Goal: Task Accomplishment & Management: Manage account settings

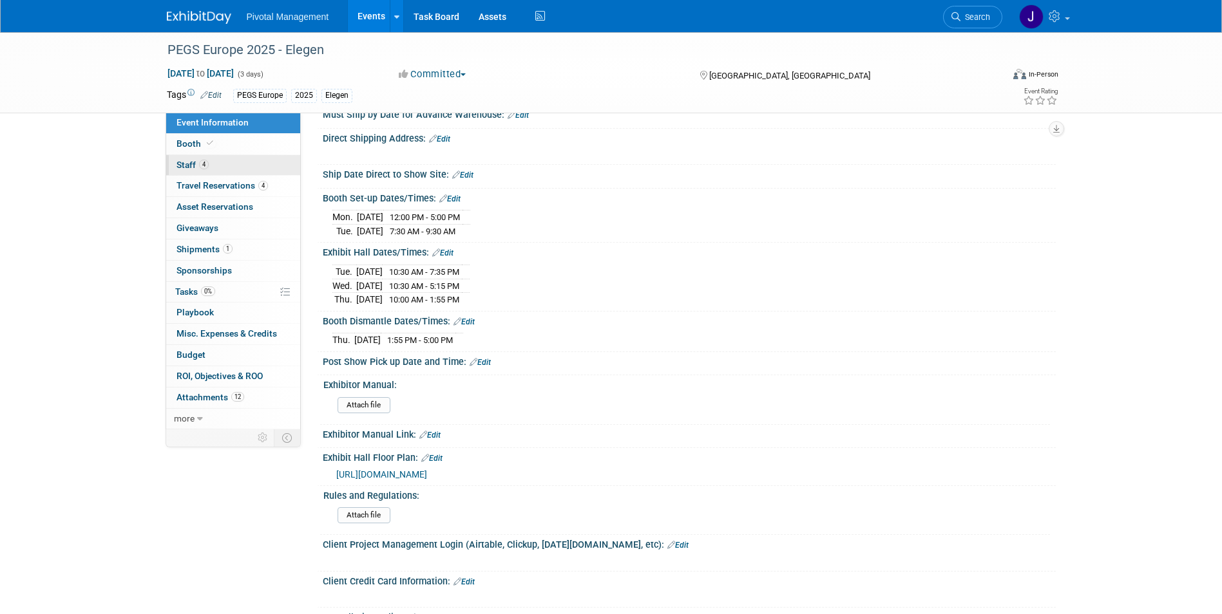
click at [263, 166] on link "4 Staff 4" at bounding box center [233, 165] width 134 height 21
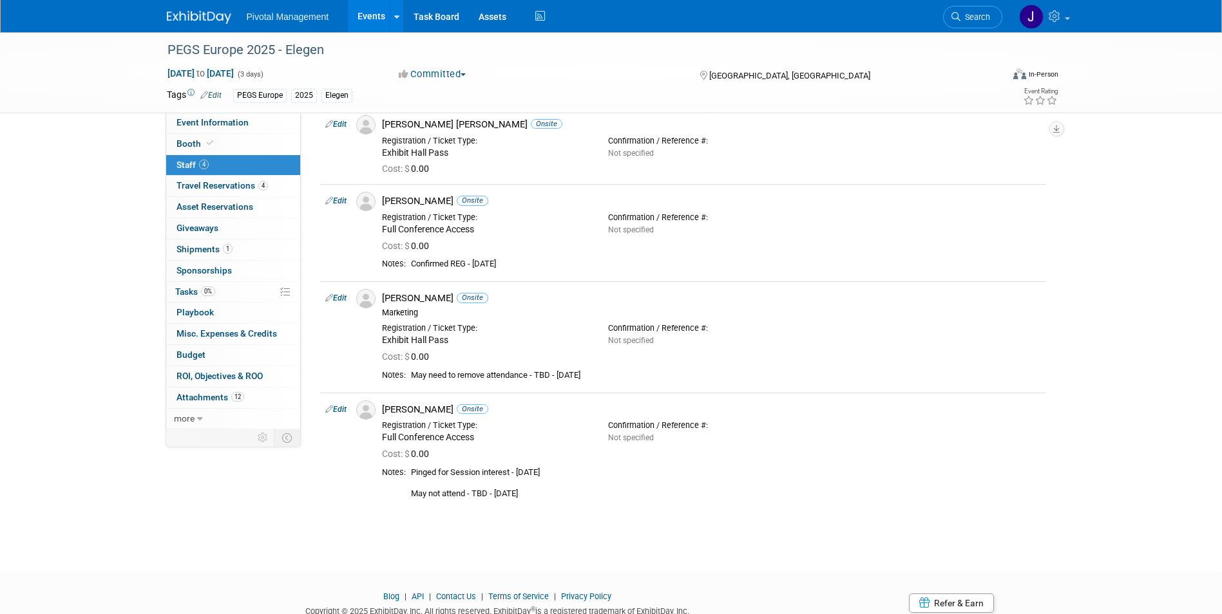
scroll to position [104, 0]
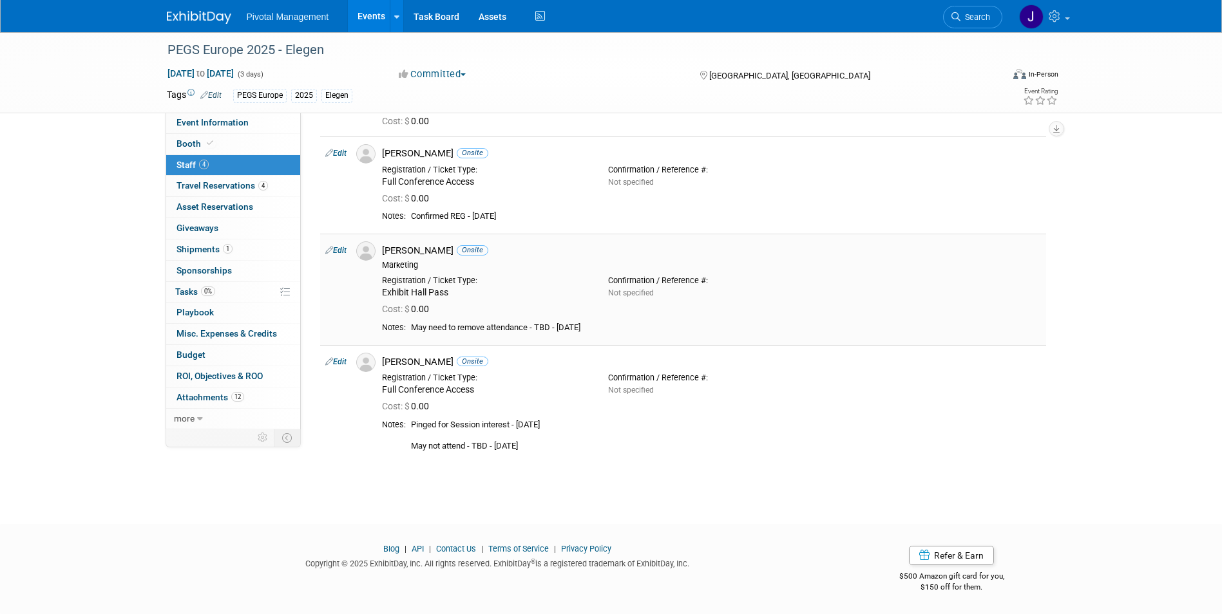
click at [335, 257] on td "Edit" at bounding box center [335, 289] width 31 height 111
click at [342, 249] on link "Edit" at bounding box center [335, 250] width 21 height 9
select select "dae81e85-e7f5-4329-a828-dc69b32224a6"
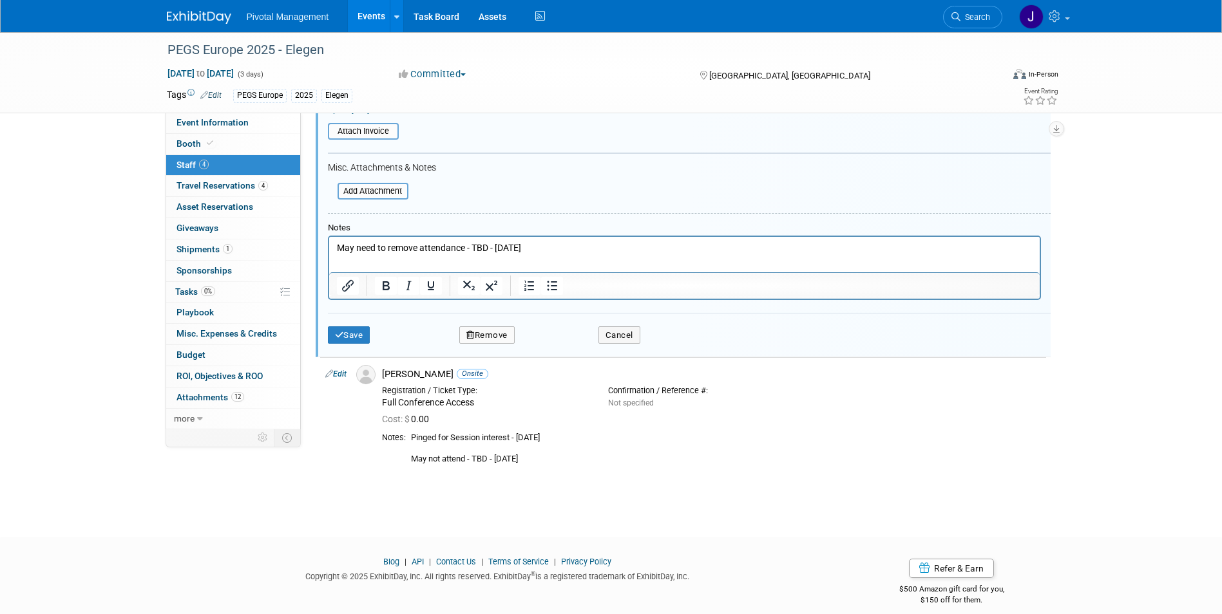
scroll to position [484, 0]
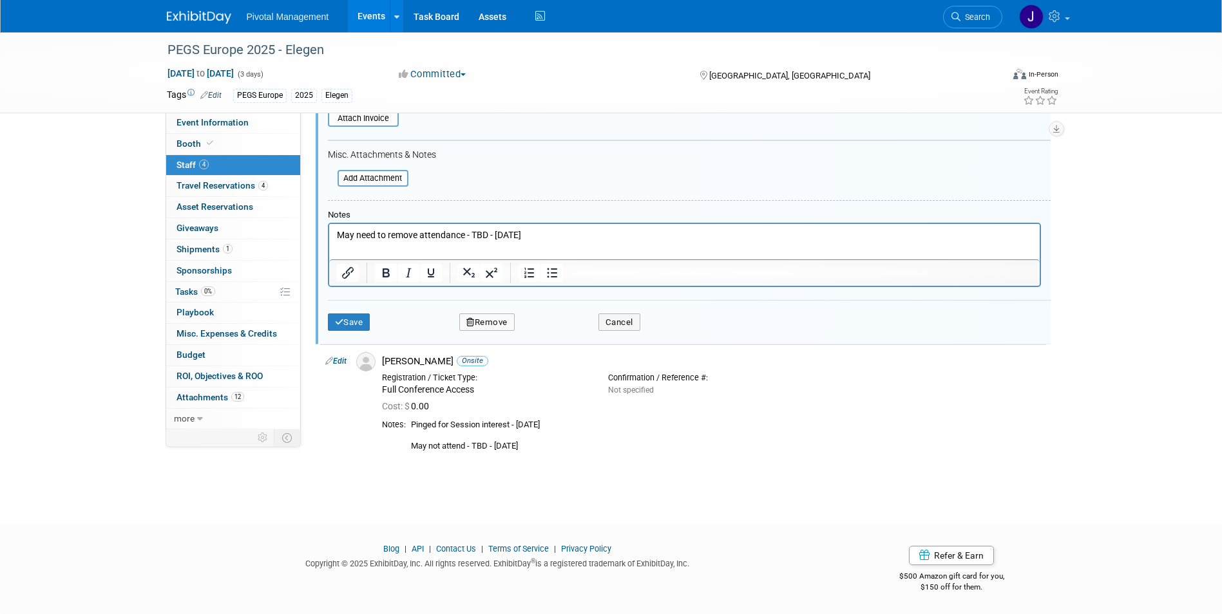
click at [419, 236] on p "May need to remove attendance - TBD - 09.05.25" at bounding box center [683, 235] width 695 height 13
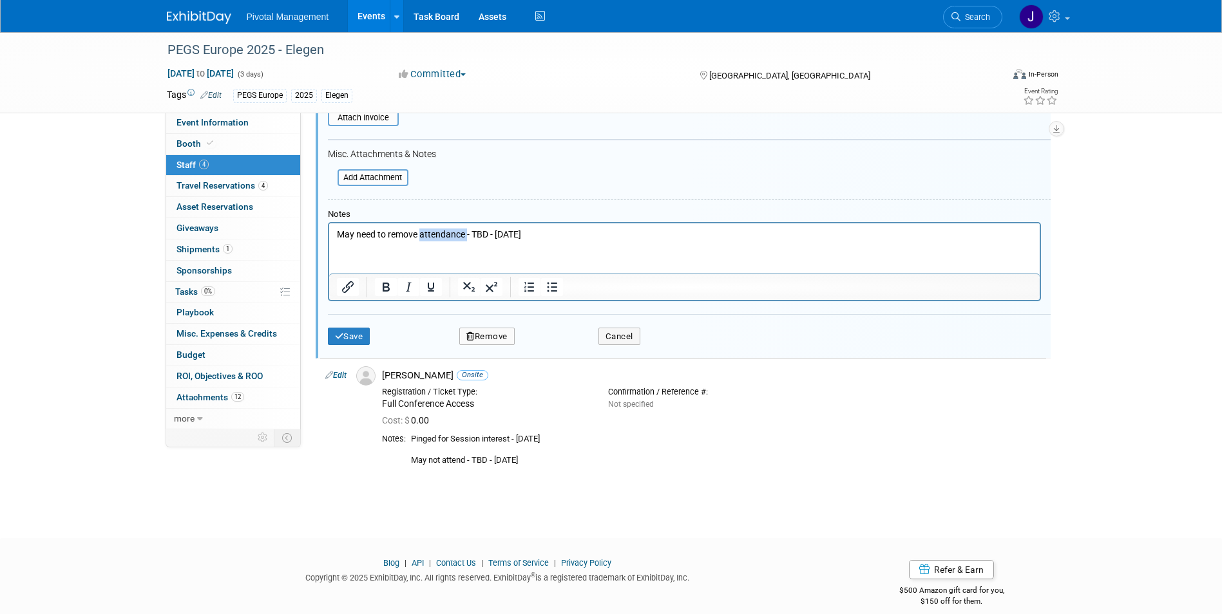
click at [419, 236] on p "May need to remove attendance - TBD - 09.05.25" at bounding box center [683, 234] width 695 height 13
click at [419, 234] on p "REMOVED FROM REG -" at bounding box center [683, 234] width 695 height 13
copy p "REMOVED FROM REG -"
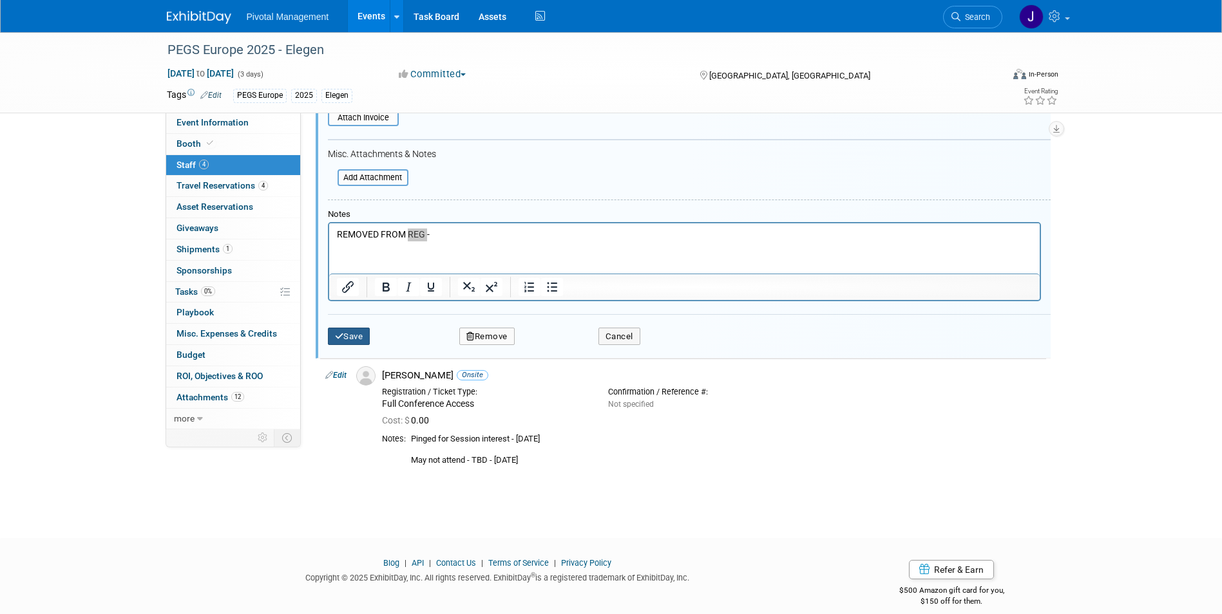
click at [346, 343] on button "Save" at bounding box center [349, 337] width 42 height 18
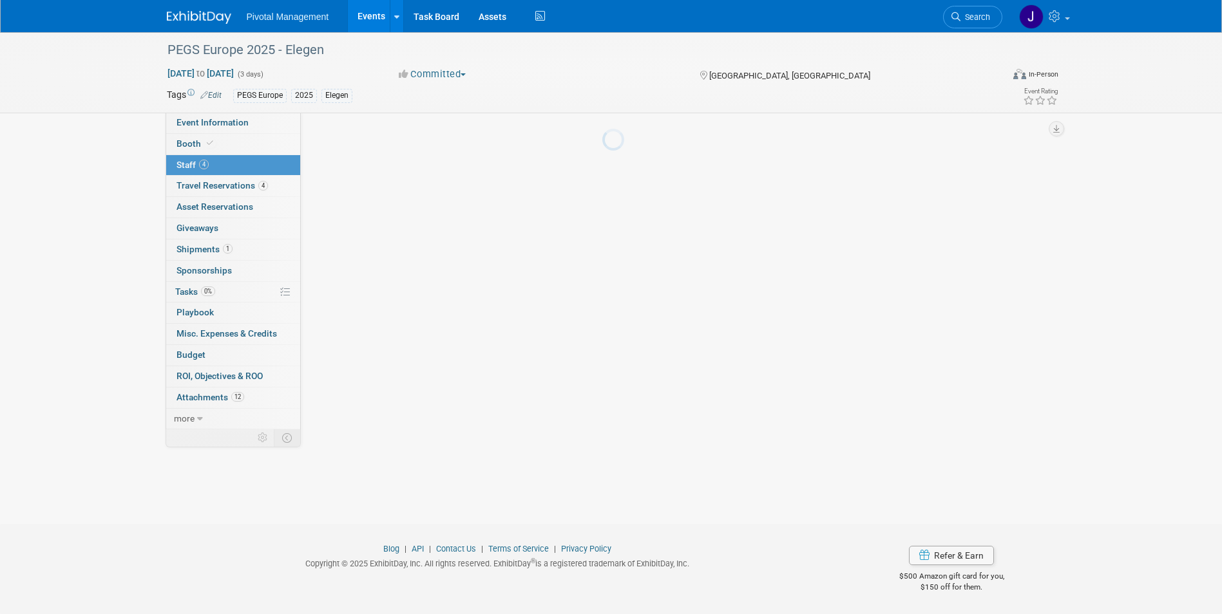
scroll to position [104, 0]
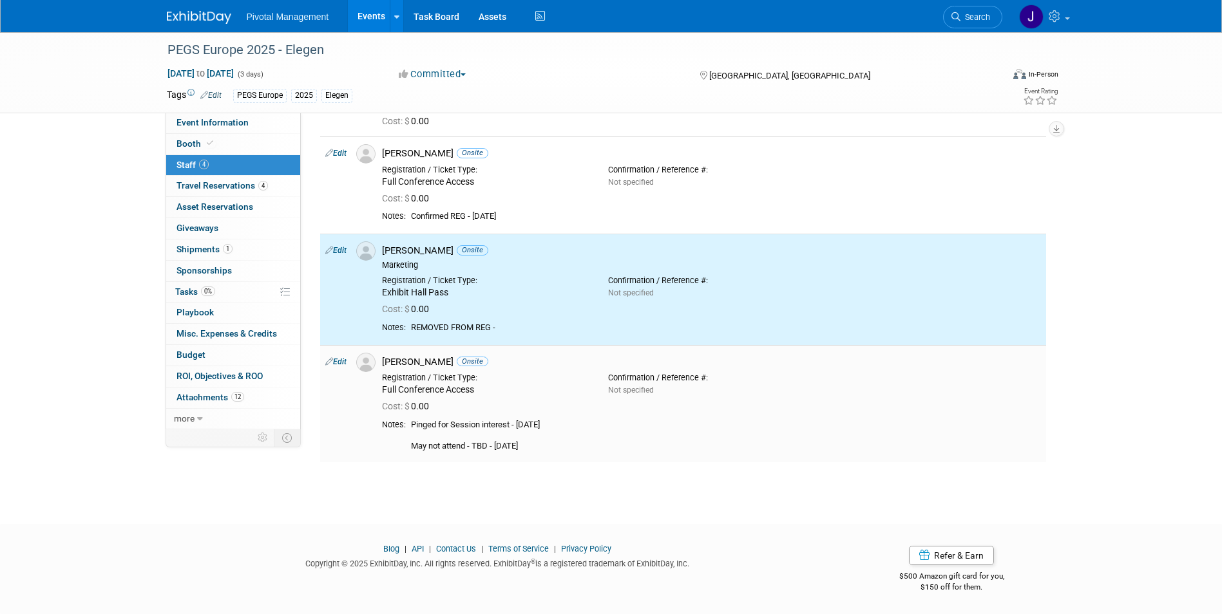
click at [341, 362] on link "Edit" at bounding box center [335, 361] width 21 height 9
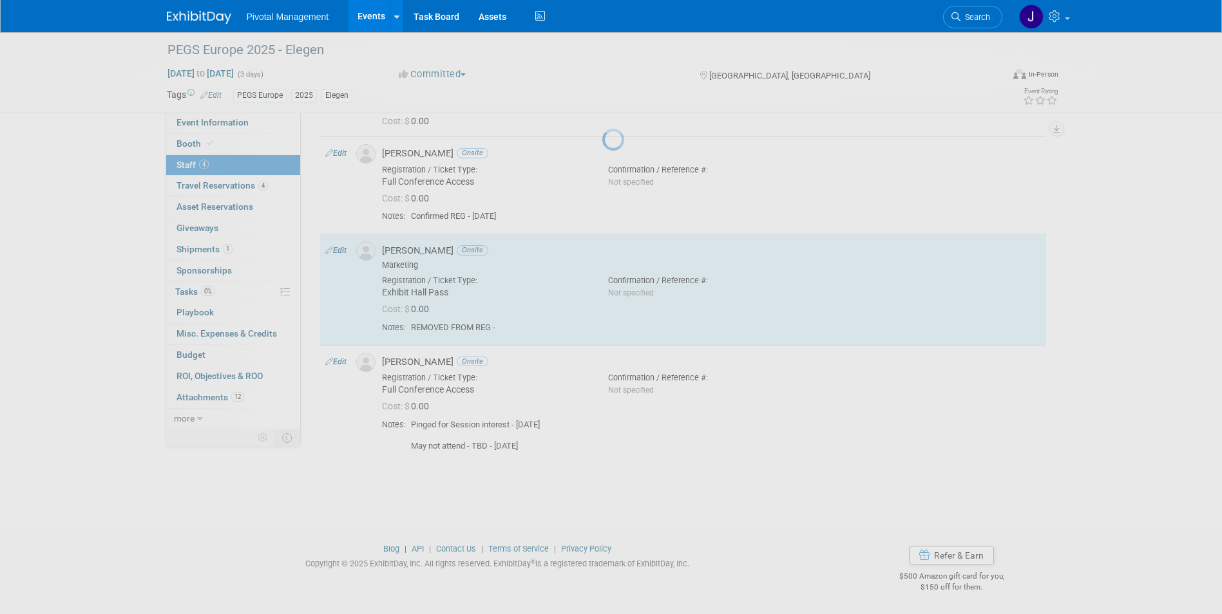
select select "d6010f4a-b515-45a6-9218-d313024c6348"
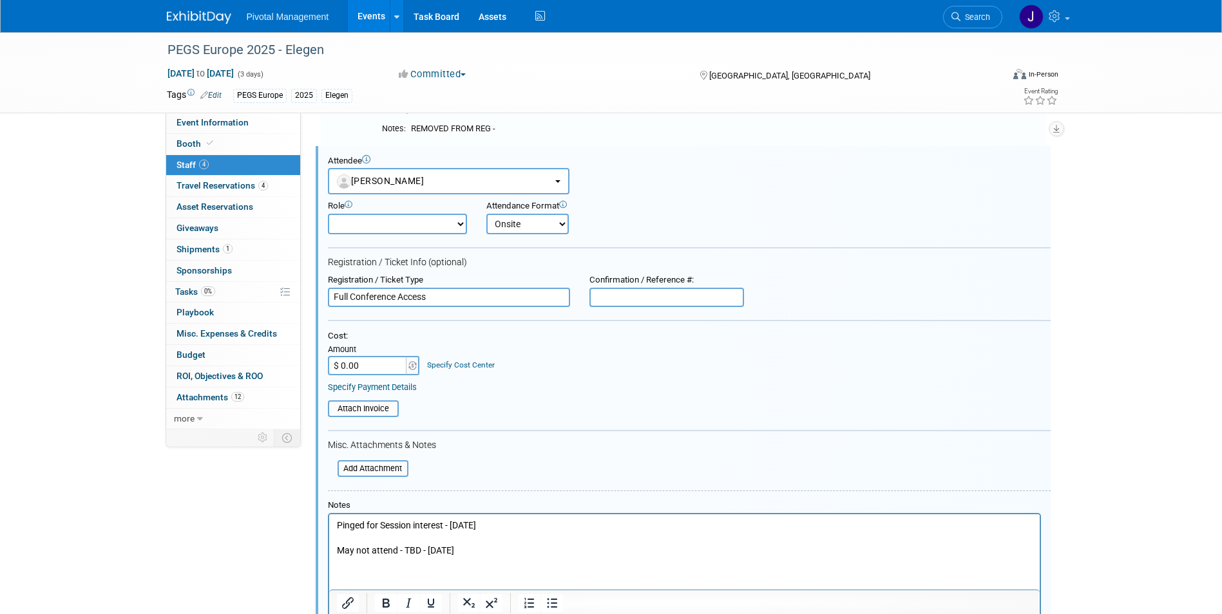
scroll to position [517, 0]
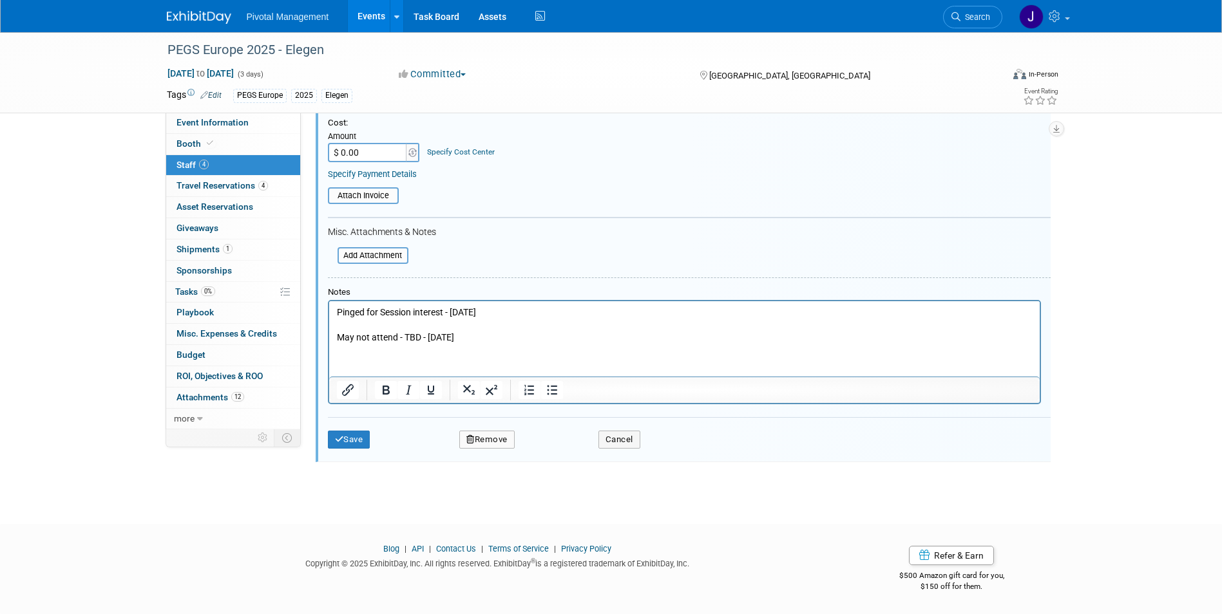
click at [407, 337] on p "Pinged for Session interest - 08.08.25 May not attend - TBD - 09.05.25" at bounding box center [683, 325] width 695 height 38
paste body "Rich Text Area. Press ALT-0 for help."
click at [609, 325] on p "Pinged for Session interest - 08.08.25 REMOVED FROM REG -" at bounding box center [683, 325] width 695 height 38
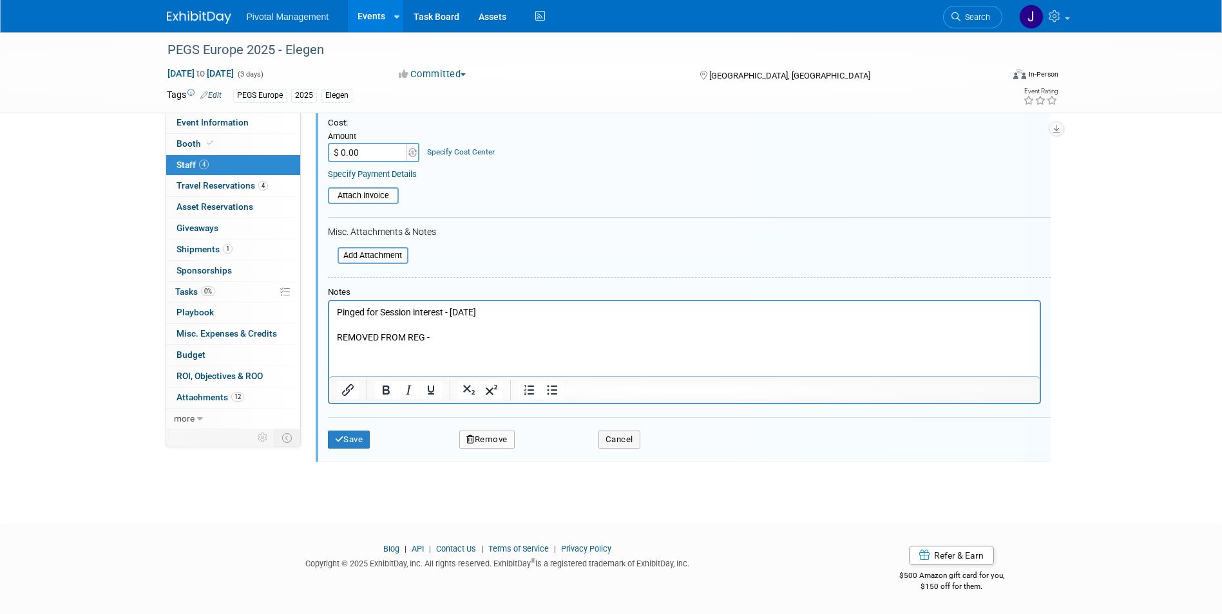
click at [443, 308] on p "Pinged for Session interest - 08.08.25 REMOVED FROM REG -" at bounding box center [683, 325] width 695 height 38
click at [339, 337] on p "REMOVED FROM REG -" at bounding box center [683, 325] width 695 height 38
click at [336, 337] on p "REMOVED FROM REG -" at bounding box center [683, 325] width 695 height 38
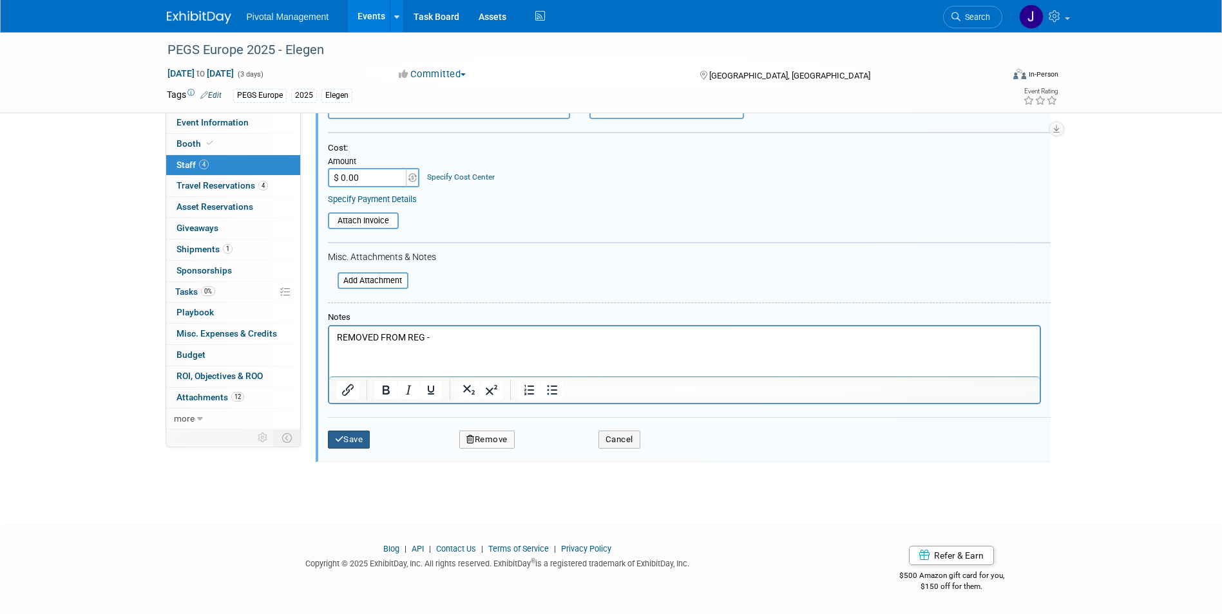
click at [334, 445] on button "Save" at bounding box center [349, 440] width 42 height 18
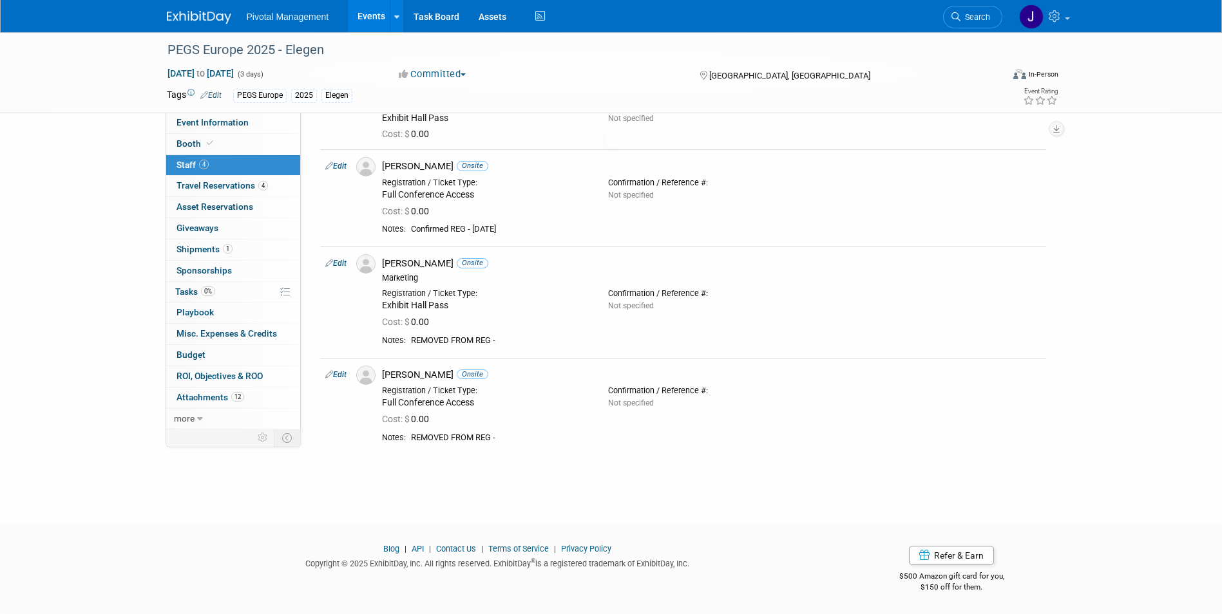
scroll to position [91, 0]
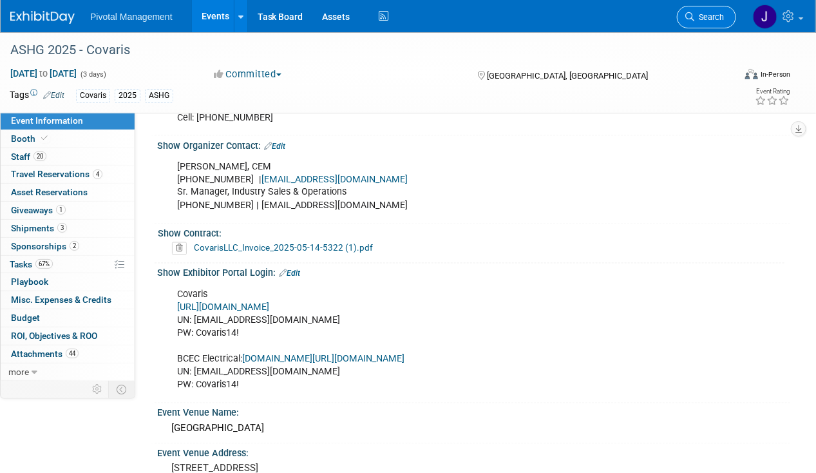
click at [721, 13] on span "Search" at bounding box center [709, 17] width 30 height 10
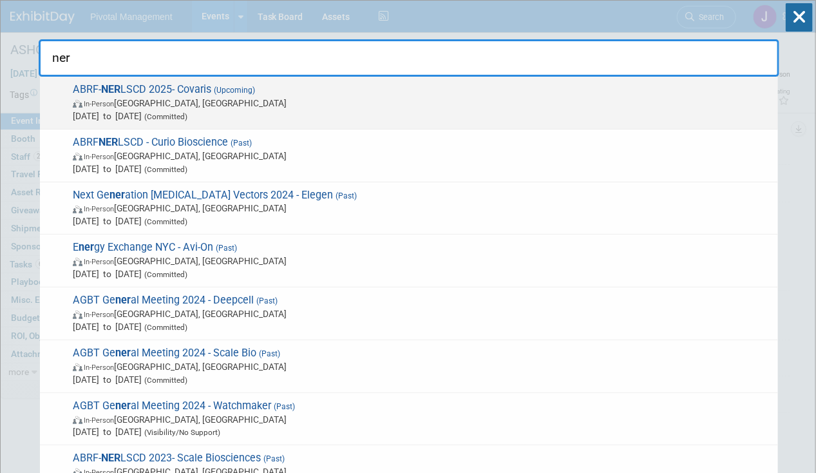
type input "ner"
click at [256, 97] on span "In-Person New Haven, CT" at bounding box center [422, 103] width 699 height 13
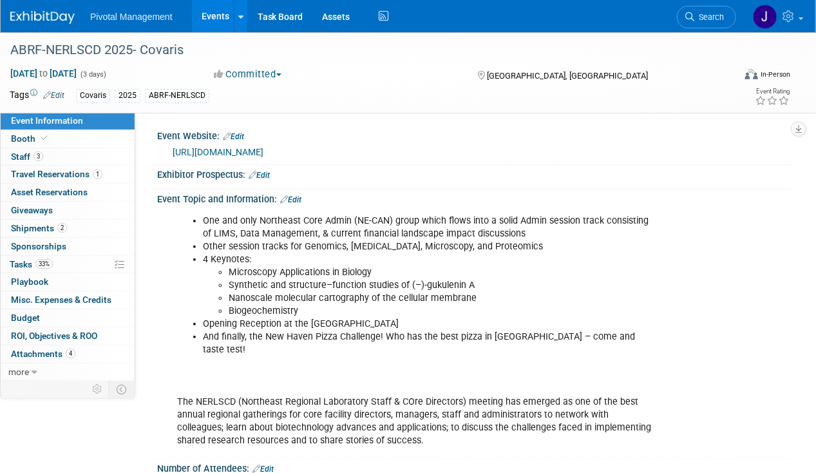
click at [77, 119] on span "Event Information" at bounding box center [47, 120] width 72 height 10
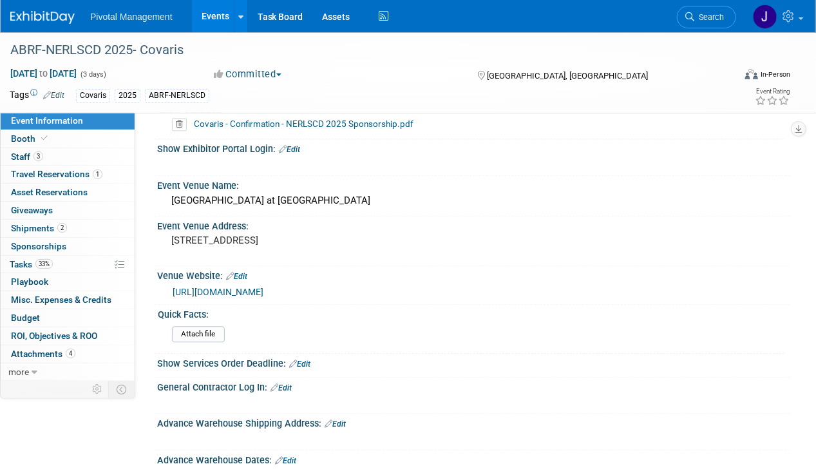
scroll to position [1033, 0]
click at [236, 234] on pre "155 Temple St, New Haven, CT 06510" at bounding box center [289, 240] width 236 height 12
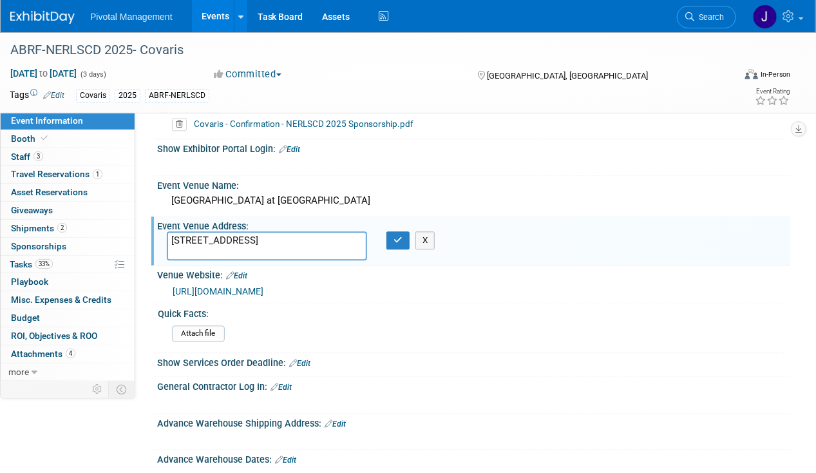
click at [338, 231] on textarea "155 Temple St, New Haven, CT 06510" at bounding box center [267, 245] width 200 height 29
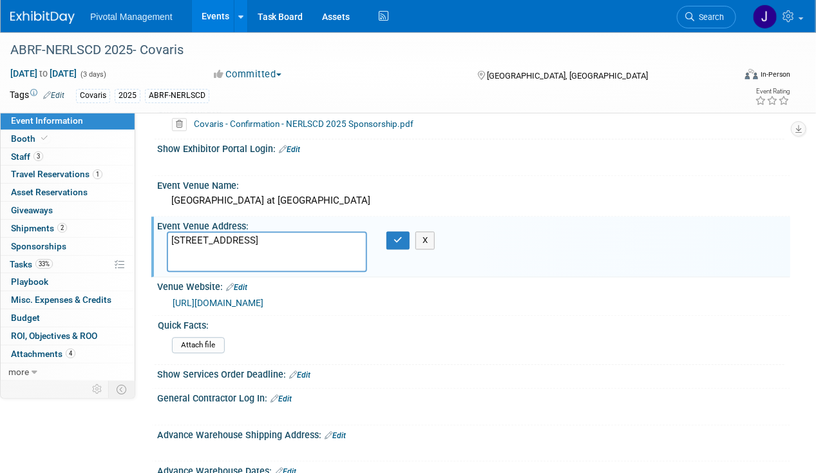
paste textarea "Hotel contact is: Kristen Afasano Hotel Tel: (203) 772-6664 Direct: +1-203.974.…"
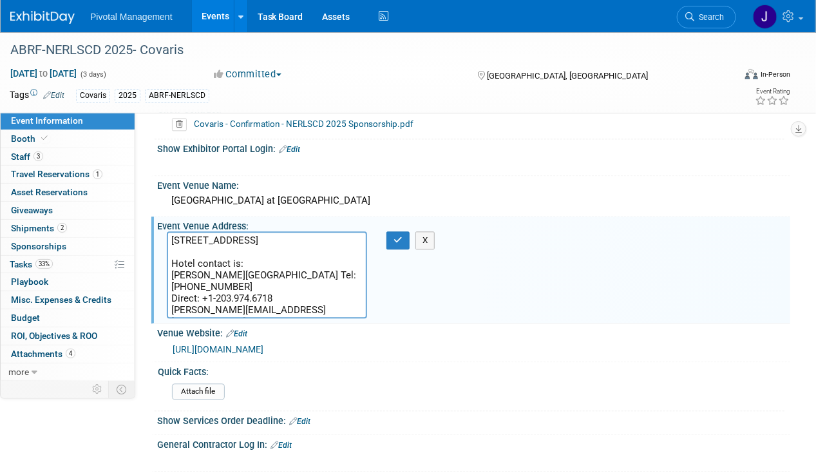
click at [173, 252] on textarea "155 Temple St, New Haven, CT 06510 Hotel contact is: Kristen Afasano Hotel Tel:…" at bounding box center [267, 274] width 200 height 87
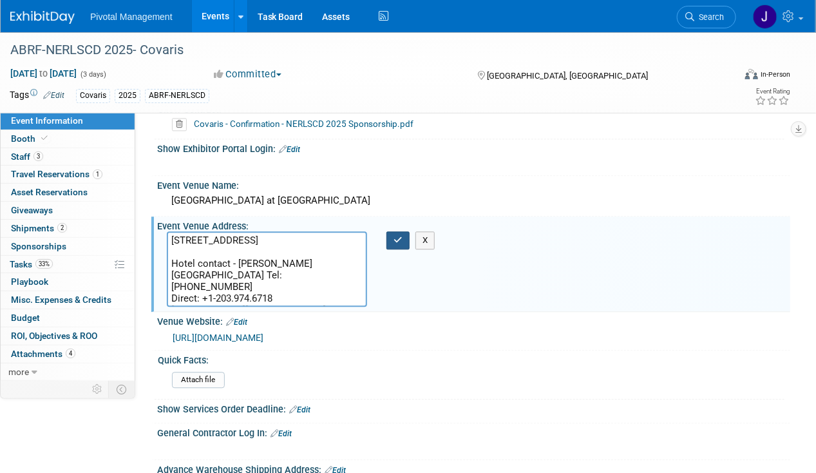
type textarea "155 Temple St, New Haven, CT 06510 Hotel contact - Kristen Afasano Hotel Tel: (…"
click at [395, 236] on icon "button" at bounding box center [397, 240] width 9 height 8
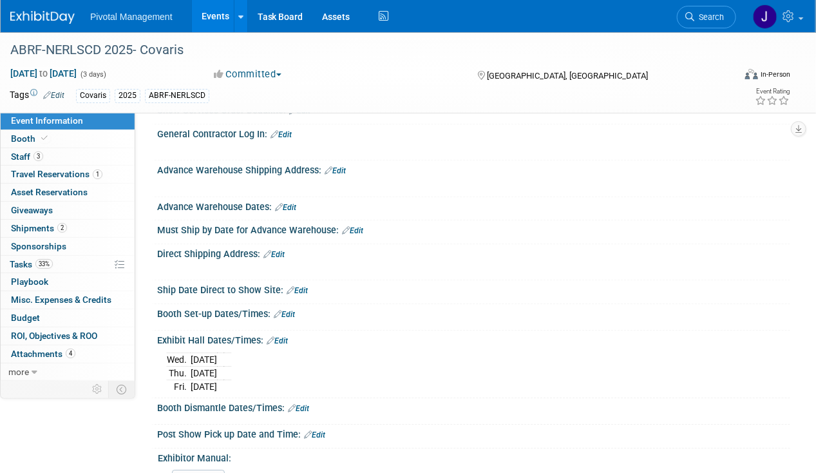
scroll to position [1337, 0]
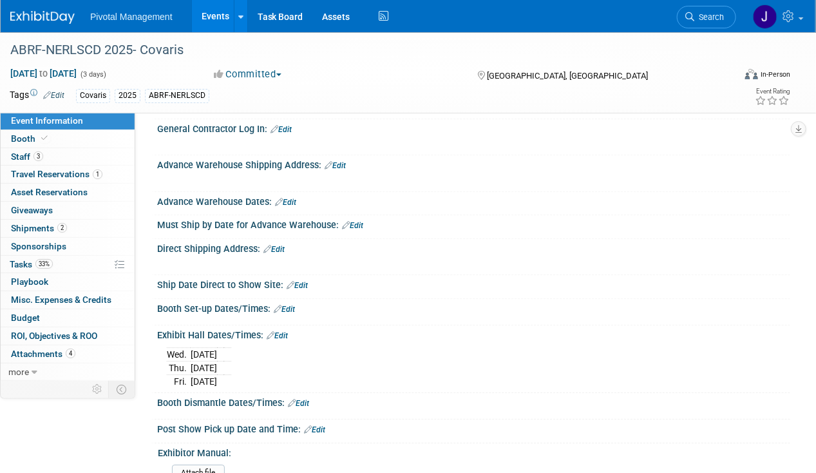
click at [292, 198] on link "Edit" at bounding box center [285, 202] width 21 height 9
select select "8"
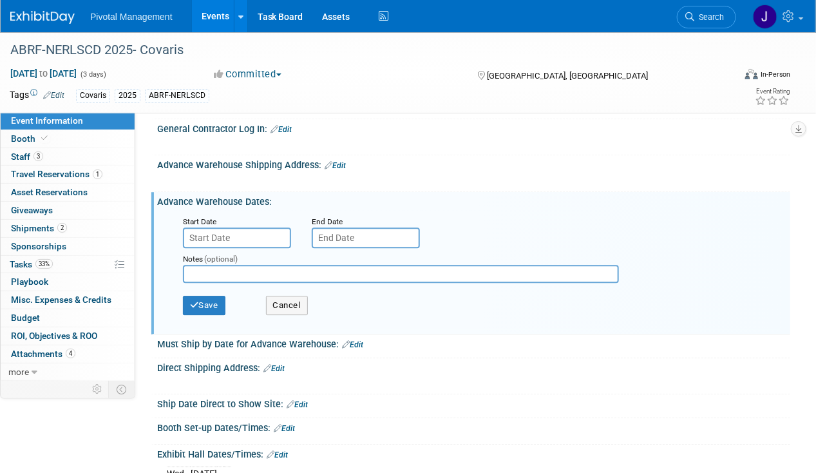
click at [251, 227] on input "text" at bounding box center [237, 237] width 108 height 21
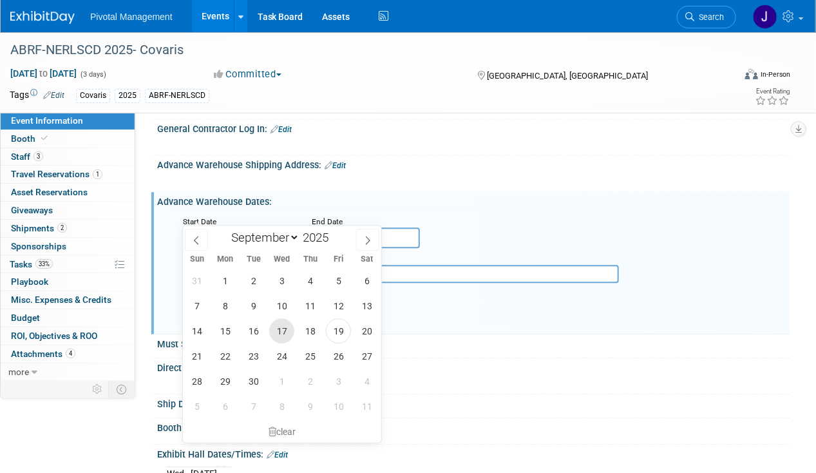
click at [278, 333] on span "17" at bounding box center [281, 330] width 25 height 25
type input "Sep 17, 2025"
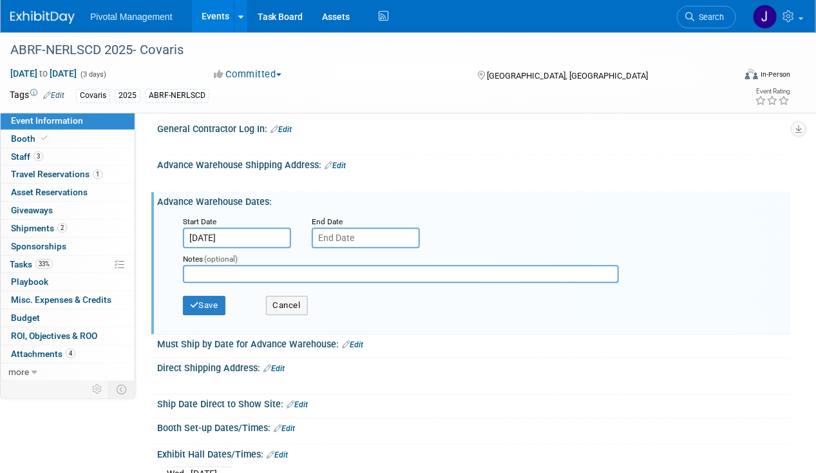
click at [358, 227] on input "text" at bounding box center [366, 237] width 108 height 21
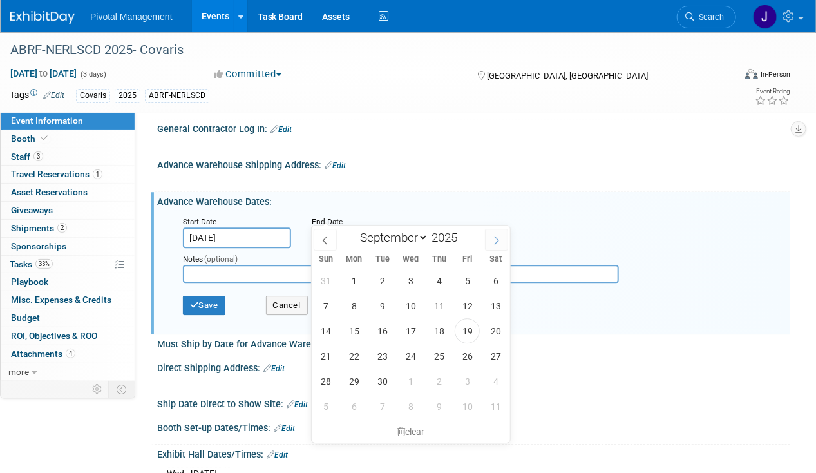
click at [495, 232] on span at bounding box center [496, 240] width 23 height 22
select select "9"
click at [353, 305] on span "6" at bounding box center [353, 305] width 25 height 25
type input "Oct 6, 2025"
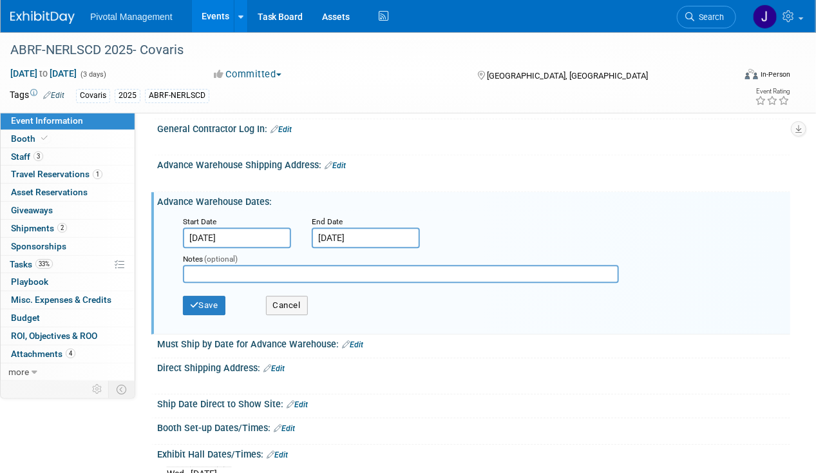
click at [238, 265] on input "text" at bounding box center [401, 274] width 436 height 18
paste input "Ben Myers Room 324C: Dunham Lab 17 Hillhouse Ave New Haven, CT 06511 Tel: +1- (…"
type input "Ben Myers Room 324C: Dunham Lab 17 Hillhouse Ave New Haven, CT 06511 Tel: +1- (…"
click at [200, 296] on button "Save" at bounding box center [204, 305] width 42 height 19
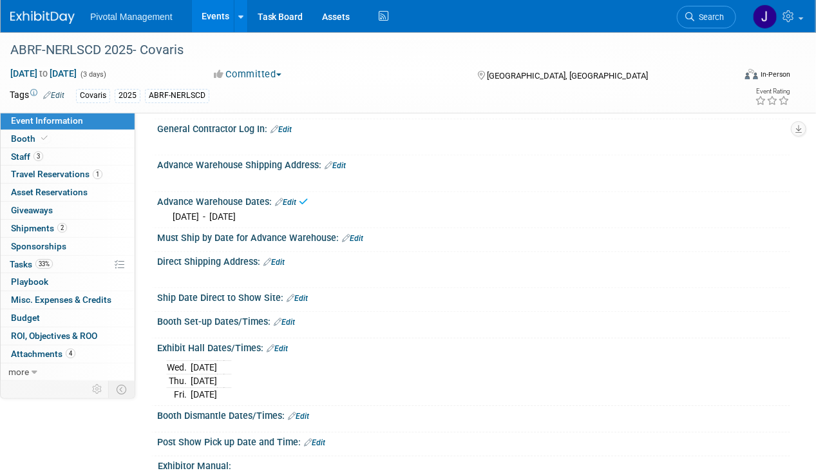
click at [343, 155] on div "Advance Warehouse Shipping Address: Edit" at bounding box center [473, 163] width 633 height 17
click at [339, 161] on link "Edit" at bounding box center [335, 165] width 21 height 9
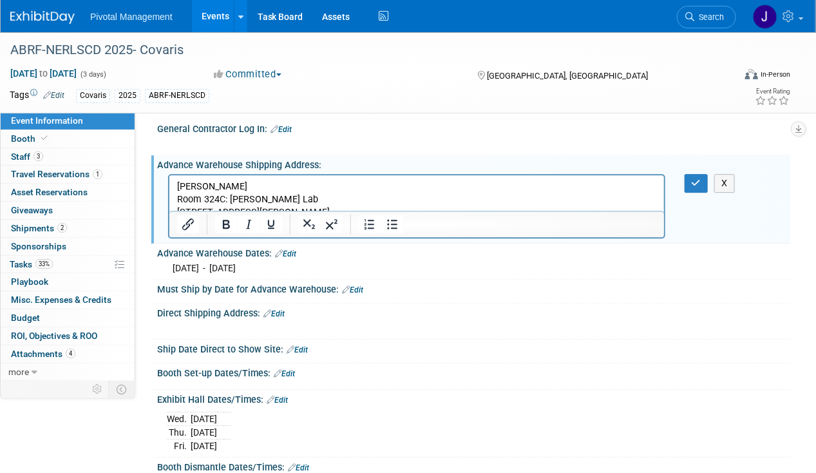
scroll to position [0, 0]
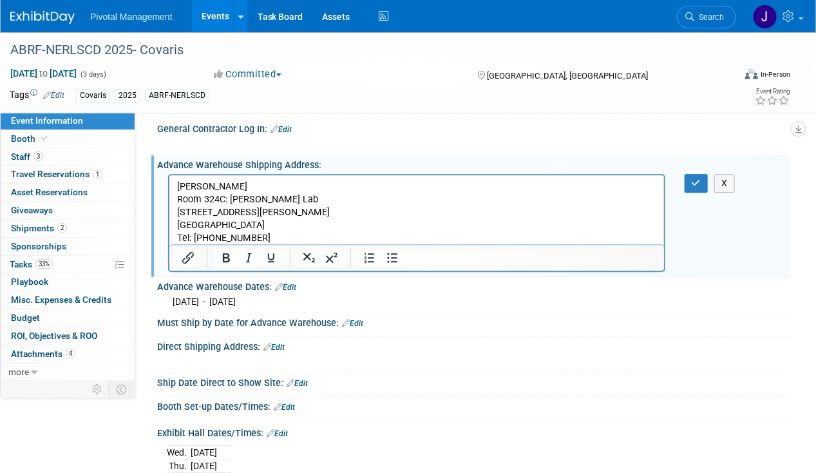
click at [179, 201] on p "Ben Myers Room 324C: Dunham Lab 17 Hillhouse Ave New Haven, CT 06511 Tel: +1- (…" at bounding box center [416, 212] width 480 height 64
click at [179, 203] on p "Ben Myers Room 324C: Dunham Lab 17 Hillhouse Ave New Haven, CT 06511 Tel: +1- (…" at bounding box center [416, 212] width 480 height 64
click at [179, 205] on p "Ben Myers Room 324C: Dunham Lab 17 Hillhouse Ave New Haven, CT 06511 Tel: +1- (…" at bounding box center [416, 212] width 480 height 64
click at [180, 223] on p "Ben Myers Room 324C: Dunham Lab 17 Hillhouse Ave New Haven, CT 06511 Tel: +1- (…" at bounding box center [416, 212] width 480 height 64
click at [180, 239] on p "Ben Myers Room 324C: Dunham Lab 17 Hillhouse Ave New Haven, CT 06511 Tel: +1- (…" at bounding box center [416, 212] width 480 height 64
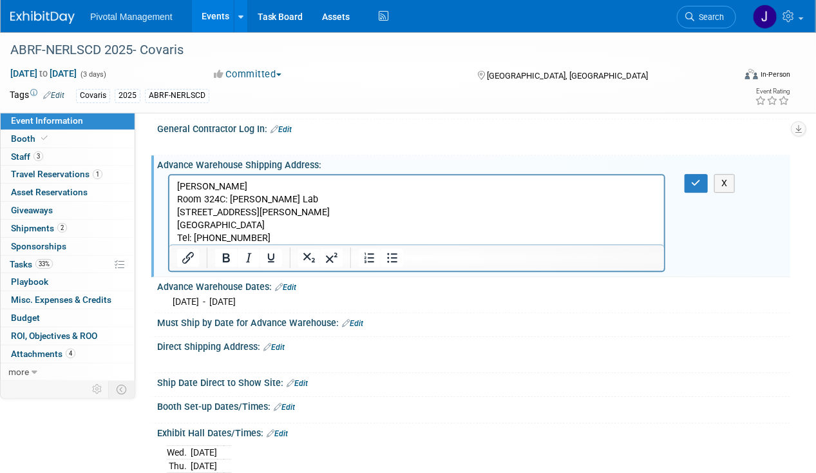
click at [178, 238] on p "Ben Myers Room 324C: Dunham Lab 17 Hillhouse Ave New Haven, CT 06511 Tel: +1- (…" at bounding box center [416, 212] width 480 height 64
click at [645, 182] on p "Ben Myers Room 324C: Dunham Lab 17 Hillhouse Ave New Haven, CT 06511" at bounding box center [416, 206] width 480 height 52
click at [683, 174] on div "X" at bounding box center [700, 183] width 51 height 19
click at [694, 178] on icon "button" at bounding box center [697, 182] width 10 height 9
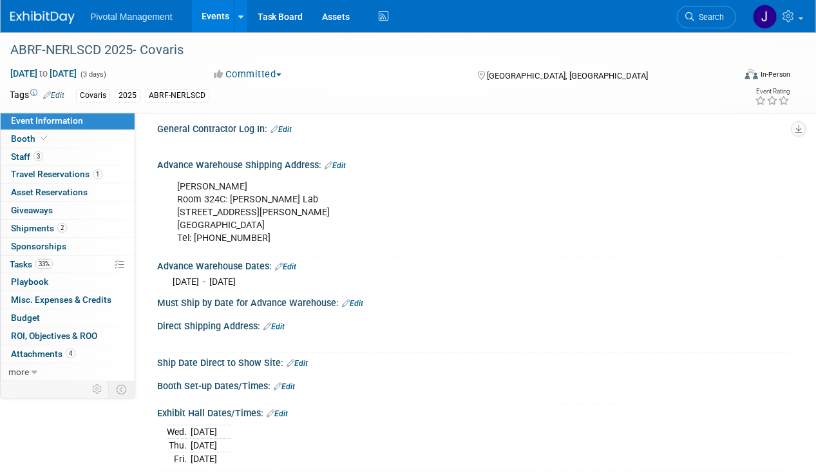
click at [285, 322] on link "Edit" at bounding box center [273, 326] width 21 height 9
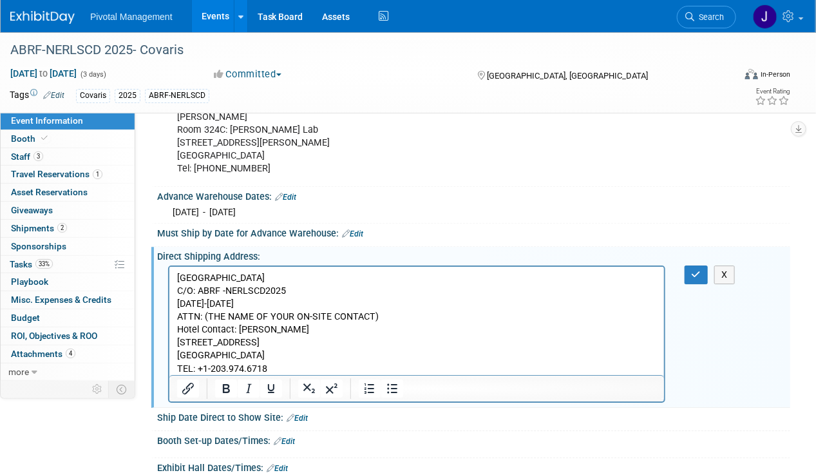
scroll to position [1414, 0]
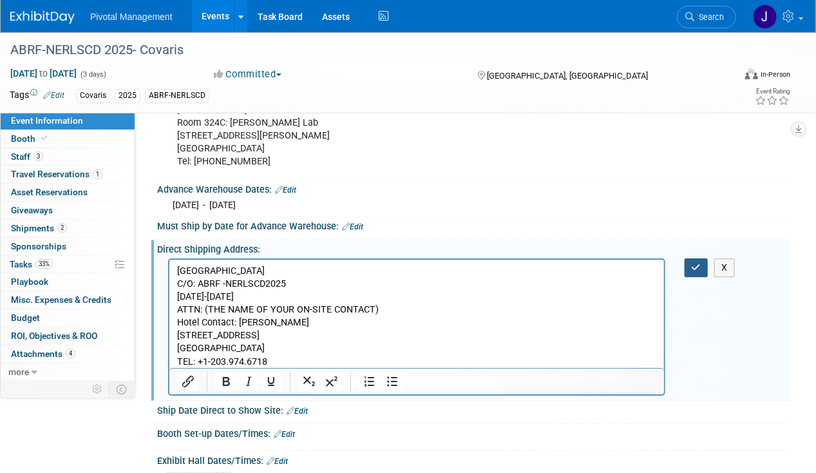
click at [690, 258] on button "button" at bounding box center [697, 267] width 24 height 19
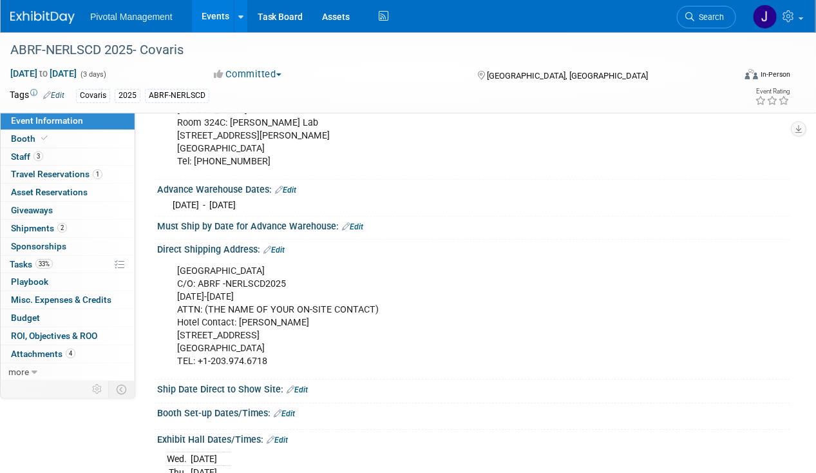
click at [292, 385] on icon at bounding box center [291, 389] width 8 height 8
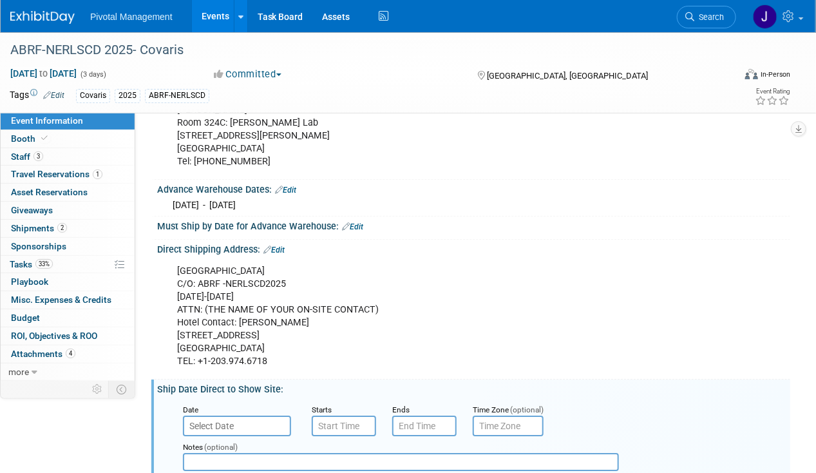
click at [247, 415] on input "text" at bounding box center [237, 425] width 108 height 21
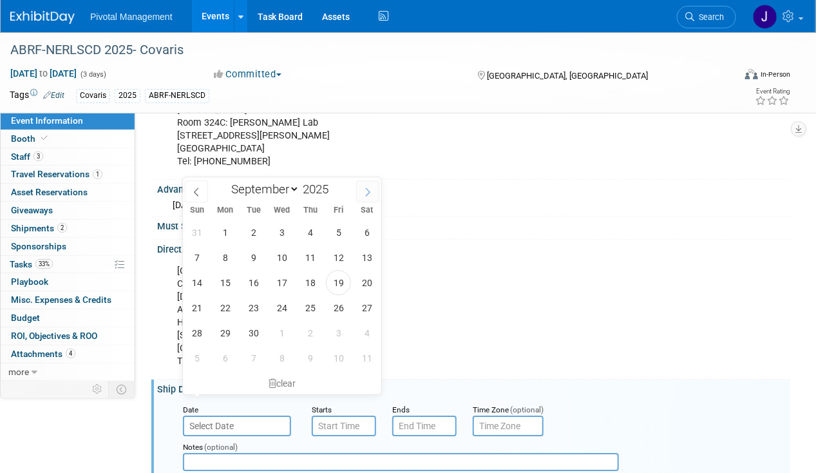
click at [366, 193] on icon at bounding box center [367, 191] width 9 height 9
select select "9"
click at [230, 254] on span "6" at bounding box center [224, 257] width 25 height 25
type input "Oct 6, 2025"
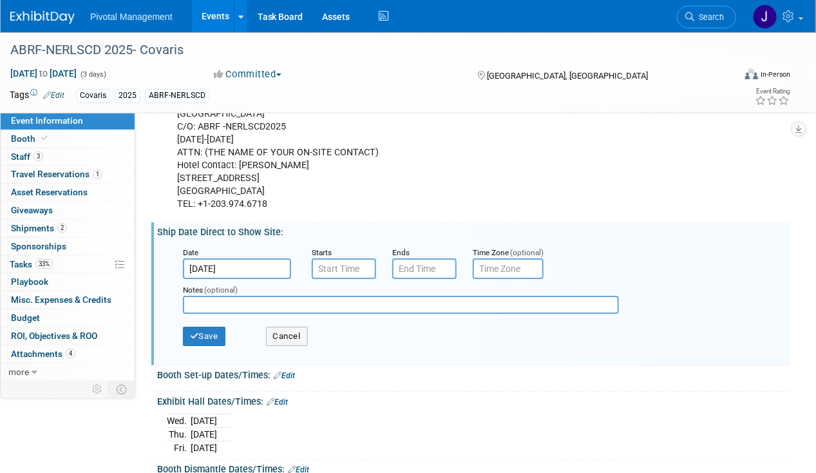
scroll to position [1582, 0]
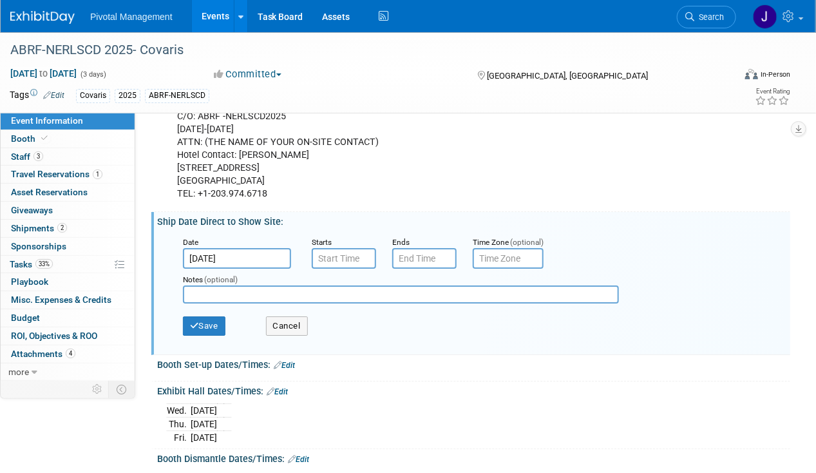
click at [278, 285] on input "text" at bounding box center [401, 294] width 436 height 18
type input "o"
click at [197, 321] on icon "button" at bounding box center [194, 325] width 9 height 8
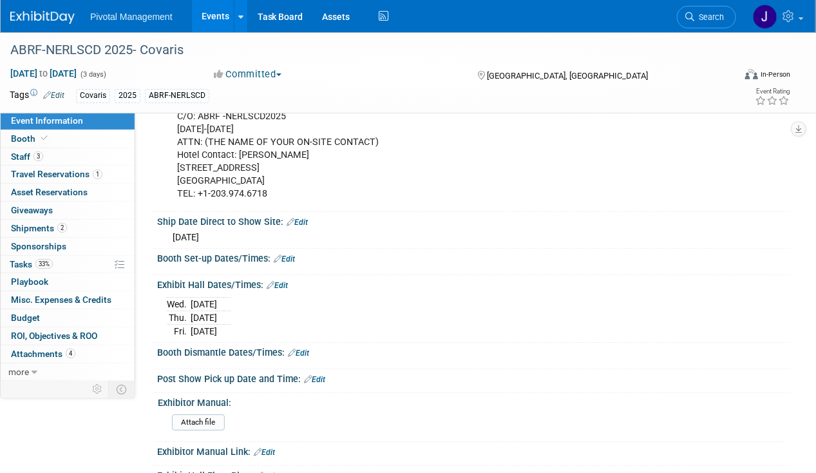
click at [291, 254] on link "Edit" at bounding box center [284, 258] width 21 height 9
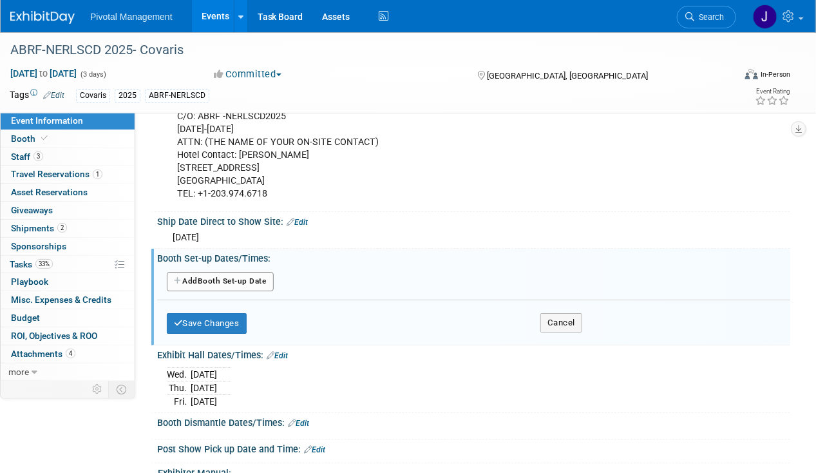
click at [231, 272] on button "Add Another Booth Set-up Date" at bounding box center [220, 281] width 107 height 19
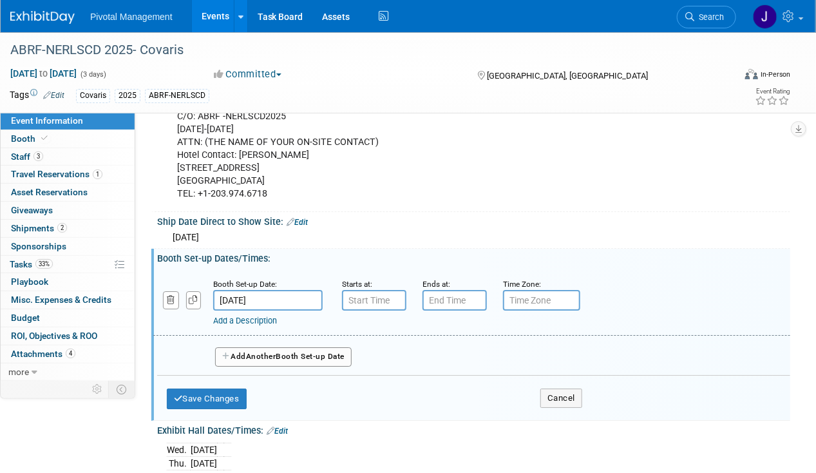
type input "7:00 AM"
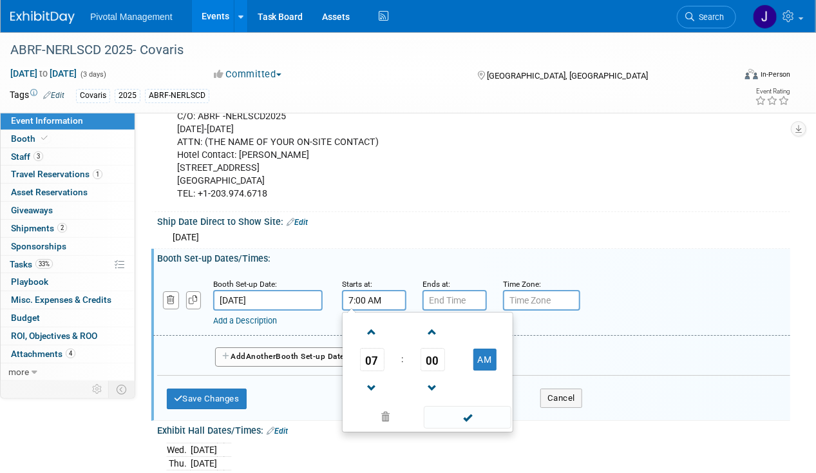
click at [373, 290] on input "7:00 AM" at bounding box center [374, 300] width 64 height 21
click at [444, 227] on div "Mon. Oct 6, 2025 Date Oct 6, 2025 Starts Ends Time Zone (optional) Notes (optio…" at bounding box center [473, 235] width 633 height 17
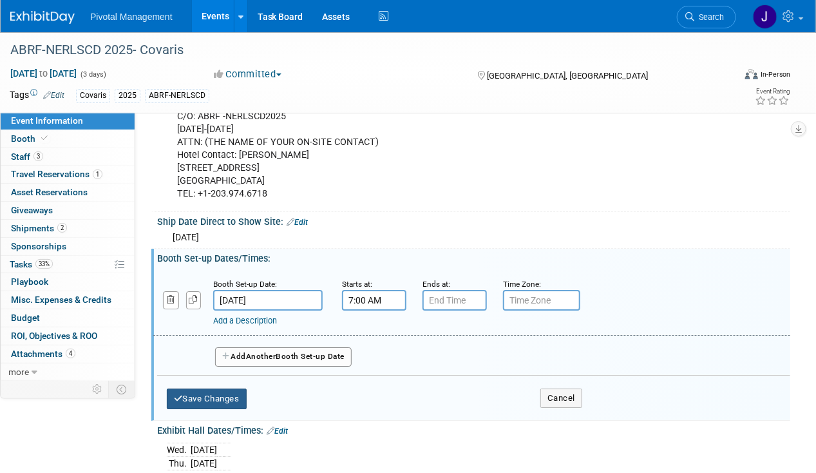
click at [210, 388] on button "Save Changes" at bounding box center [207, 398] width 80 height 21
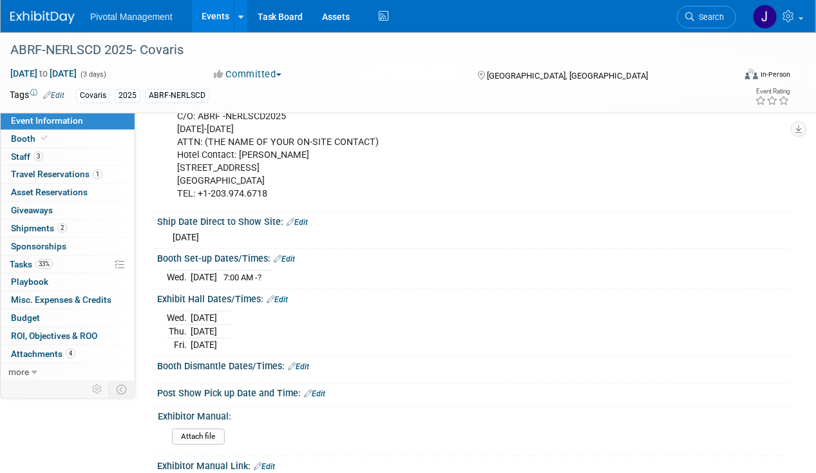
click at [294, 362] on icon at bounding box center [292, 366] width 8 height 8
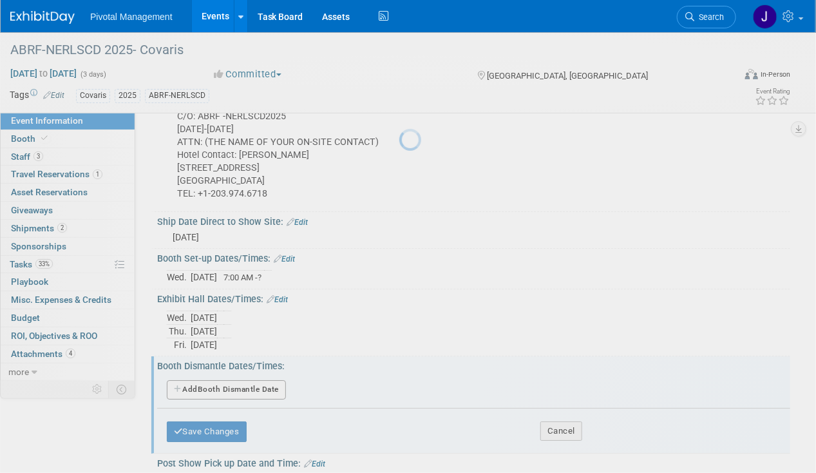
click at [399, 339] on div at bounding box center [408, 236] width 18 height 473
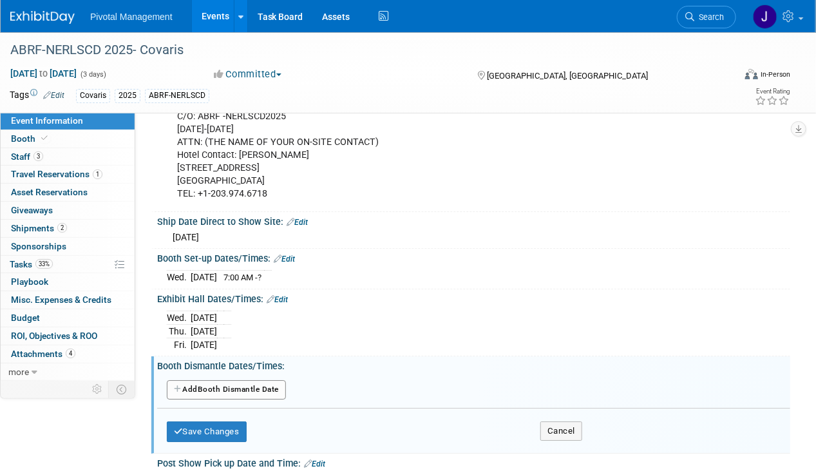
click at [241, 380] on button "Add Another Booth Dismantle Date" at bounding box center [226, 389] width 119 height 19
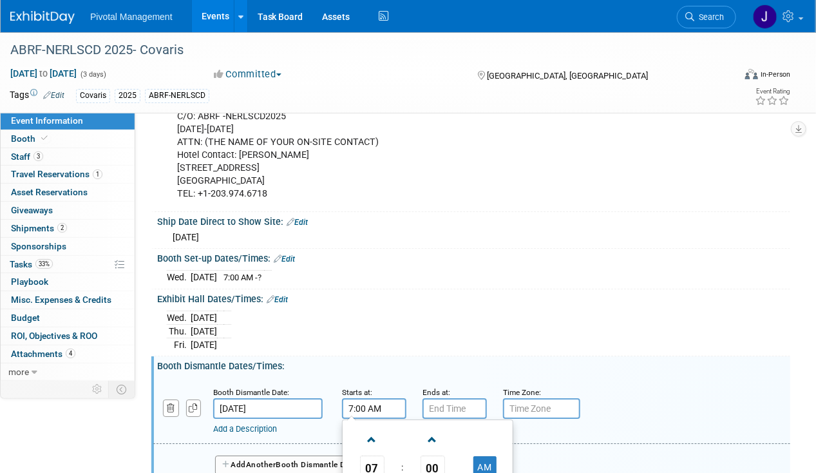
click at [364, 398] on input "7:00 AM" at bounding box center [374, 408] width 64 height 21
drag, startPoint x: 381, startPoint y: 379, endPoint x: 325, endPoint y: 376, distance: 56.7
click at [325, 378] on div "Booth Dismantle Date: Oct 10, 2025 Starts at: 7:00 AM 07 : 00 AM 12 01 02 03 04…" at bounding box center [471, 411] width 637 height 66
type input "10:30 AM"
click at [444, 398] on input "7:00 PM" at bounding box center [454, 408] width 64 height 21
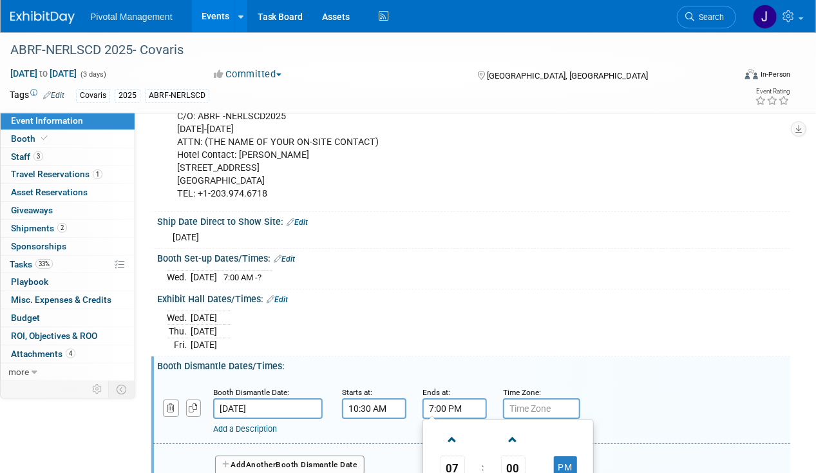
click at [477, 398] on input "7:00 PM" at bounding box center [454, 408] width 64 height 21
drag, startPoint x: 476, startPoint y: 383, endPoint x: 371, endPoint y: 370, distance: 105.8
click at [371, 378] on div "Booth Dismantle Date: Oct 10, 2025 Starts at: 10:30 AM Ends at: 7:00 PM 07 : 00…" at bounding box center [471, 411] width 637 height 66
type input "3:00 PM"
click at [381, 312] on div "Wed. Oct 8, 2025 Thu. Oct 9, 2025 Fri. Oct 10, 2025" at bounding box center [474, 329] width 614 height 44
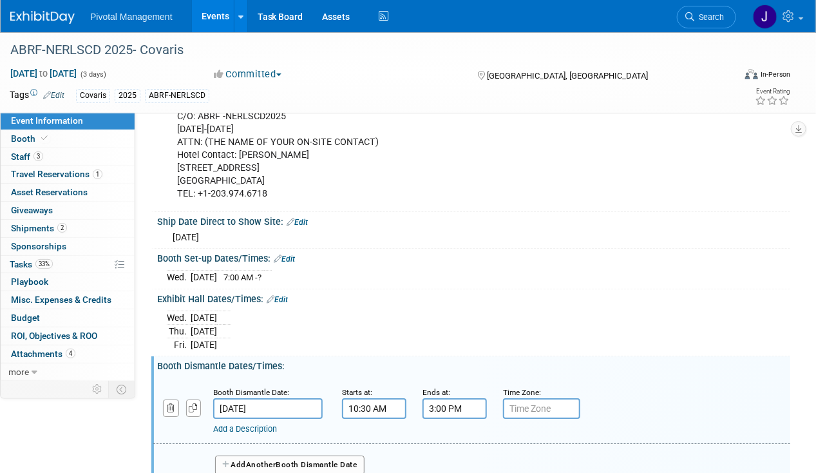
scroll to position [1809, 0]
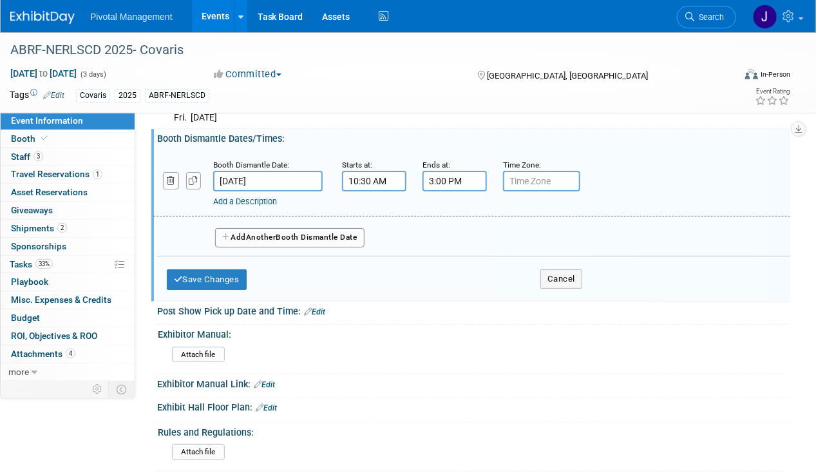
click at [230, 261] on div "Save Changes Cancel" at bounding box center [374, 276] width 415 height 40
click at [225, 269] on button "Save Changes" at bounding box center [207, 279] width 80 height 21
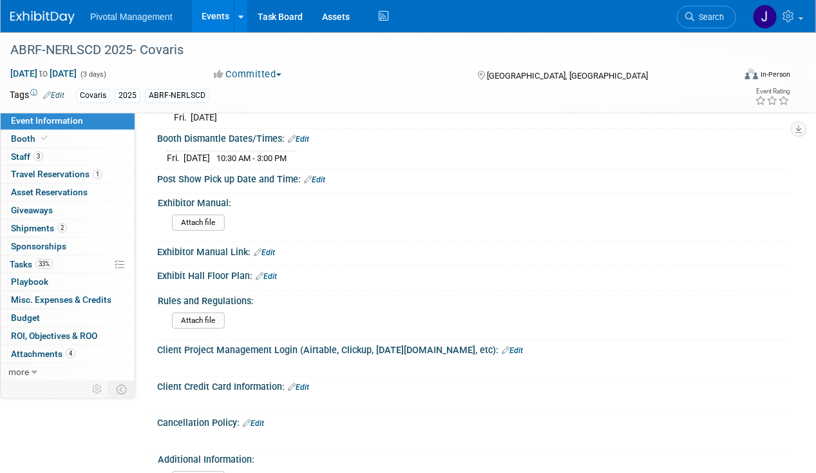
drag, startPoint x: 33, startPoint y: 266, endPoint x: 288, endPoint y: 256, distance: 254.5
click at [33, 266] on span "Tasks 33%" at bounding box center [31, 264] width 43 height 10
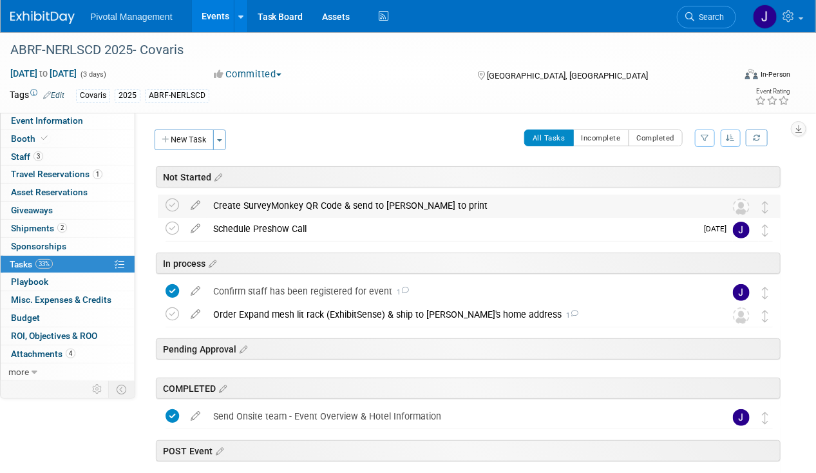
click at [344, 206] on div "Create SurveyMonkey QR Code & send to Jared to print" at bounding box center [457, 205] width 500 height 22
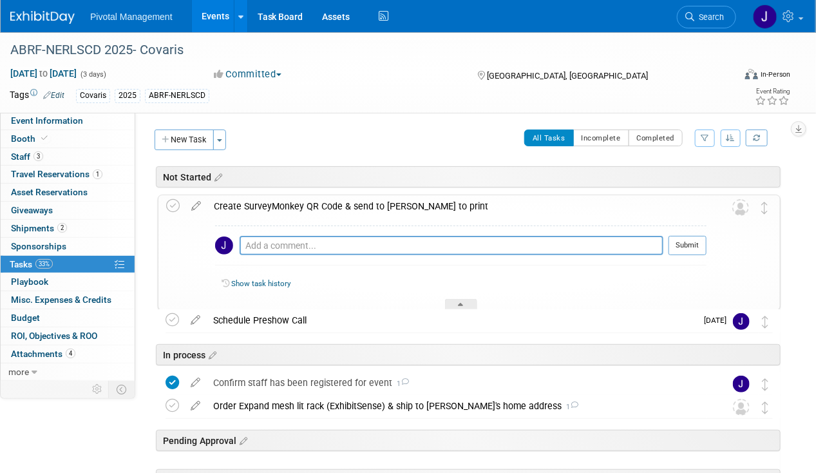
click at [344, 206] on div "Create SurveyMonkey QR Code & send to Jared to print" at bounding box center [456, 206] width 499 height 22
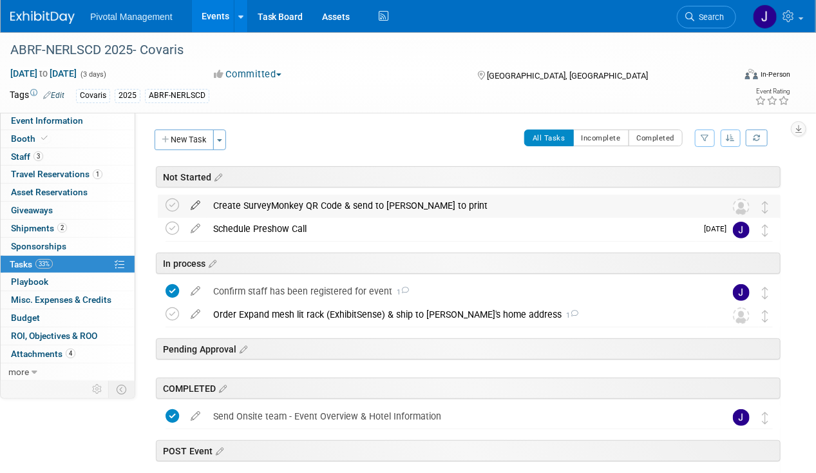
click at [192, 205] on icon at bounding box center [195, 202] width 23 height 16
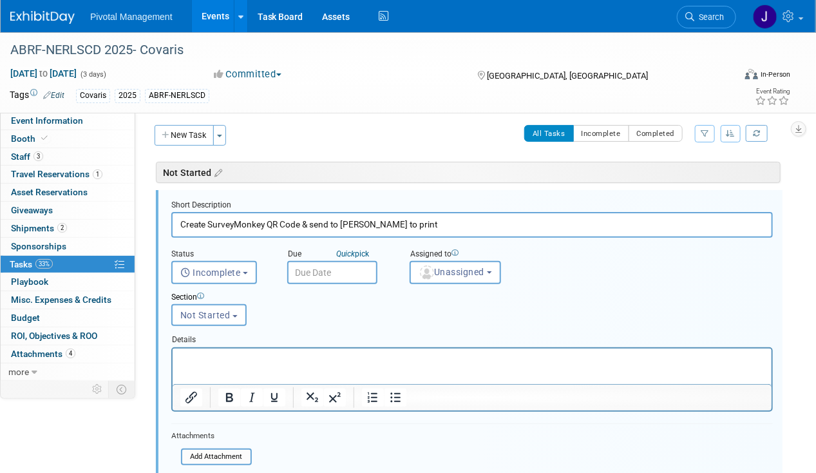
scroll to position [5, 0]
click at [301, 268] on input "text" at bounding box center [332, 271] width 90 height 23
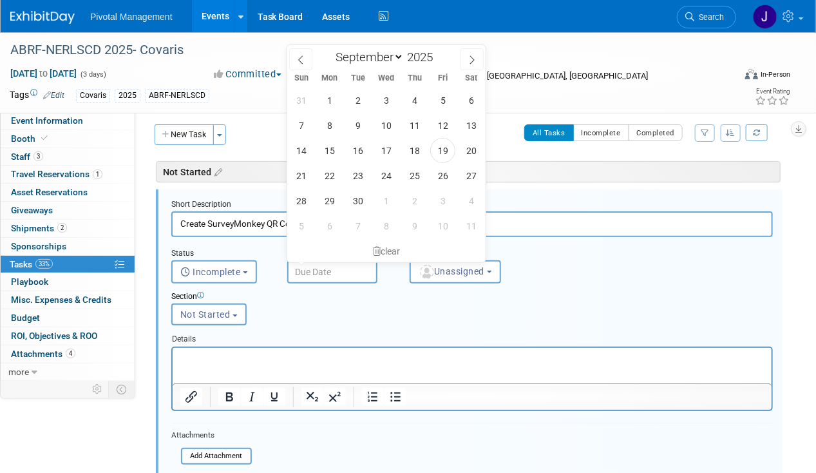
click at [301, 268] on input "text" at bounding box center [332, 271] width 90 height 23
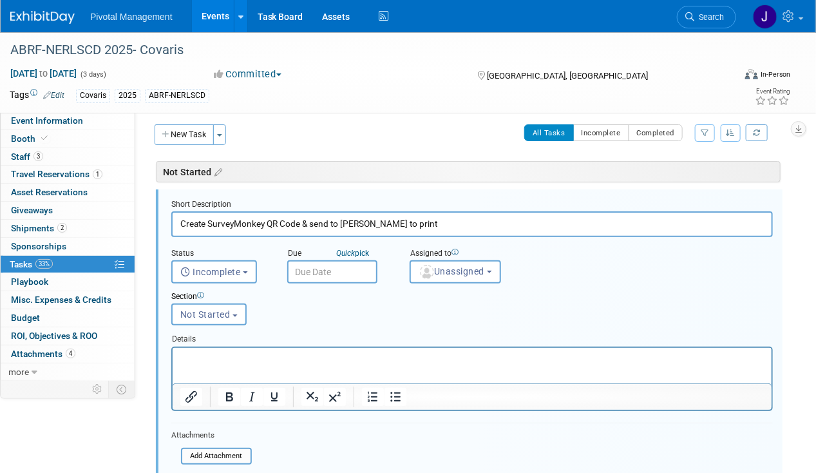
click at [405, 305] on div "Section Uncategorized Not Started In process Pending Approval COMPLETED POST Ev…" at bounding box center [446, 305] width 569 height 44
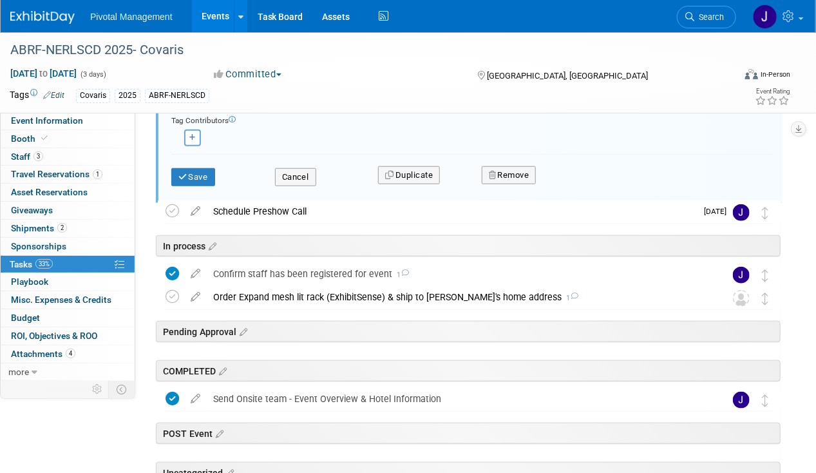
scroll to position [382, 0]
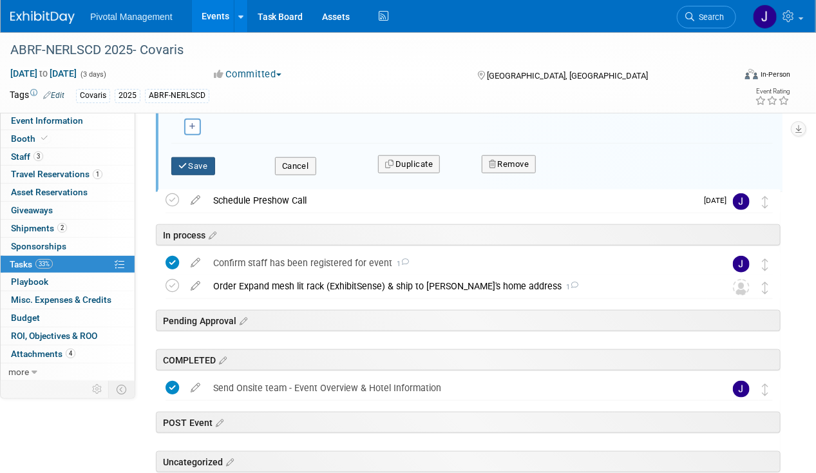
click at [187, 162] on icon "submit" at bounding box center [183, 166] width 10 height 8
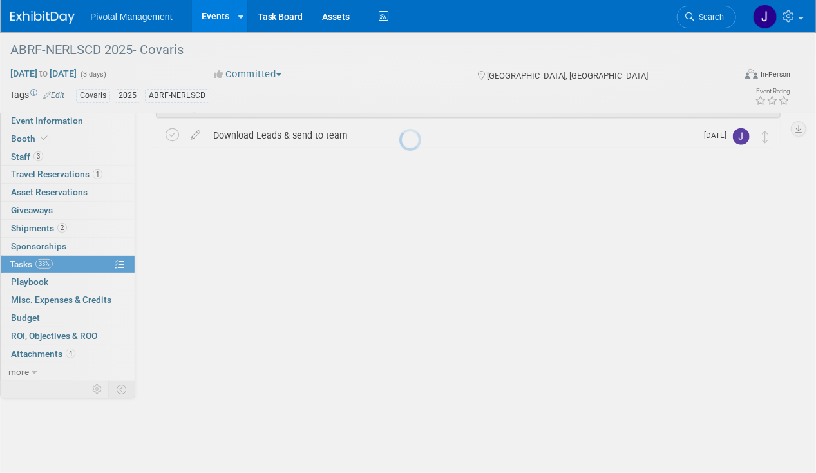
scroll to position [135, 0]
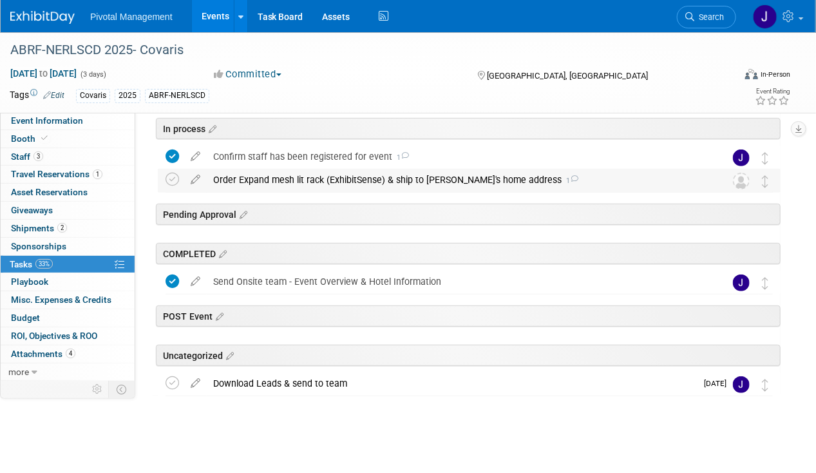
click at [351, 177] on div "Order Expand mesh lit rack (ExhibitSense) & ship to Jared's home address 1" at bounding box center [457, 180] width 500 height 22
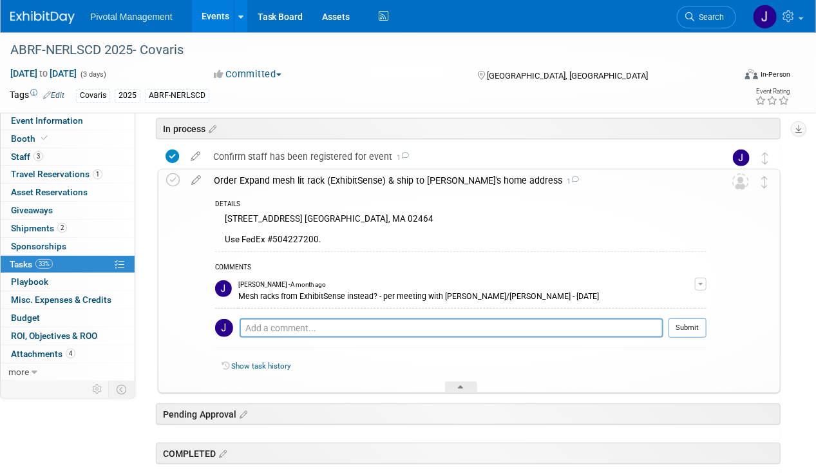
click at [351, 177] on div "Order Expand mesh lit rack (ExhibitSense) & ship to Jared's home address 1" at bounding box center [456, 180] width 499 height 22
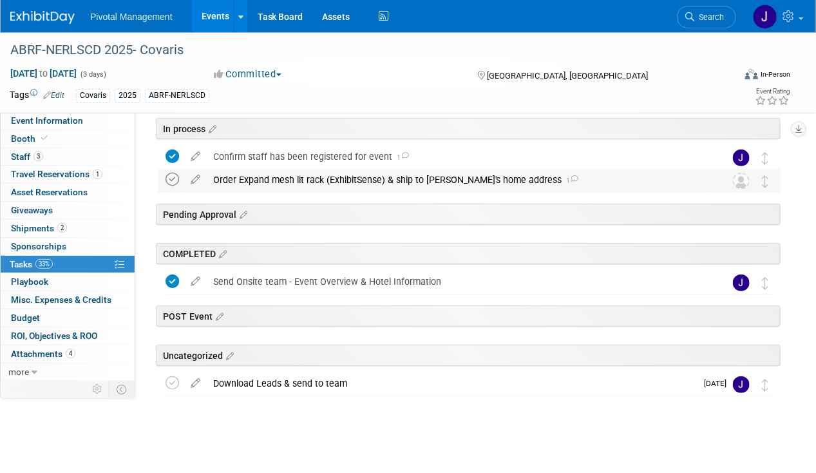
click at [170, 177] on icon at bounding box center [172, 180] width 14 height 14
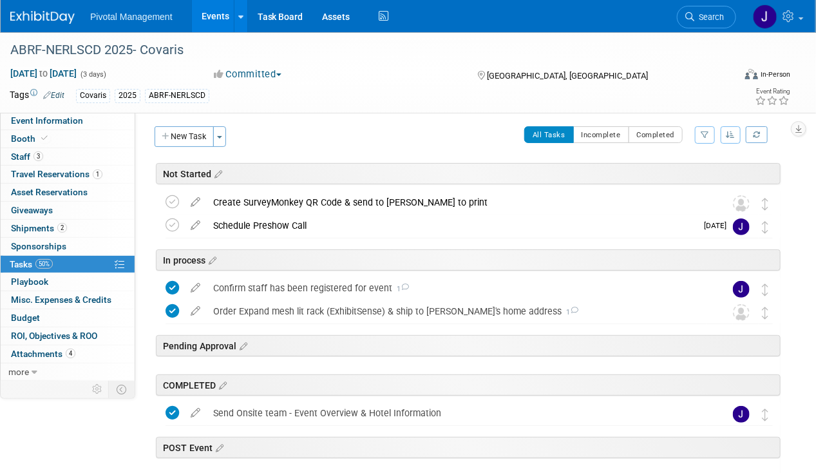
scroll to position [0, 0]
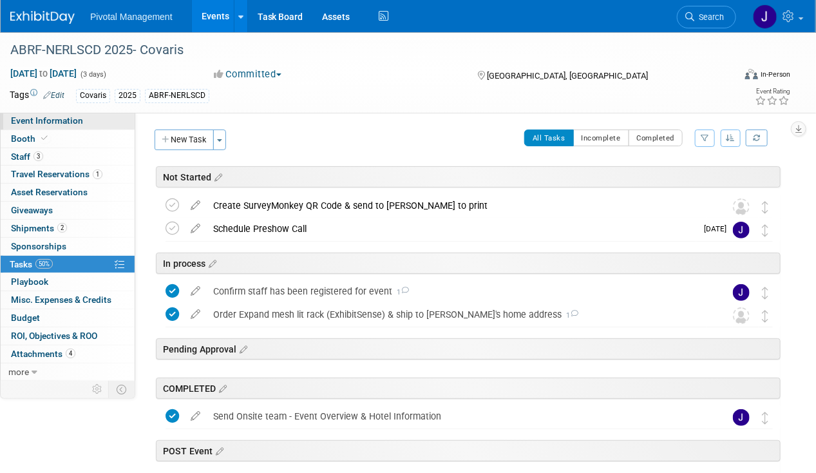
click at [91, 126] on link "Event Information" at bounding box center [68, 120] width 134 height 17
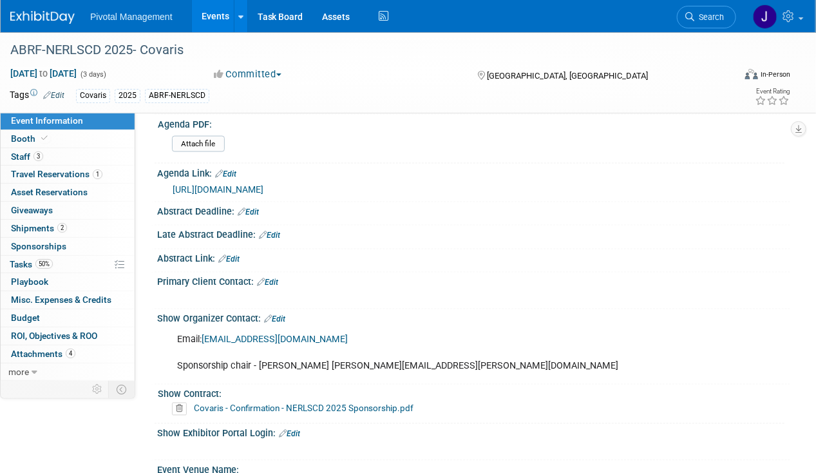
scroll to position [759, 0]
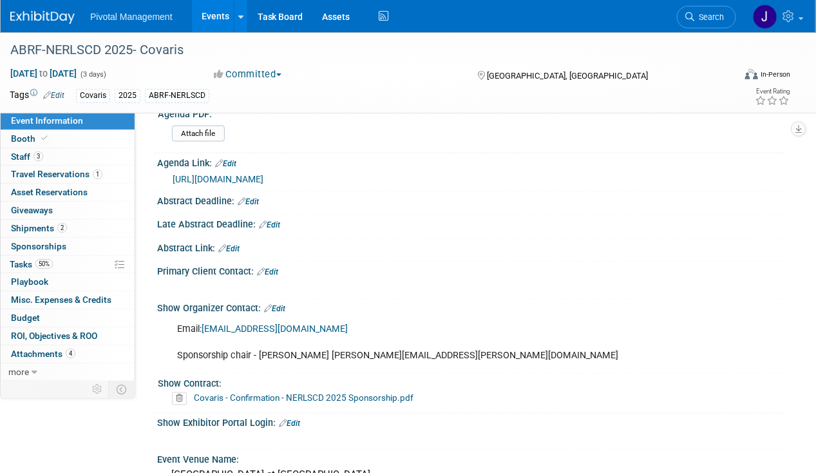
click at [279, 305] on link "Edit" at bounding box center [274, 309] width 21 height 9
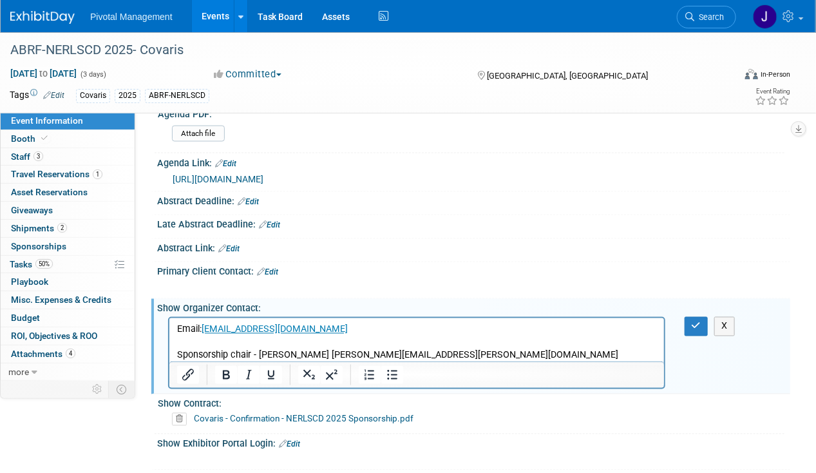
scroll to position [0, 0]
click at [507, 354] on p "Email: oc@nerlscd.abrf.org Sponsorship chair - Shahina Maqbool shahina.maqbool@…" at bounding box center [416, 342] width 480 height 39
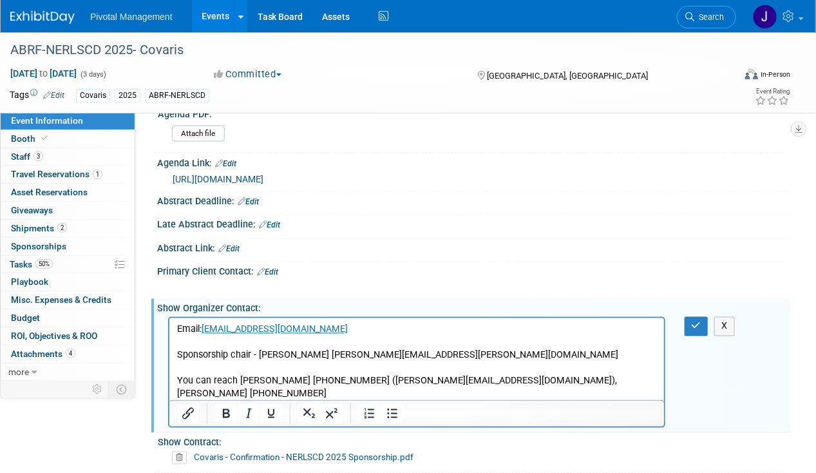
click at [214, 368] on p "Rich Text Area. Press ALT-0 for help." at bounding box center [416, 368] width 480 height 13
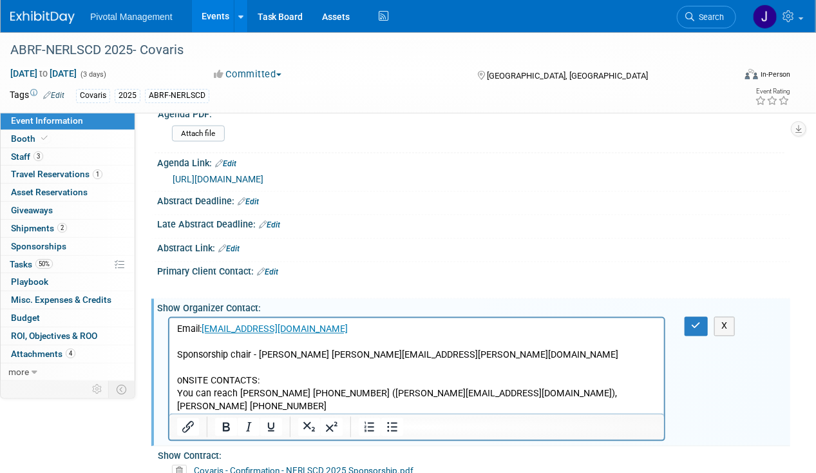
click at [227, 378] on p "oNSITE CONTACTS:" at bounding box center [416, 381] width 480 height 13
click at [227, 379] on p "oNSITE cONTACTS:" at bounding box center [416, 381] width 480 height 13
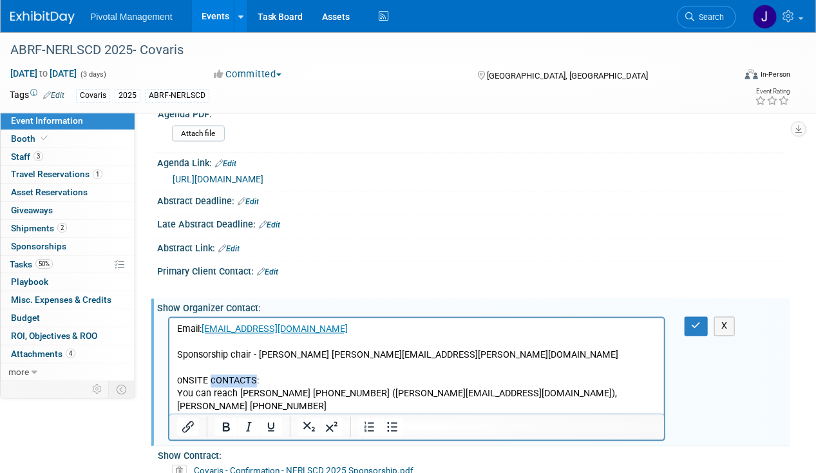
click at [227, 379] on p "oNSITE cONTACTS:" at bounding box center [416, 381] width 480 height 13
click at [175, 393] on html "Email: oc@nerlscd.abrf.org Sponsorship chair - Shahina Maqbool shahina.maqbool@…" at bounding box center [416, 372] width 495 height 109
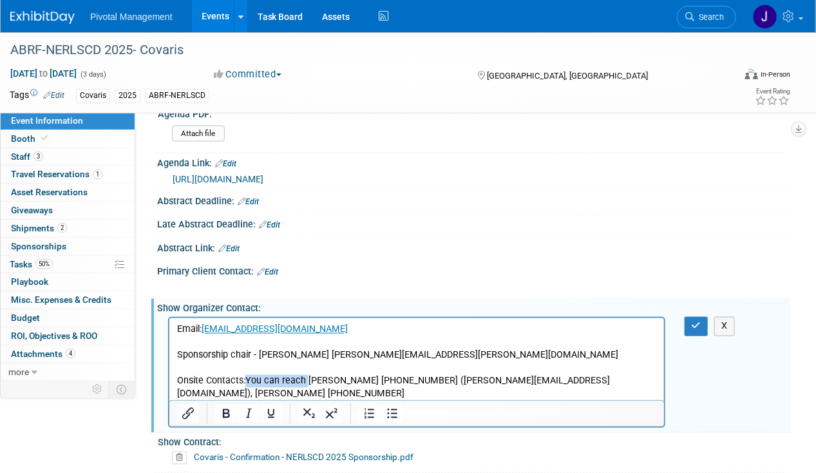
drag, startPoint x: 307, startPoint y: 379, endPoint x: 249, endPoint y: 377, distance: 58.6
click at [249, 377] on p "Onsite Contacts: You can reach Ben Myers 312-218-2427 (b.myers@yale.edu), Amy B…" at bounding box center [416, 394] width 480 height 39
click at [439, 379] on p "Onsite Contacts: Ben Myers 312-218-2427 (b.myers@yale.edu), Amy Blanchard 203-6…" at bounding box center [416, 394] width 480 height 39
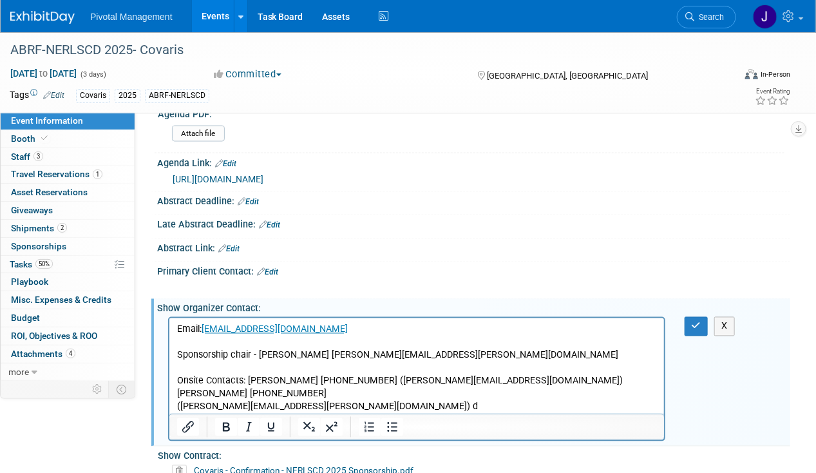
click at [308, 408] on p "Amy Blanchard 203-676-6955 (amy.blanchard@yale.edu) d" at bounding box center [416, 401] width 480 height 26
click at [176, 406] on p "Amy Blanchard 203-676-6955 (amy.blanchard@yale.edu)" at bounding box center [416, 401] width 480 height 26
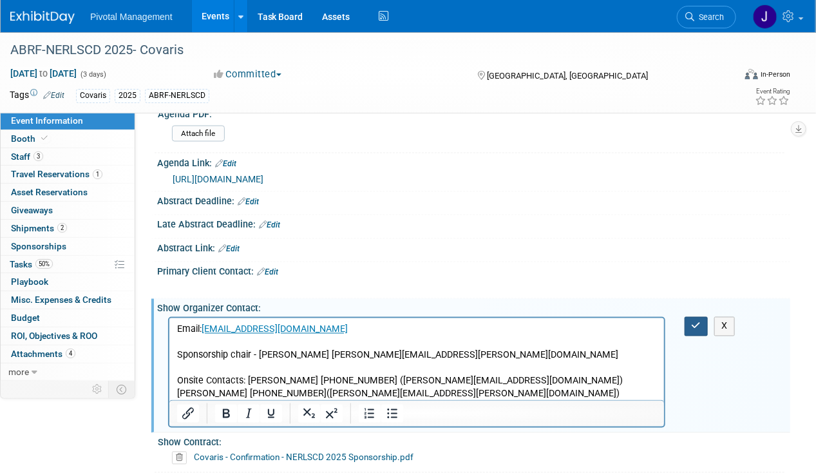
click at [695, 317] on button "button" at bounding box center [697, 326] width 24 height 19
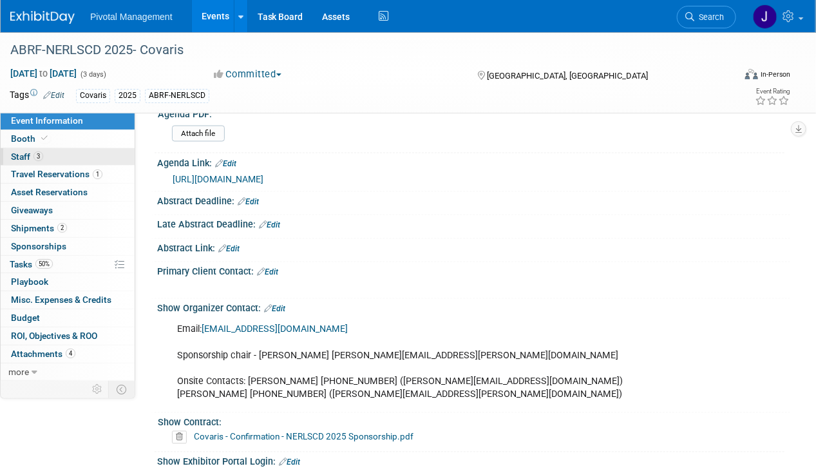
click at [65, 153] on link "3 Staff 3" at bounding box center [68, 156] width 134 height 17
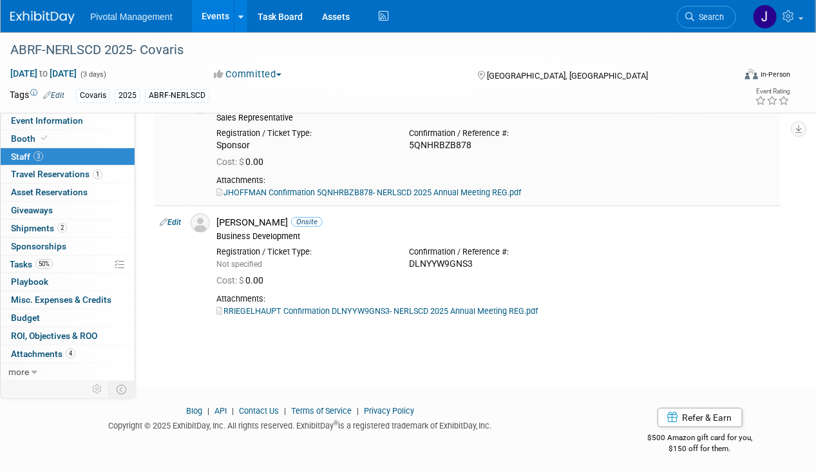
scroll to position [147, 0]
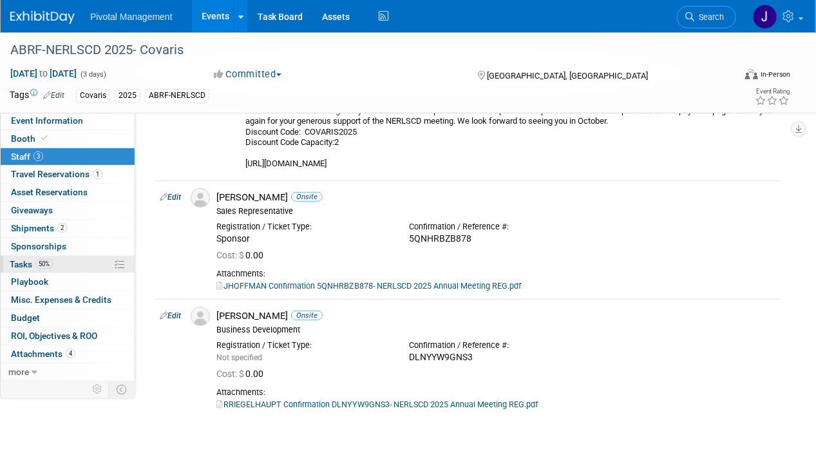
click at [29, 263] on span "Tasks 50%" at bounding box center [31, 264] width 43 height 10
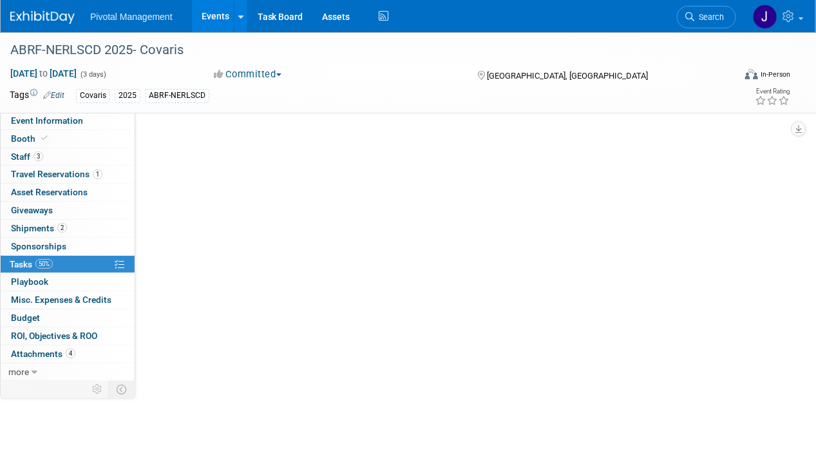
scroll to position [0, 0]
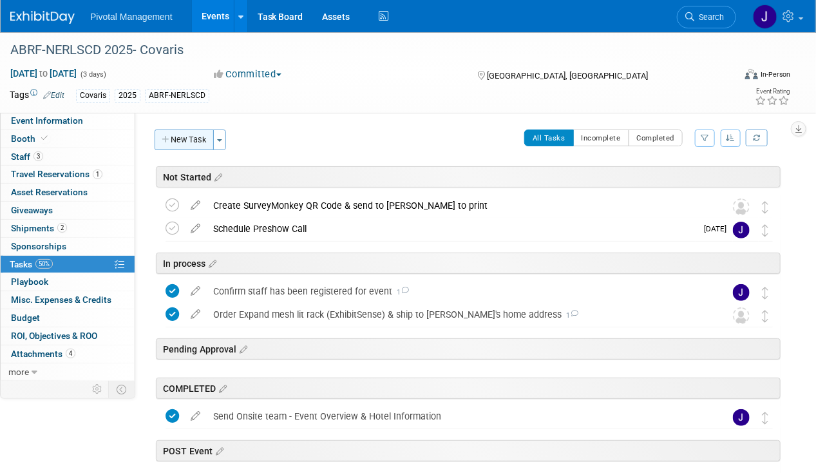
click at [191, 147] on button "New Task" at bounding box center [184, 139] width 59 height 21
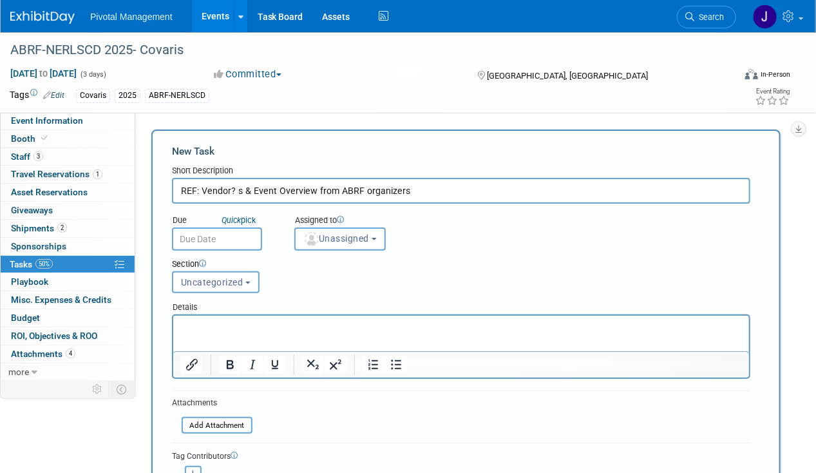
click at [229, 189] on input "REF: Vendor? s & Event Overview from ABRF organizers" at bounding box center [461, 191] width 578 height 26
click at [240, 187] on input "REF: Vendor ? s & Event Overview from ABRF organizers" at bounding box center [461, 191] width 578 height 26
drag, startPoint x: 384, startPoint y: 189, endPoint x: 317, endPoint y: 189, distance: 67.0
click at [317, 189] on input "REF: Vendor ?s & Event Overview from ABRF organizers" at bounding box center [461, 191] width 578 height 26
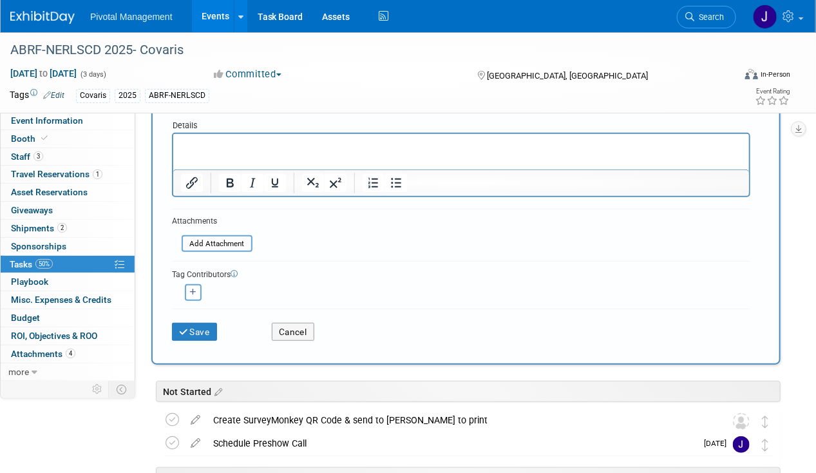
scroll to position [184, 0]
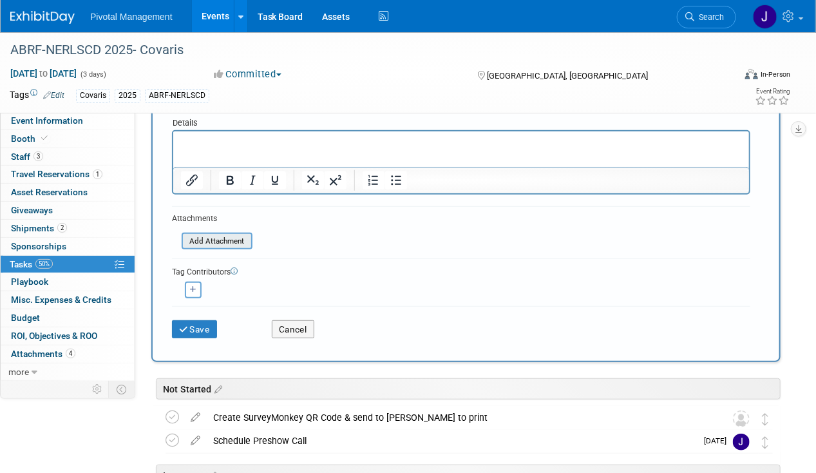
type input "REF: Vendor ?s & Event Overview"
click at [227, 244] on input "file" at bounding box center [174, 241] width 153 height 15
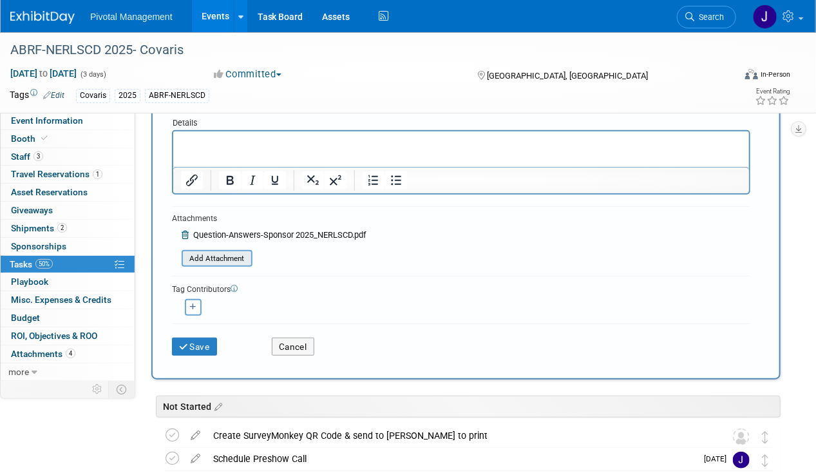
click at [247, 257] on input "file" at bounding box center [174, 258] width 153 height 15
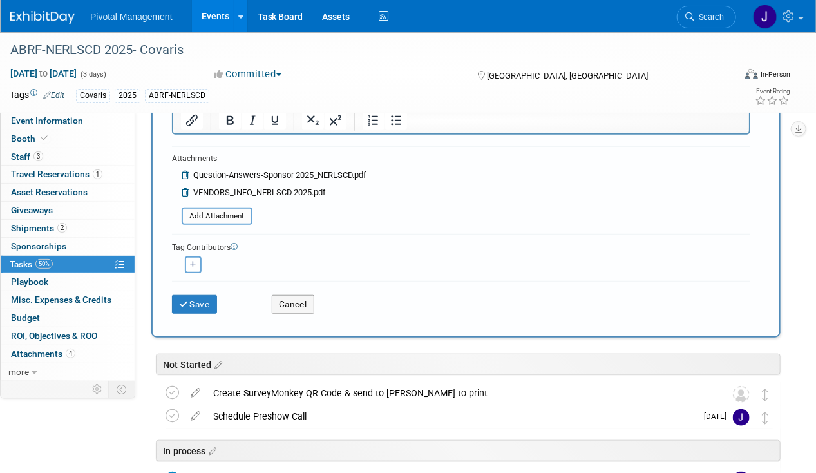
scroll to position [247, 0]
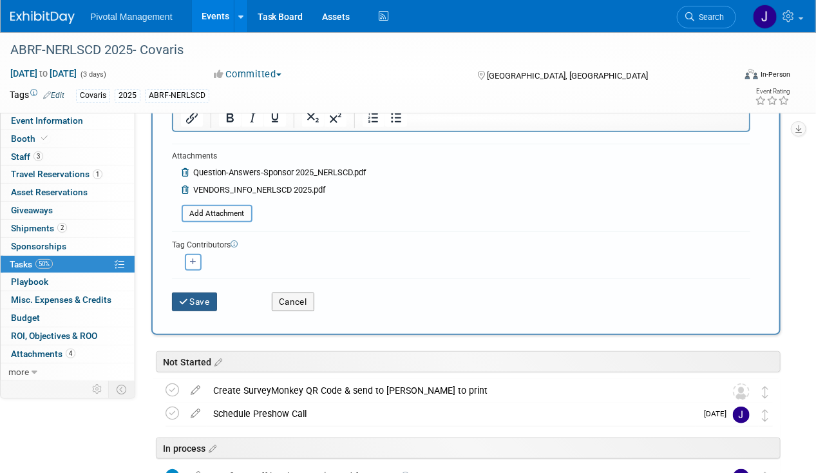
click at [185, 303] on icon "submit" at bounding box center [184, 301] width 11 height 9
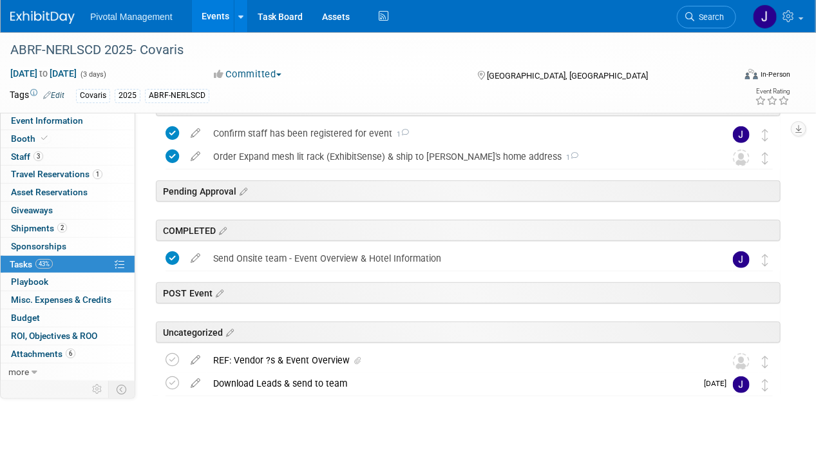
scroll to position [0, 0]
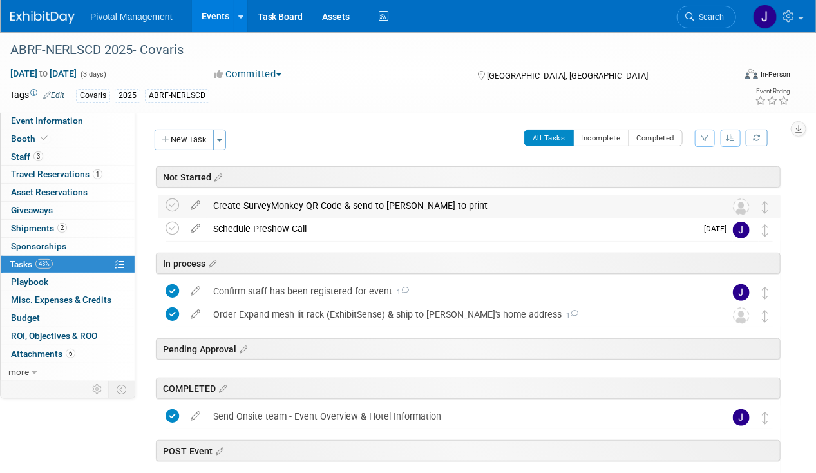
click at [311, 200] on div "Create SurveyMonkey QR Code & send to Jared to print" at bounding box center [457, 205] width 500 height 22
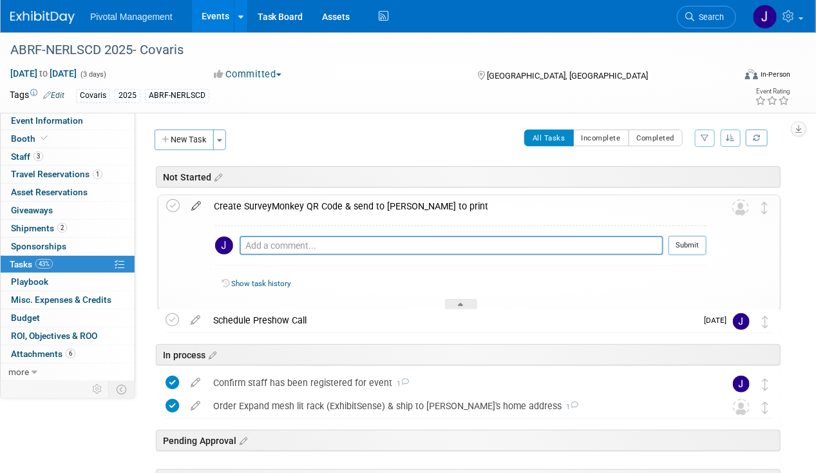
click at [194, 205] on icon at bounding box center [196, 203] width 23 height 16
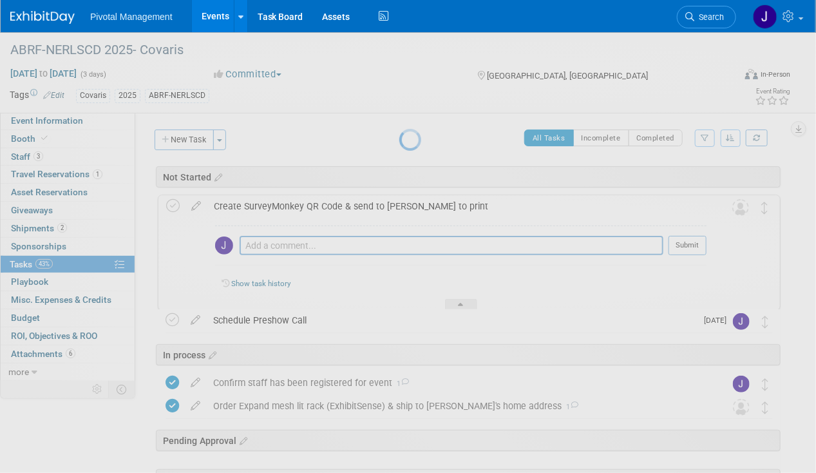
select select "8"
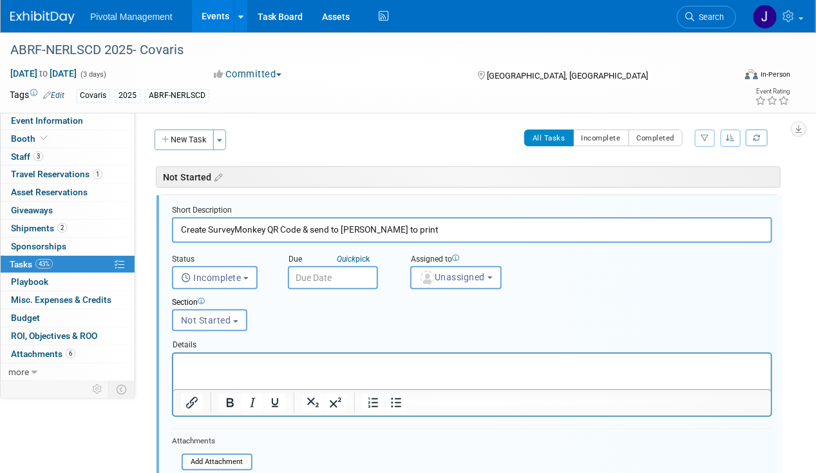
scroll to position [6, 0]
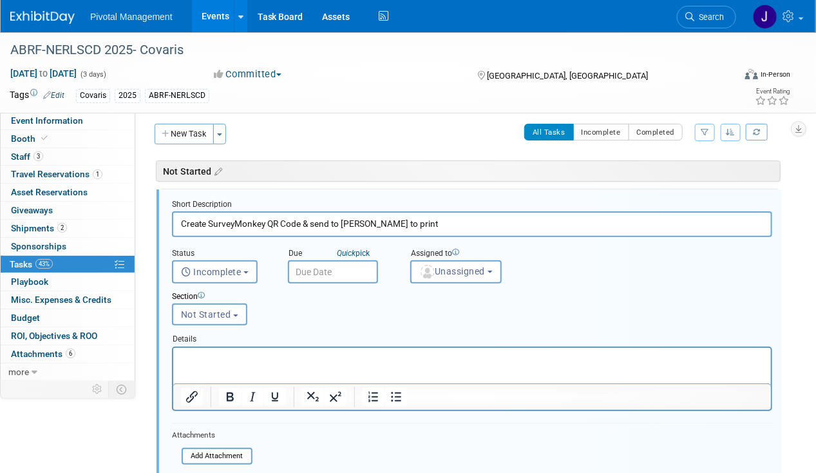
click at [330, 268] on input "text" at bounding box center [333, 271] width 90 height 23
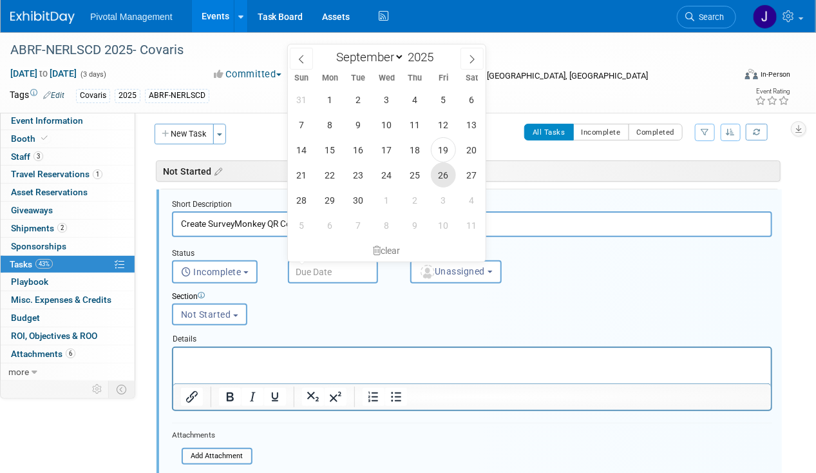
click at [442, 172] on span "26" at bounding box center [443, 174] width 25 height 25
type input "Sep 26, 2025"
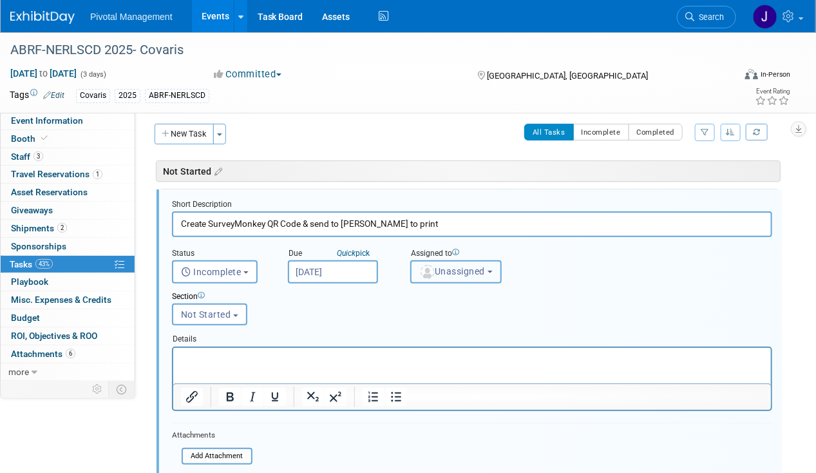
click at [465, 272] on span "Unassigned" at bounding box center [452, 271] width 66 height 10
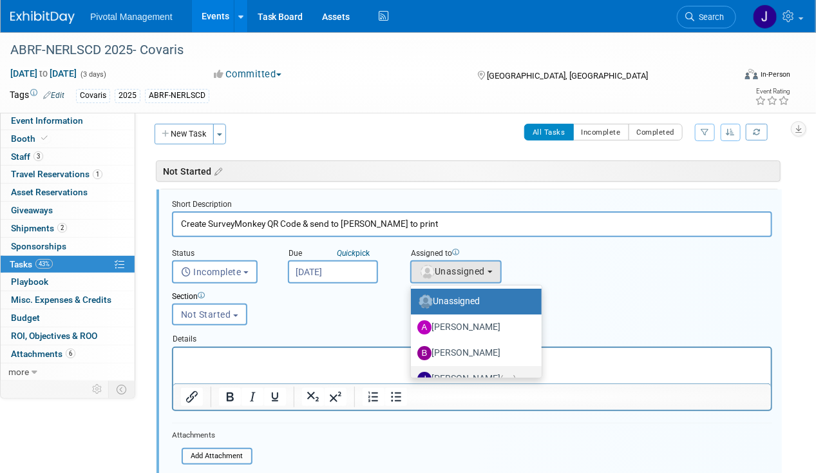
click at [464, 373] on label "Jessica Gatton (me)" at bounding box center [472, 378] width 111 height 21
click at [413, 373] on input "Jessica Gatton (me)" at bounding box center [408, 377] width 8 height 8
select select "497b41a6-53ff-4b84-8c73-e588064afe10"
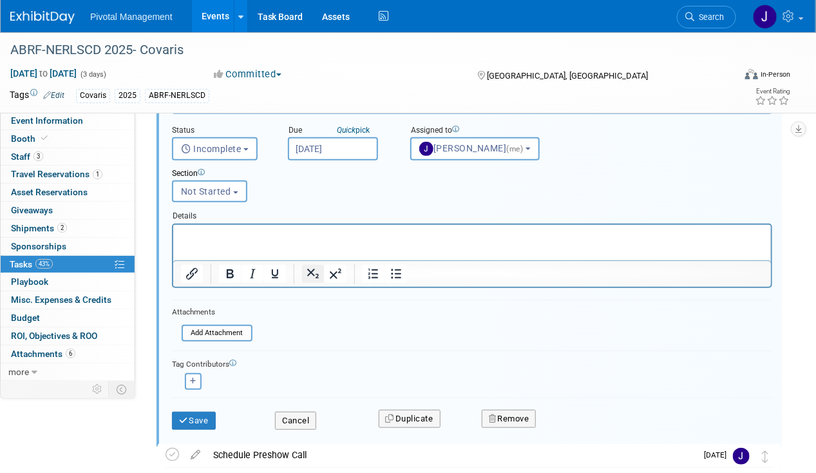
scroll to position [131, 0]
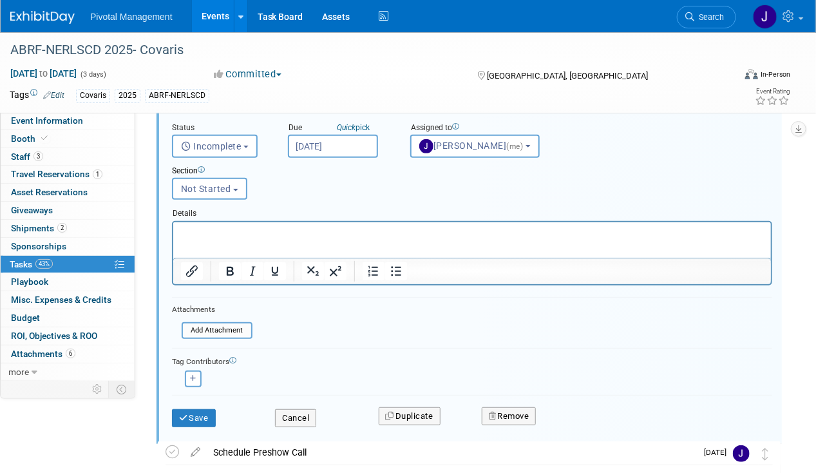
click at [279, 239] on html at bounding box center [472, 230] width 598 height 17
click at [203, 401] on div "Save" at bounding box center [213, 414] width 103 height 26
click at [202, 410] on button "Save" at bounding box center [194, 418] width 44 height 18
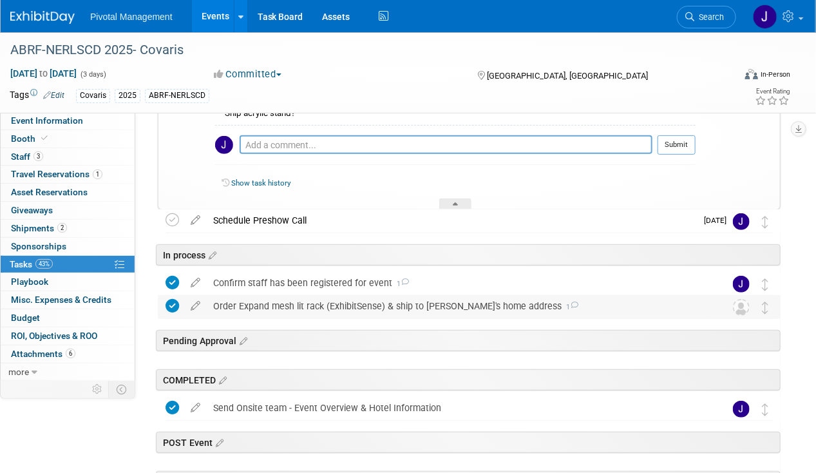
scroll to position [0, 0]
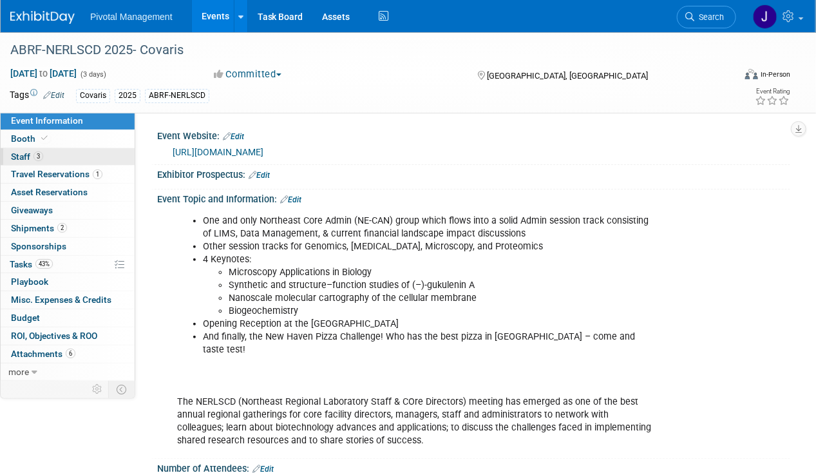
click at [41, 158] on span "3" at bounding box center [38, 156] width 10 height 10
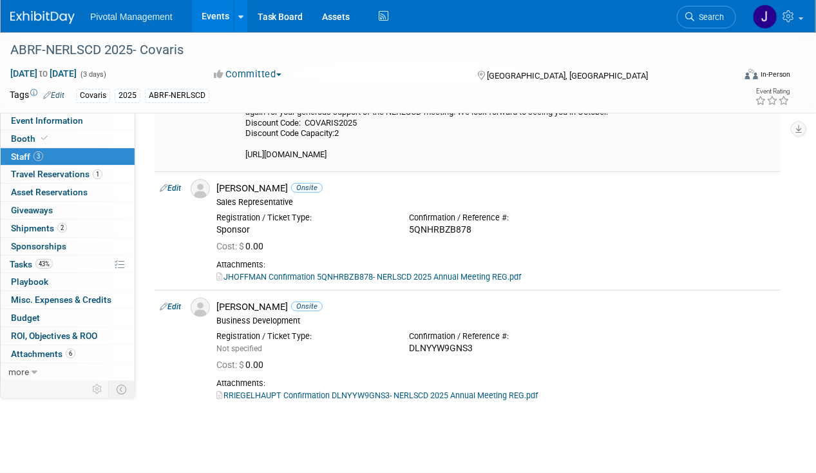
scroll to position [241, 0]
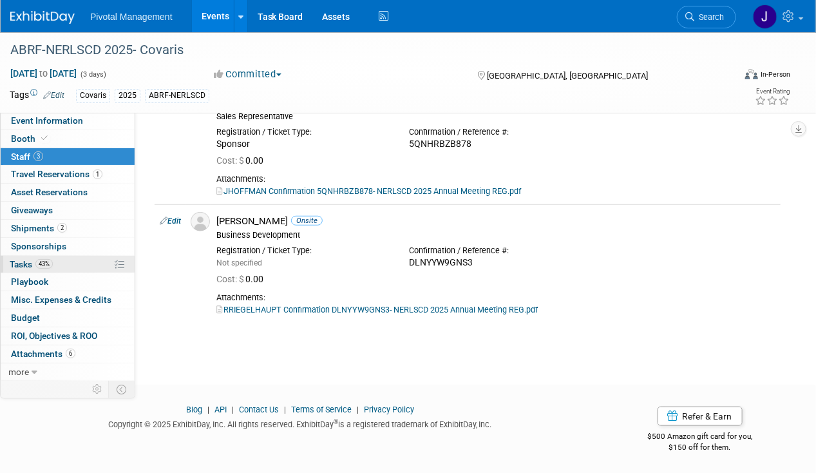
click at [42, 256] on link "43% Tasks 43%" at bounding box center [68, 264] width 134 height 17
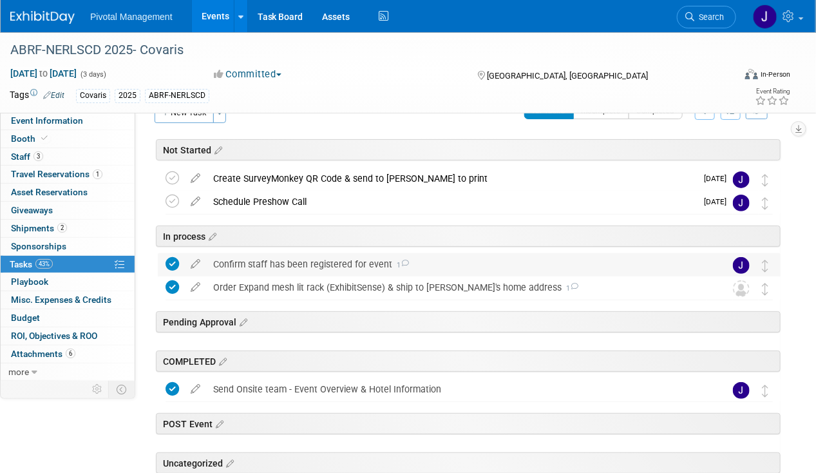
scroll to position [0, 0]
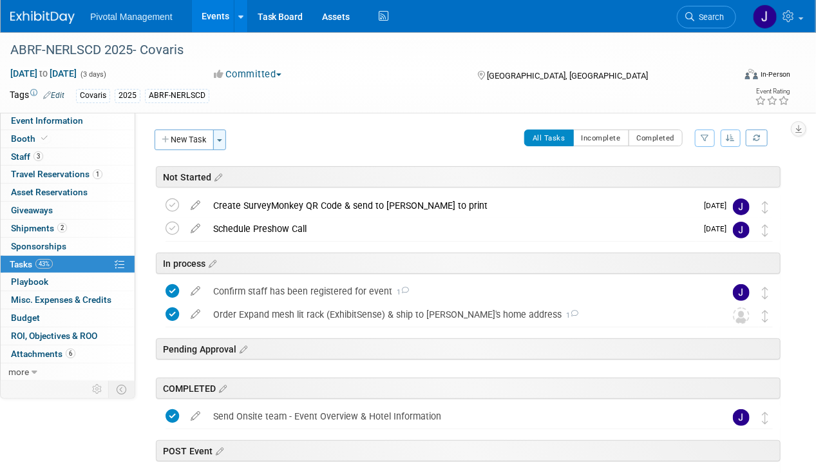
click at [218, 134] on button "Toggle Dropdown" at bounding box center [219, 139] width 13 height 21
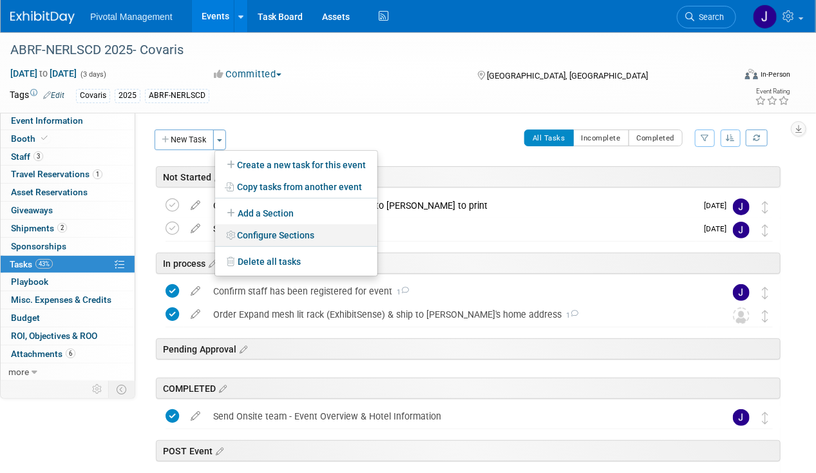
click at [264, 236] on link "Configure Sections" at bounding box center [296, 235] width 162 height 22
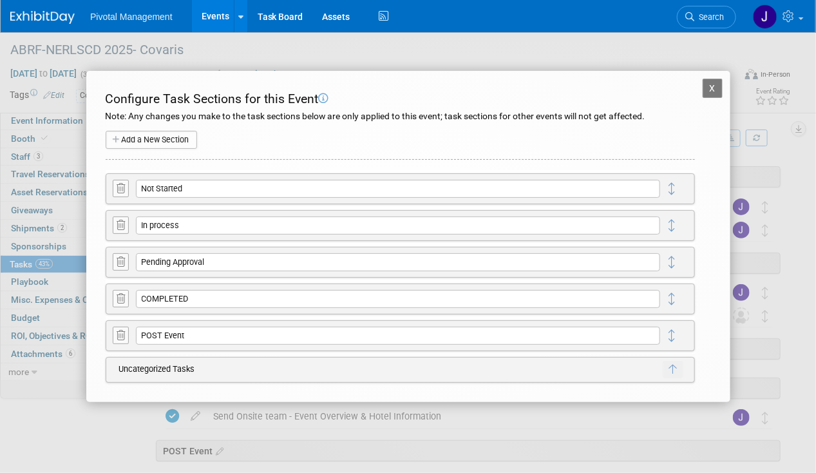
click at [144, 136] on button "Add a New Section" at bounding box center [151, 140] width 91 height 18
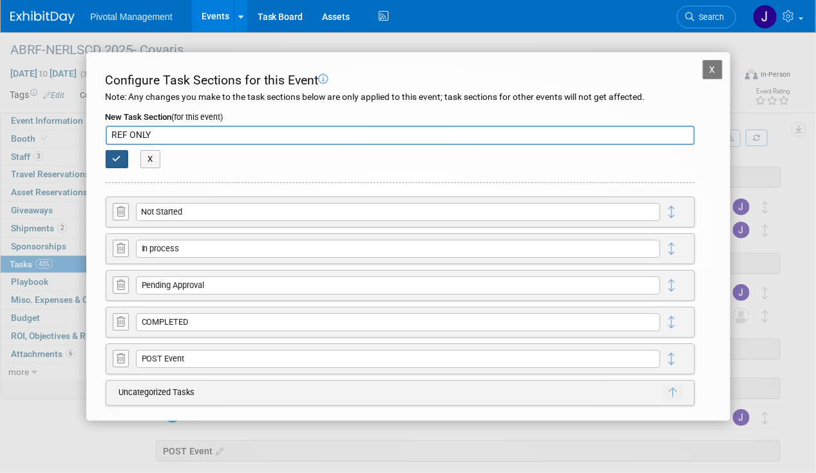
type input "REF ONLY"
click at [109, 161] on button "button" at bounding box center [117, 159] width 23 height 18
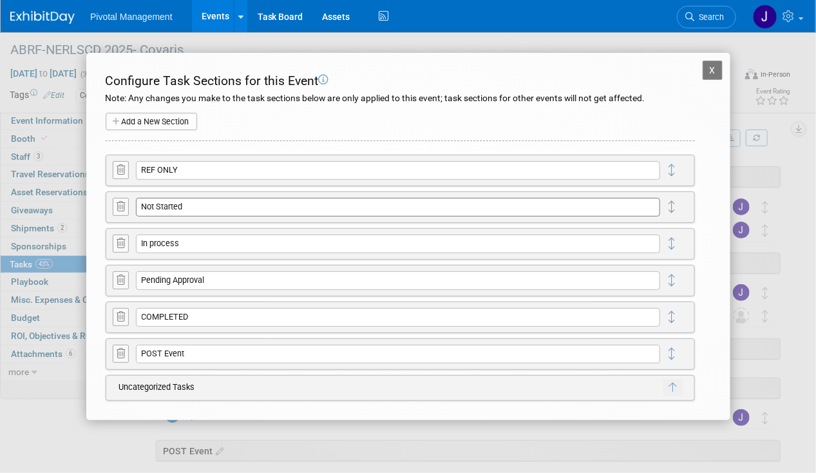
click at [486, 212] on input "Not Started" at bounding box center [398, 207] width 524 height 18
click at [712, 72] on button "X" at bounding box center [713, 70] width 21 height 19
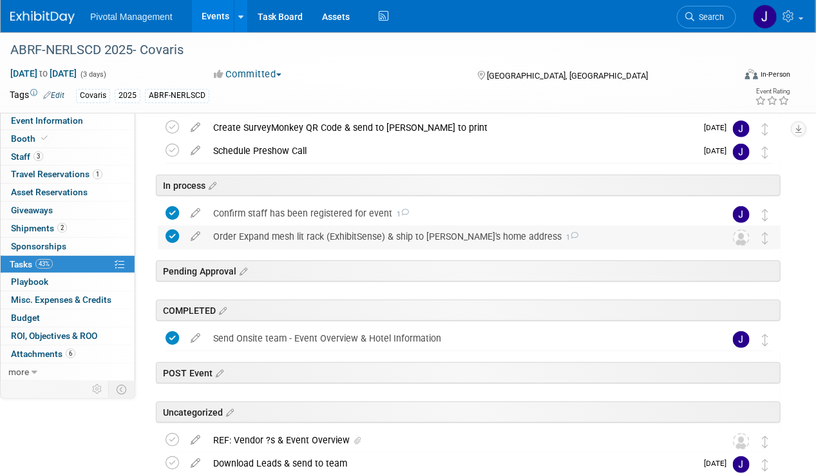
scroll to position [114, 0]
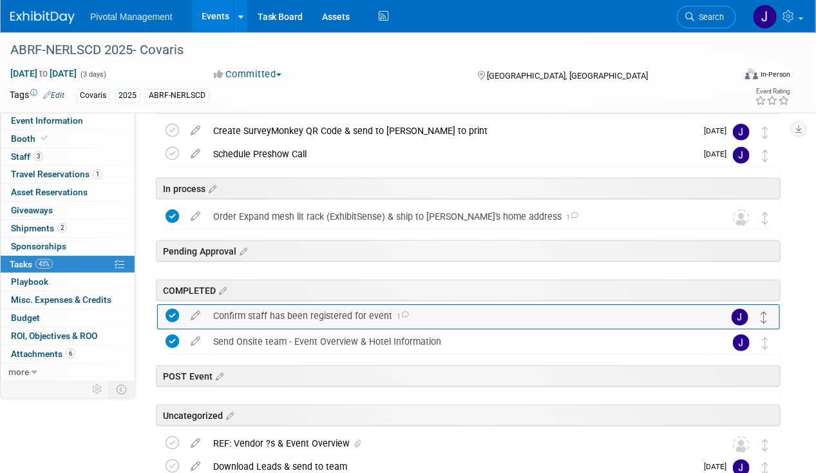
drag, startPoint x: 762, startPoint y: 212, endPoint x: 761, endPoint y: 312, distance: 99.2
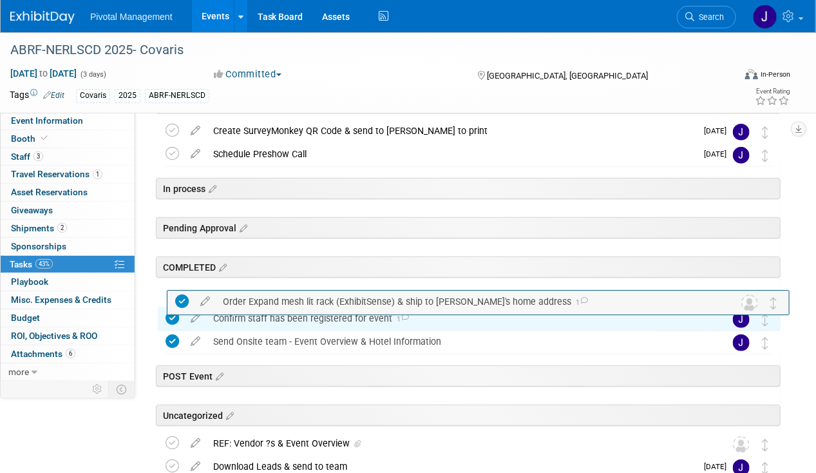
drag, startPoint x: 766, startPoint y: 209, endPoint x: 775, endPoint y: 297, distance: 89.4
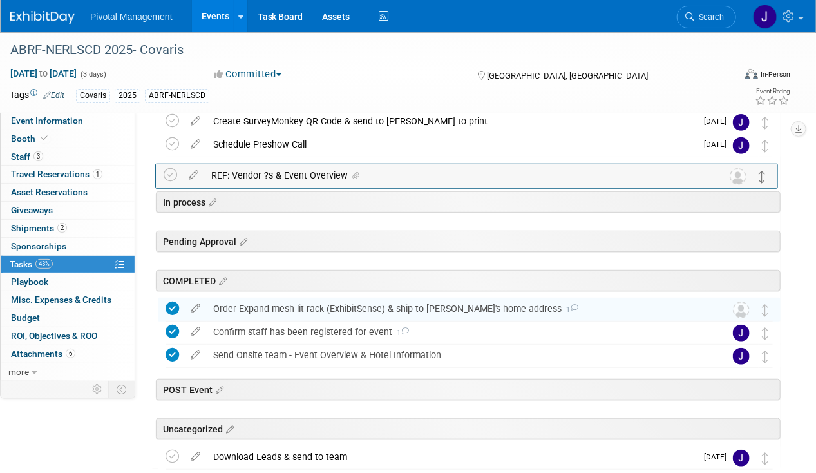
scroll to position [0, 0]
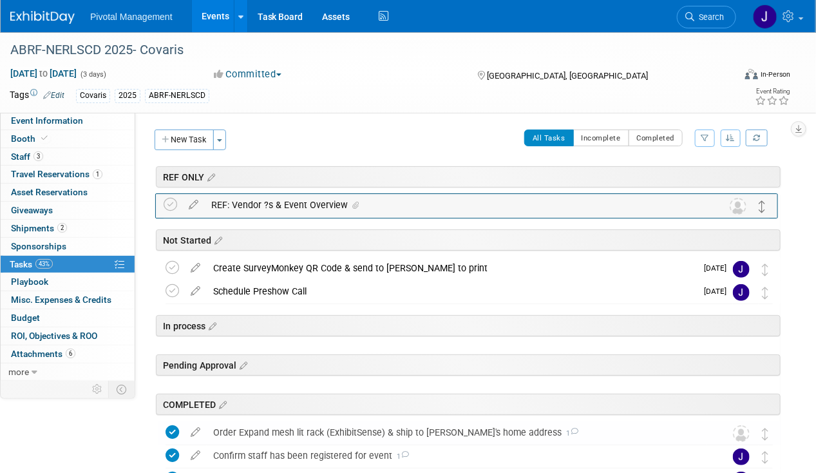
drag, startPoint x: 765, startPoint y: 441, endPoint x: 763, endPoint y: 203, distance: 237.6
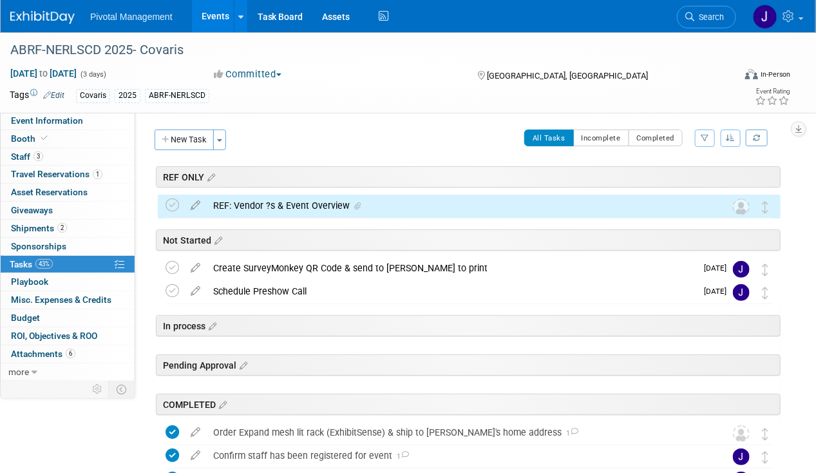
scroll to position [197, 0]
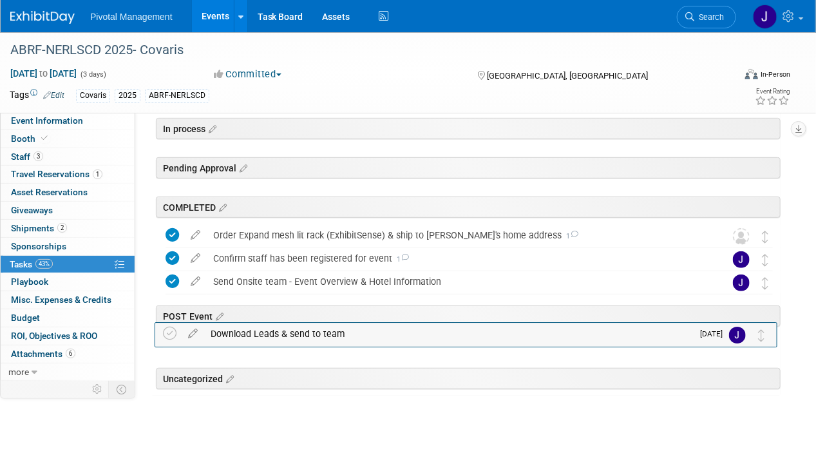
drag, startPoint x: 770, startPoint y: 388, endPoint x: 766, endPoint y: 339, distance: 49.7
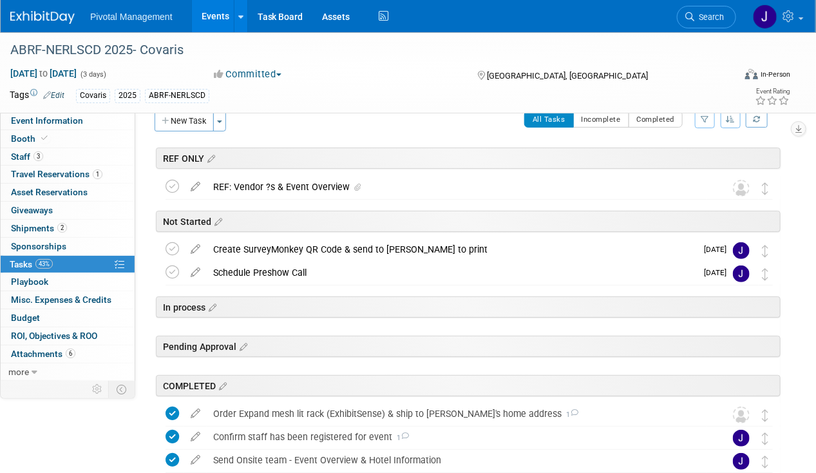
scroll to position [0, 0]
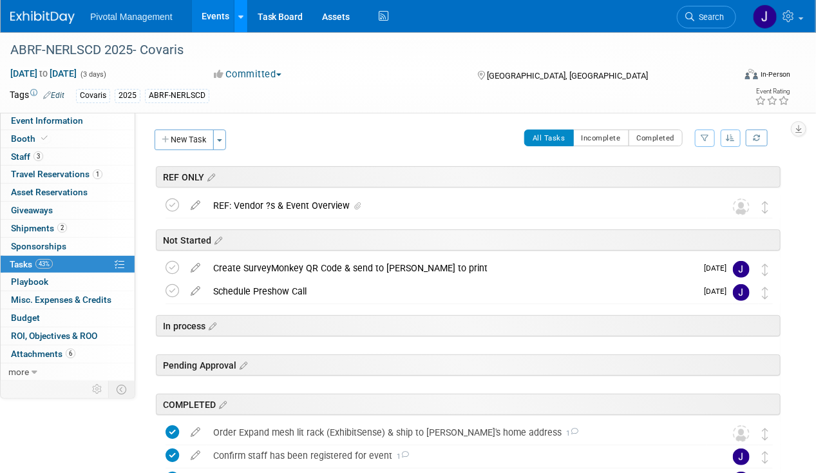
click at [234, 18] on link at bounding box center [241, 16] width 14 height 32
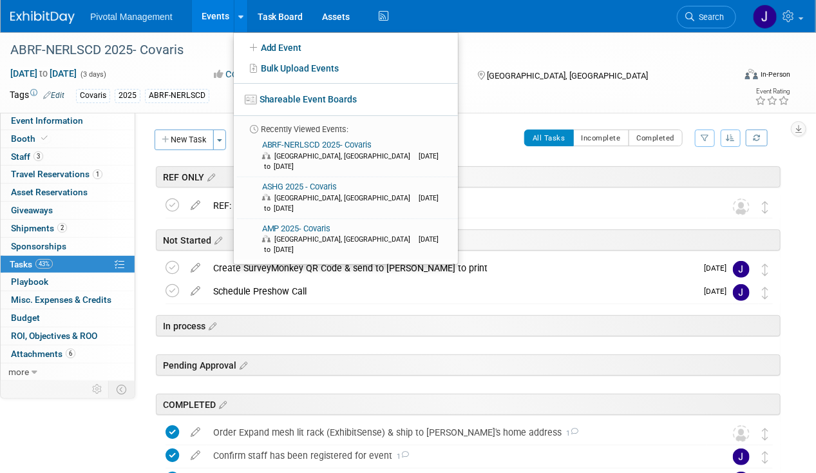
click at [201, 15] on link "Events" at bounding box center [215, 16] width 47 height 32
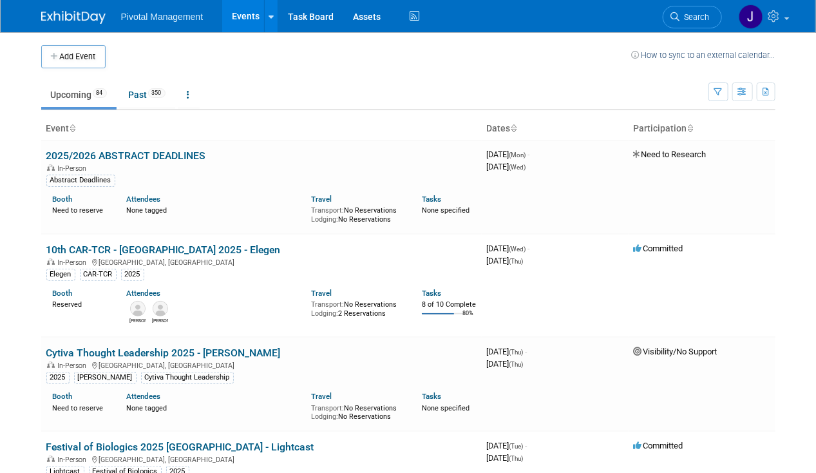
click at [692, 19] on span "Search" at bounding box center [695, 17] width 30 height 10
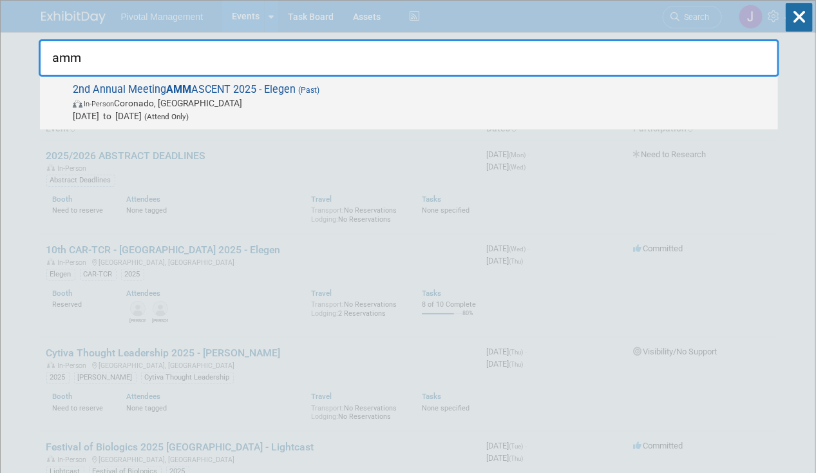
type input "amm"
click at [205, 92] on span "2nd Annual Meeting AMM ASCENT 2025 - Elegen (Past) In-Person Coronado, CA Sep 1…" at bounding box center [420, 102] width 703 height 39
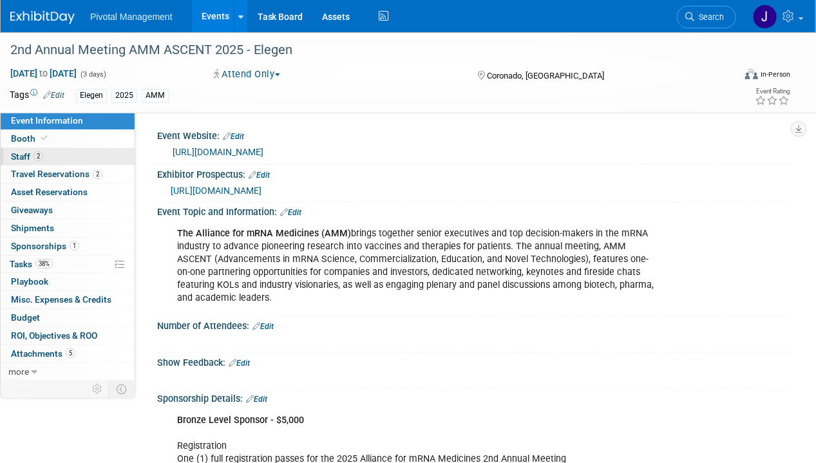
click at [58, 160] on link "2 Staff 2" at bounding box center [68, 156] width 134 height 17
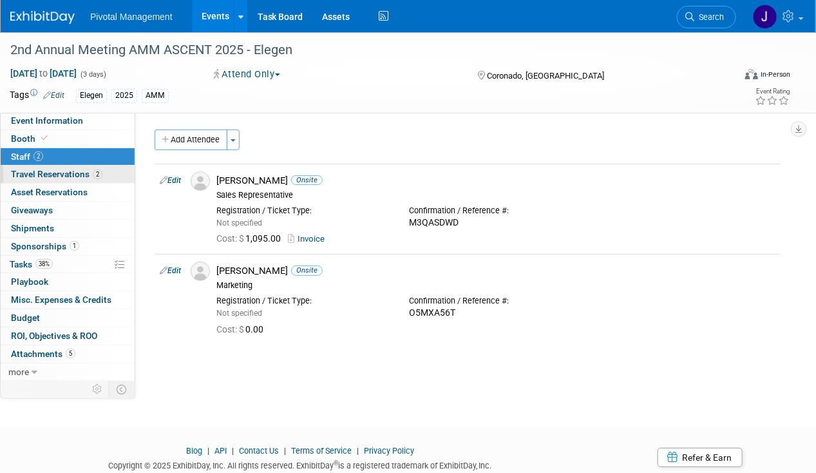
click at [23, 171] on span "Travel Reservations 2" at bounding box center [56, 174] width 91 height 10
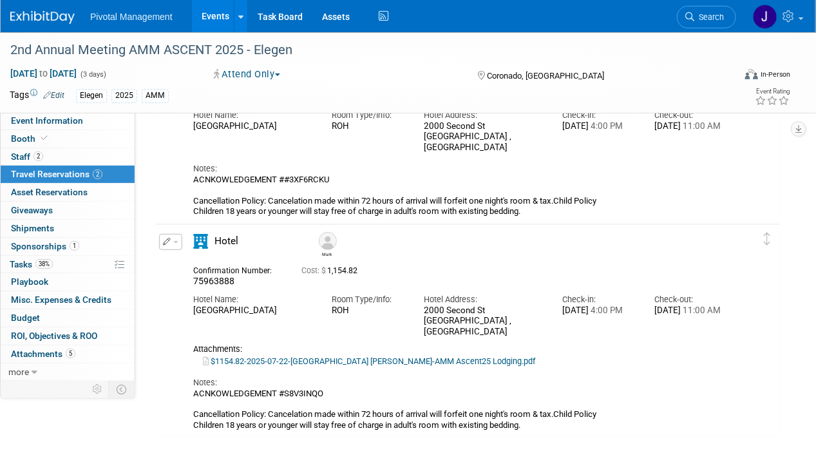
scroll to position [155, 0]
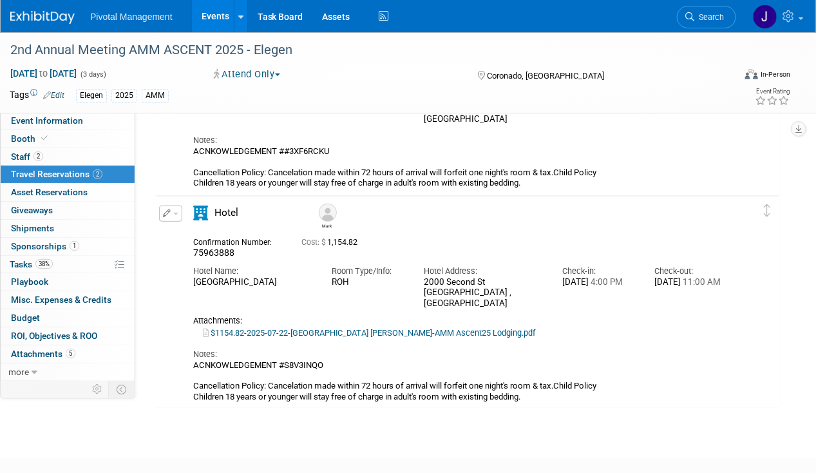
click at [181, 214] on div "Edit Reservation Delete Reservation" at bounding box center [170, 217] width 28 height 24
click at [171, 214] on button "button" at bounding box center [170, 213] width 23 height 16
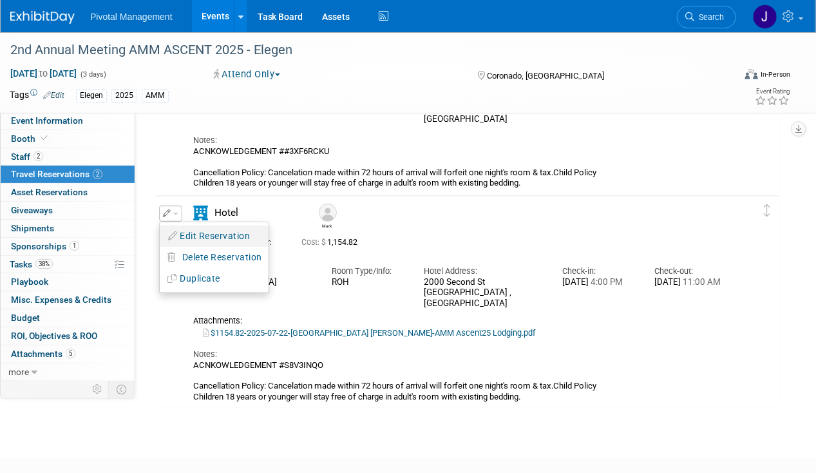
click at [209, 234] on button "Edit Reservation" at bounding box center [214, 236] width 109 height 19
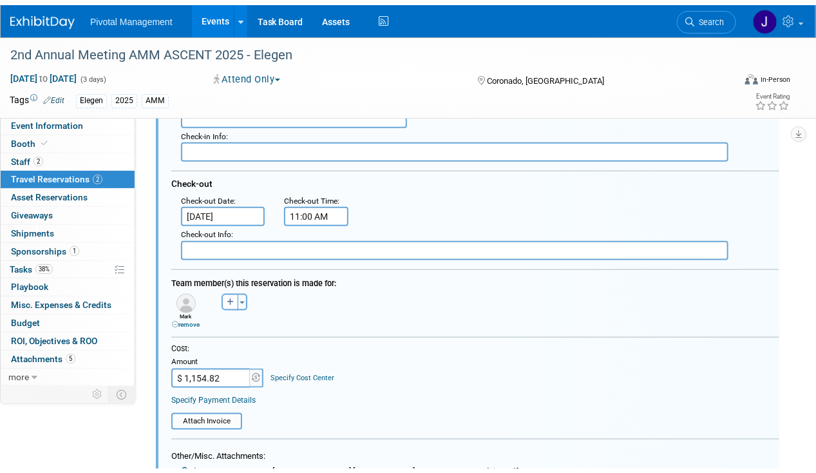
scroll to position [650, 0]
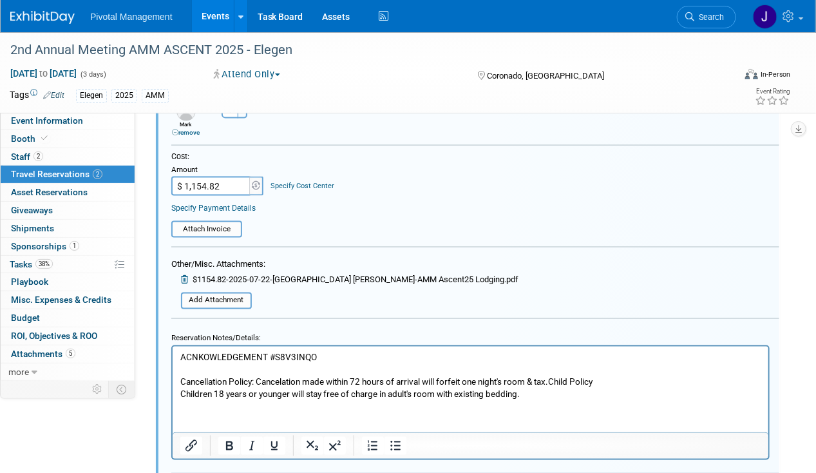
click at [199, 179] on input "$ 1,154.82" at bounding box center [211, 185] width 80 height 19
paste input "205.96"
type input "$ 1,205.96"
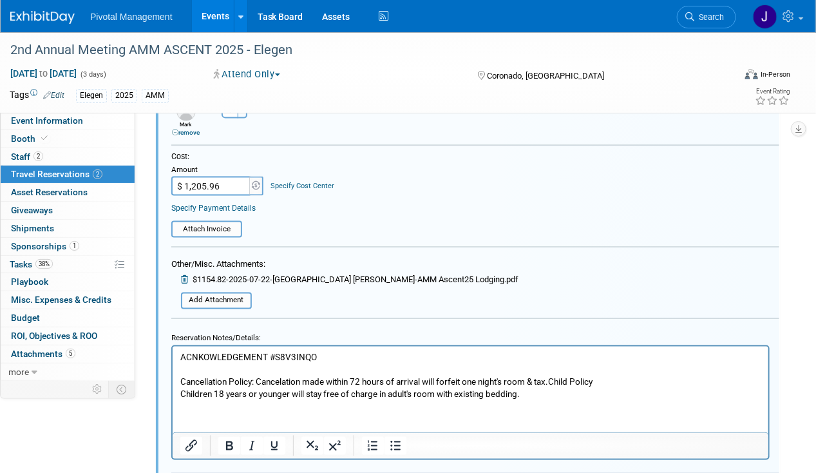
click at [477, 202] on div "Specify Payment Details" at bounding box center [475, 208] width 608 height 12
click at [205, 226] on input "file" at bounding box center [164, 229] width 153 height 14
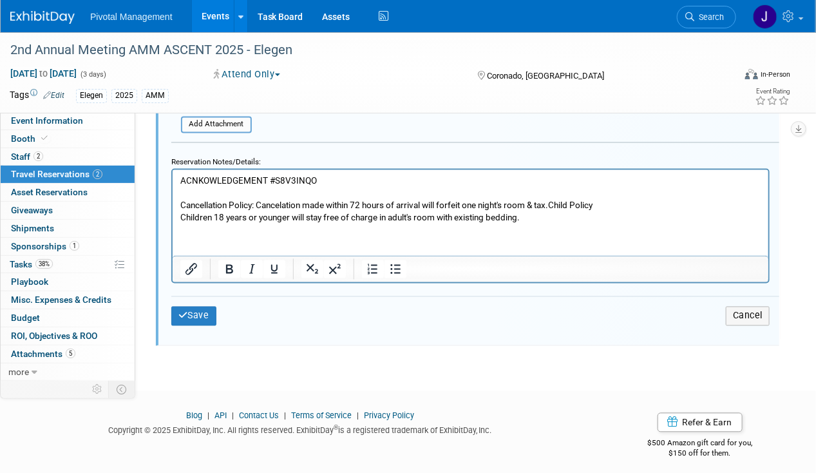
scroll to position [840, 0]
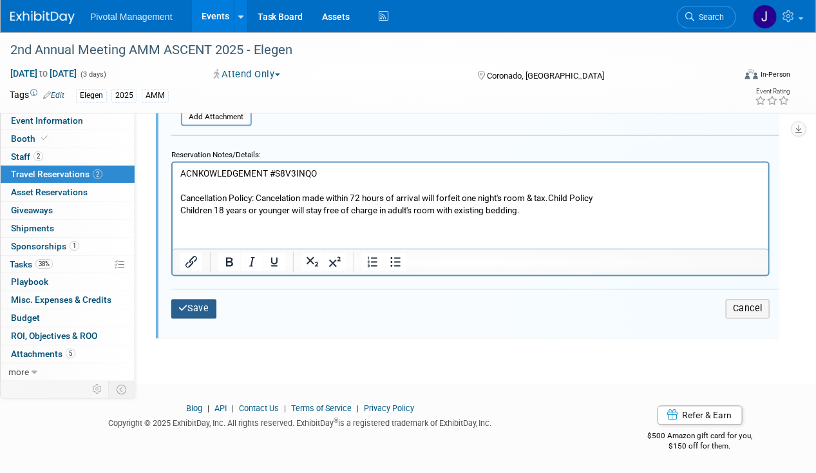
click at [204, 310] on button "Save" at bounding box center [193, 308] width 45 height 19
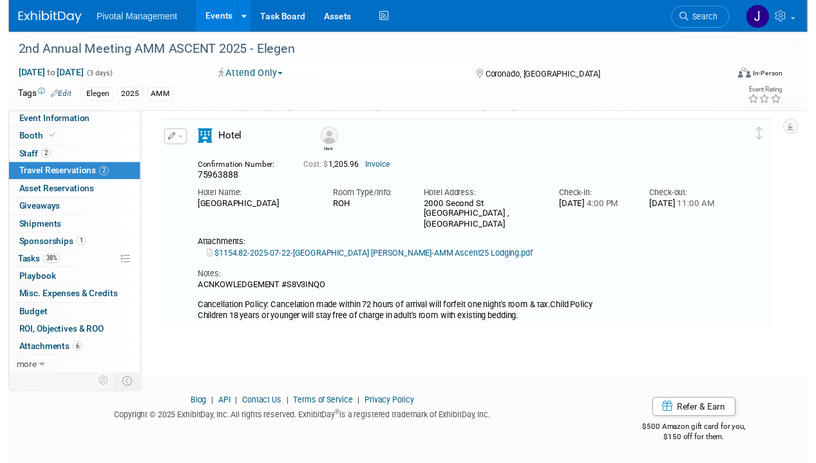
scroll to position [204, 0]
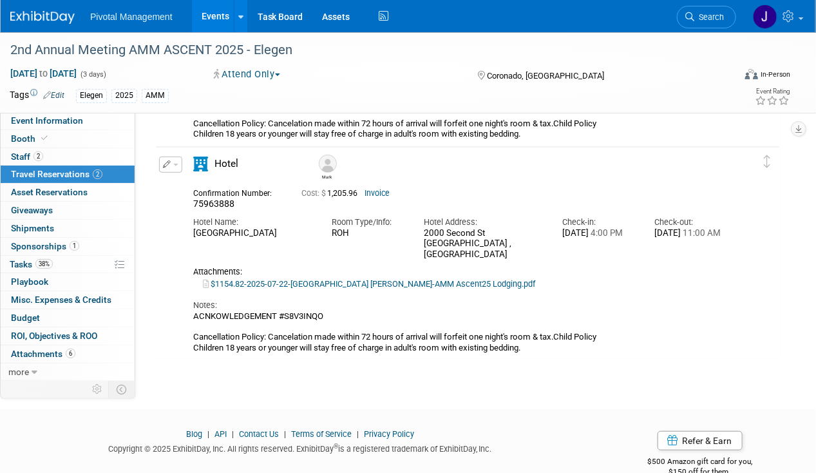
click at [176, 167] on button "button" at bounding box center [170, 164] width 23 height 16
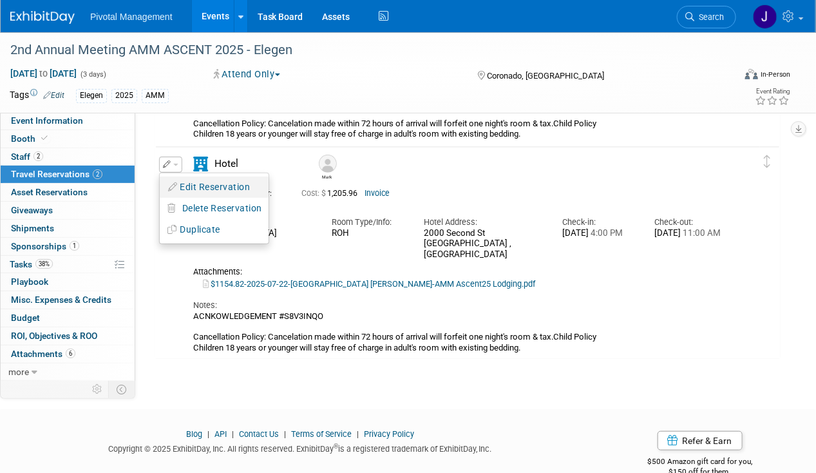
click at [178, 185] on button "Edit Reservation" at bounding box center [214, 187] width 109 height 19
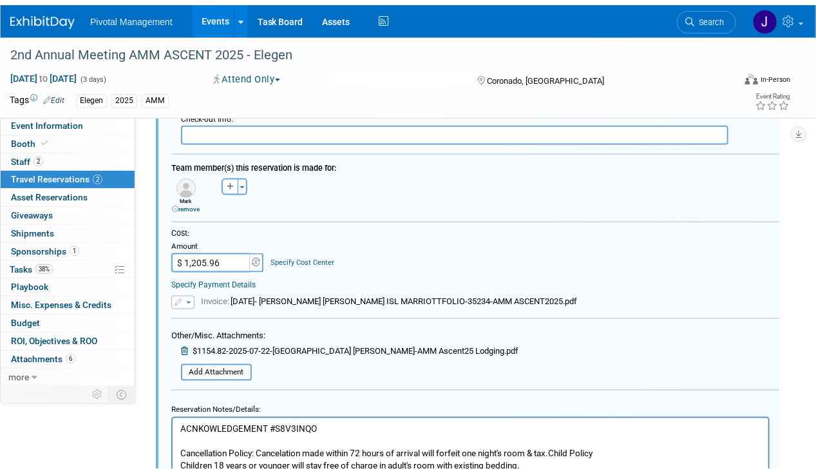
scroll to position [643, 0]
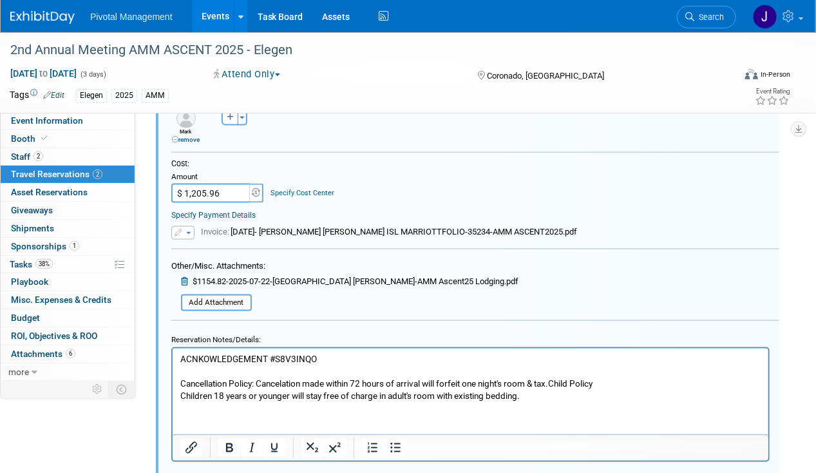
click at [209, 184] on input "$ 1,205.96" at bounding box center [211, 193] width 80 height 19
paste input "11.35"
type input "$ 1,211.35"
click at [493, 211] on div "Specify Payment Details" at bounding box center [475, 215] width 608 height 12
click at [201, 229] on span "Invoice:" at bounding box center [216, 232] width 30 height 10
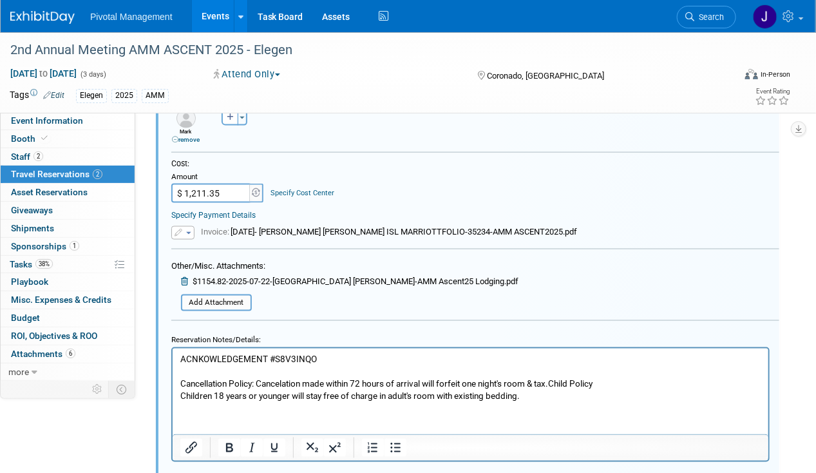
click at [194, 228] on td "Invoice: 2025-09-18- LASINSKI CORONADO ISL MARRIOTTFOLIO-35234-AMM ASCENT2025.p…" at bounding box center [385, 233] width 382 height 14
click at [186, 229] on button "button" at bounding box center [182, 233] width 23 height 14
click at [213, 246] on link "Replace with a new file" at bounding box center [236, 252] width 129 height 18
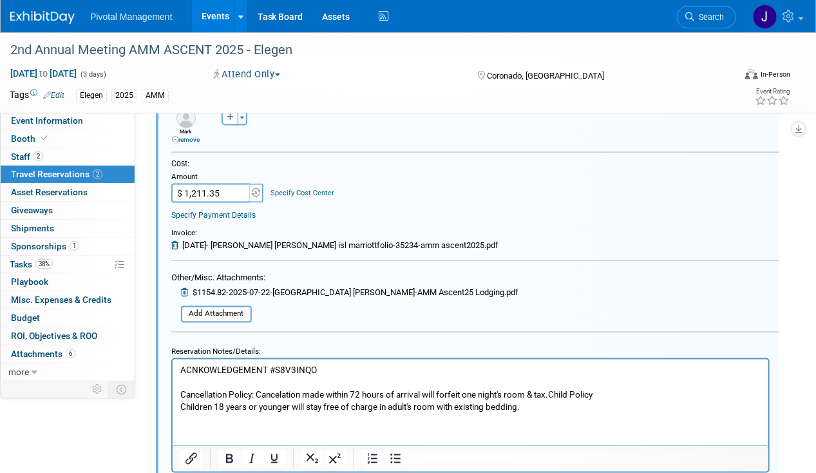
scroll to position [840, 0]
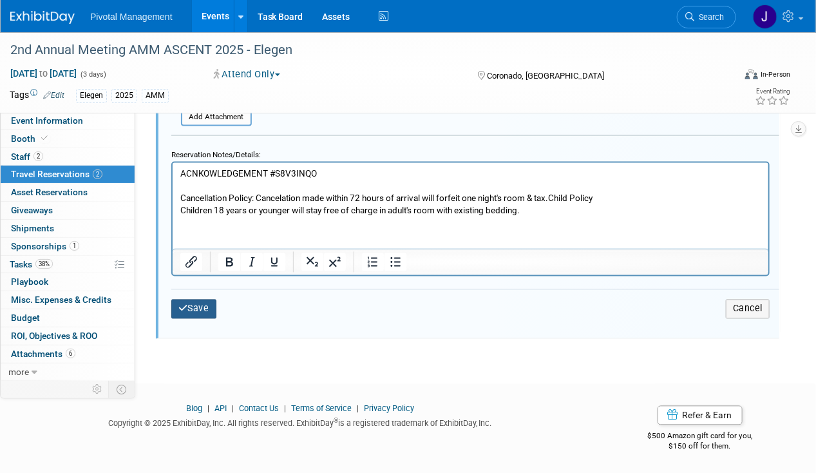
click at [209, 303] on button "Save" at bounding box center [193, 308] width 45 height 19
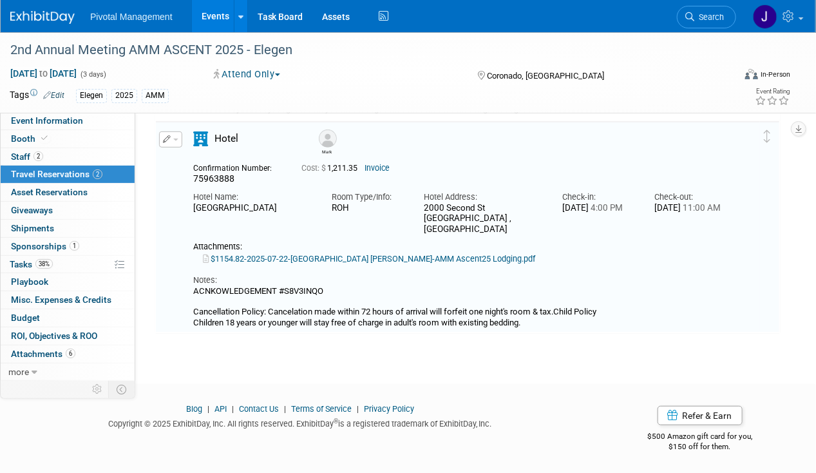
scroll to position [204, 0]
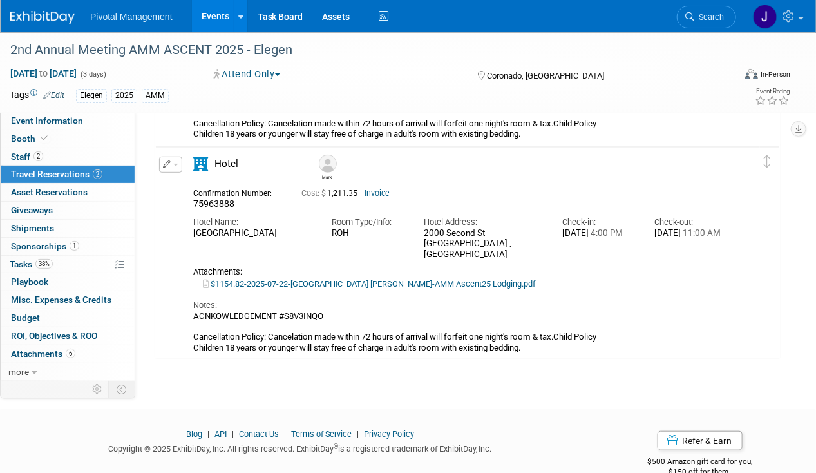
drag, startPoint x: 203, startPoint y: 6, endPoint x: 400, endPoint y: 41, distance: 199.5
click at [203, 6] on link "Events" at bounding box center [215, 16] width 47 height 32
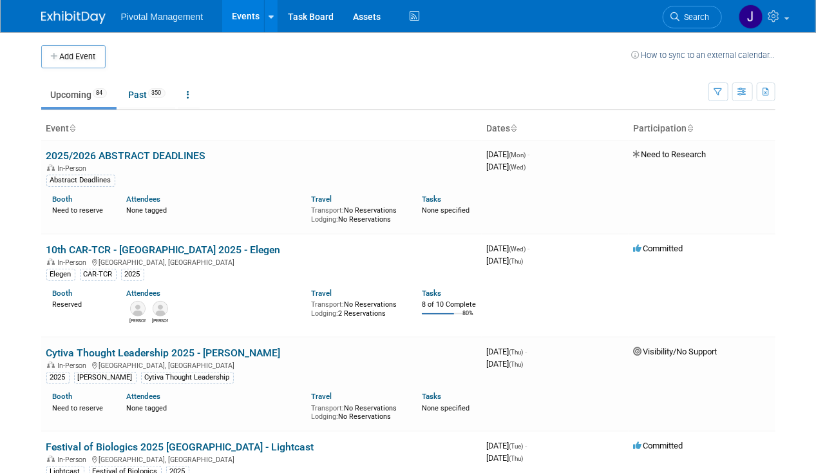
drag, startPoint x: 0, startPoint y: 0, endPoint x: 697, endPoint y: 12, distance: 696.8
click at [694, 12] on link "Search" at bounding box center [692, 17] width 59 height 23
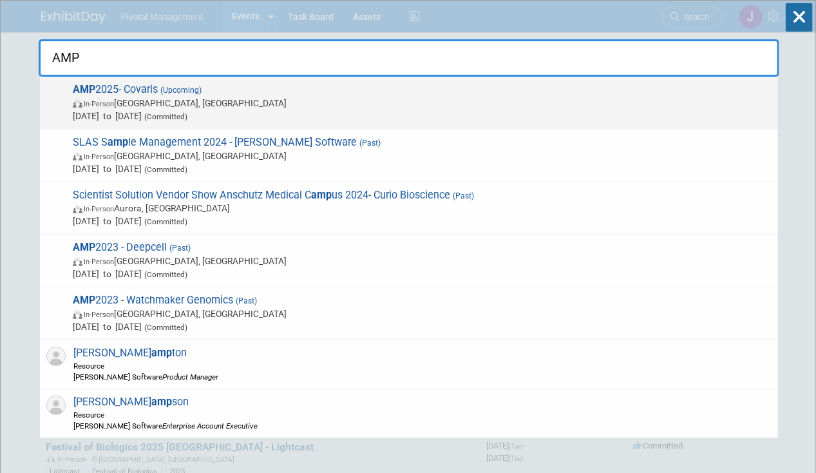
type input "AMP"
click at [106, 115] on span "Nov 11, 2025 to Nov 15, 2025 (Committed)" at bounding box center [422, 115] width 699 height 13
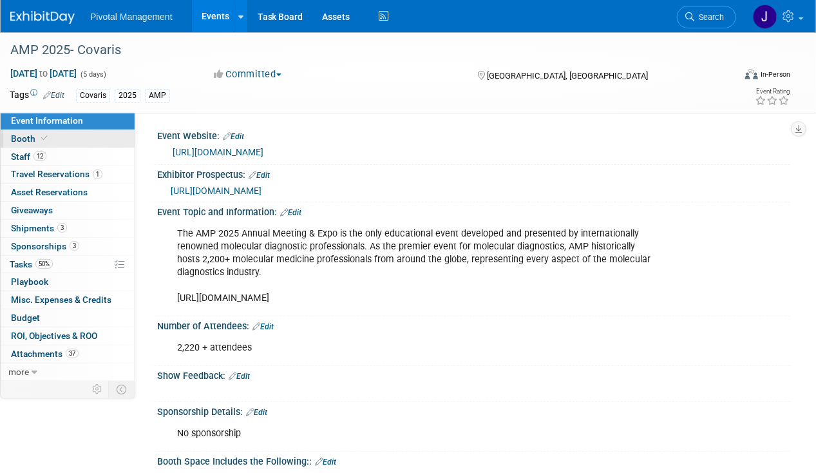
click at [54, 142] on link "Booth" at bounding box center [68, 138] width 134 height 17
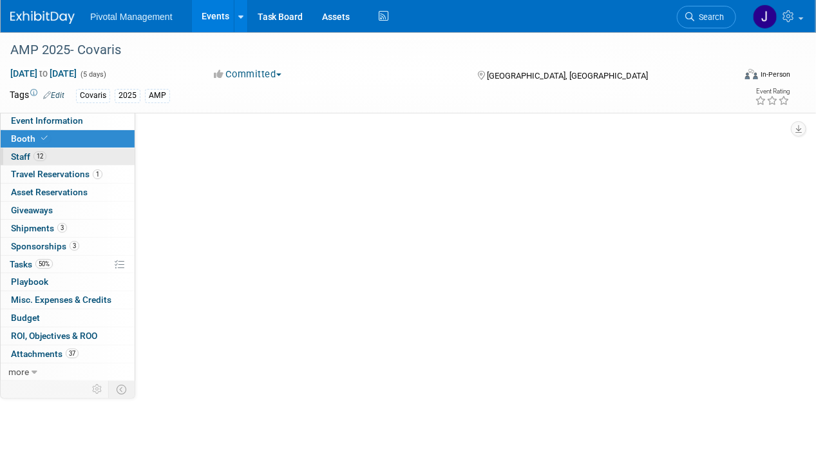
select select "Yes"
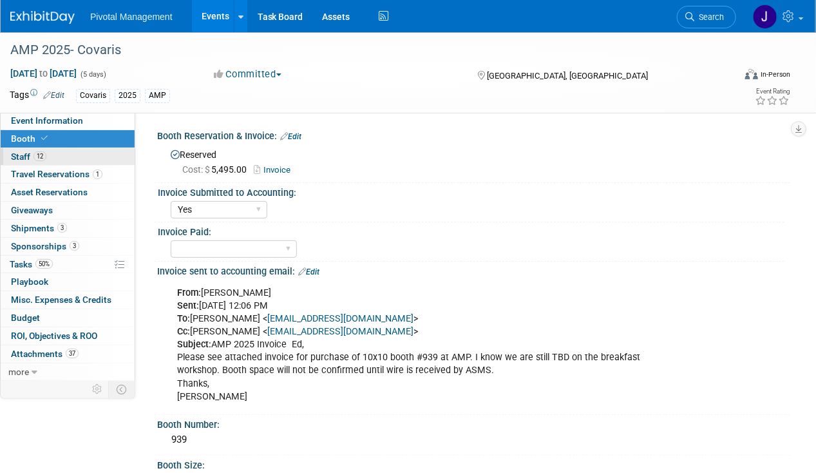
click at [55, 151] on link "12 Staff 12" at bounding box center [68, 156] width 134 height 17
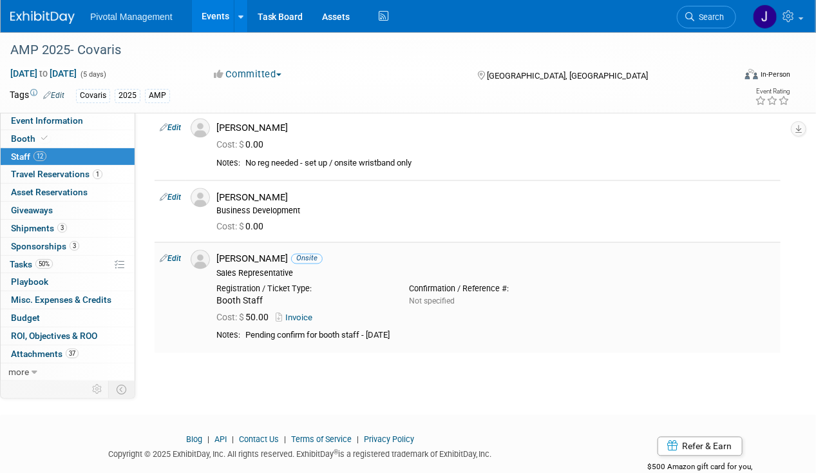
scroll to position [773, 0]
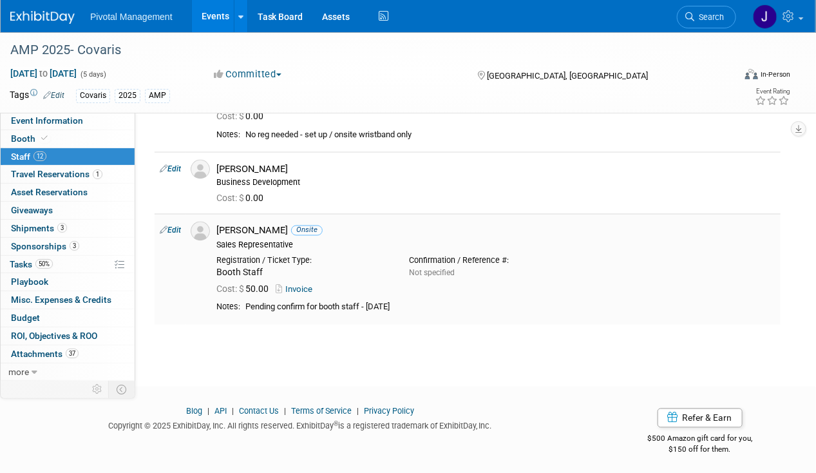
click at [308, 285] on link "Invoice" at bounding box center [297, 290] width 42 height 10
click at [44, 264] on span "50%" at bounding box center [43, 264] width 17 height 10
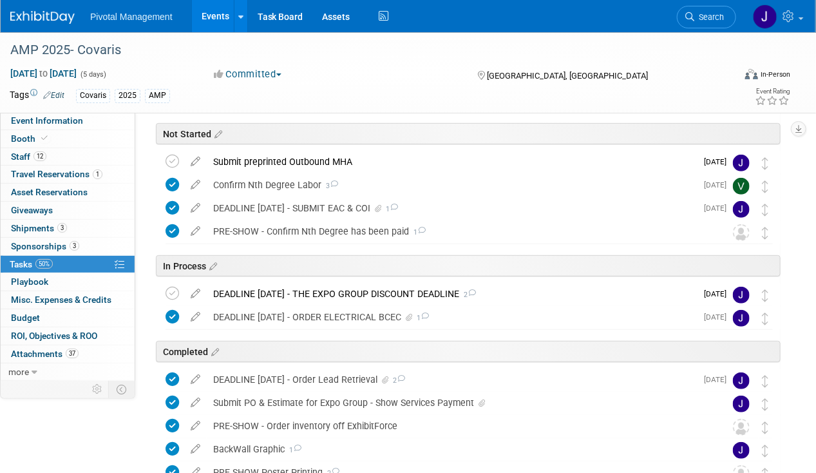
scroll to position [139, 0]
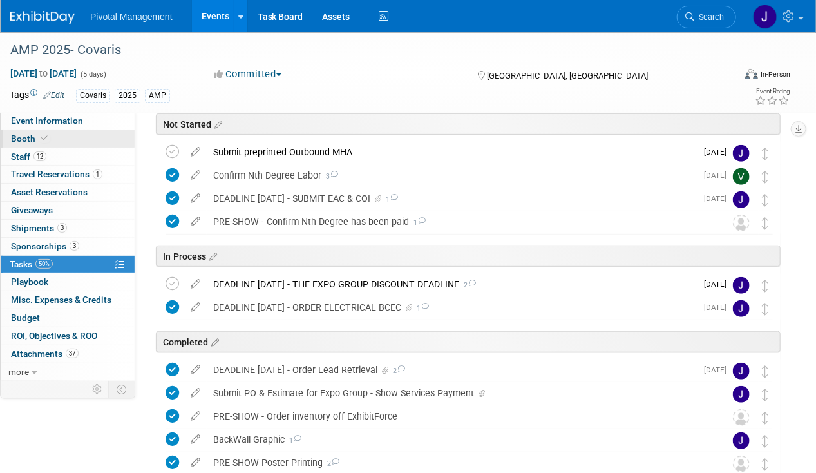
click at [32, 142] on span "Booth" at bounding box center [30, 138] width 39 height 10
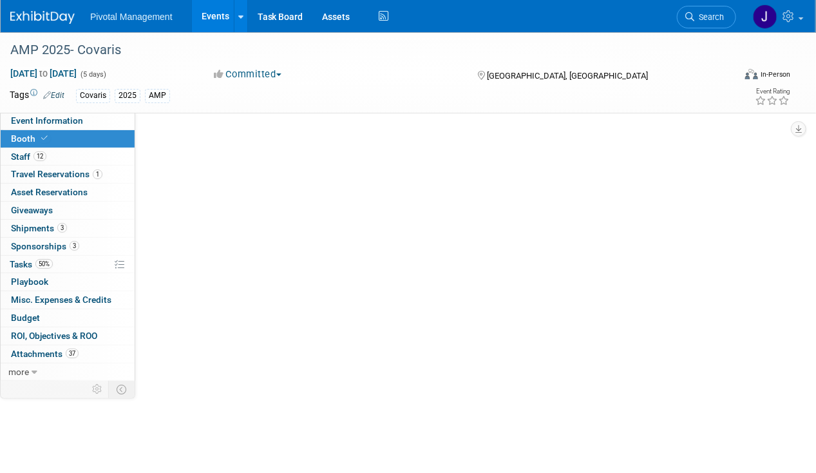
scroll to position [0, 0]
select select "Yes"
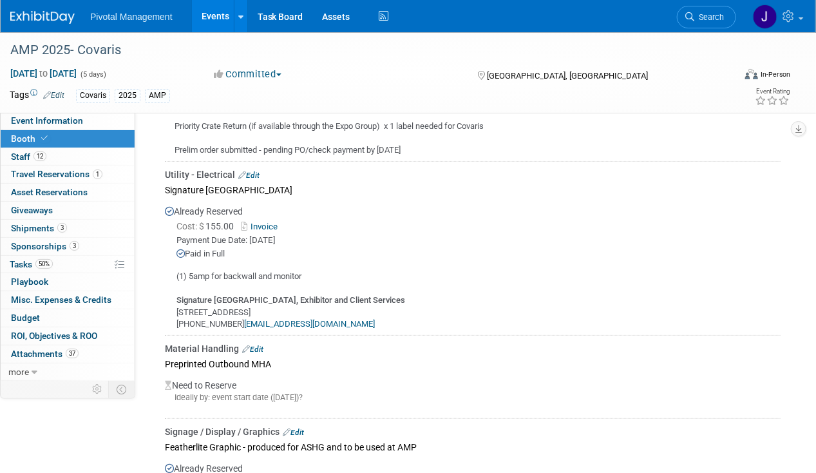
scroll to position [1861, 0]
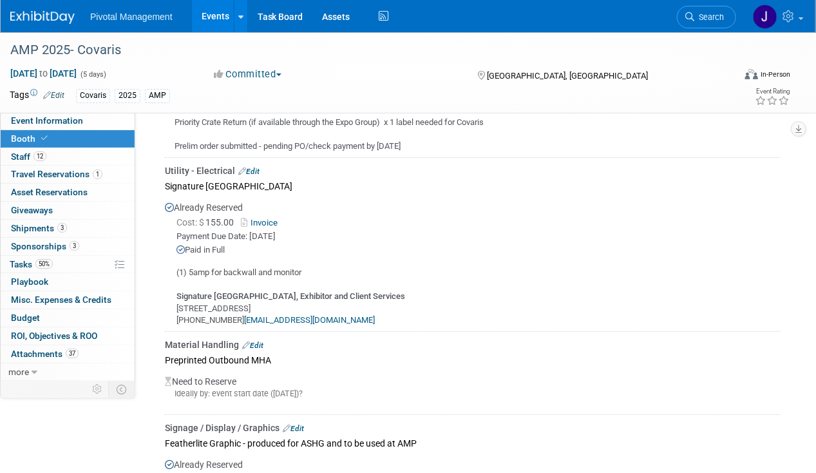
click at [274, 218] on link "Invoice" at bounding box center [262, 223] width 42 height 10
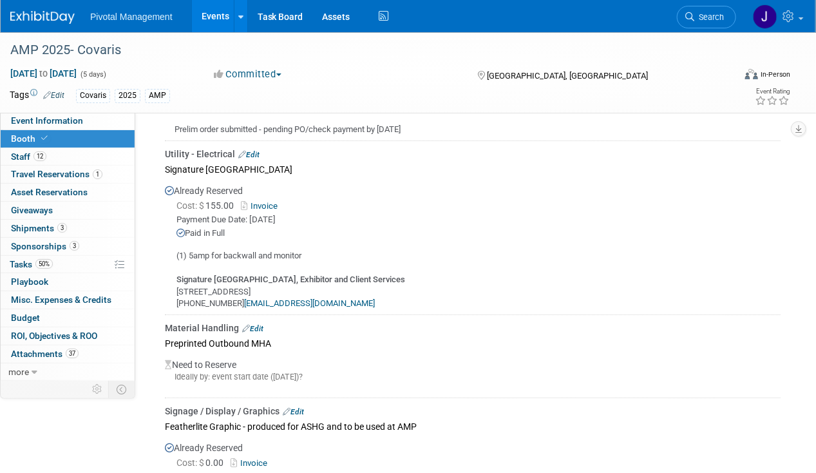
scroll to position [1878, 0]
click at [15, 148] on link "12 Staff 12" at bounding box center [68, 156] width 134 height 17
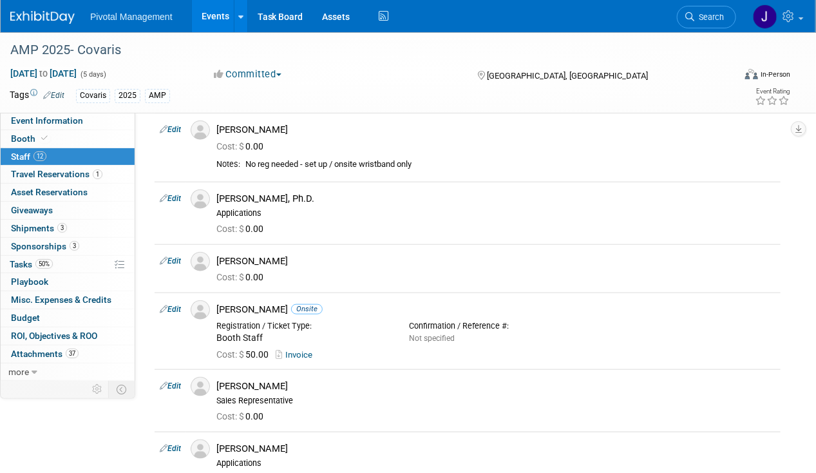
scroll to position [368, 0]
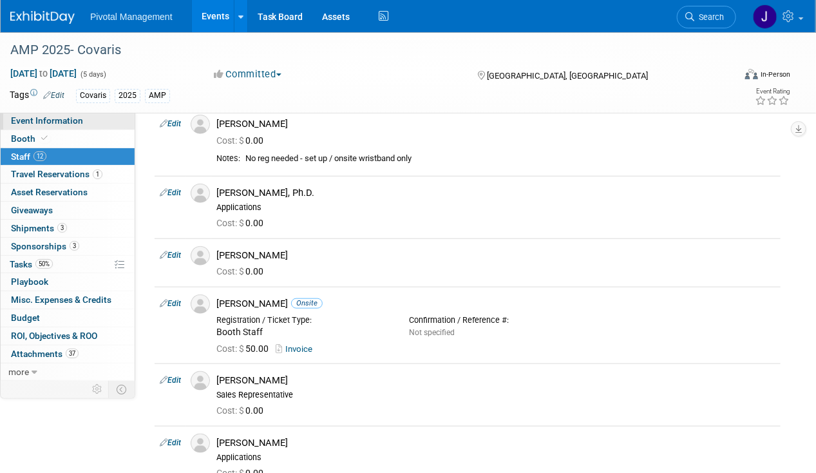
click at [17, 122] on span "Event Information" at bounding box center [47, 120] width 72 height 10
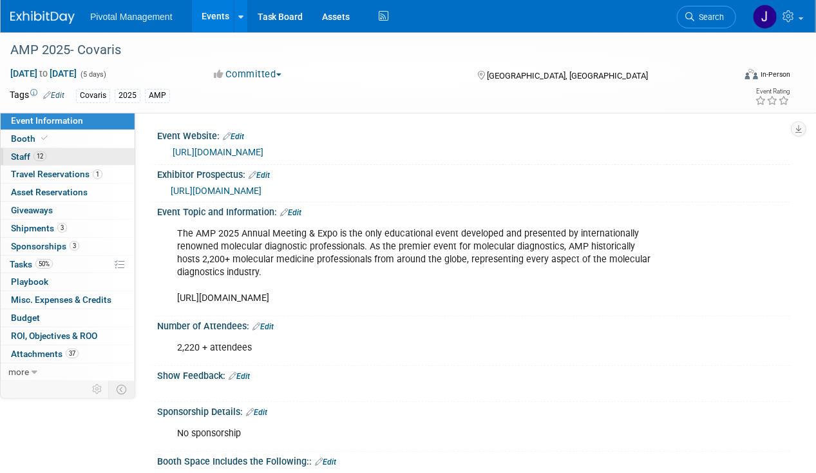
click at [68, 154] on link "12 Staff 12" at bounding box center [68, 156] width 134 height 17
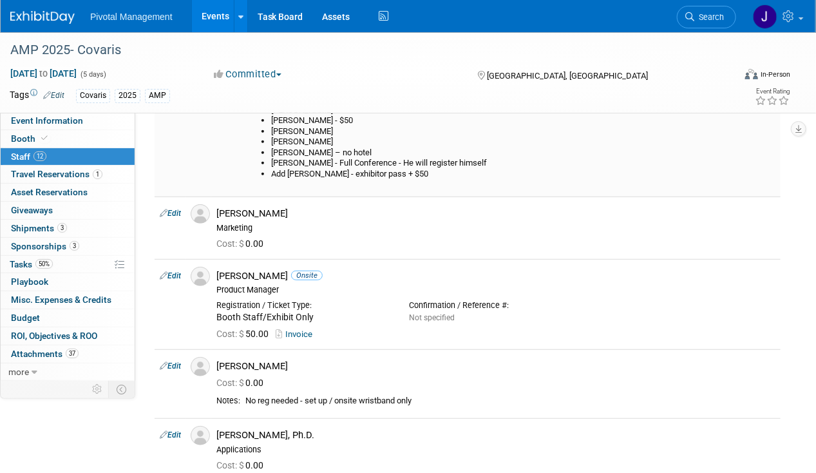
scroll to position [257, 0]
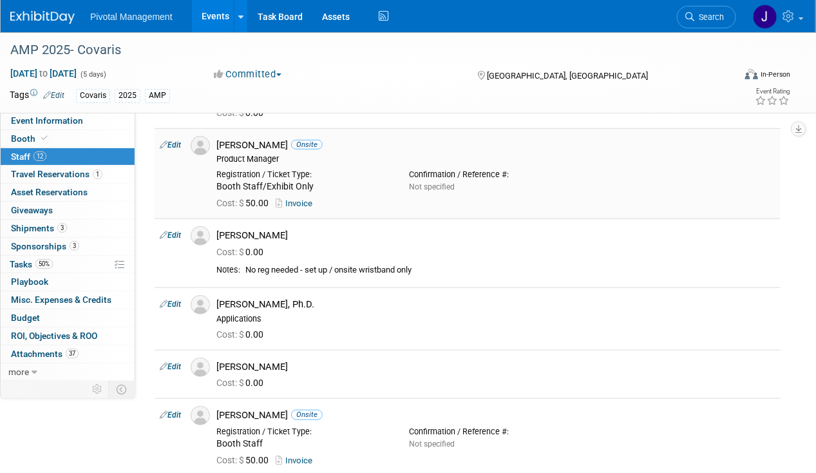
click at [307, 198] on link "Invoice" at bounding box center [297, 203] width 42 height 10
click at [41, 141] on icon at bounding box center [44, 138] width 6 height 7
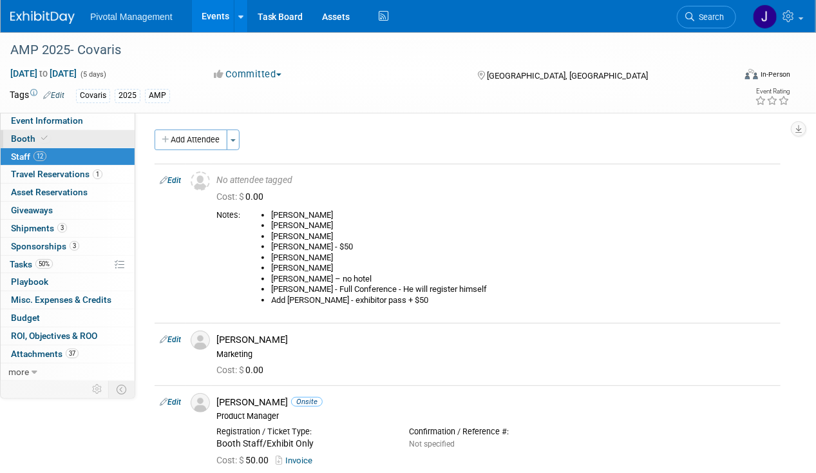
select select "Yes"
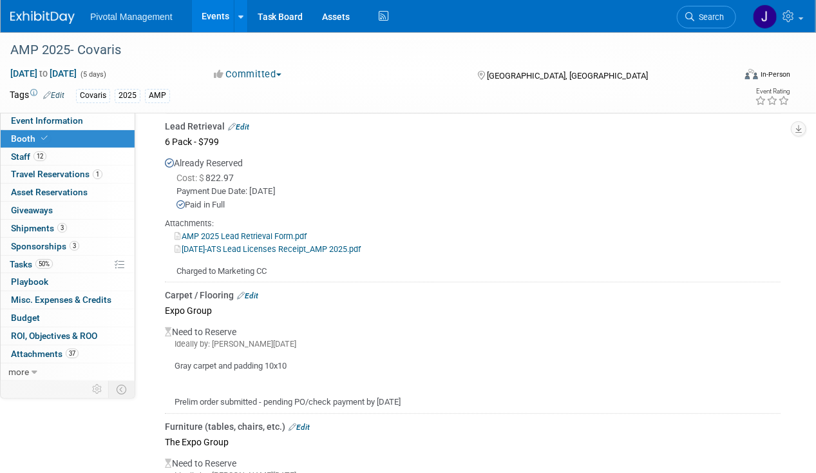
scroll to position [1122, 0]
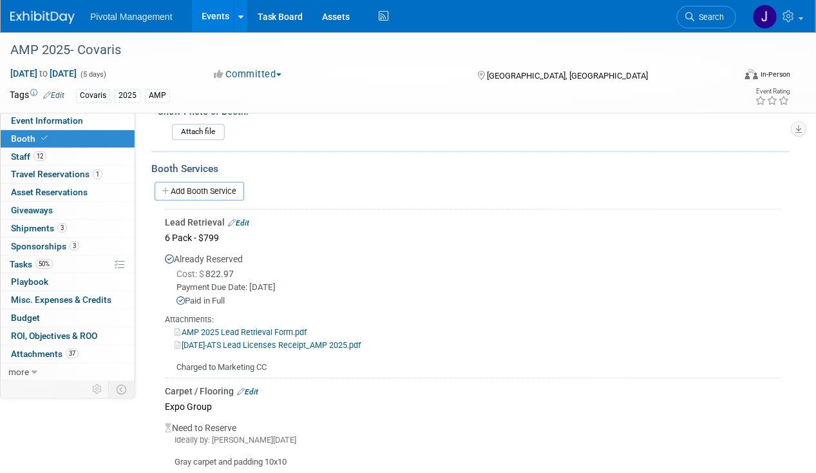
click at [301, 338] on div "2025-09-09-ATS Lead Licenses Receipt_AMP 2025.pdf" at bounding box center [473, 344] width 616 height 13
click at [299, 340] on link "2025-09-09-ATS Lead Licenses Receipt_AMP 2025.pdf" at bounding box center [268, 345] width 186 height 10
click at [200, 15] on link "Events" at bounding box center [215, 16] width 47 height 32
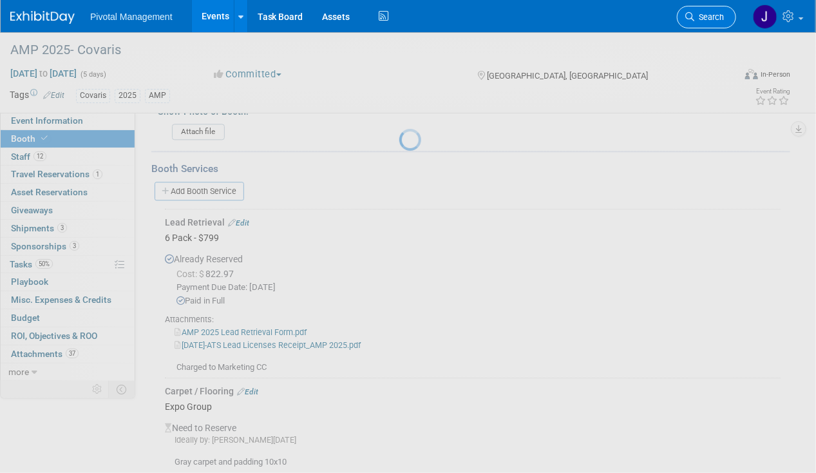
click at [704, 11] on link "Search" at bounding box center [706, 17] width 59 height 23
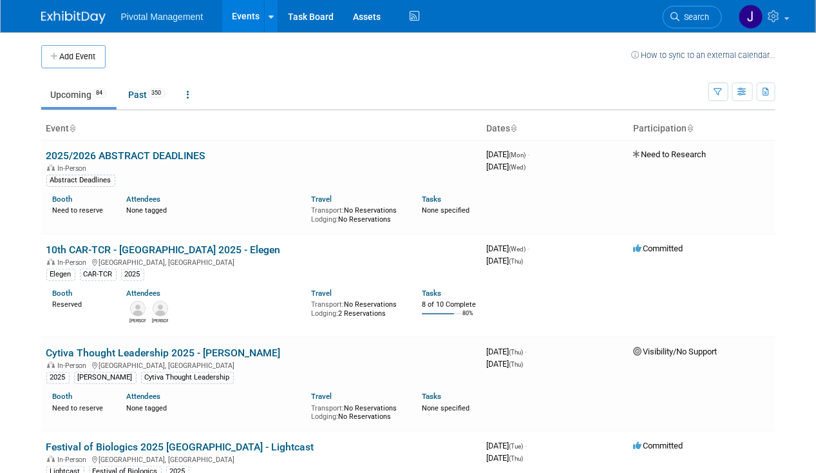
click at [710, 12] on link "Search" at bounding box center [692, 17] width 59 height 23
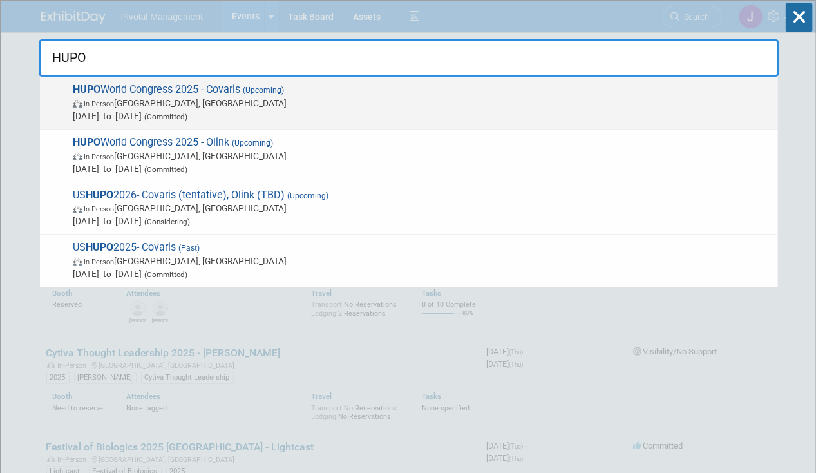
type input "HUPO"
click at [471, 105] on span "In-Person Toronto, Canada" at bounding box center [422, 103] width 699 height 13
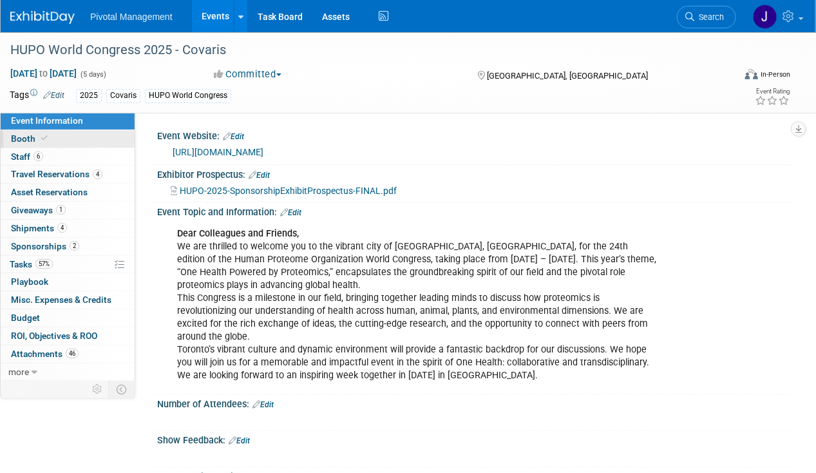
click at [33, 143] on span "Booth" at bounding box center [30, 138] width 39 height 10
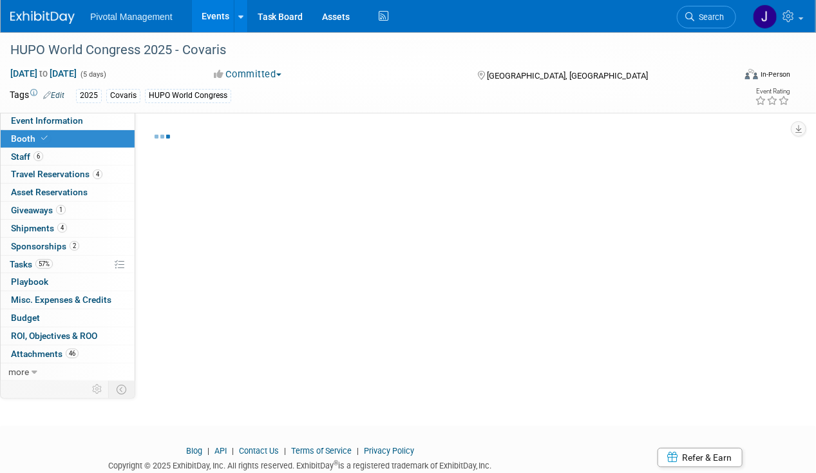
select select "Yes"
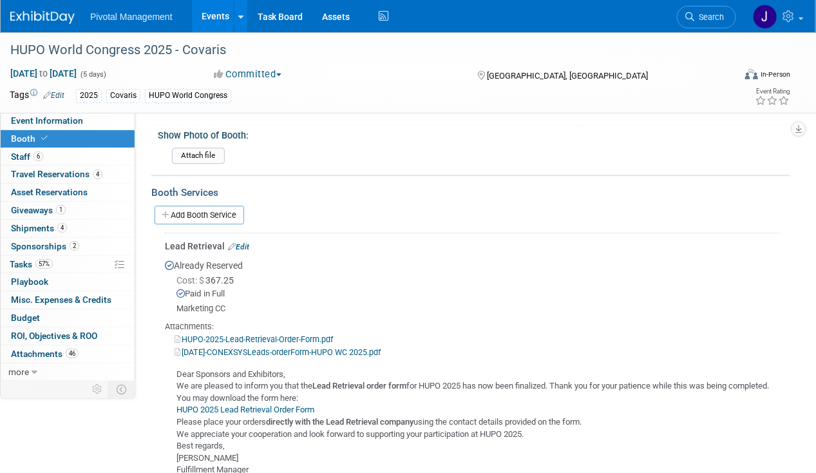
scroll to position [1155, 0]
click at [30, 256] on link "57% Tasks 57%" at bounding box center [68, 264] width 134 height 17
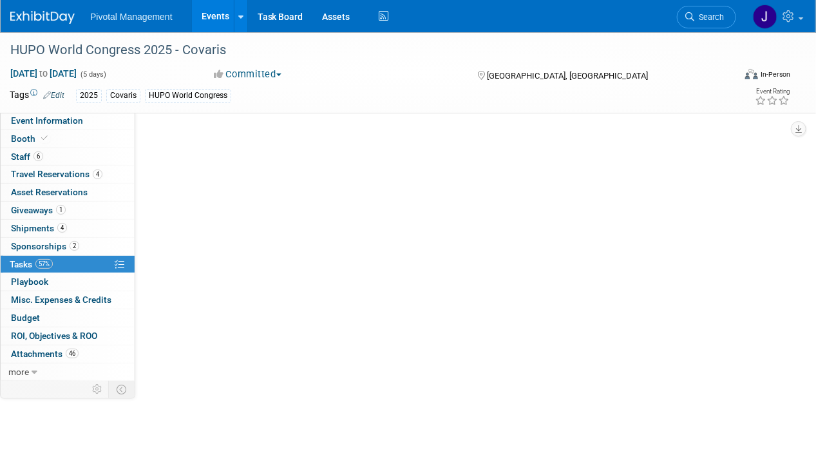
scroll to position [0, 0]
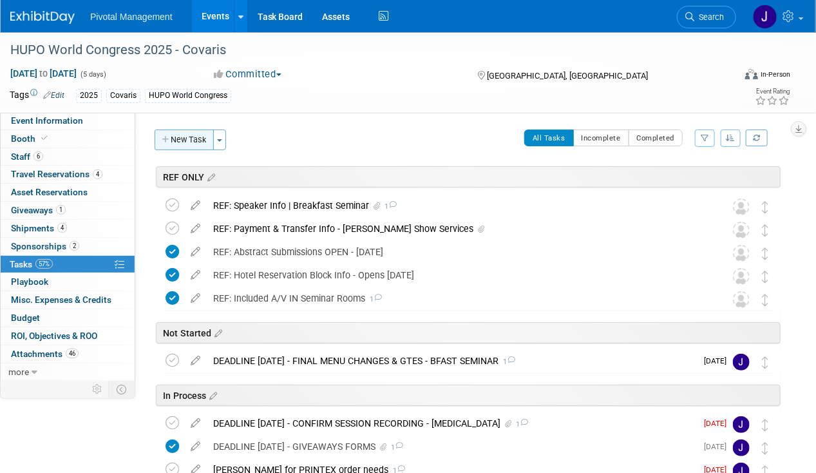
click at [180, 139] on button "New Task" at bounding box center [184, 139] width 59 height 21
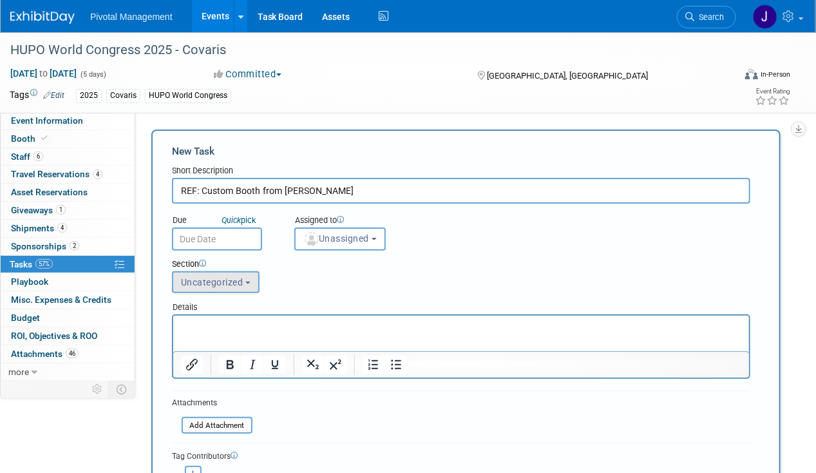
type input "REF: Custom Booth from Robinson"
click at [209, 288] on button "Uncategorized" at bounding box center [216, 282] width 88 height 22
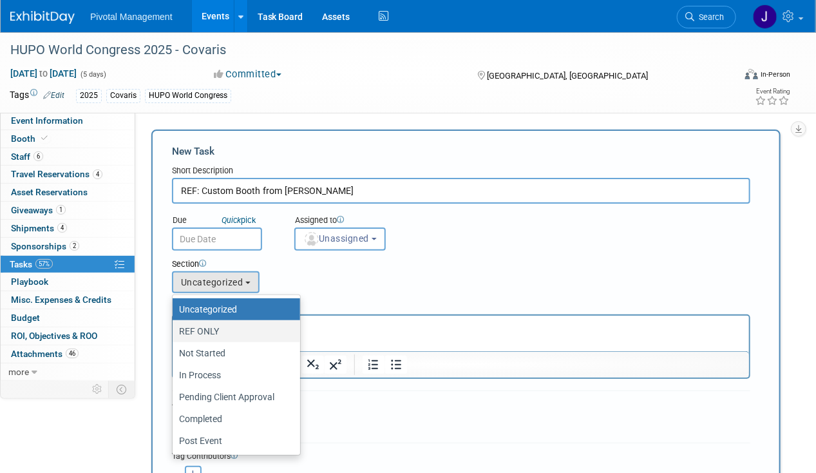
click at [212, 332] on label "REF ONLY" at bounding box center [233, 331] width 108 height 17
click at [175, 332] on input "REF ONLY" at bounding box center [170, 331] width 8 height 8
select select "11273010"
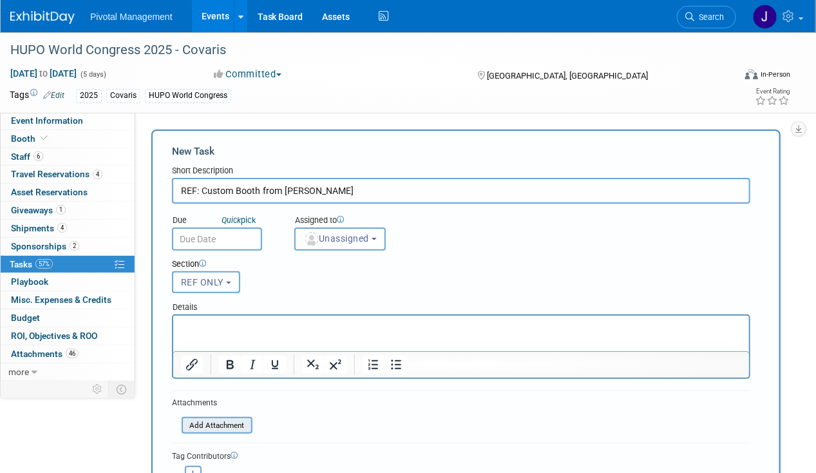
click at [209, 425] on input "file" at bounding box center [174, 425] width 153 height 15
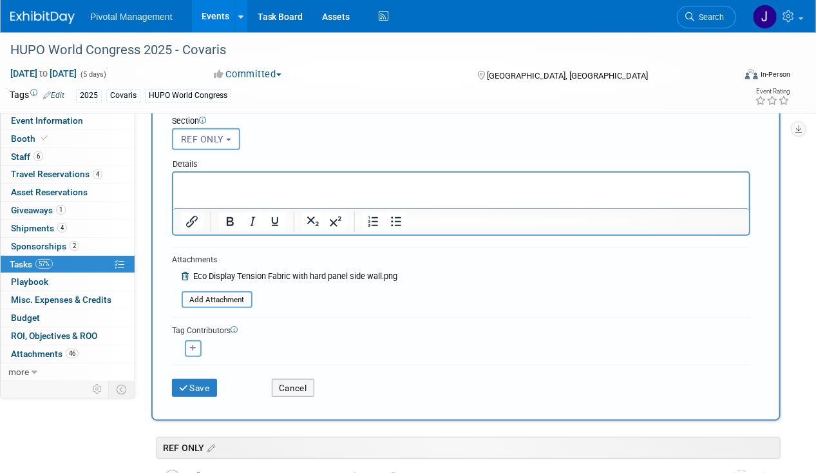
scroll to position [147, 0]
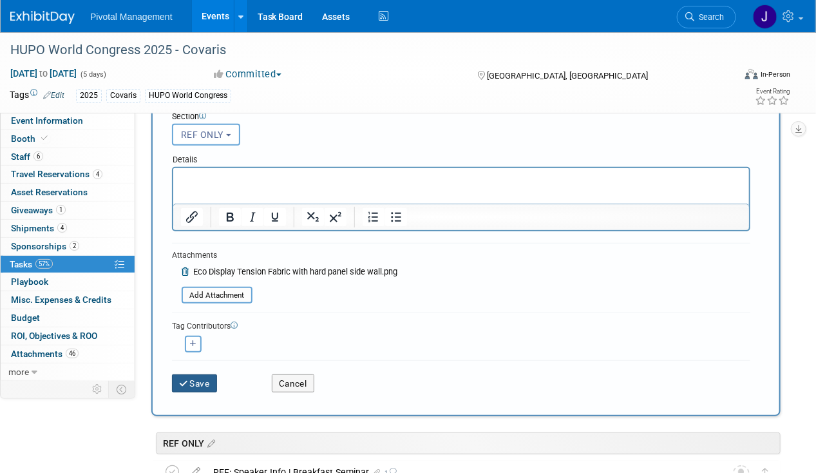
click at [199, 375] on button "Save" at bounding box center [194, 383] width 45 height 18
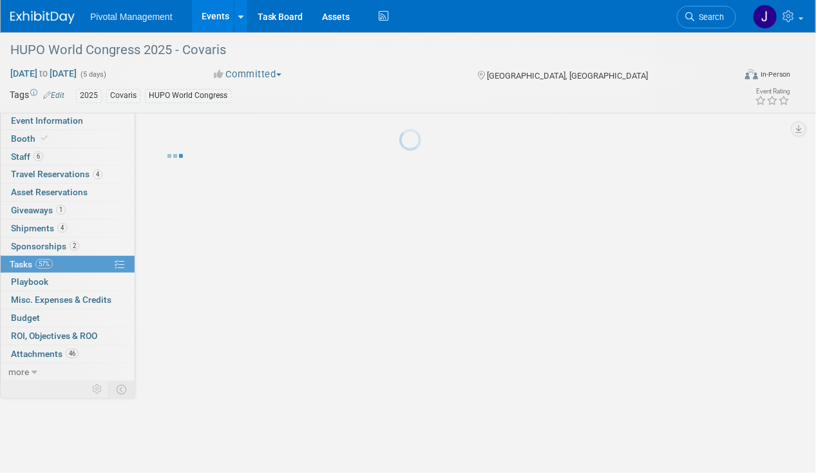
scroll to position [0, 0]
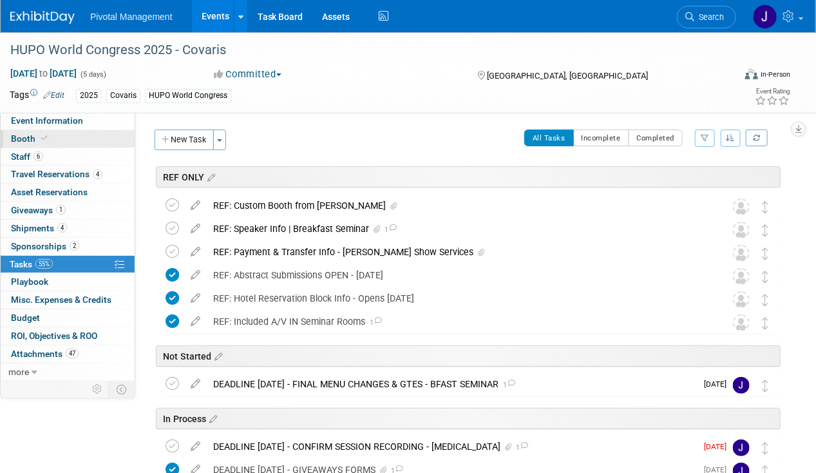
click at [52, 138] on link "Booth" at bounding box center [68, 138] width 134 height 17
select select "Yes"
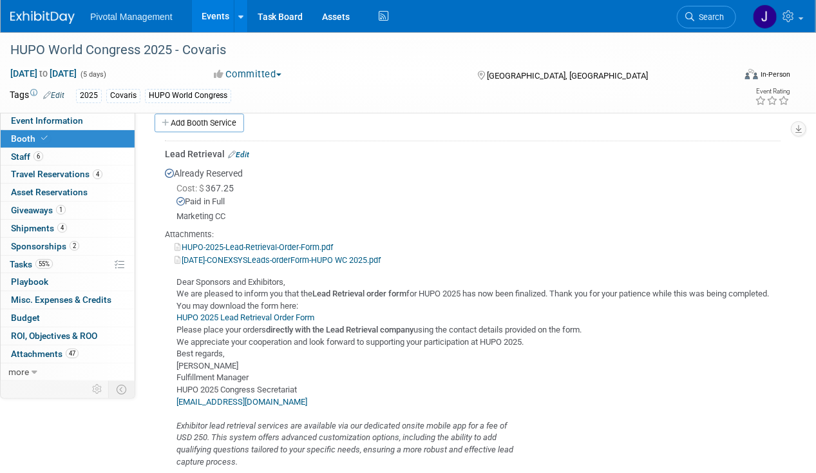
scroll to position [1595, 0]
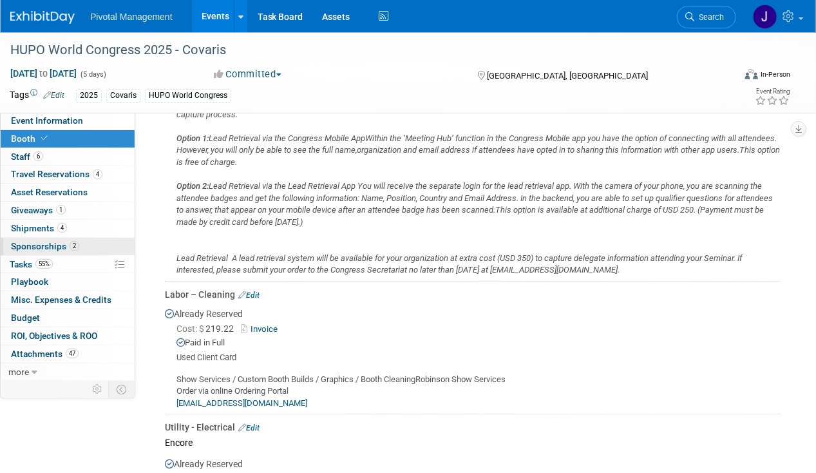
click at [33, 246] on span "Sponsorships 2" at bounding box center [45, 246] width 68 height 10
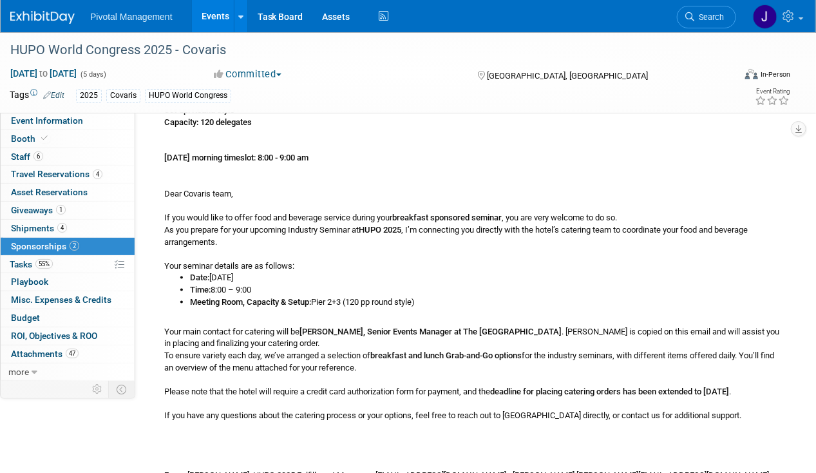
scroll to position [0, 0]
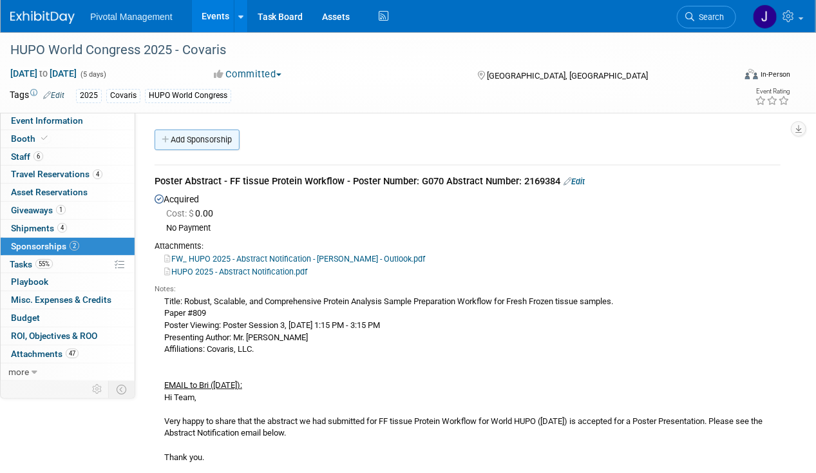
click at [176, 136] on link "Add Sponsorship" at bounding box center [197, 139] width 85 height 21
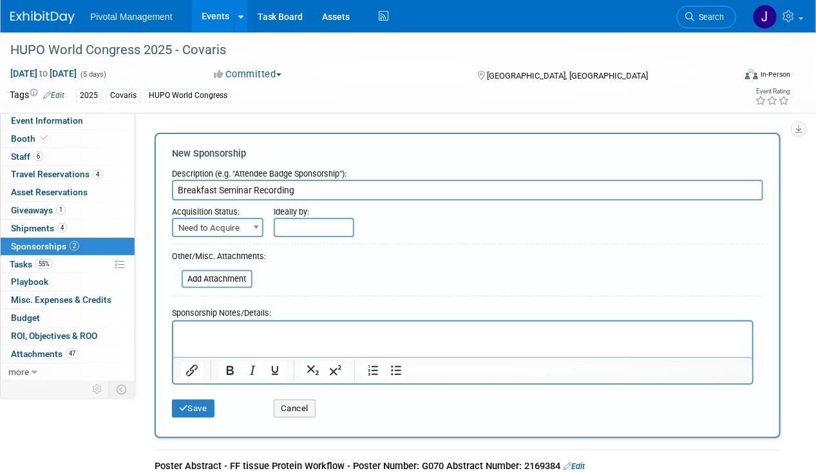
type input "Breakfast Seminar Recording"
click at [234, 235] on span "Need to Acquire" at bounding box center [217, 228] width 89 height 18
click at [234, 231] on span "Need to Acquire" at bounding box center [217, 228] width 89 height 18
click at [321, 233] on body "Pivotal Management Events Add Event Bulk Upload Events Shareable Event Boards R…" at bounding box center [408, 236] width 816 height 473
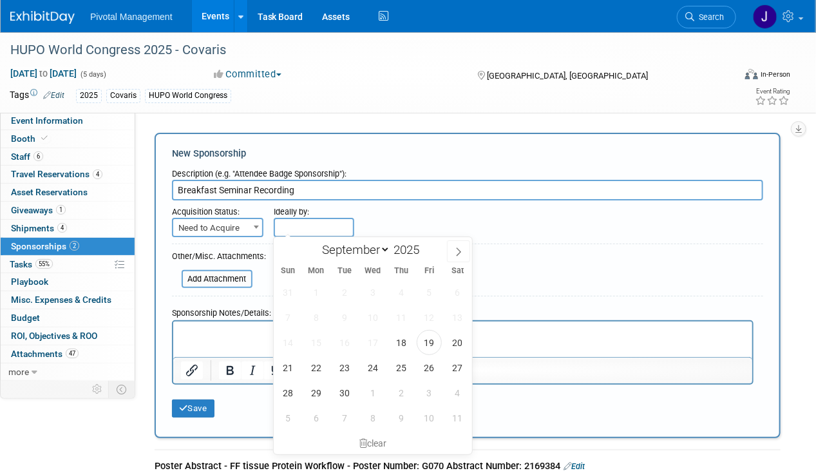
click at [321, 229] on input "text" at bounding box center [314, 227] width 80 height 19
click at [316, 225] on input "text" at bounding box center [314, 227] width 80 height 19
click at [226, 339] on html at bounding box center [462, 330] width 579 height 18
click at [205, 223] on span "Need to Acquire" at bounding box center [217, 228] width 89 height 18
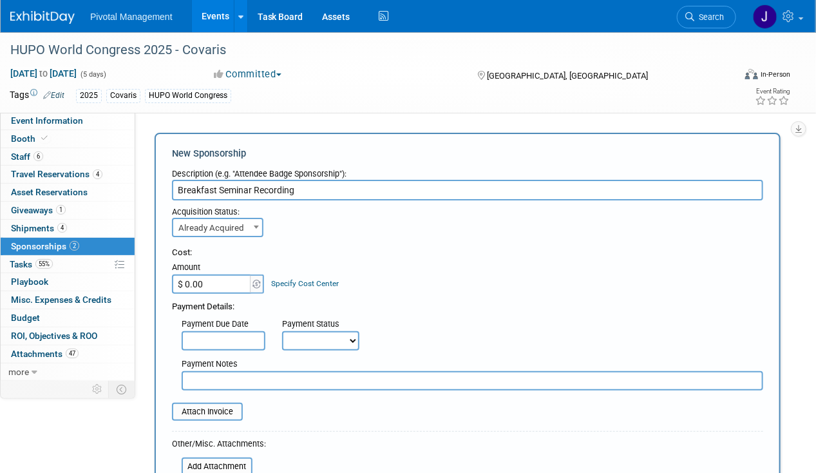
click at [187, 220] on span "Already Acquired" at bounding box center [217, 228] width 89 height 18
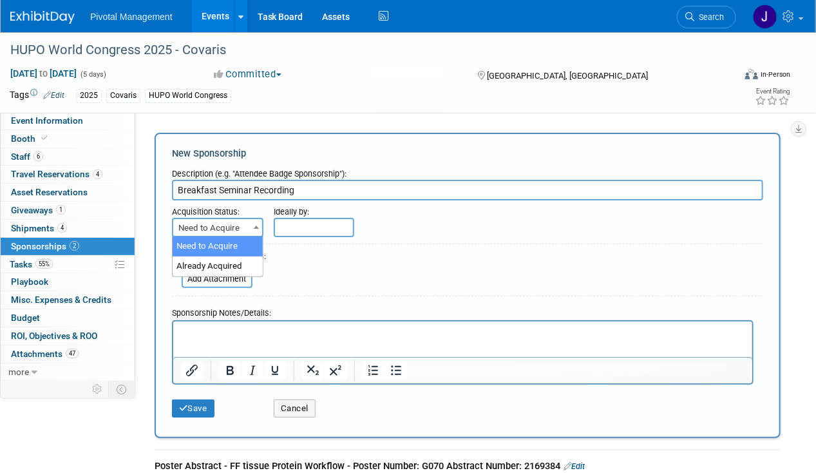
click at [214, 231] on span "Need to Acquire" at bounding box center [217, 228] width 89 height 18
select select "2"
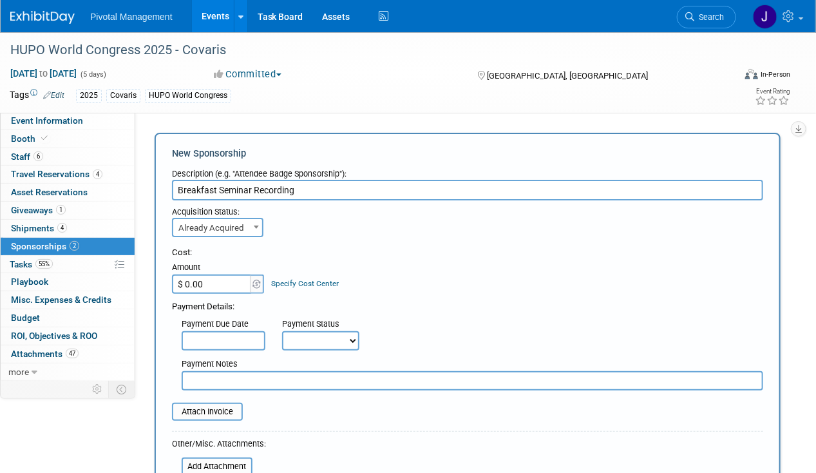
click at [216, 279] on input "$ 0.00" at bounding box center [212, 283] width 80 height 19
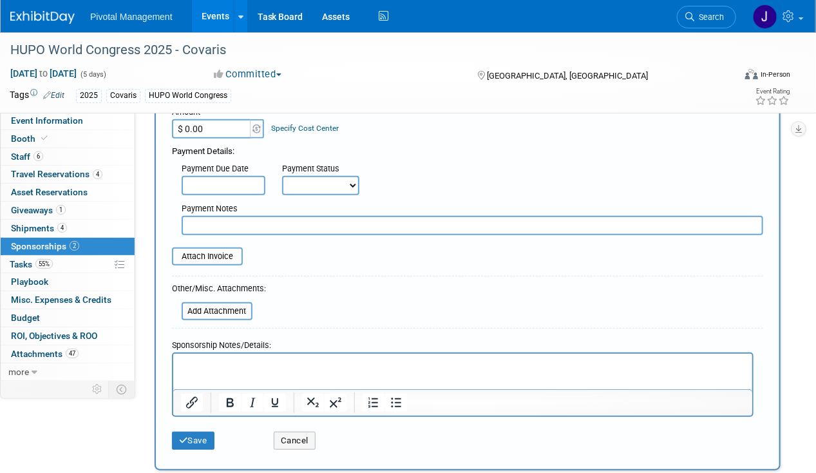
scroll to position [180, 0]
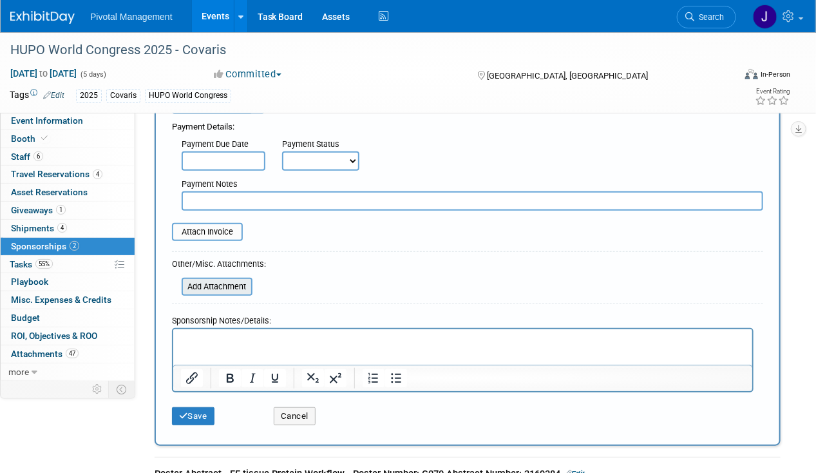
click at [225, 279] on input "file" at bounding box center [174, 286] width 153 height 15
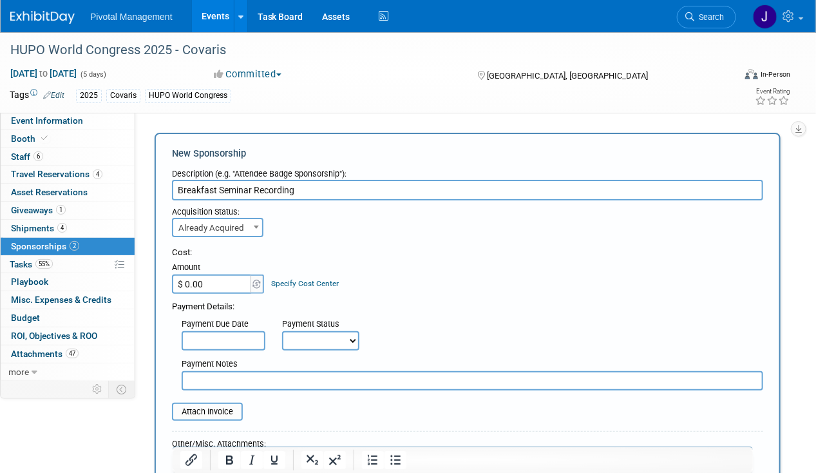
scroll to position [350, 0]
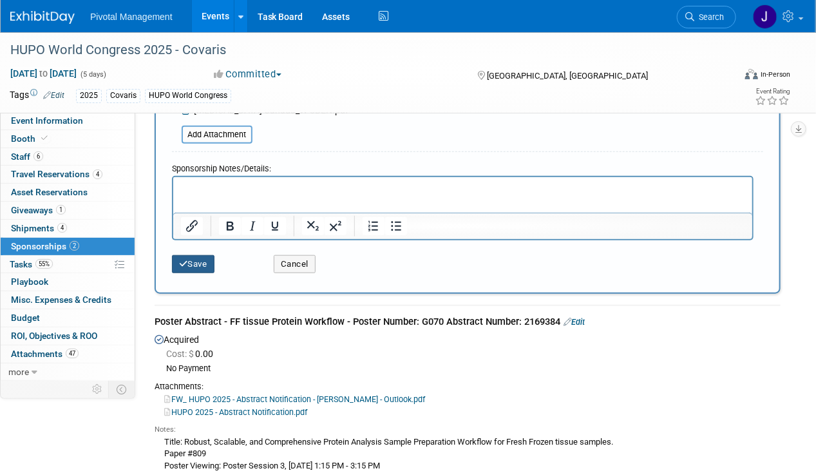
click at [208, 264] on button "Save" at bounding box center [193, 264] width 42 height 18
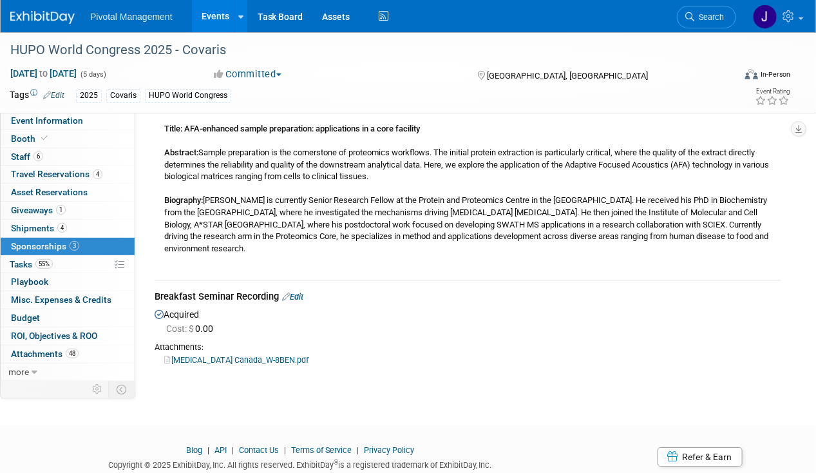
scroll to position [1590, 0]
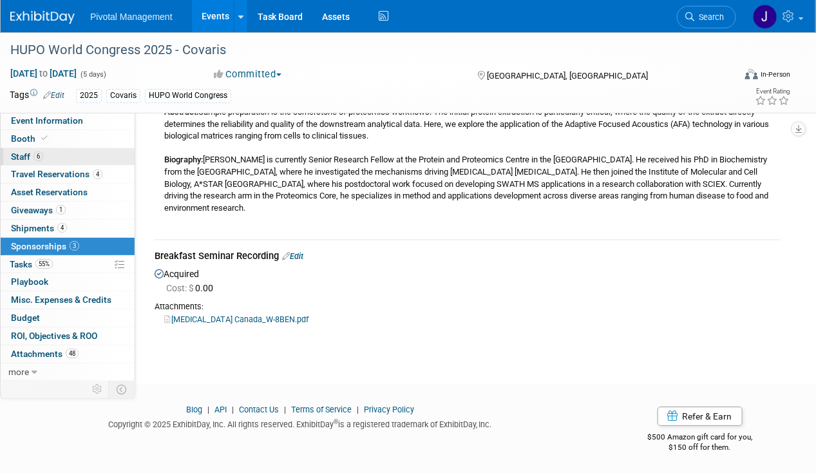
click at [50, 159] on link "6 Staff 6" at bounding box center [68, 156] width 134 height 17
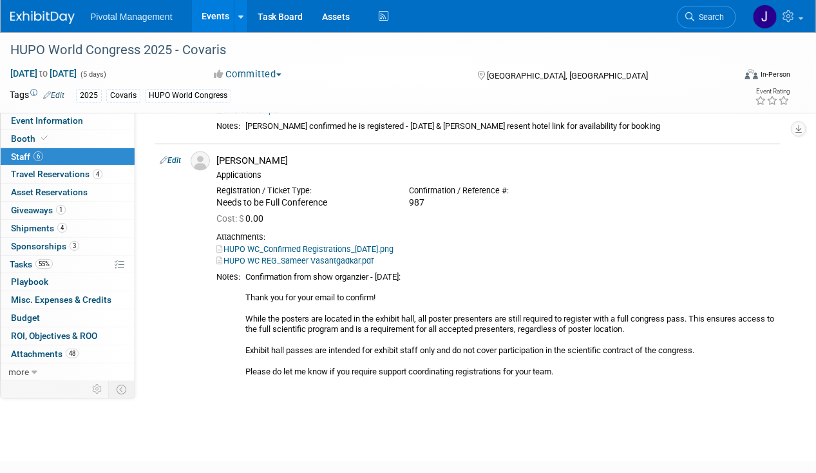
scroll to position [667, 0]
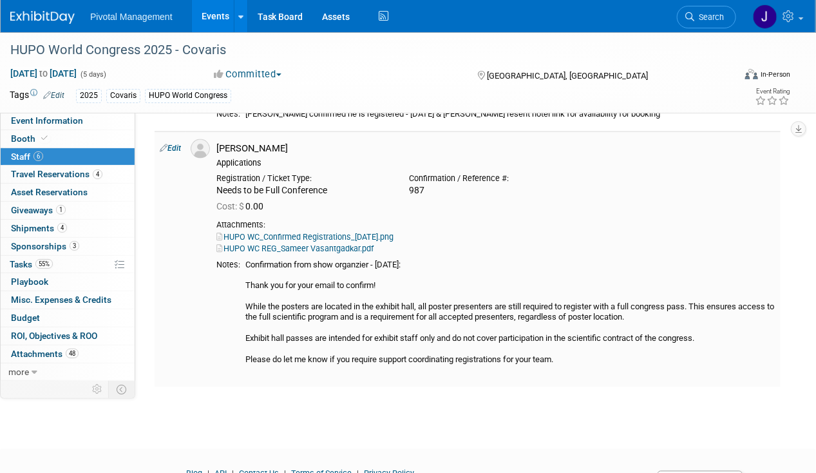
click at [359, 247] on link "HUPO WC REG_Sameer Vasantgadkar.pdf" at bounding box center [294, 248] width 157 height 10
click at [202, 22] on link "Events" at bounding box center [215, 16] width 47 height 32
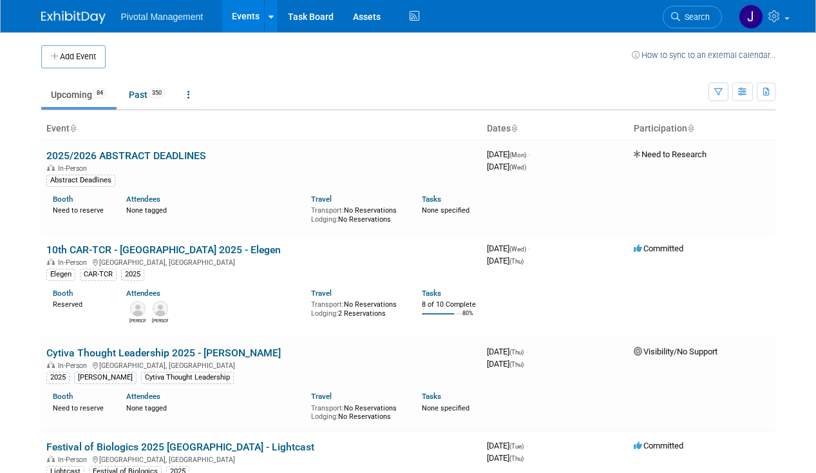
click at [698, 17] on span "Search" at bounding box center [695, 17] width 30 height 10
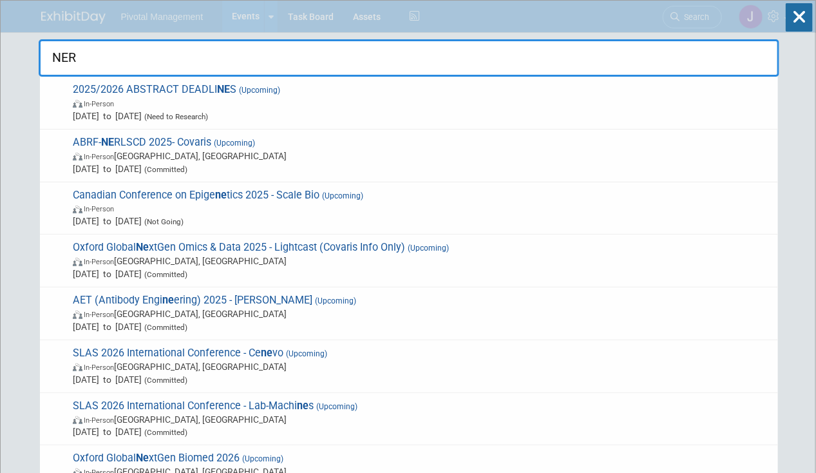
type input "NERL"
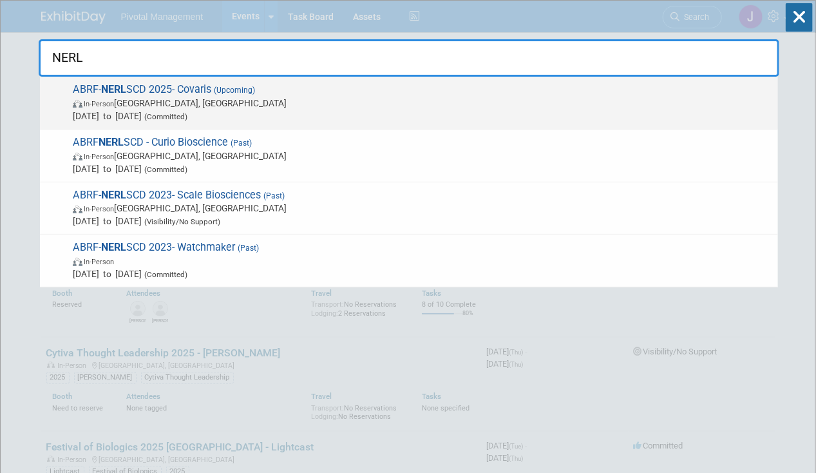
click at [359, 104] on span "In-Person [GEOGRAPHIC_DATA], [GEOGRAPHIC_DATA]" at bounding box center [422, 103] width 699 height 13
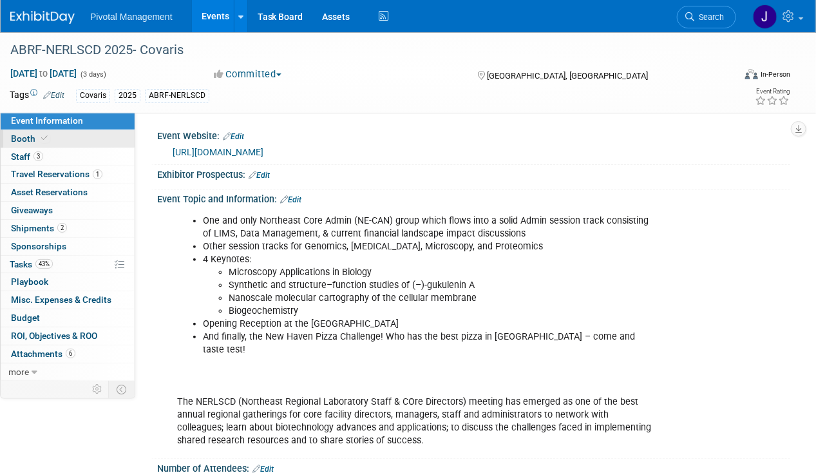
click at [35, 140] on span "Booth" at bounding box center [30, 138] width 39 height 10
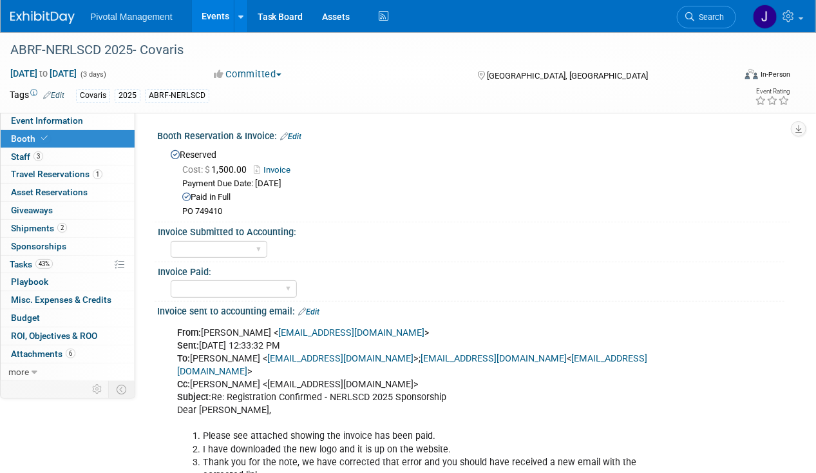
click at [276, 169] on link "Invoice" at bounding box center [275, 170] width 43 height 10
click at [296, 136] on link "Edit" at bounding box center [290, 136] width 21 height 9
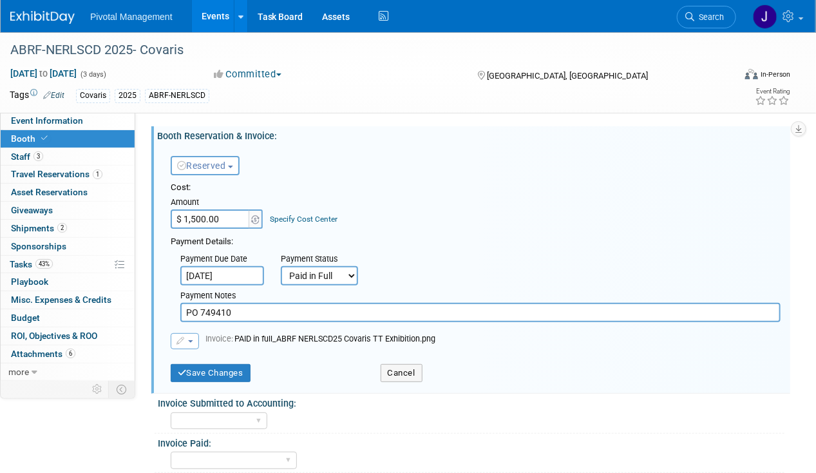
click at [180, 343] on icon "button" at bounding box center [181, 341] width 10 height 8
click at [206, 355] on link "Replace with a new file" at bounding box center [235, 361] width 129 height 18
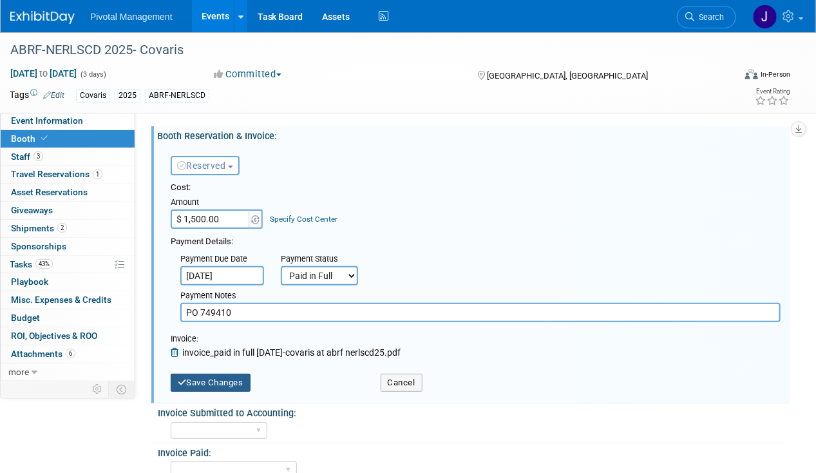
click at [227, 381] on button "Save Changes" at bounding box center [211, 382] width 80 height 18
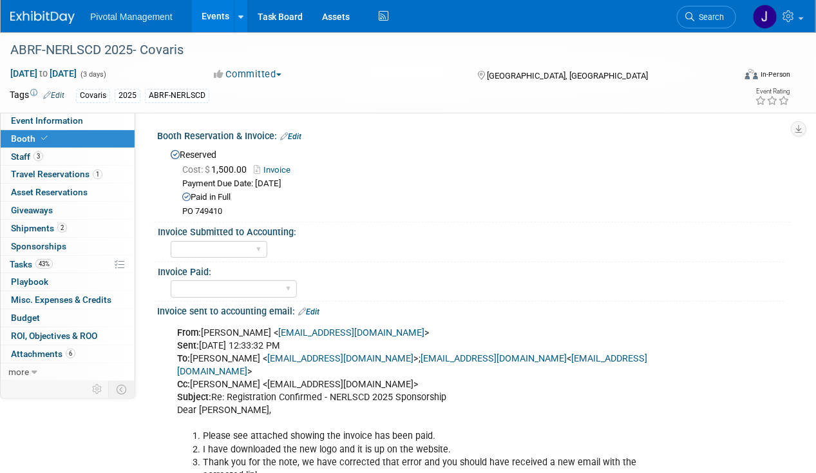
drag, startPoint x: 50, startPoint y: 158, endPoint x: 203, endPoint y: 162, distance: 152.7
click at [50, 158] on link "3 Staff 3" at bounding box center [68, 156] width 134 height 17
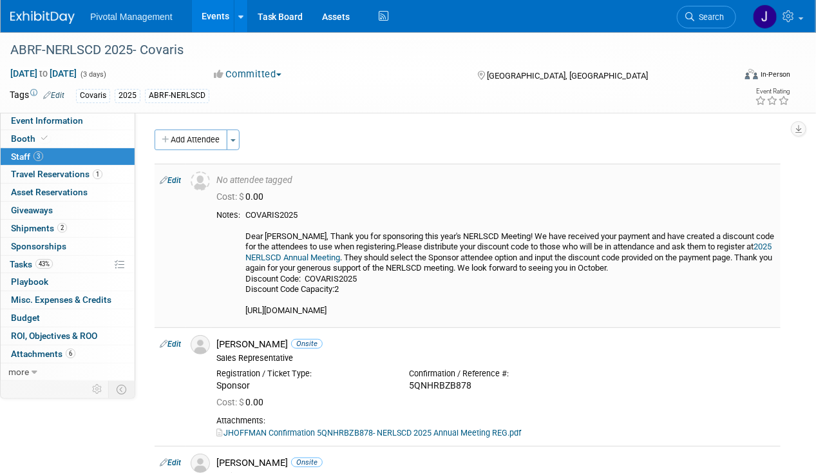
scroll to position [241, 0]
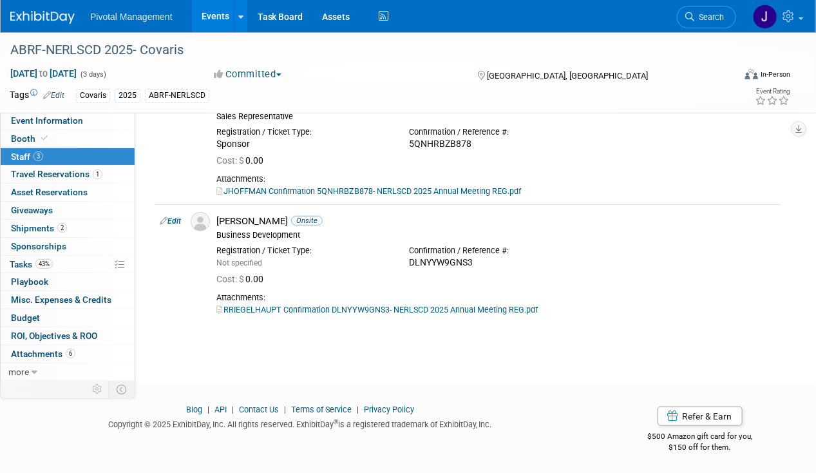
drag, startPoint x: 206, startPoint y: 15, endPoint x: 228, endPoint y: 17, distance: 22.0
click at [206, 15] on link "Events" at bounding box center [215, 16] width 47 height 32
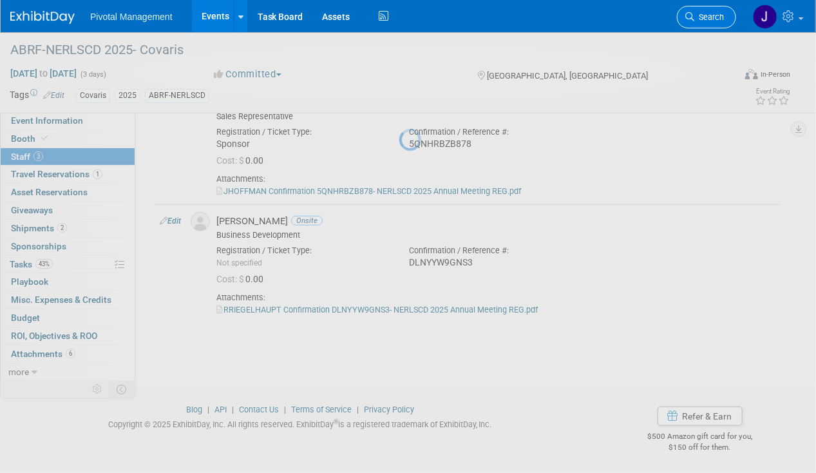
click at [716, 12] on span "Search" at bounding box center [709, 17] width 30 height 10
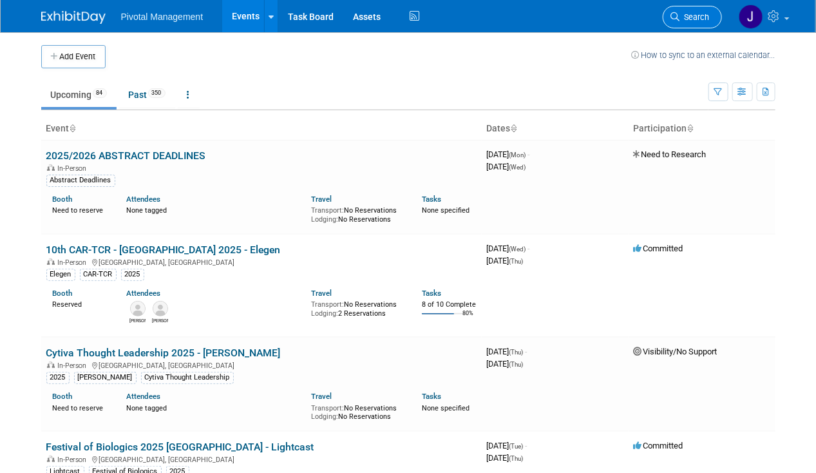
click at [706, 16] on span "Search" at bounding box center [695, 17] width 30 height 10
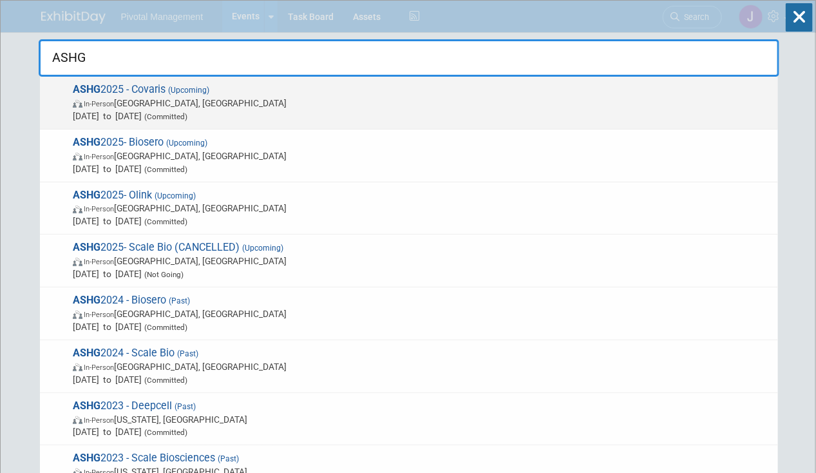
type input "ASHG"
click at [524, 104] on span "In-Person [GEOGRAPHIC_DATA], [GEOGRAPHIC_DATA]" at bounding box center [422, 103] width 699 height 13
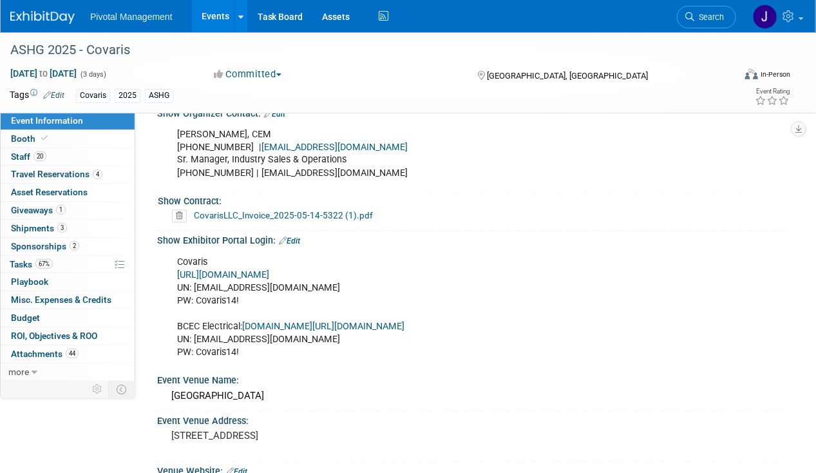
scroll to position [741, 0]
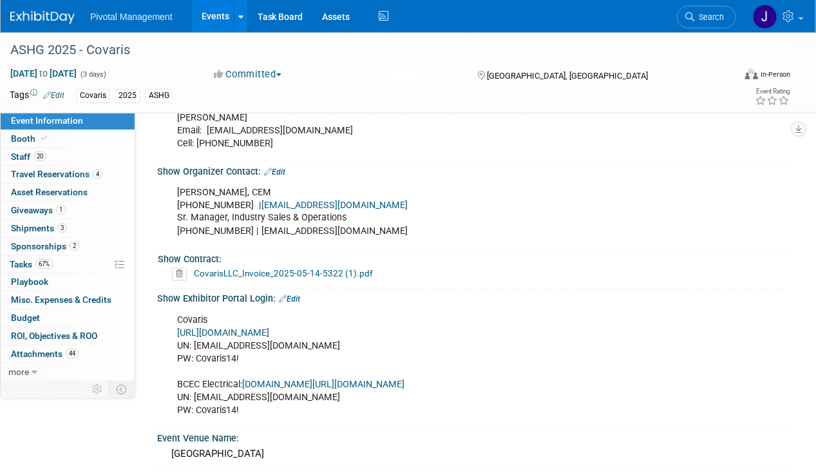
click at [269, 328] on link "[URL][DOMAIN_NAME]" at bounding box center [223, 333] width 92 height 11
click at [84, 141] on link "Booth" at bounding box center [68, 138] width 134 height 17
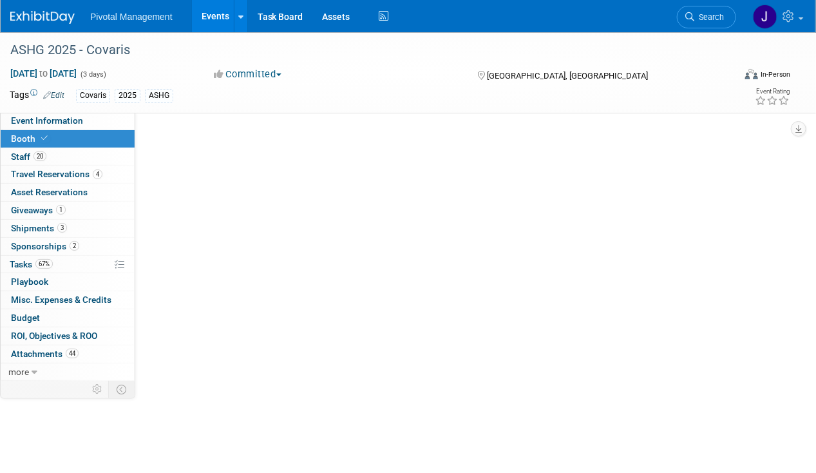
scroll to position [0, 0]
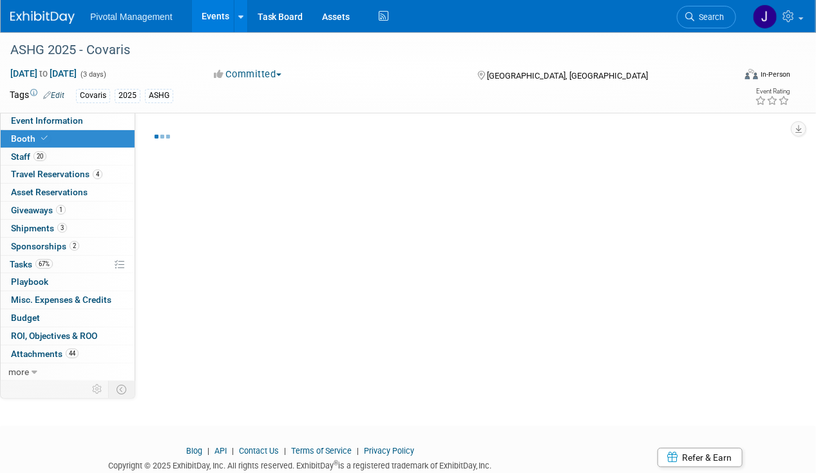
select select "Yes"
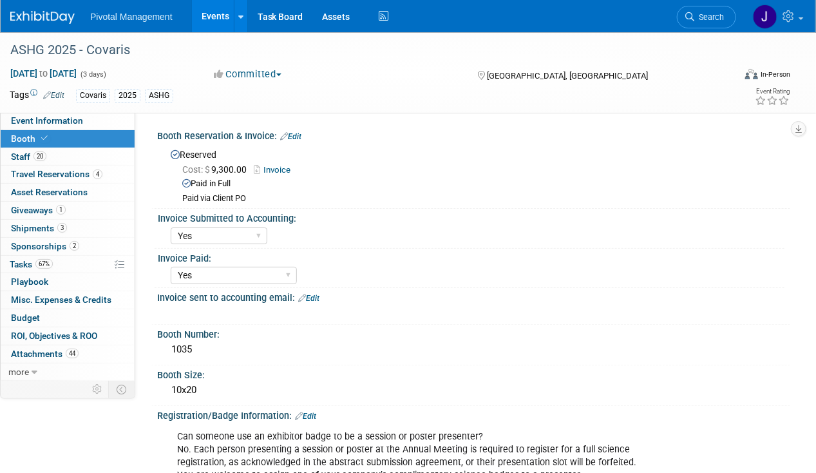
click at [305, 133] on div "Booth Reservation & Invoice: Edit" at bounding box center [473, 134] width 633 height 17
click at [300, 133] on link "Edit" at bounding box center [290, 136] width 21 height 9
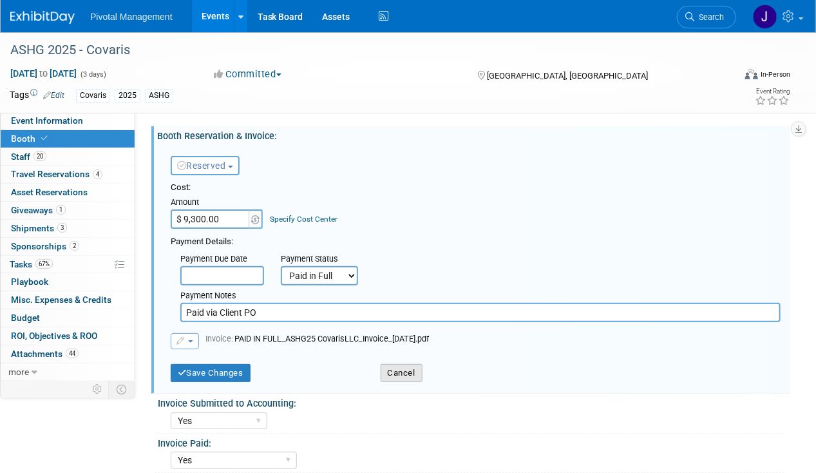
click at [398, 372] on button "Cancel" at bounding box center [402, 373] width 42 height 18
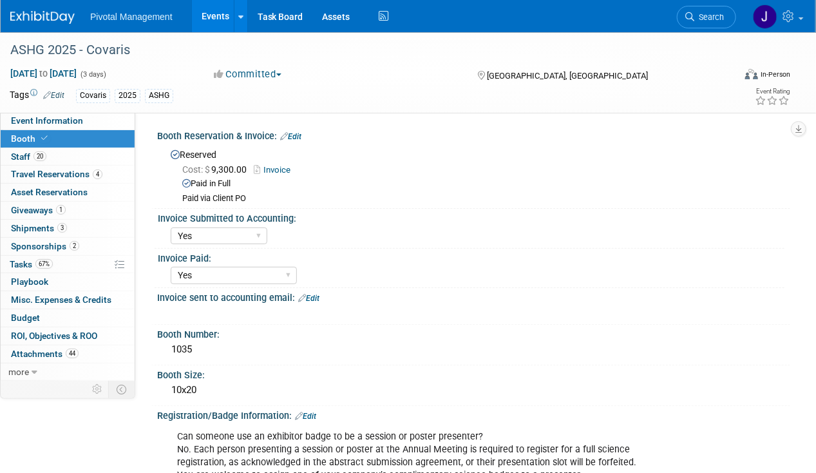
click at [277, 167] on link "Invoice" at bounding box center [275, 170] width 43 height 10
click at [301, 137] on link "Edit" at bounding box center [290, 136] width 21 height 9
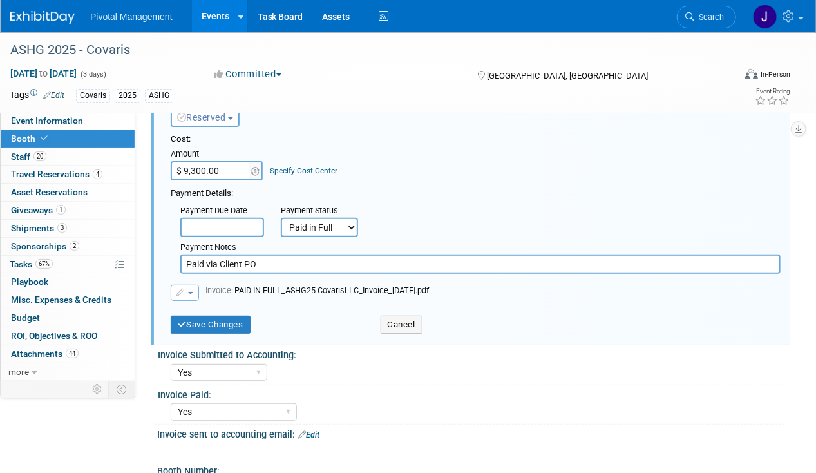
scroll to position [48, 0]
click at [311, 219] on select "Not Paid Yet Partially Paid Paid in Full" at bounding box center [319, 227] width 77 height 19
select select "2"
click at [281, 218] on select "Not Paid Yet Partially Paid Paid in Full" at bounding box center [319, 227] width 77 height 19
click at [415, 226] on input "text" at bounding box center [419, 227] width 84 height 19
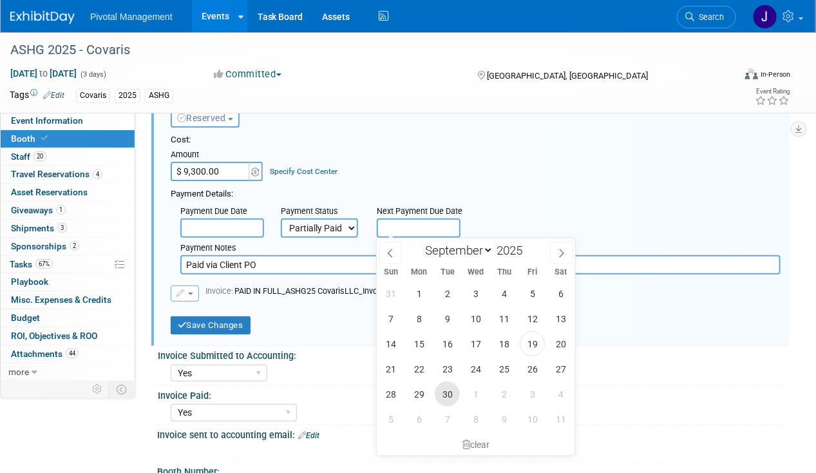
click at [449, 389] on span "30" at bounding box center [447, 393] width 25 height 25
type input "[DATE]"
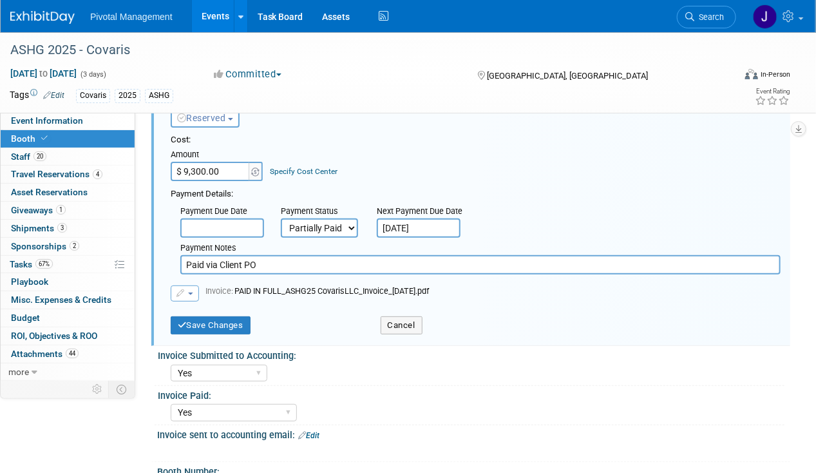
click at [587, 226] on div "Payment Due Date Payment Status Not Paid Yet Partially Paid Paid in Full Next P…" at bounding box center [475, 237] width 629 height 74
click at [188, 296] on button "button" at bounding box center [185, 293] width 28 height 16
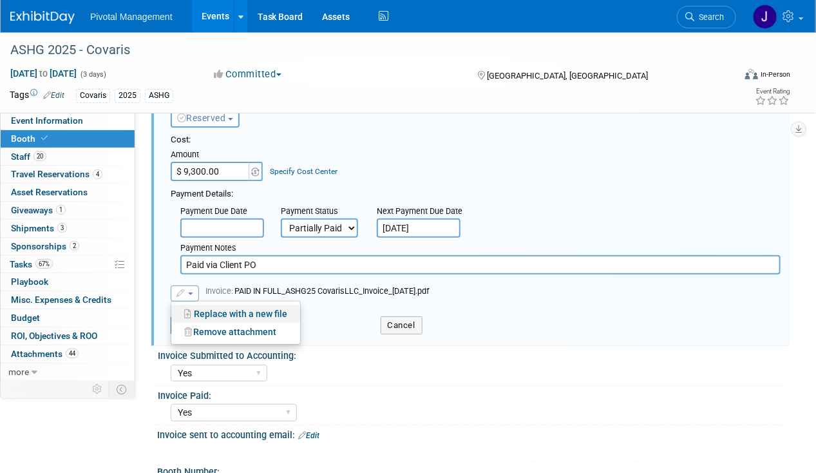
click at [207, 312] on link "Replace with a new file" at bounding box center [235, 314] width 129 height 18
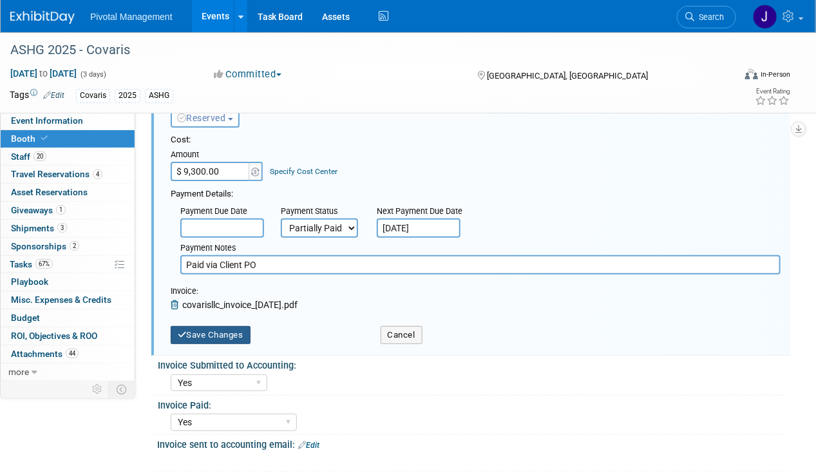
click at [217, 336] on button "Save Changes" at bounding box center [211, 335] width 80 height 18
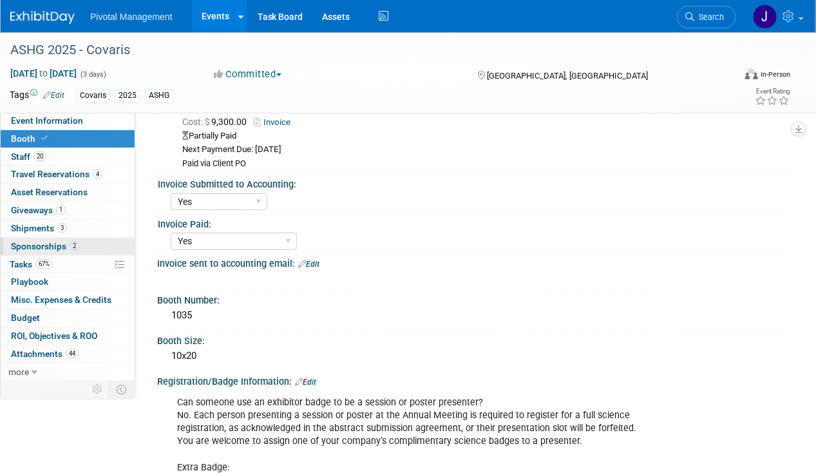
click at [50, 238] on link "2 Sponsorships 2" at bounding box center [68, 246] width 134 height 17
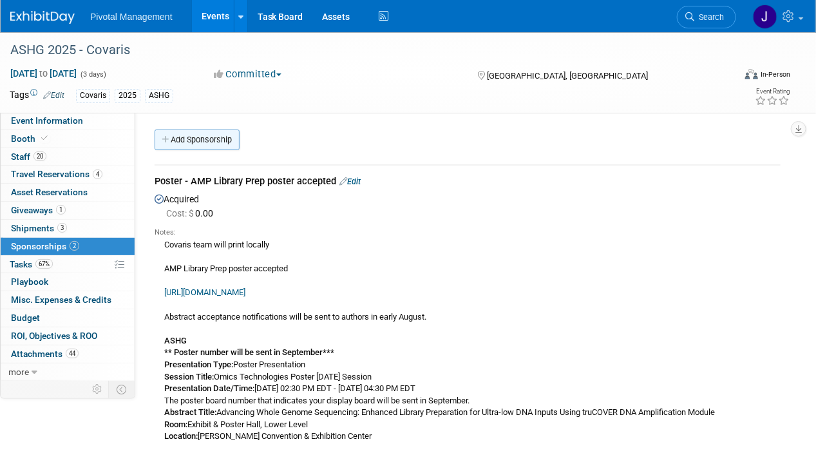
click at [212, 138] on link "Add Sponsorship" at bounding box center [197, 139] width 85 height 21
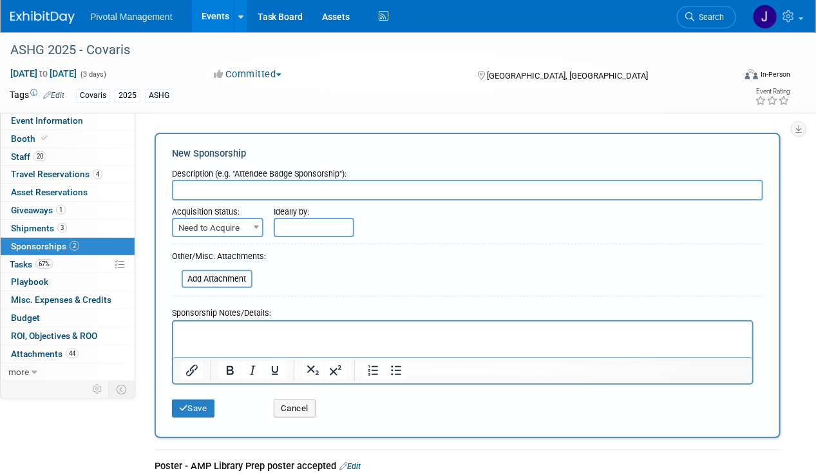
click at [173, 175] on div "Description (e.g. "Attendee Badge Sponsorship"):" at bounding box center [467, 170] width 591 height 17
click at [192, 184] on input "text" at bounding box center [467, 190] width 591 height 21
paste input "Advertising, Onsite Digital, Email Banner Ad, Daily Email, [DATE] Top Position"
type input "Advertising, Onsite Digital, Email Banner Ad, Daily Email, [DATE] Top Position"
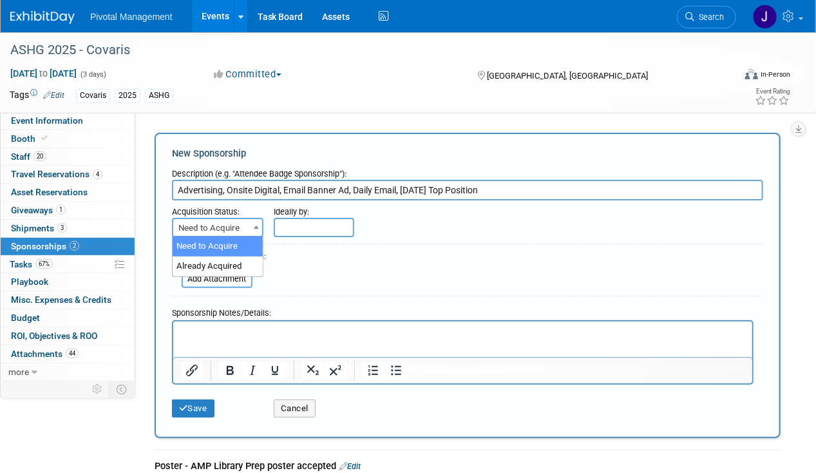
click at [196, 228] on span "Need to Acquire" at bounding box center [217, 228] width 89 height 18
select select "2"
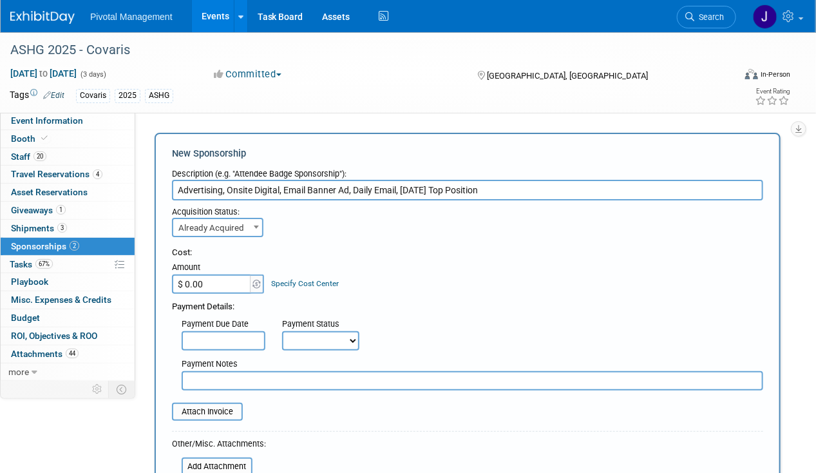
click at [232, 288] on input "$ 0.00" at bounding box center [212, 283] width 80 height 19
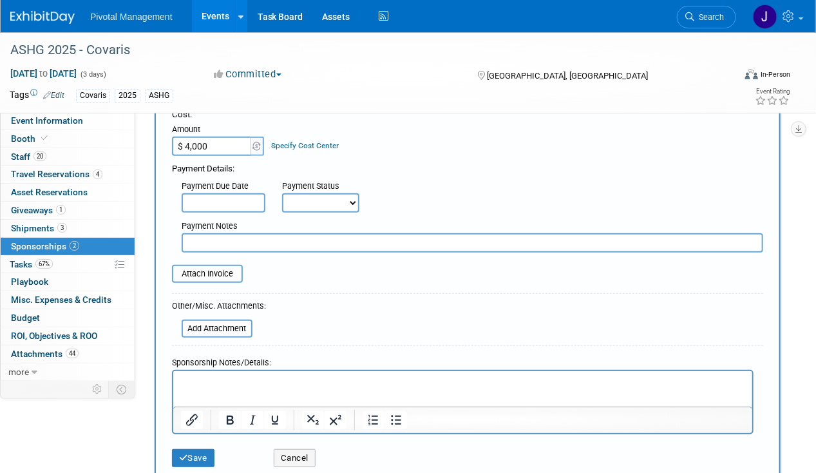
scroll to position [138, 0]
type input "$ 4,000.00"
click at [218, 272] on input "file" at bounding box center [164, 273] width 153 height 15
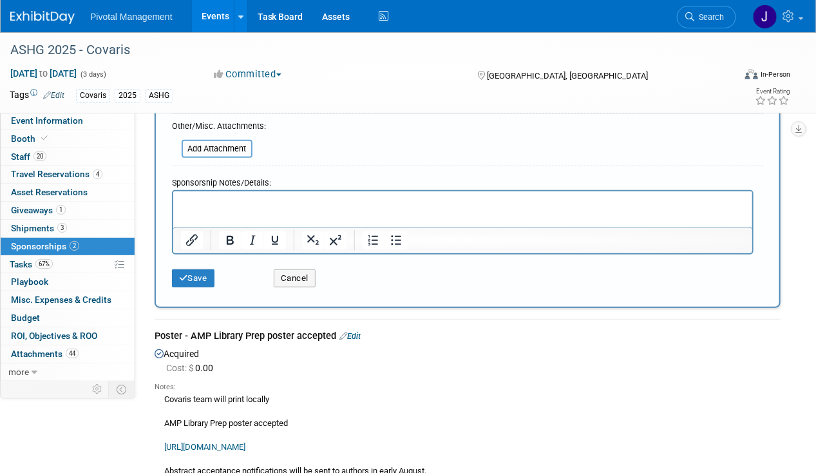
scroll to position [435, 0]
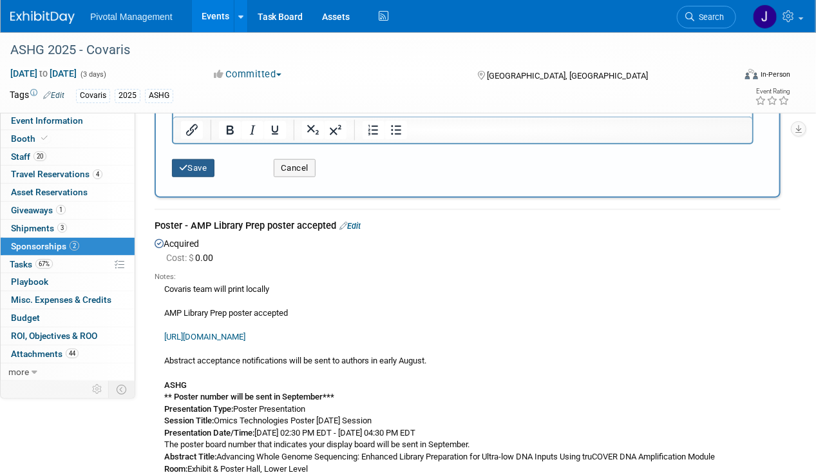
click at [194, 169] on button "Save" at bounding box center [193, 168] width 42 height 18
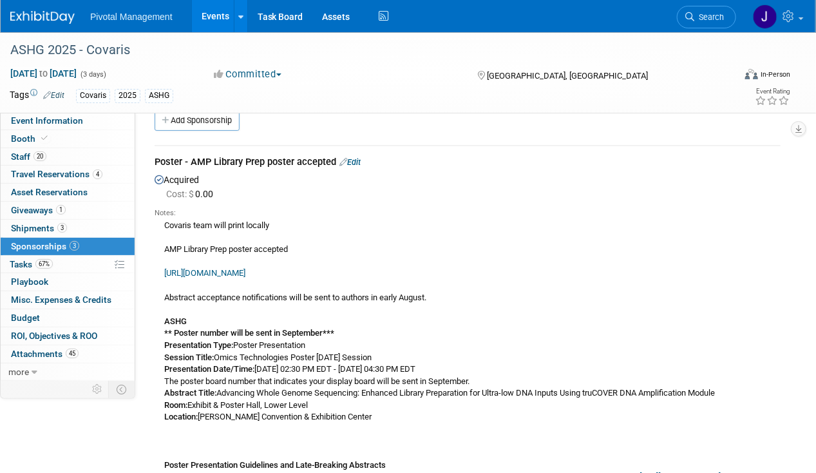
scroll to position [0, 0]
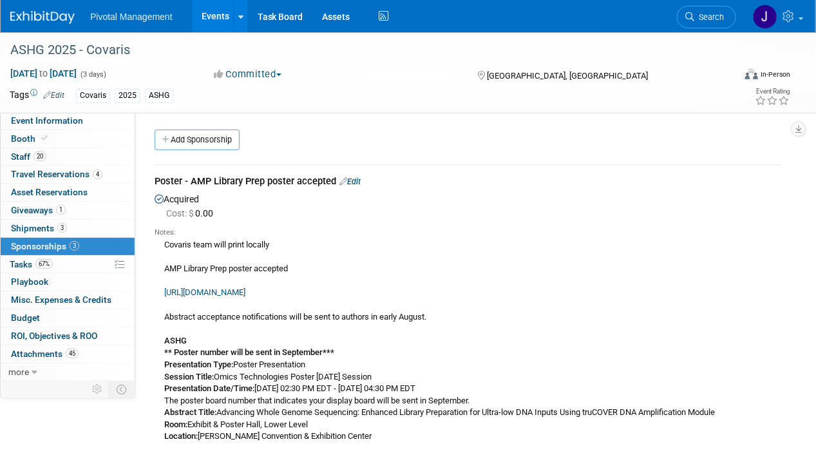
click at [212, 144] on link "Add Sponsorship" at bounding box center [197, 139] width 85 height 21
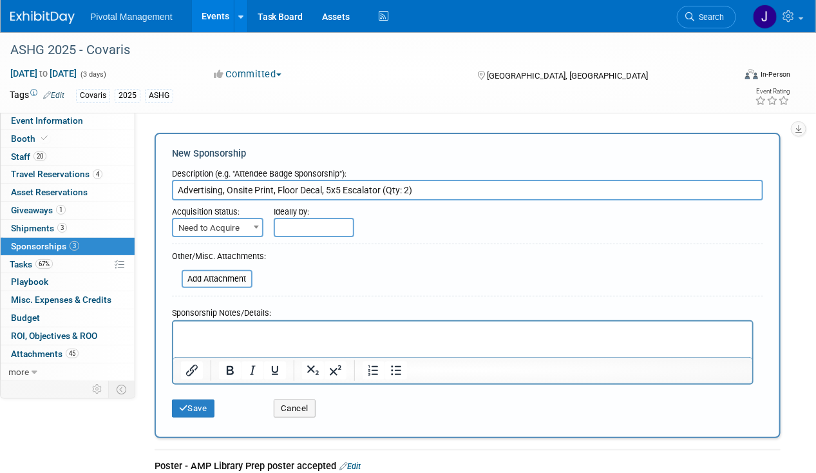
type input "Advertising, Onsite Print, Floor Decal, 5x5 Escalator (Qty: 2)"
click at [225, 221] on span "Need to Acquire" at bounding box center [217, 228] width 89 height 18
select select "2"
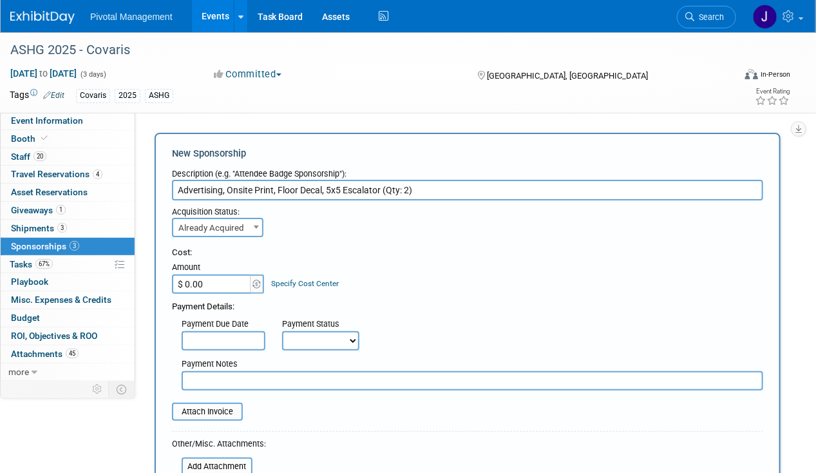
click at [312, 341] on select "Not Paid Yet Partially Paid Paid in Full" at bounding box center [320, 340] width 77 height 19
select select "3"
click at [282, 331] on select "Not Paid Yet Partially Paid Paid in Full" at bounding box center [320, 340] width 77 height 19
click at [220, 286] on input "$ 0.00" at bounding box center [212, 283] width 80 height 19
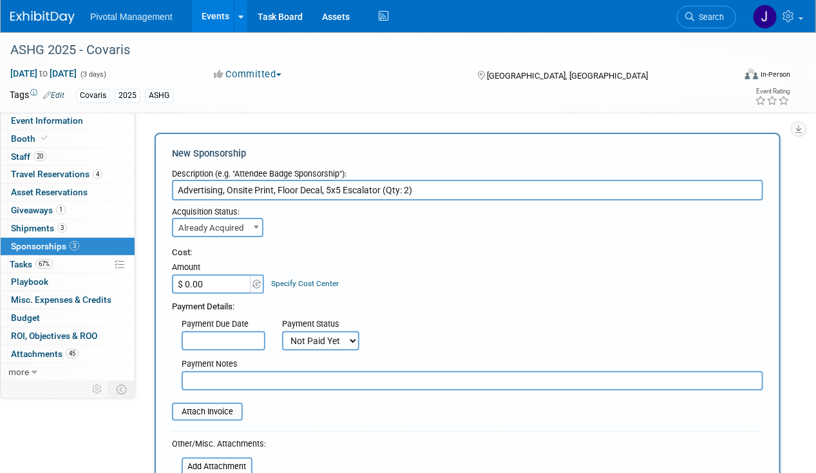
click at [220, 286] on input "$ 0.00" at bounding box center [212, 283] width 80 height 19
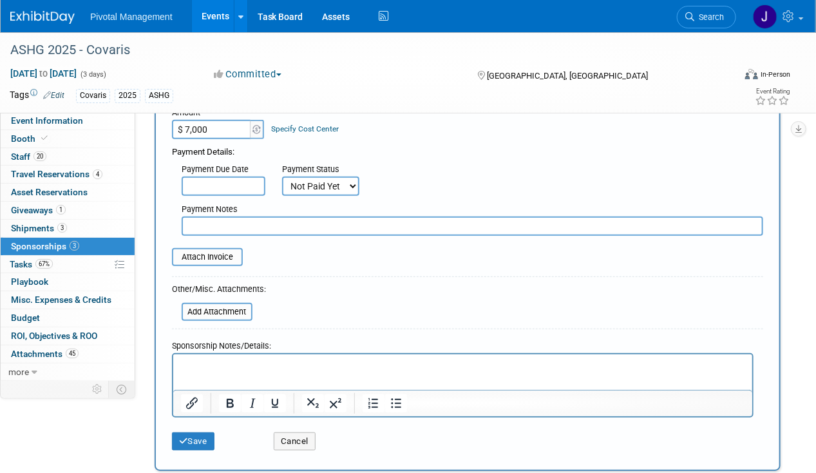
scroll to position [155, 0]
type input "$ 7,000.00"
click at [220, 257] on input "file" at bounding box center [164, 256] width 153 height 15
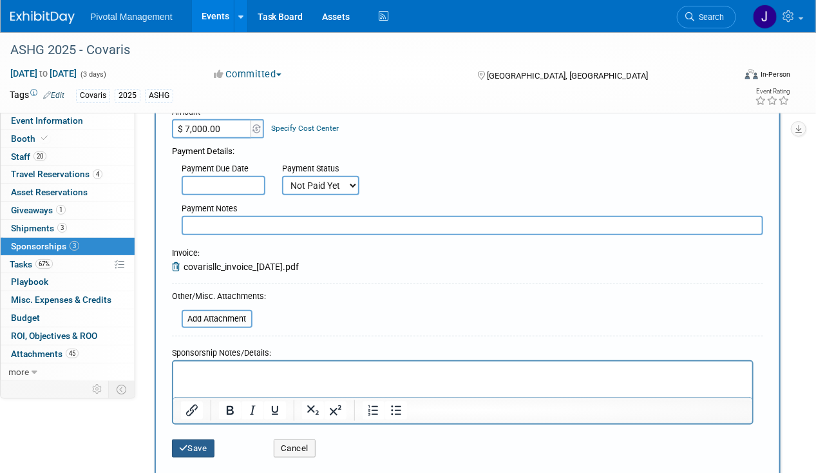
click at [205, 439] on button "Save" at bounding box center [193, 448] width 42 height 18
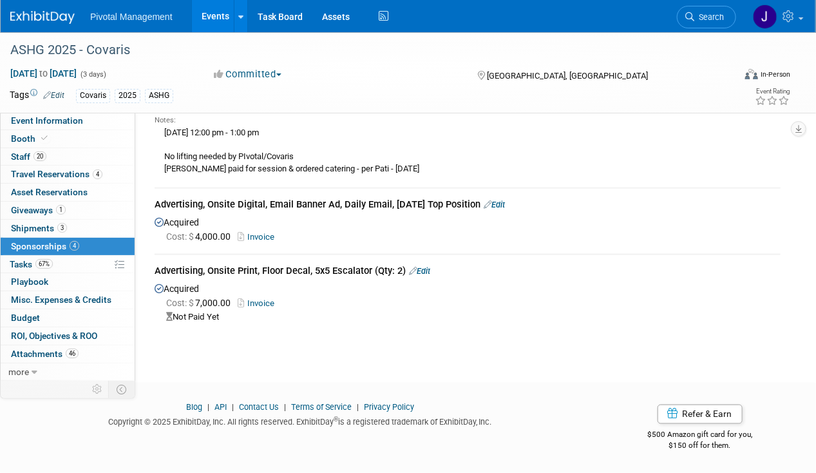
scroll to position [0, 0]
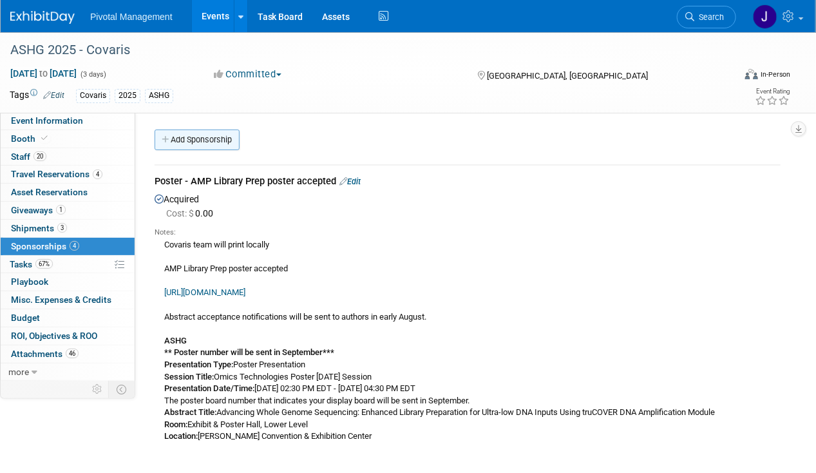
click at [209, 133] on link "Add Sponsorship" at bounding box center [197, 139] width 85 height 21
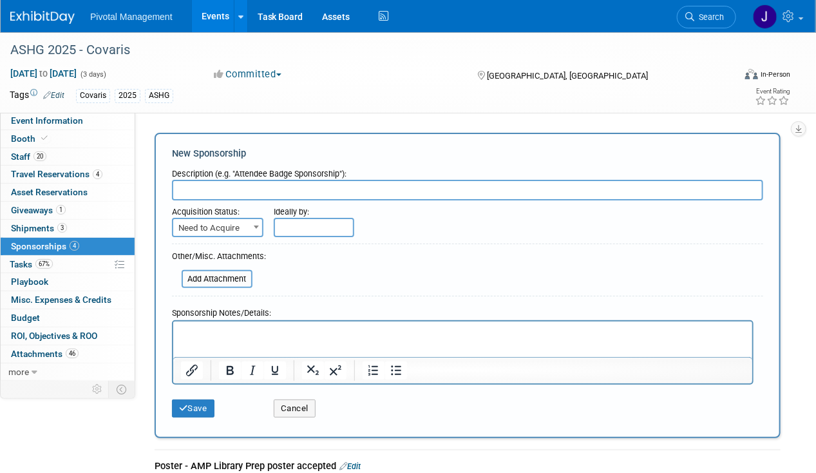
paste input "Advertising, Onsite Print, Meterboard, Non-Reg Location (Qty: 2)"
type input "Advertising, Onsite Print, Meterboard, Non-Reg Location (Qty: 2)"
click at [214, 229] on span "Need to Acquire" at bounding box center [217, 228] width 89 height 18
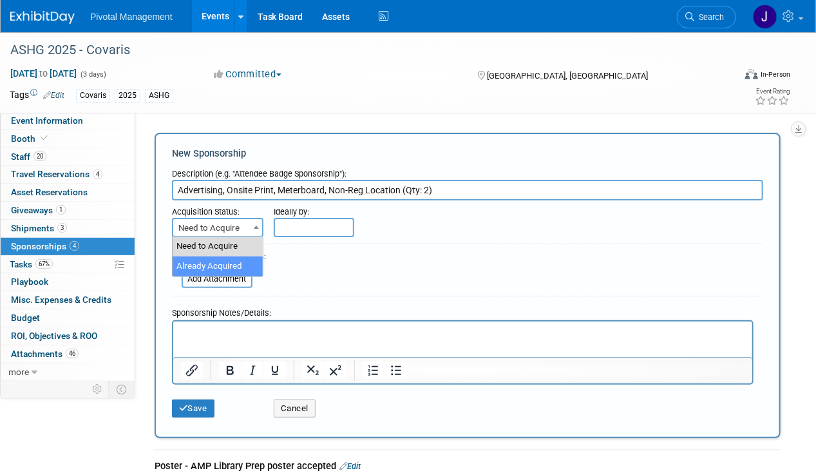
select select "2"
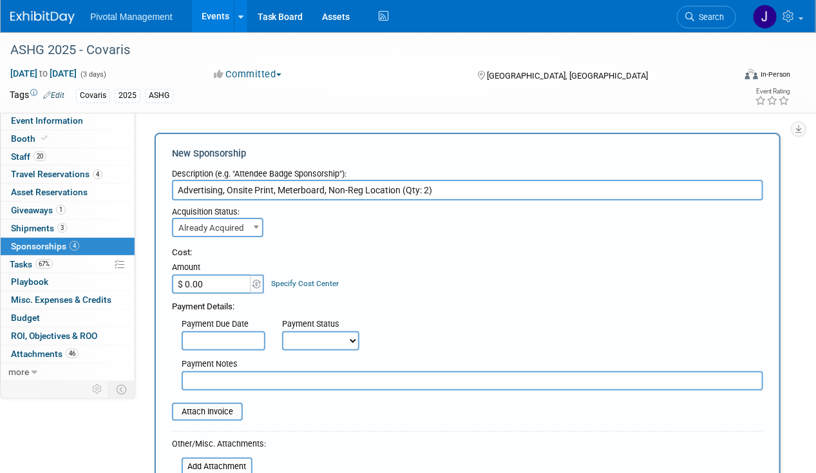
click at [320, 336] on select "Not Paid Yet Partially Paid Paid in Full" at bounding box center [320, 340] width 77 height 19
select select "3"
click at [282, 331] on select "Not Paid Yet Partially Paid Paid in Full" at bounding box center [320, 340] width 77 height 19
click at [221, 288] on input "$ 0.00" at bounding box center [212, 283] width 80 height 19
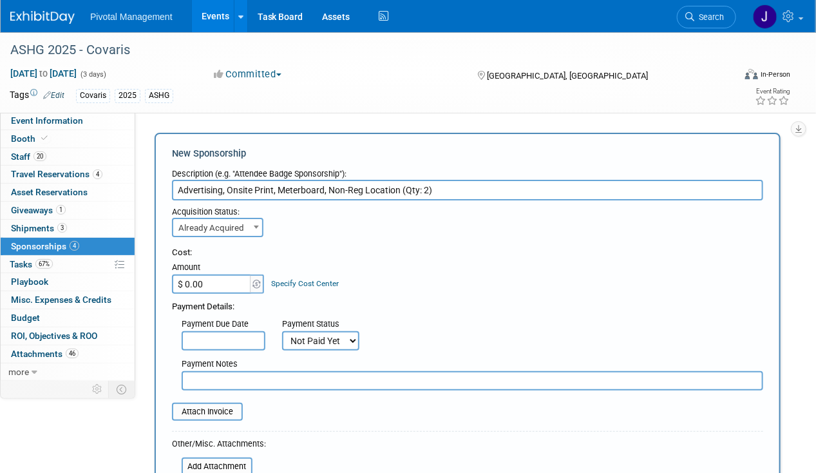
click at [221, 288] on input "$ 0.00" at bounding box center [212, 283] width 80 height 19
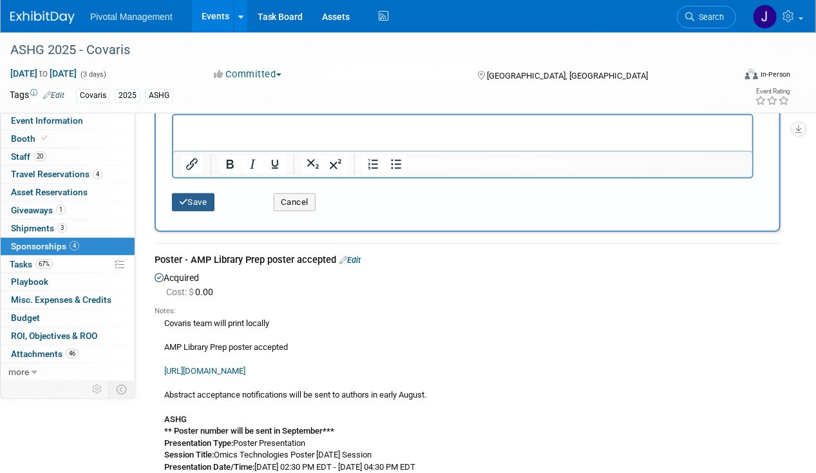
type input "$ 7,400.00"
click at [200, 207] on button "Save" at bounding box center [193, 202] width 42 height 18
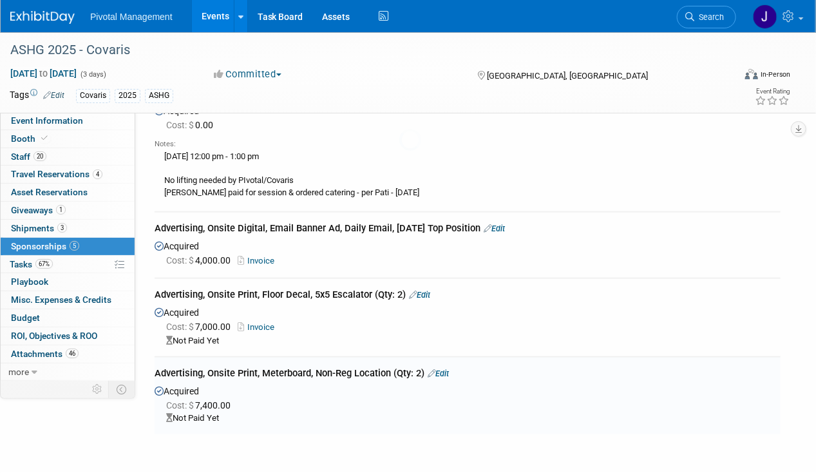
scroll to position [652, 0]
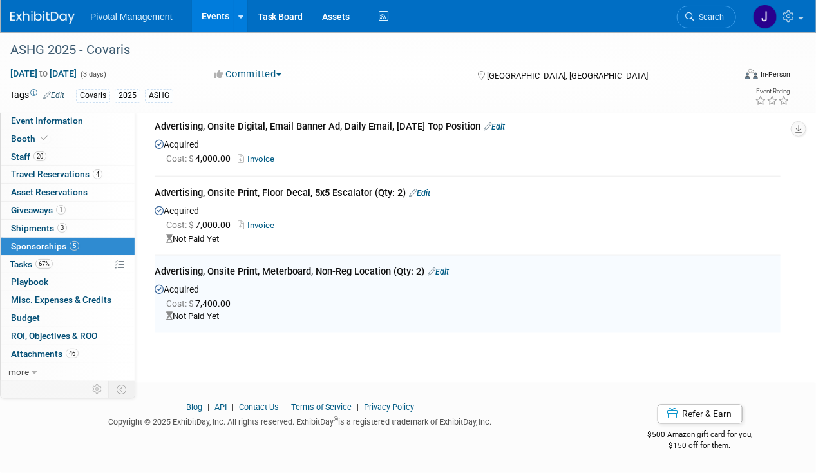
click at [449, 271] on link "Edit" at bounding box center [438, 272] width 21 height 10
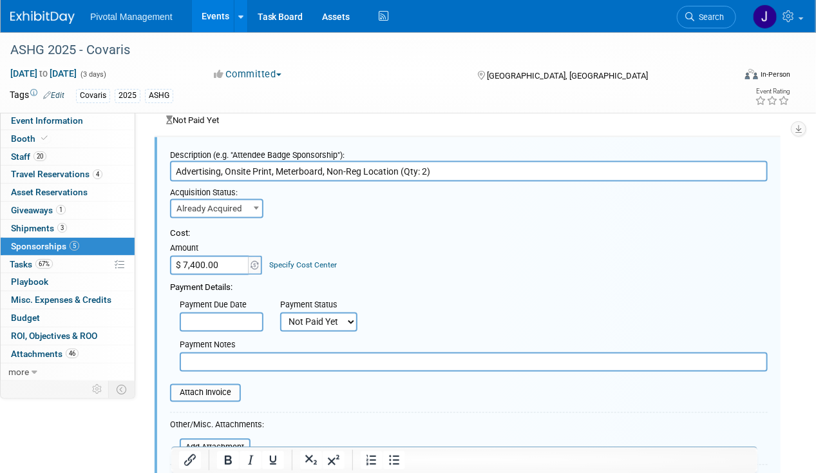
scroll to position [970, 0]
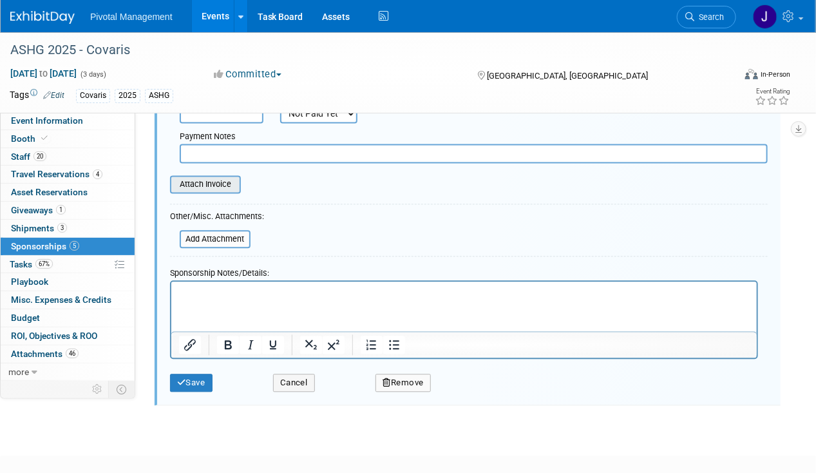
click at [206, 192] on input "file" at bounding box center [162, 183] width 153 height 15
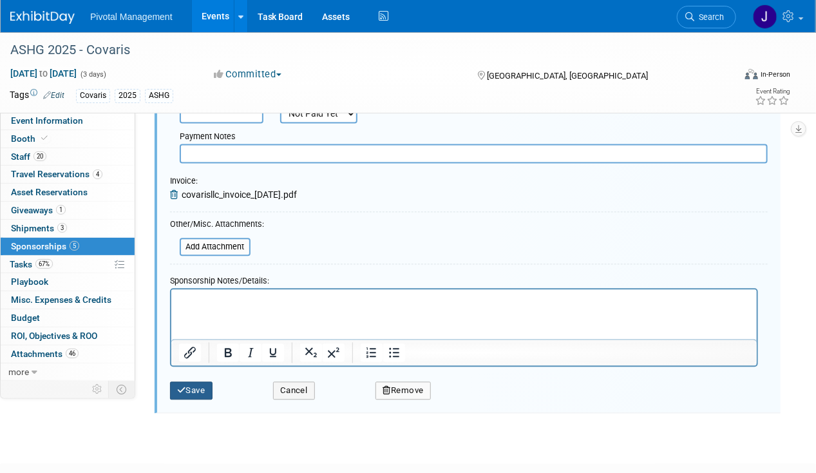
click at [186, 391] on button "Save" at bounding box center [191, 390] width 42 height 18
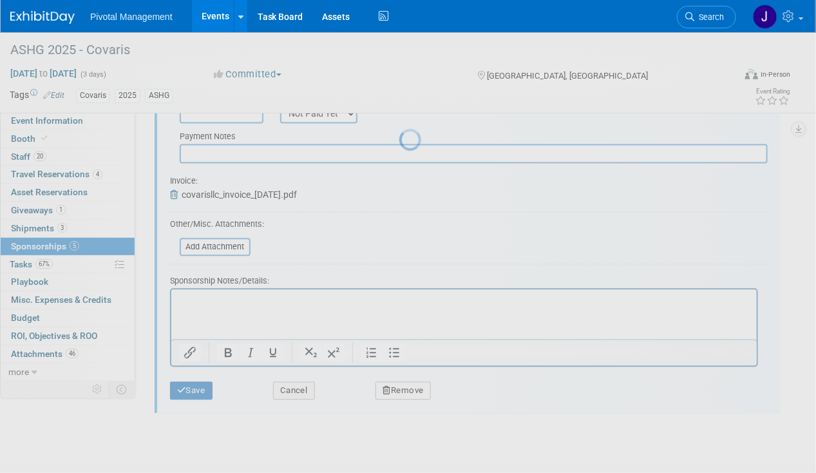
scroll to position [652, 0]
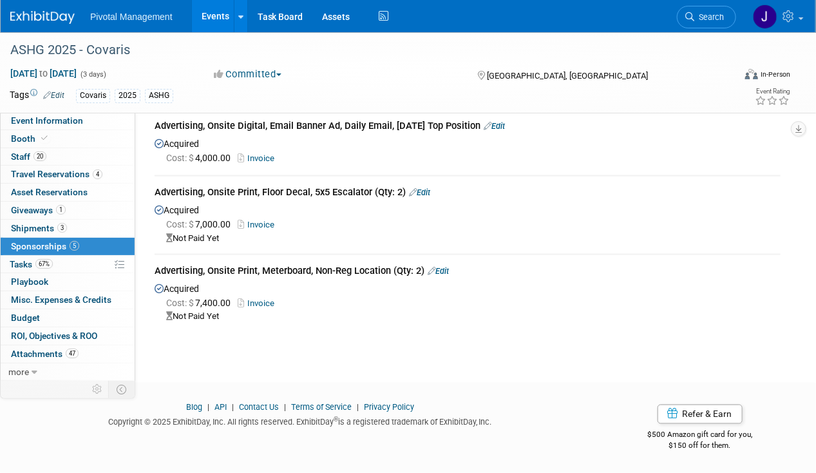
drag, startPoint x: 486, startPoint y: 126, endPoint x: 137, endPoint y: 125, distance: 349.0
copy div "Poster - AMP Library Prep poster accepted Edit Acquired Cost: $ 0.00 Notes: Cov…"
click at [110, 117] on link "Event Information" at bounding box center [68, 120] width 134 height 17
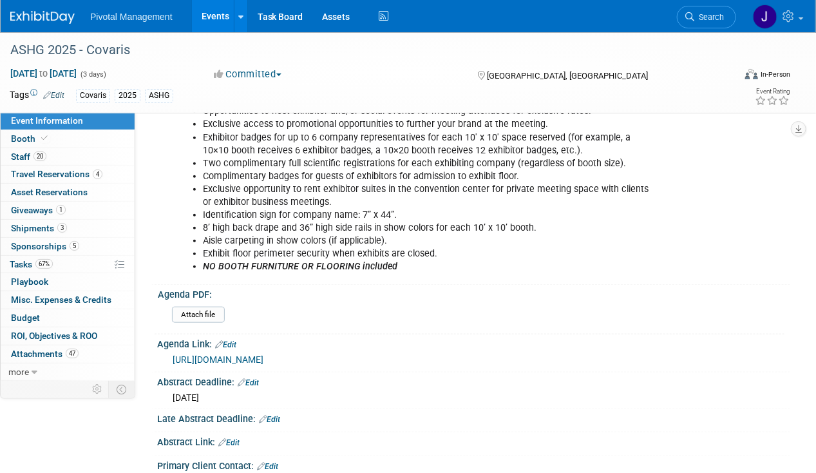
scroll to position [757, 0]
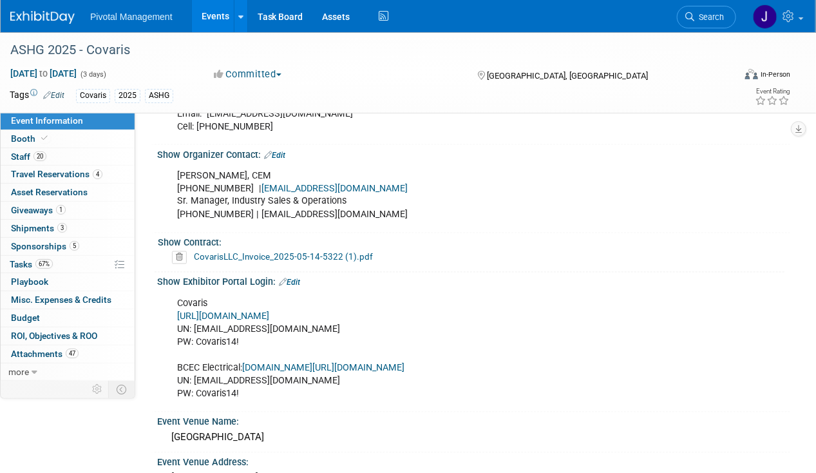
click at [269, 311] on link "[URL][DOMAIN_NAME]" at bounding box center [223, 316] width 92 height 11
drag, startPoint x: 59, startPoint y: 175, endPoint x: 222, endPoint y: 173, distance: 163.6
click at [59, 175] on span "Travel Reservations 4" at bounding box center [56, 174] width 91 height 10
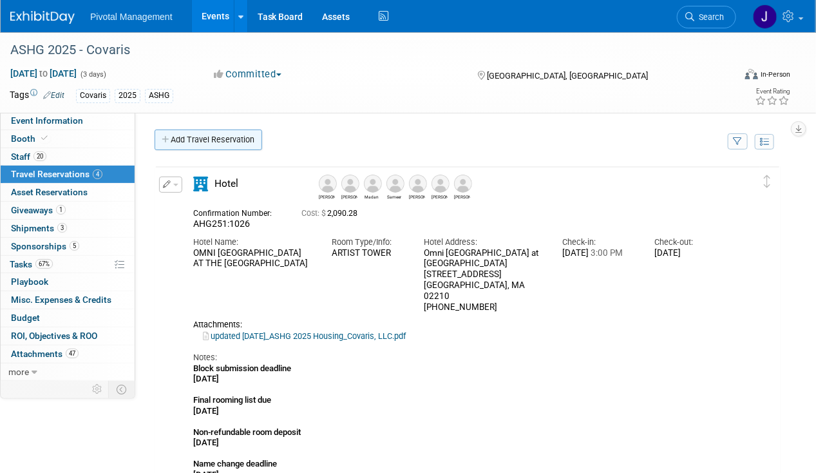
click at [229, 135] on link "Add Travel Reservation" at bounding box center [209, 139] width 108 height 21
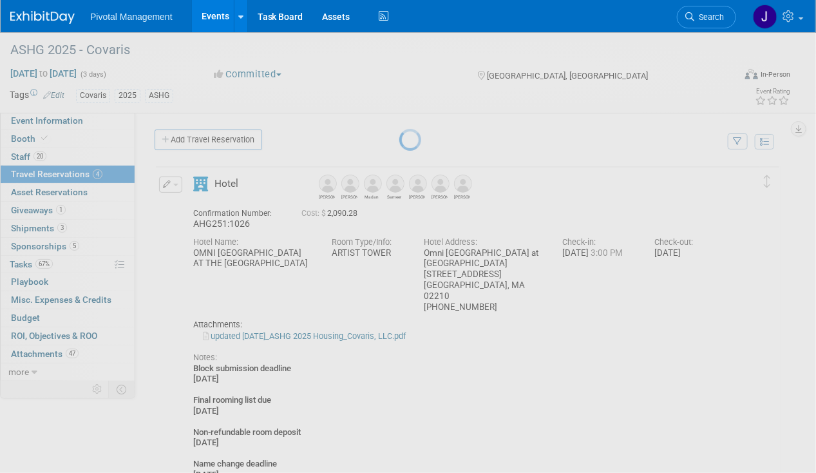
select select "9"
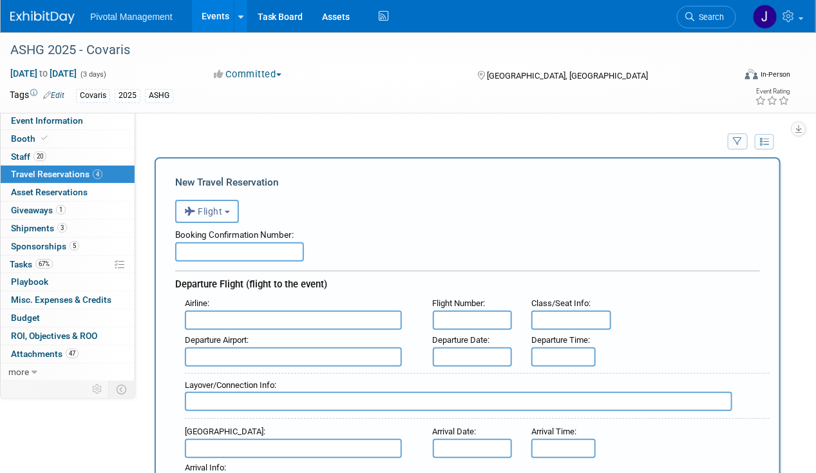
click at [198, 207] on span "Flight" at bounding box center [203, 211] width 39 height 10
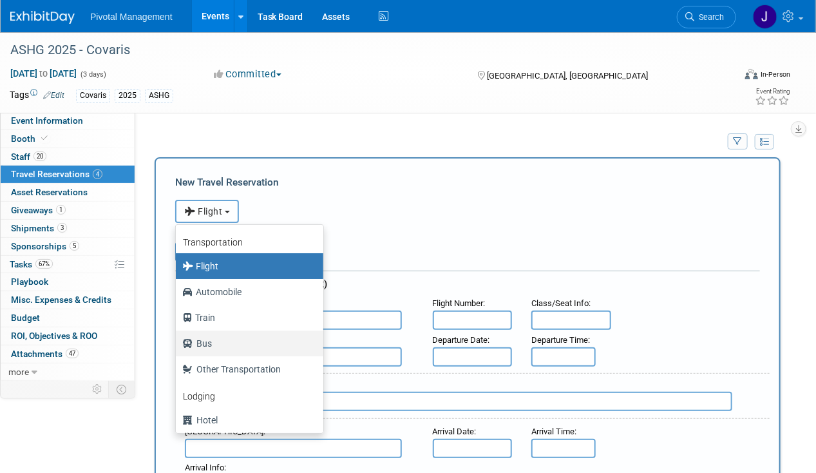
scroll to position [54, 0]
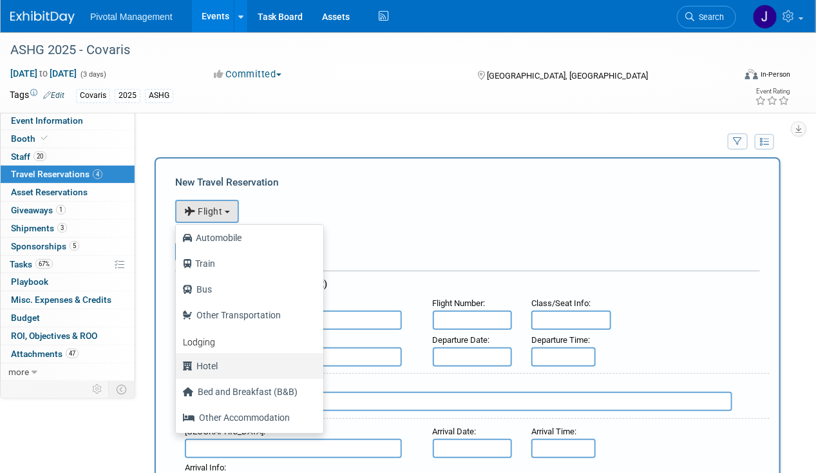
click at [222, 364] on label "Hotel" at bounding box center [246, 365] width 128 height 21
click at [178, 364] on input "Hotel" at bounding box center [173, 364] width 8 height 8
select select "6"
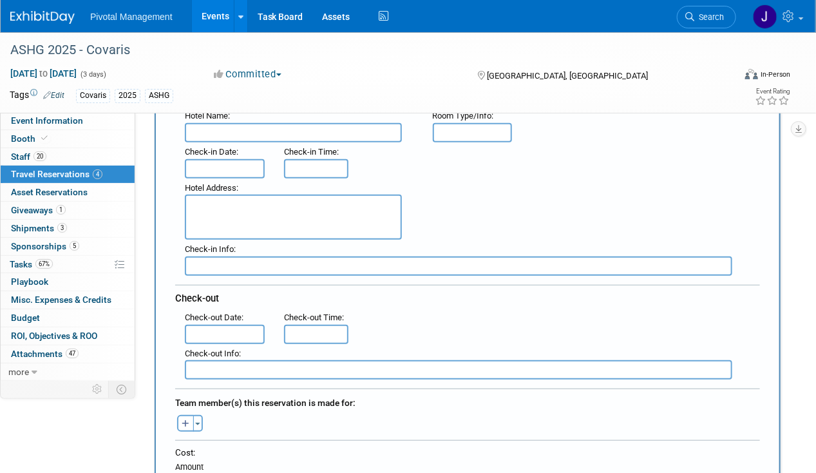
scroll to position [191, 0]
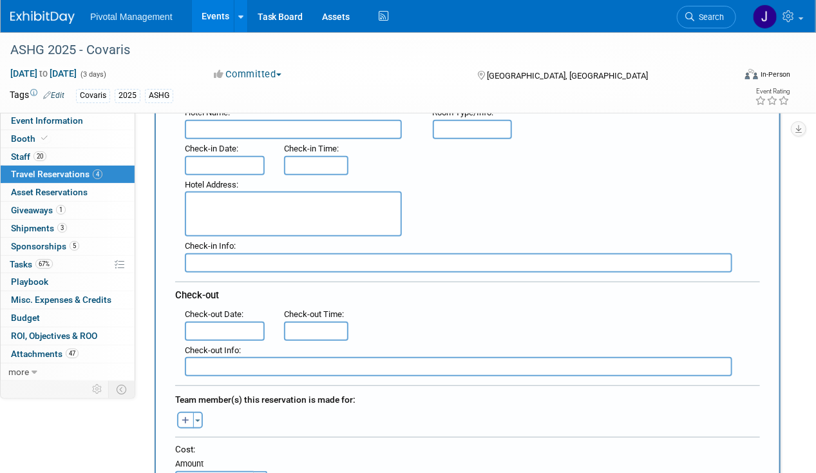
click at [240, 203] on textarea at bounding box center [293, 213] width 217 height 45
paste textarea "[PERSON_NAME][GEOGRAPHIC_DATA][STREET_ADDRESS] | Distance from [GEOGRAPHIC_DATA…"
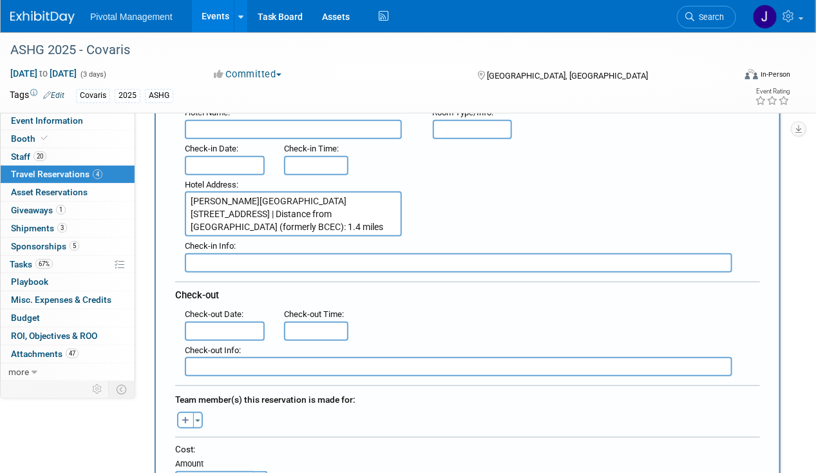
scroll to position [0, 0]
click at [240, 196] on textarea "[PERSON_NAME][GEOGRAPHIC_DATA][STREET_ADDRESS] | Distance from [GEOGRAPHIC_DATA…" at bounding box center [293, 213] width 217 height 45
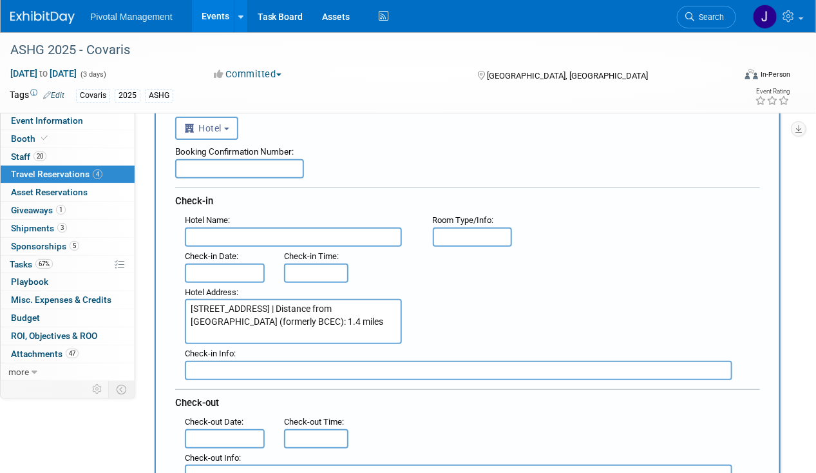
scroll to position [77, 0]
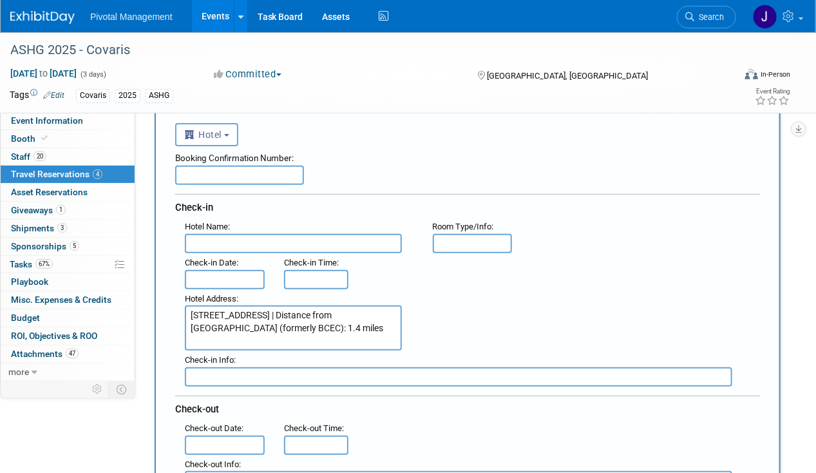
type textarea "[STREET_ADDRESS] | Distance from [GEOGRAPHIC_DATA] (formerly BCEC): 1.4 miles"
click at [230, 237] on input "text" at bounding box center [293, 243] width 217 height 19
paste input "[PERSON_NAME][GEOGRAPHIC_DATA]"
type input "[PERSON_NAME][GEOGRAPHIC_DATA]"
click at [198, 272] on input "text" at bounding box center [225, 279] width 80 height 19
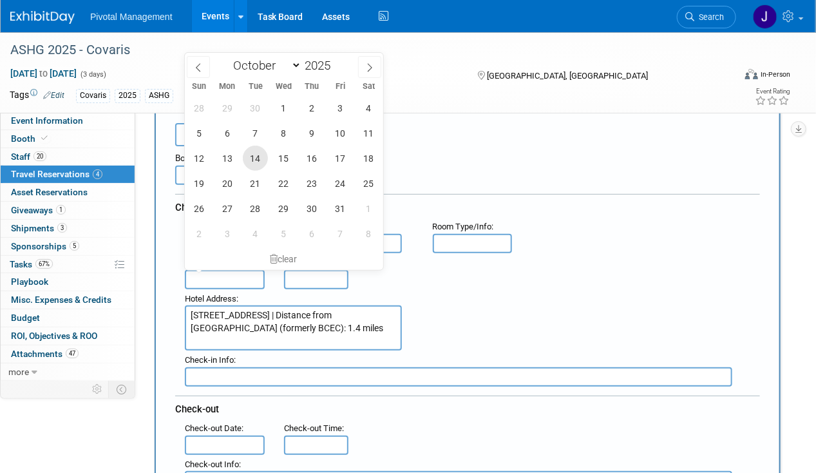
click at [253, 158] on span "14" at bounding box center [255, 158] width 25 height 25
type input "[DATE]"
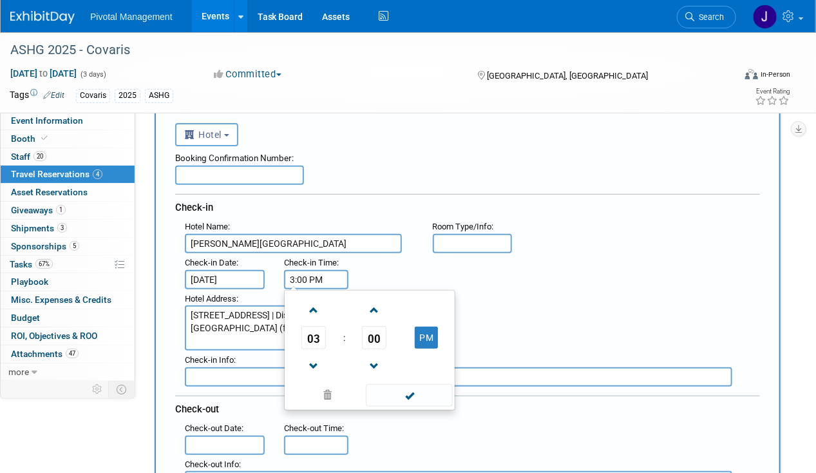
click at [308, 272] on input "3:00 PM" at bounding box center [316, 279] width 64 height 19
click at [500, 248] on input "text" at bounding box center [473, 243] width 80 height 19
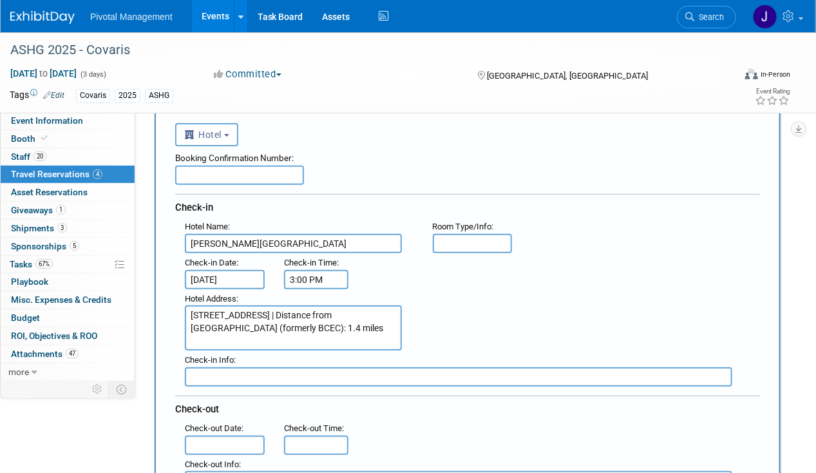
click at [317, 273] on input "3:00 PM" at bounding box center [316, 279] width 64 height 19
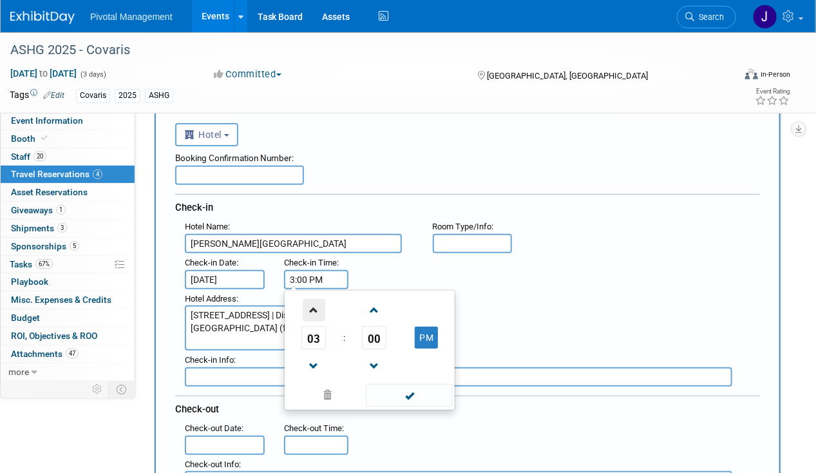
click at [311, 306] on span at bounding box center [314, 310] width 23 height 23
type input "4:00 PM"
click at [410, 384] on span at bounding box center [409, 395] width 87 height 23
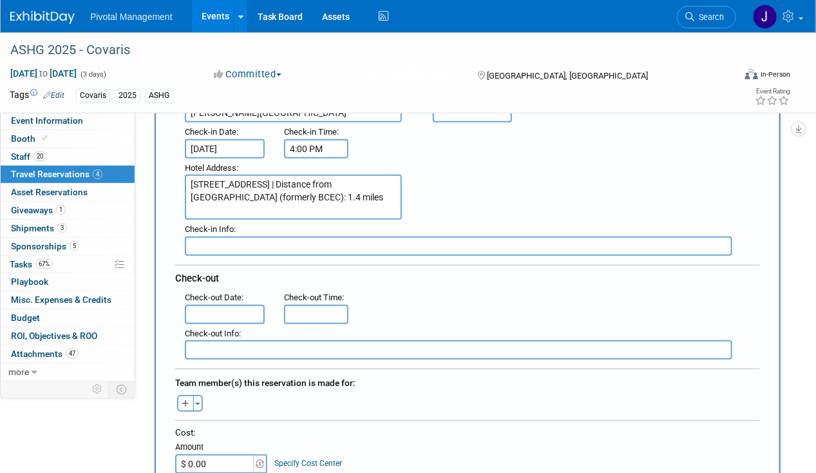
scroll to position [212, 0]
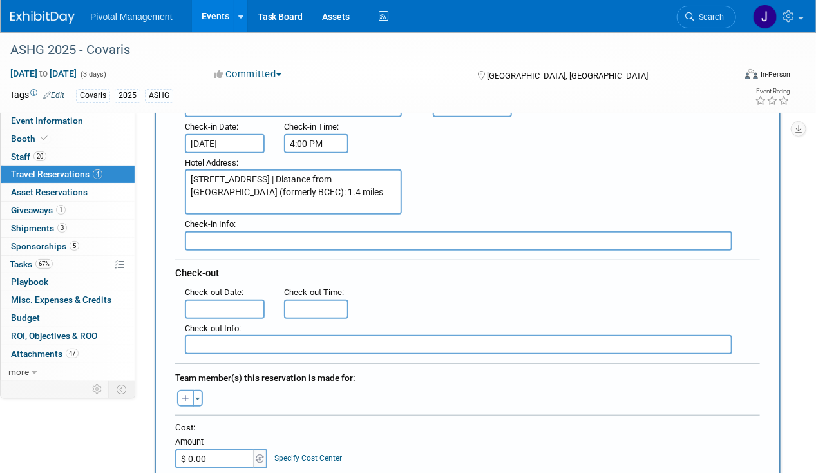
click at [249, 176] on textarea "[STREET_ADDRESS] | Distance from [GEOGRAPHIC_DATA] (formerly BCEC): 1.4 miles" at bounding box center [293, 191] width 217 height 45
drag, startPoint x: 293, startPoint y: 187, endPoint x: 429, endPoint y: 203, distance: 136.8
click at [429, 203] on div "Hotel Address : [STREET_ADDRESS] | Distance from [GEOGRAPHIC_DATA] (formerly BC…" at bounding box center [472, 184] width 594 height 62
type textarea "[STREET_ADDRESS]"
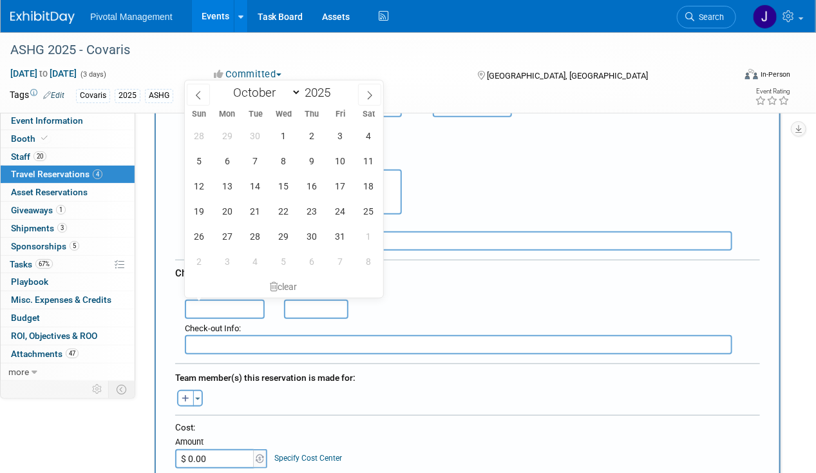
click at [213, 310] on input "text" at bounding box center [225, 308] width 80 height 19
click at [333, 189] on span "17" at bounding box center [340, 185] width 25 height 25
type input "[DATE]"
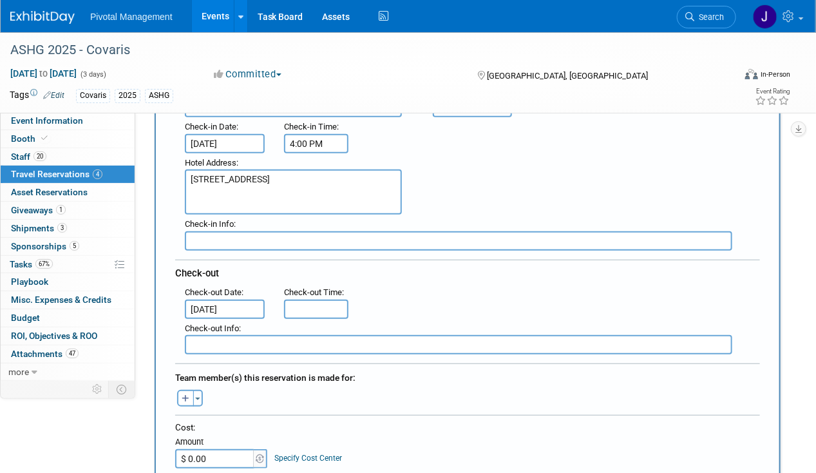
type input "11:00 AM"
click at [312, 303] on input "11:00 AM" at bounding box center [316, 308] width 64 height 19
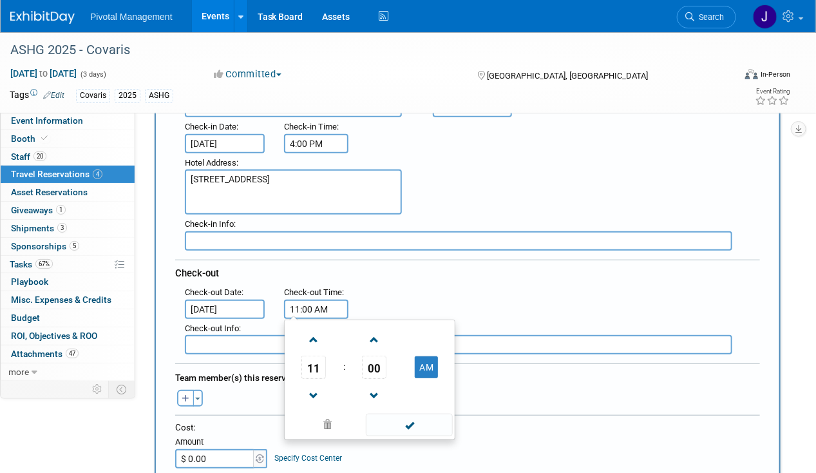
drag, startPoint x: 404, startPoint y: 419, endPoint x: 403, endPoint y: 410, distance: 9.7
click at [404, 419] on span at bounding box center [409, 424] width 87 height 23
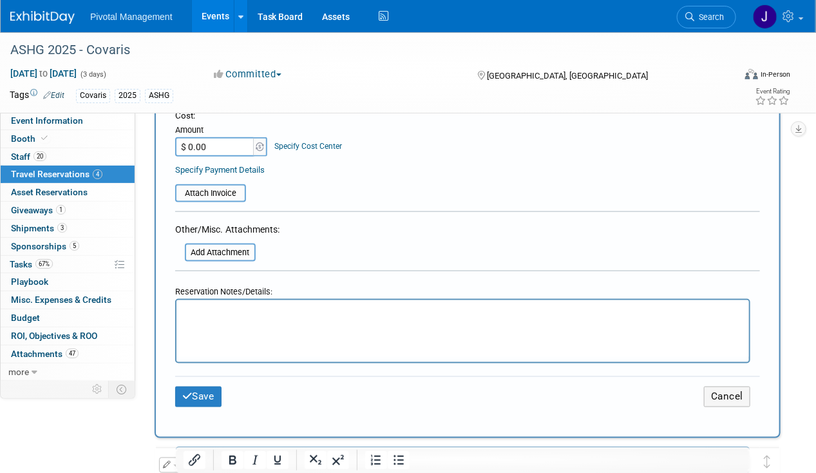
scroll to position [537, 0]
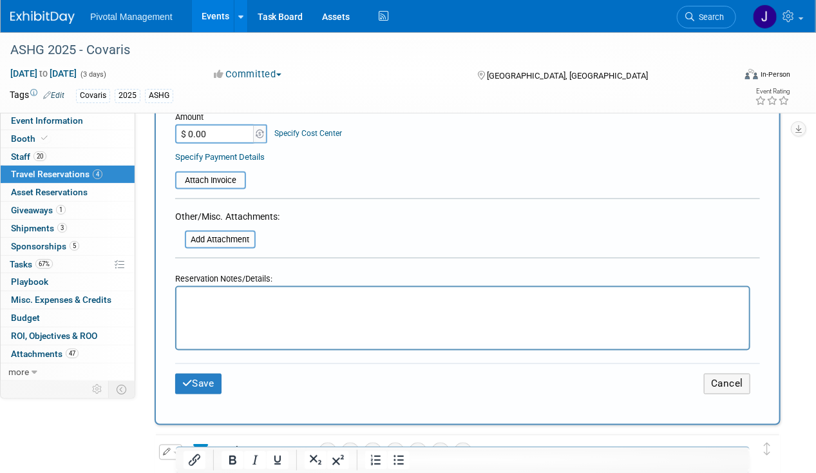
click at [231, 306] on html at bounding box center [462, 296] width 572 height 19
paste body "Rich Text Area. Press ALT-0 for help."
click at [211, 380] on button "Save" at bounding box center [198, 383] width 46 height 20
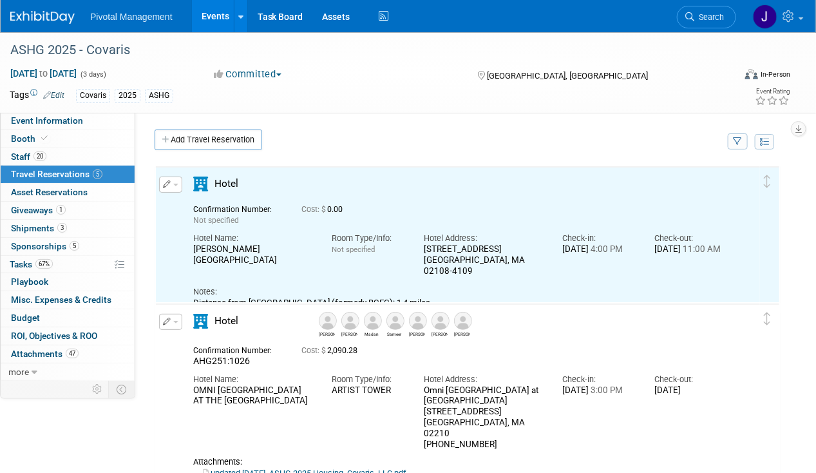
scroll to position [0, 0]
click at [176, 188] on button "button" at bounding box center [170, 184] width 23 height 16
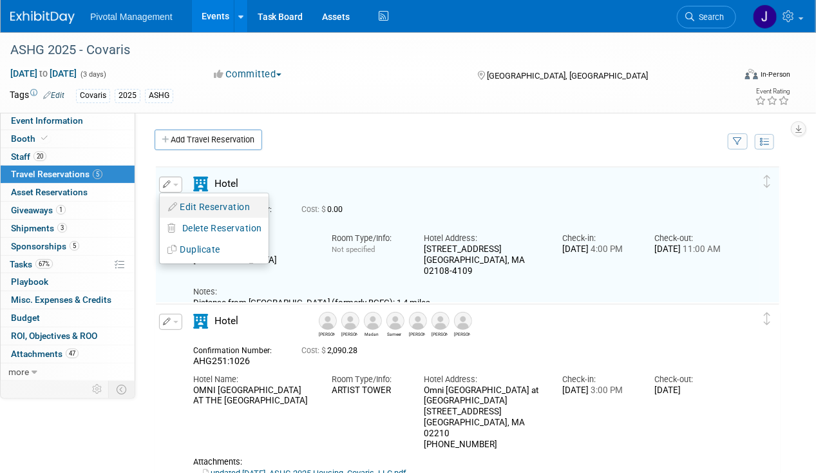
click at [231, 211] on button "Edit Reservation" at bounding box center [214, 207] width 109 height 19
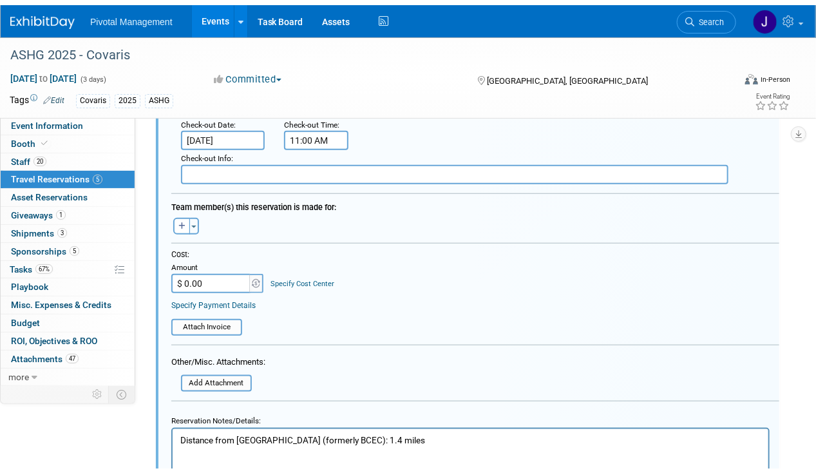
scroll to position [422, 0]
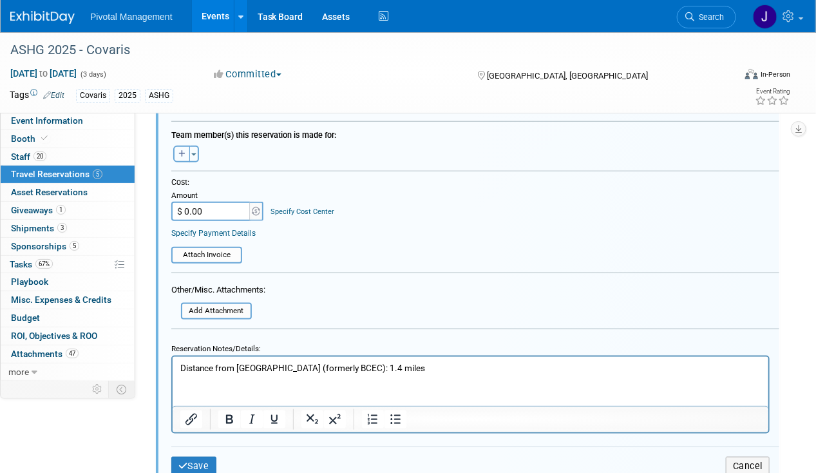
click at [176, 156] on button "button" at bounding box center [181, 154] width 17 height 17
select select
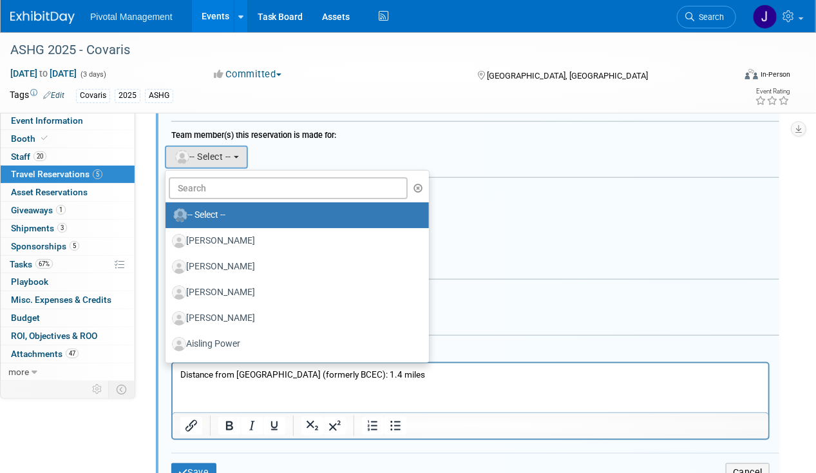
click at [207, 193] on ul "-- Select -- [PERSON_NAME] [PERSON_NAME] Adya Anima [PERSON_NAME] Aisling Power…" at bounding box center [297, 266] width 265 height 193
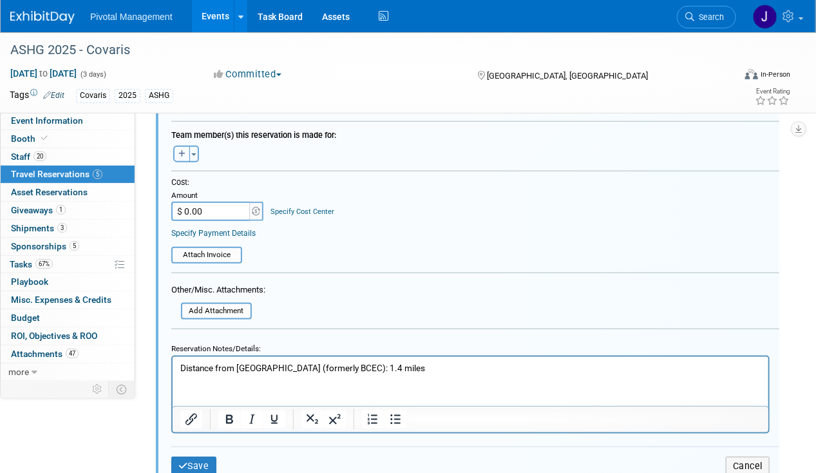
click at [185, 152] on icon "button" at bounding box center [181, 154] width 7 height 8
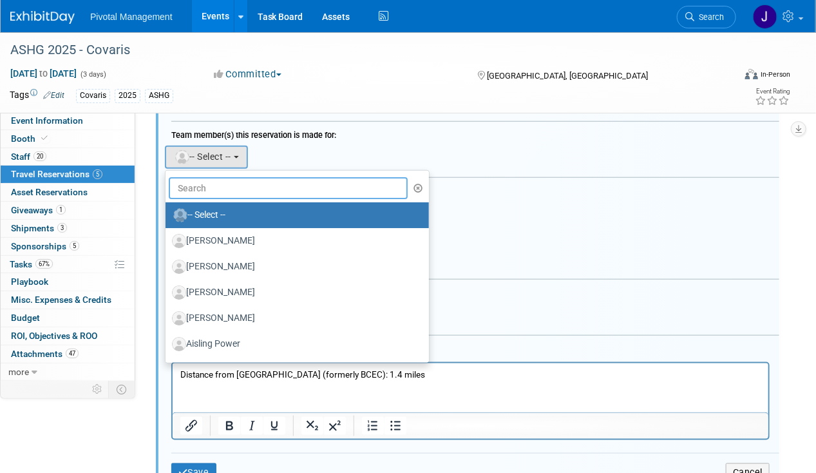
click at [190, 178] on input "text" at bounding box center [288, 188] width 239 height 22
type input "[PERSON_NAME]"
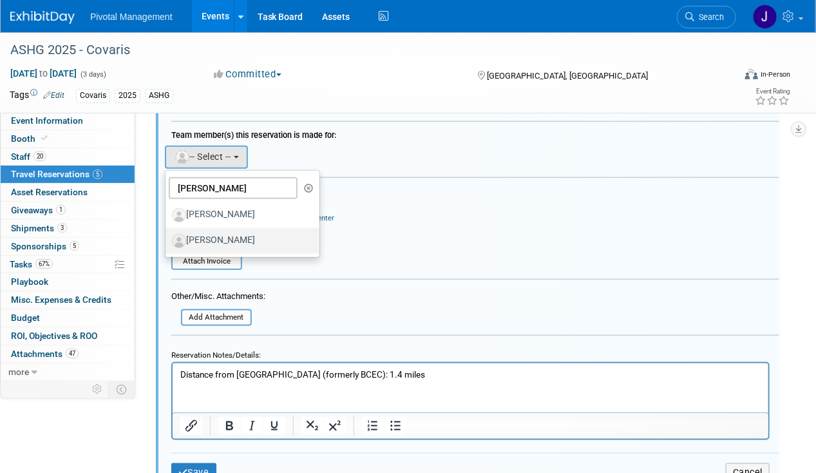
click at [225, 239] on label "[PERSON_NAME]" at bounding box center [239, 241] width 135 height 21
click at [167, 239] on input "[PERSON_NAME]" at bounding box center [163, 239] width 8 height 8
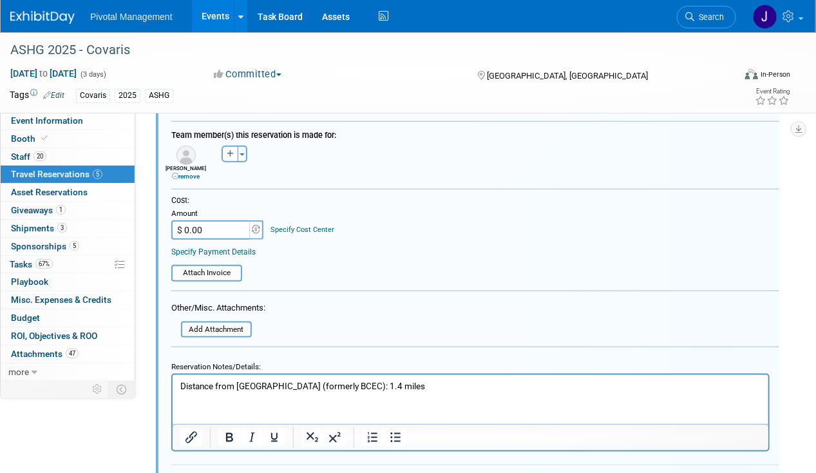
click at [375, 232] on div "Cost: Amount $ 0.00 Specify Cost Center Cost Center -- Not Specified --" at bounding box center [475, 217] width 608 height 44
click at [217, 224] on input "$ 0.00" at bounding box center [211, 229] width 80 height 19
type input "$ 1,289.10"
click at [427, 239] on div "Cost: Amount $ 1,289.10 Specify Cost Center Cost Center -- Not Specified --" at bounding box center [475, 226] width 608 height 62
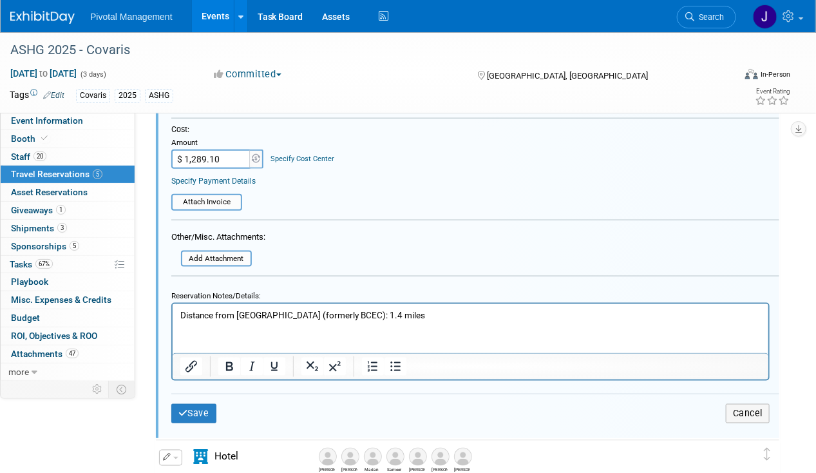
scroll to position [568, 0]
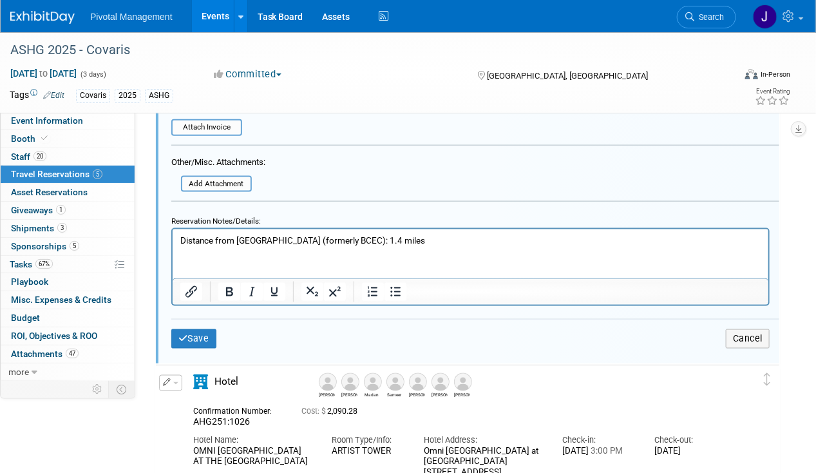
click at [206, 319] on div "Save Cancel" at bounding box center [475, 338] width 608 height 39
click at [204, 329] on button "Save" at bounding box center [193, 338] width 45 height 19
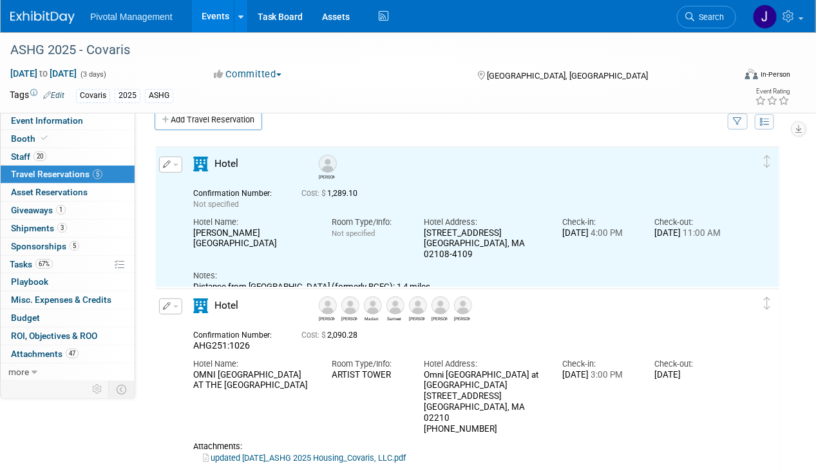
scroll to position [0, 0]
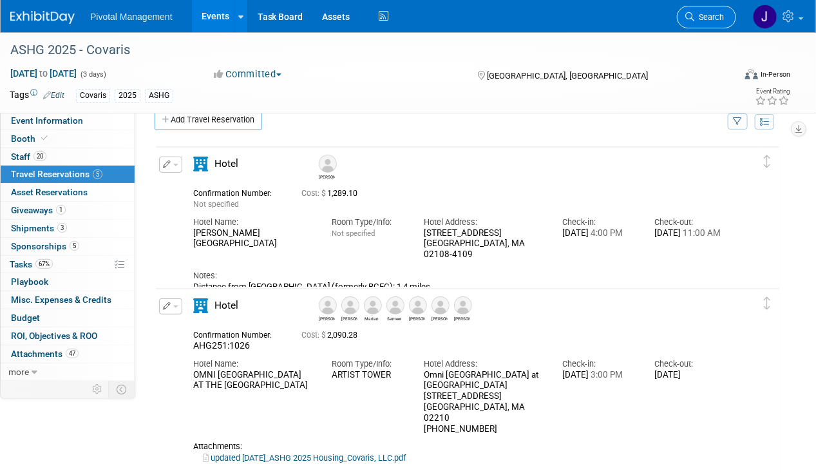
click at [704, 15] on span "Search" at bounding box center [709, 17] width 30 height 10
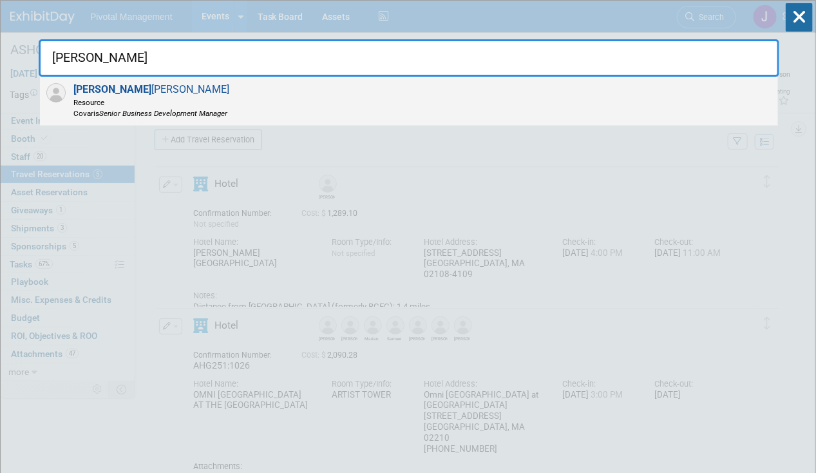
type input "[PERSON_NAME]"
click at [308, 94] on div "[PERSON_NAME] Resource Covaris Senior Business Development Manager" at bounding box center [409, 101] width 738 height 49
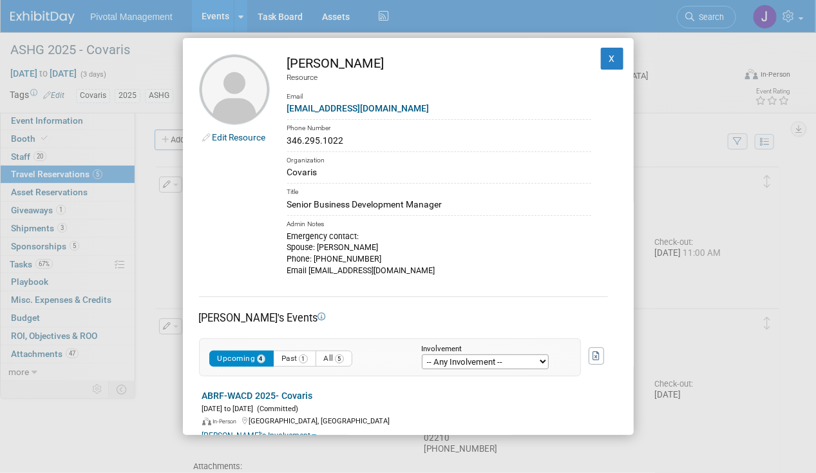
drag, startPoint x: 348, startPoint y: 140, endPoint x: 287, endPoint y: 138, distance: 61.2
click at [287, 138] on div "346.295.1022" at bounding box center [439, 141] width 304 height 14
copy div "346.295.1022"
drag, startPoint x: 607, startPoint y: 52, endPoint x: 825, endPoint y: 164, distance: 245.7
click at [607, 52] on button "X" at bounding box center [612, 59] width 23 height 22
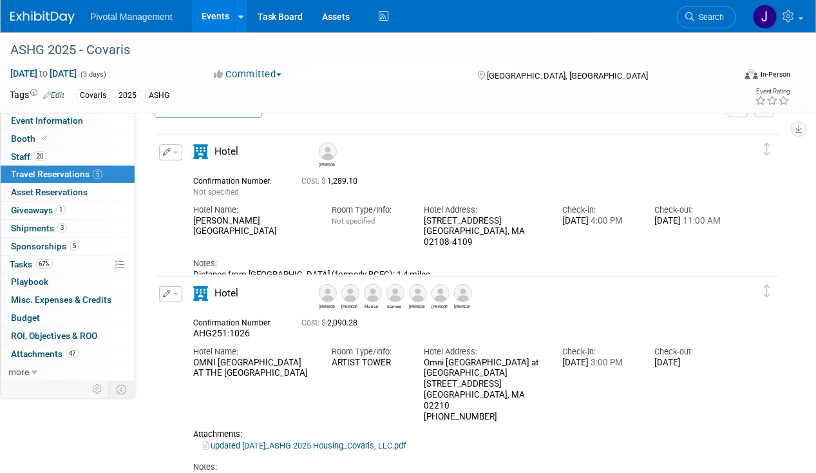
scroll to position [26, 0]
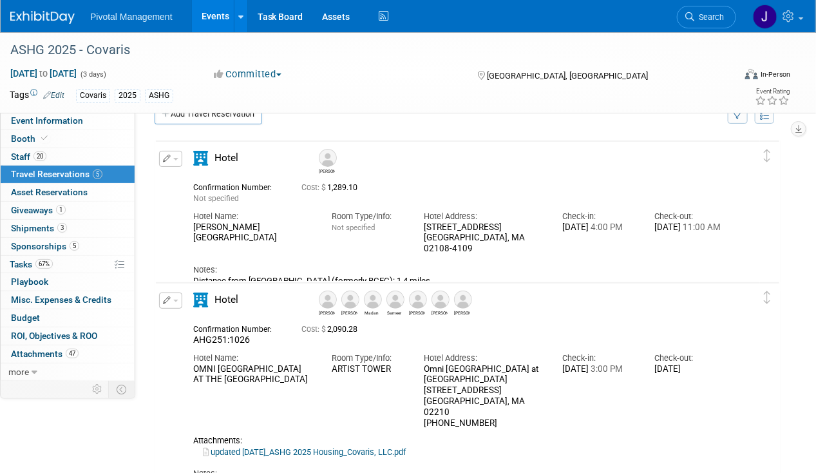
click at [165, 158] on icon "button" at bounding box center [167, 159] width 8 height 8
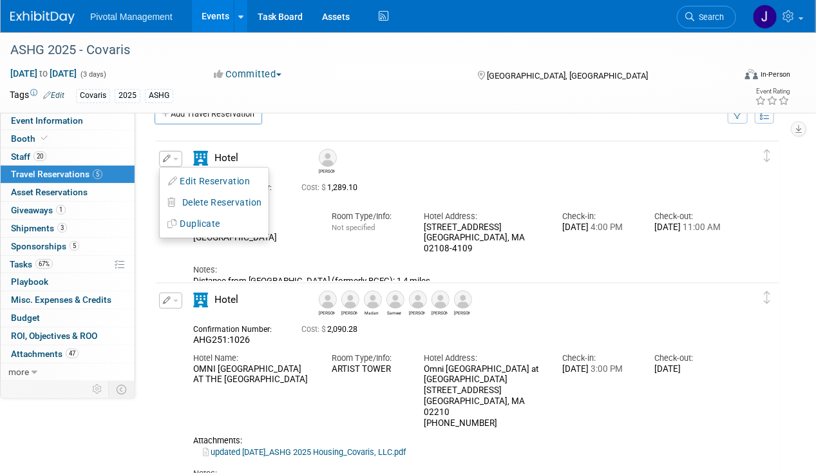
click at [181, 172] on button "Edit Reservation" at bounding box center [214, 181] width 109 height 19
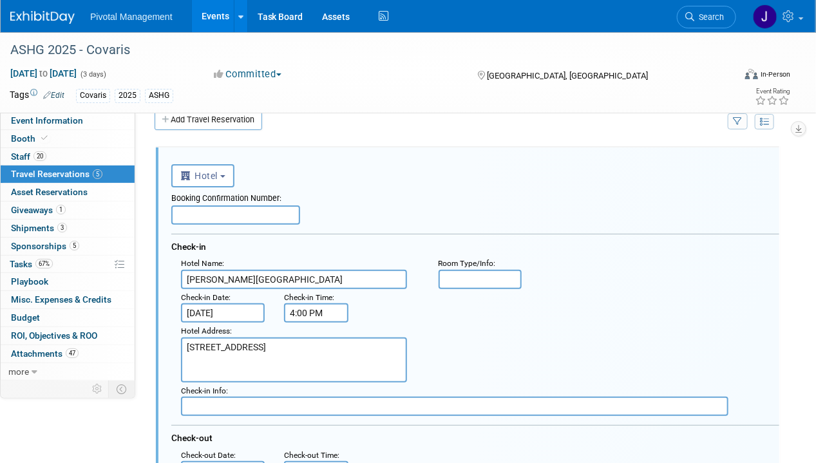
scroll to position [0, 0]
click at [215, 209] on input "text" at bounding box center [235, 214] width 129 height 19
drag, startPoint x: 247, startPoint y: 216, endPoint x: 135, endPoint y: 206, distance: 113.1
click at [203, 214] on input "6228 - Maritz #" at bounding box center [235, 214] width 129 height 19
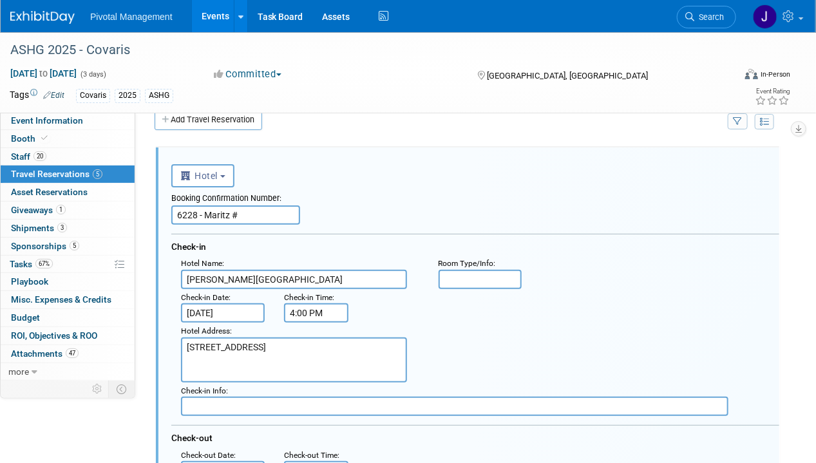
drag, startPoint x: 203, startPoint y: 212, endPoint x: 149, endPoint y: 209, distance: 54.8
click at [283, 218] on input "Maritz #" at bounding box center [235, 214] width 129 height 19
paste input "6228 -"
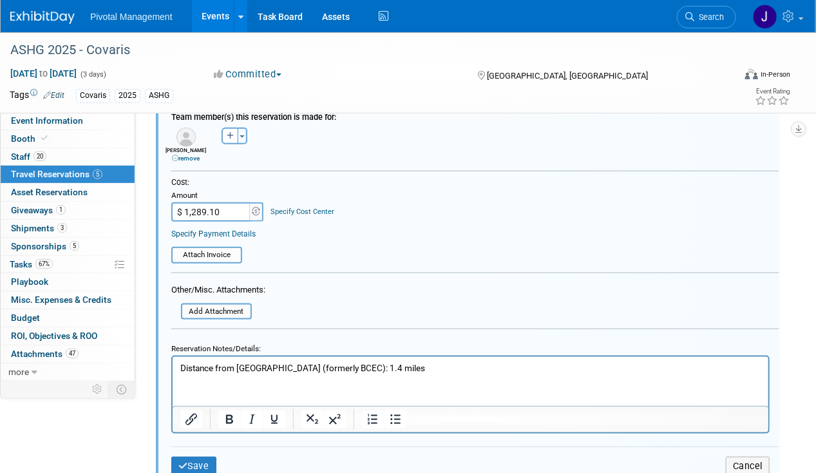
scroll to position [779, 0]
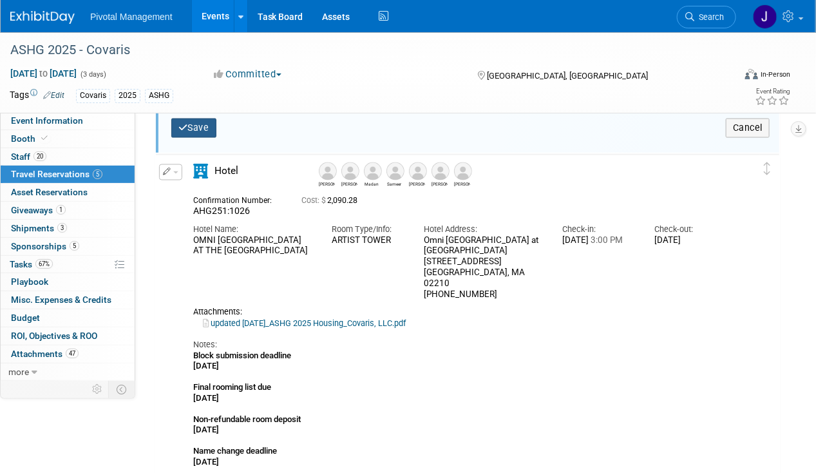
type input "Maritz # - 6228"
click at [197, 123] on button "Save" at bounding box center [193, 127] width 45 height 19
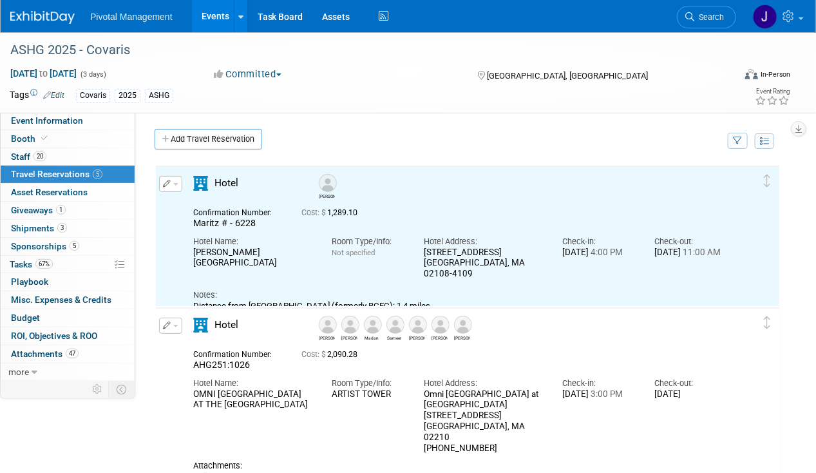
scroll to position [0, 0]
click at [174, 184] on span "button" at bounding box center [175, 185] width 5 height 3
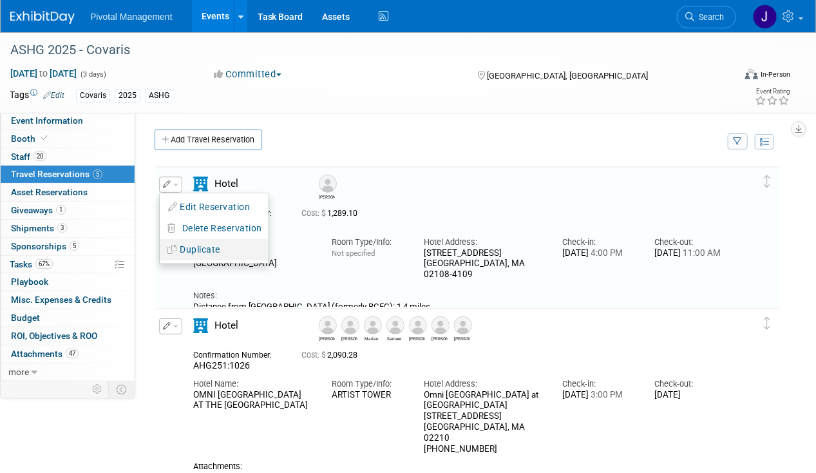
click at [207, 248] on button "Duplicate" at bounding box center [214, 249] width 109 height 19
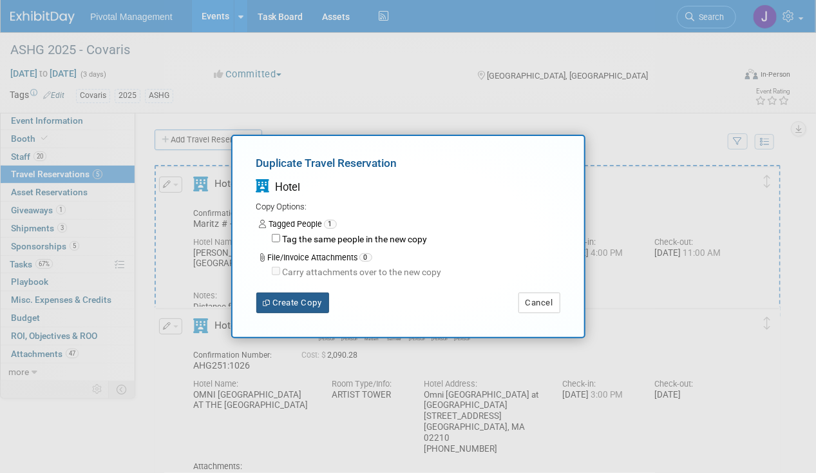
click at [294, 305] on button "Create Copy" at bounding box center [292, 302] width 73 height 21
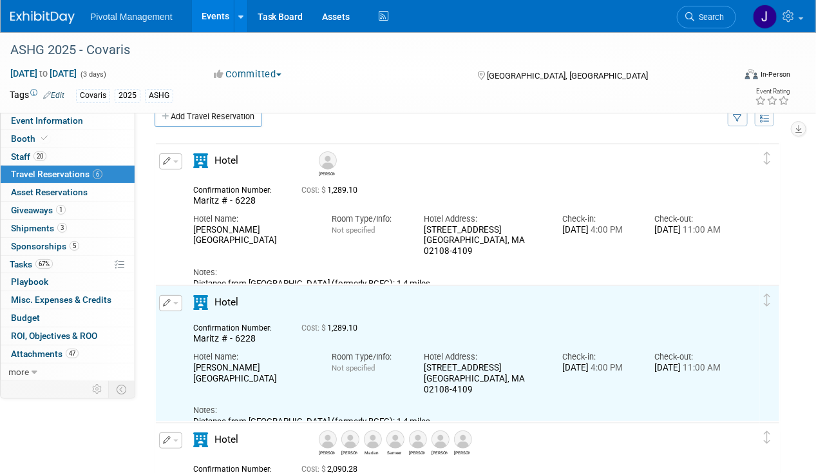
click at [169, 299] on icon "button" at bounding box center [167, 303] width 8 height 8
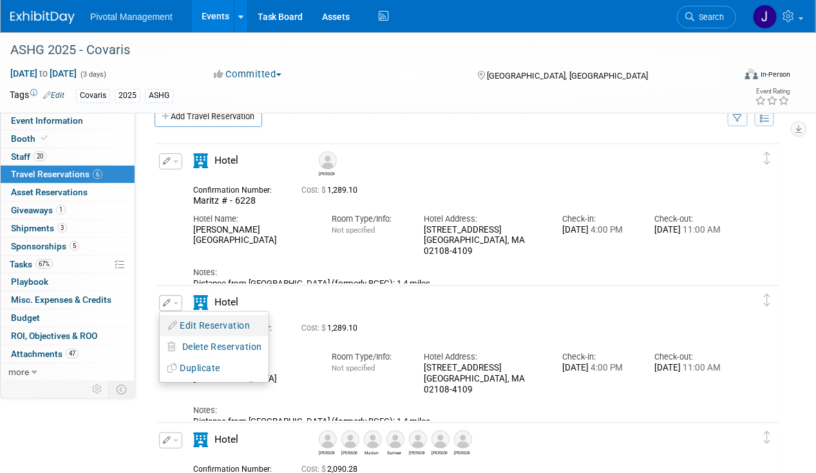
click at [188, 325] on button "Edit Reservation" at bounding box center [214, 325] width 109 height 19
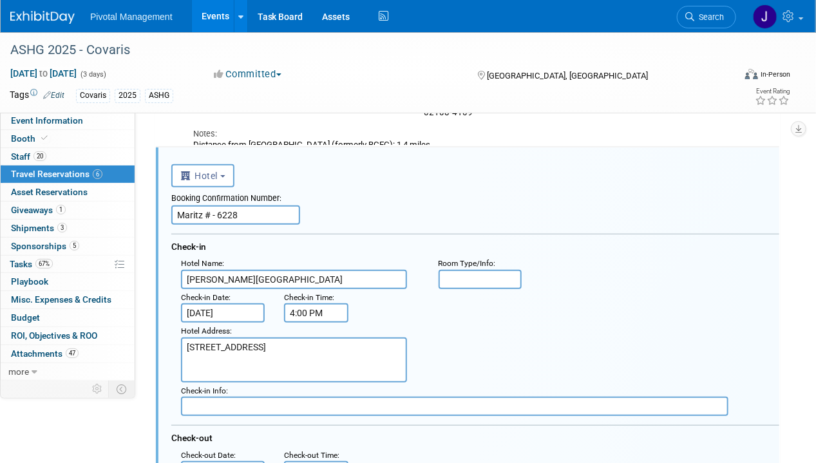
click at [249, 218] on input "Maritz # - 6228" at bounding box center [235, 214] width 129 height 19
type input "Maritz # - 6229"
click at [479, 229] on div "Booking Confirmation Number: Maritz # - 6229 Check-in Hotel Name : [GEOGRAPHIC_…" at bounding box center [475, 350] width 608 height 327
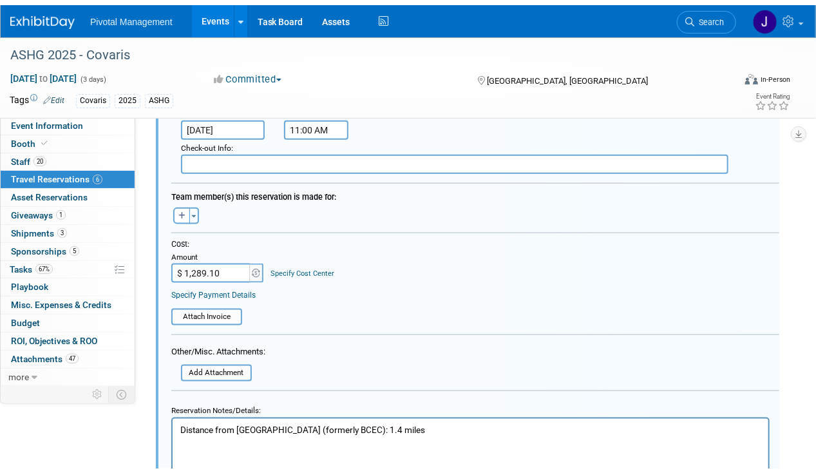
scroll to position [542, 0]
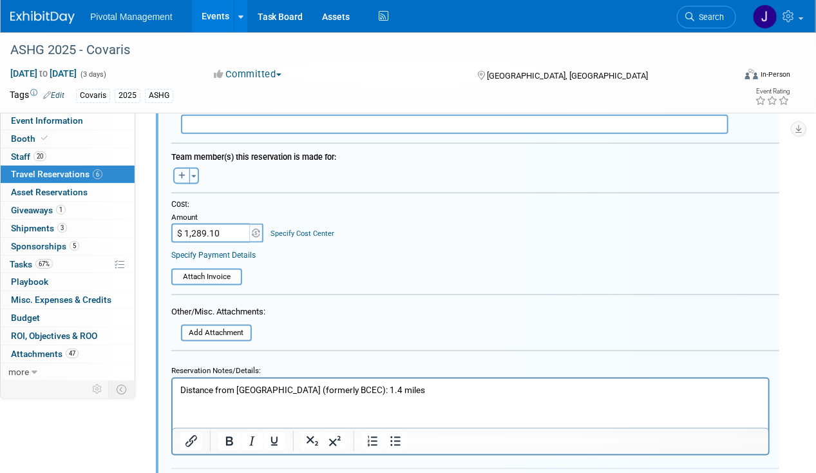
click at [178, 174] on icon "button" at bounding box center [181, 176] width 7 height 8
select select
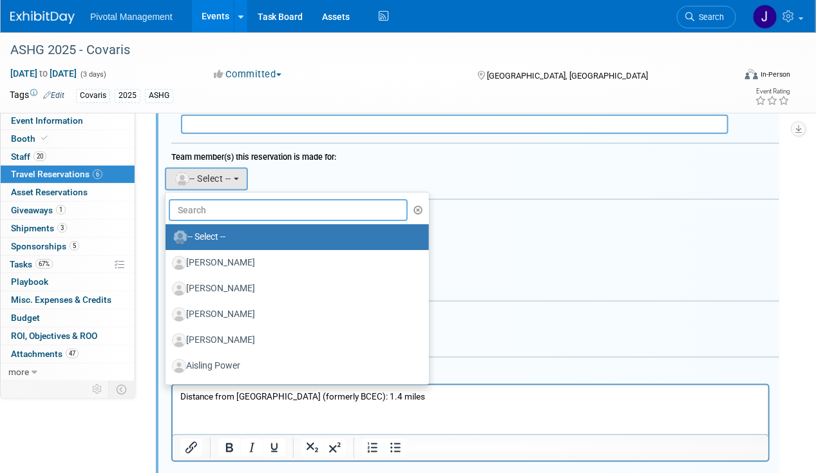
click at [242, 205] on input "text" at bounding box center [288, 210] width 239 height 22
type input "[PERSON_NAME]"
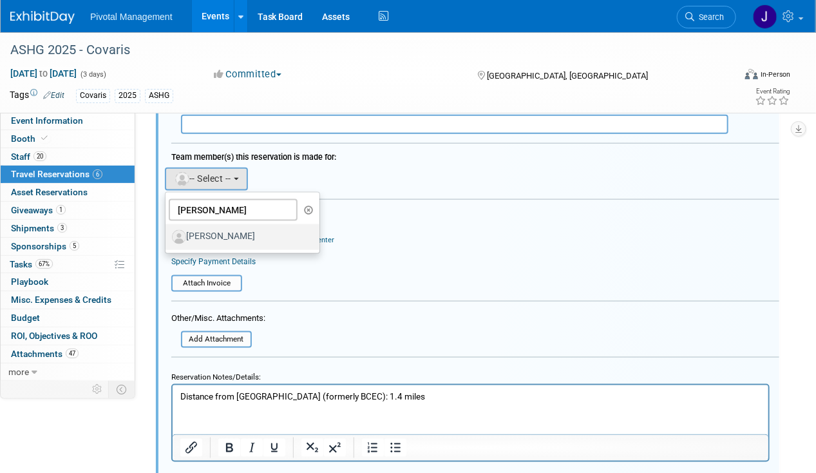
click at [256, 235] on label "[PERSON_NAME]" at bounding box center [239, 237] width 135 height 21
click at [167, 235] on input "[PERSON_NAME]" at bounding box center [163, 235] width 8 height 8
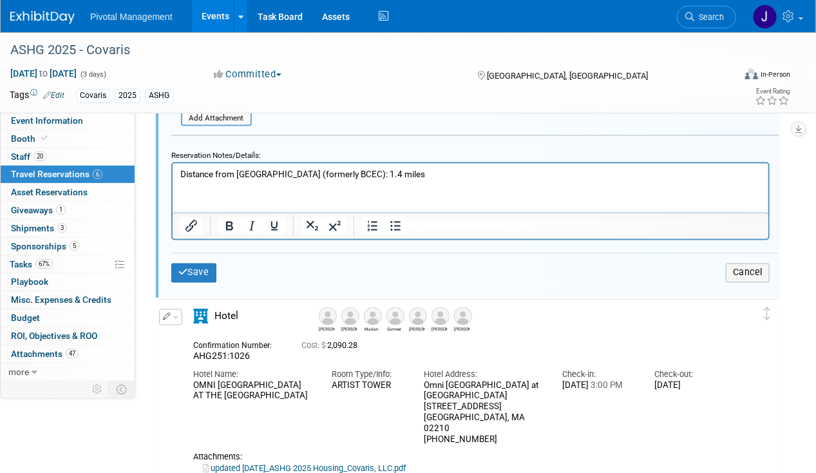
scroll to position [779, 0]
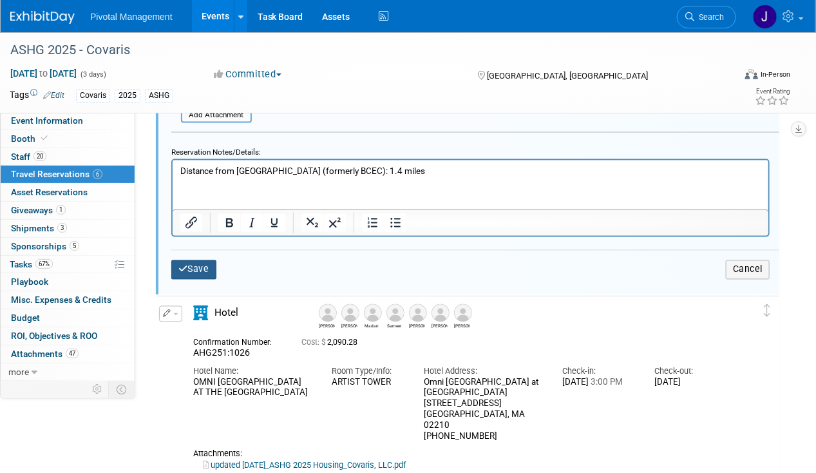
click at [191, 267] on button "Save" at bounding box center [193, 269] width 45 height 19
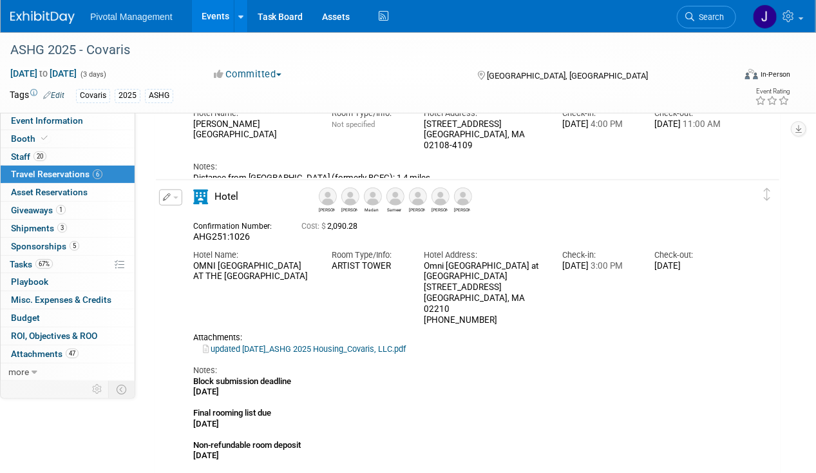
scroll to position [274, 0]
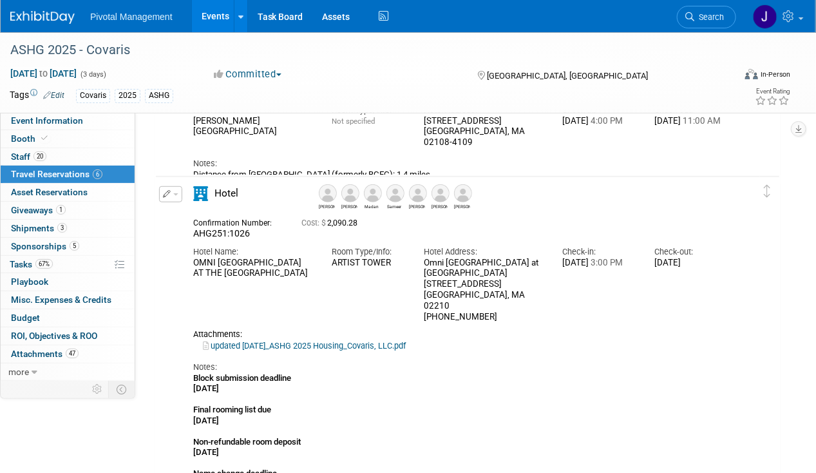
click at [361, 341] on link "updated [DATE]_ASHG 2025 Housing_Covaris, LLC.pdf" at bounding box center [304, 346] width 203 height 10
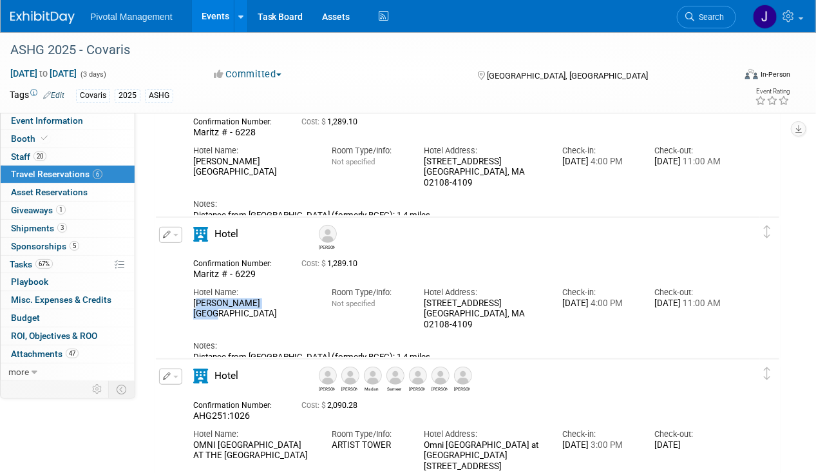
drag, startPoint x: 272, startPoint y: 301, endPoint x: 194, endPoint y: 303, distance: 77.9
click at [194, 303] on div "[PERSON_NAME][GEOGRAPHIC_DATA]" at bounding box center [252, 309] width 119 height 22
copy div "[PERSON_NAME][GEOGRAPHIC_DATA]"
click at [422, 171] on div "Hotel Address: [STREET_ADDRESS]" at bounding box center [483, 163] width 138 height 50
drag, startPoint x: 424, startPoint y: 159, endPoint x: 520, endPoint y: 172, distance: 97.4
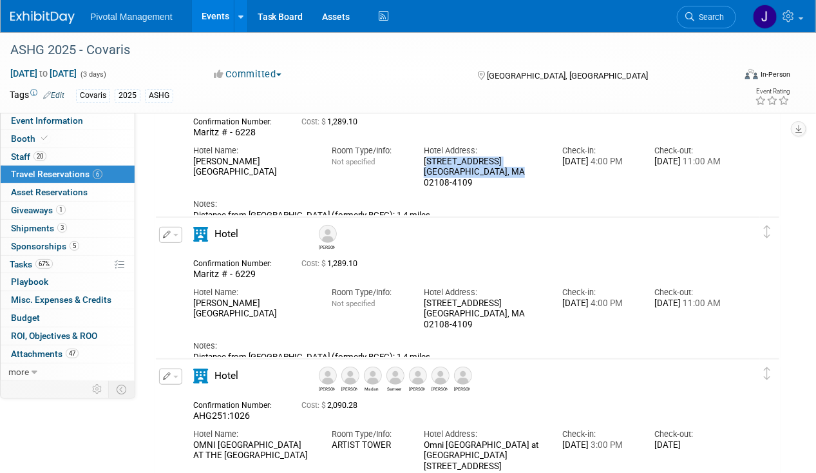
click at [520, 172] on div "[STREET_ADDRESS]" at bounding box center [483, 172] width 119 height 32
copy div "[STREET_ADDRESS]"
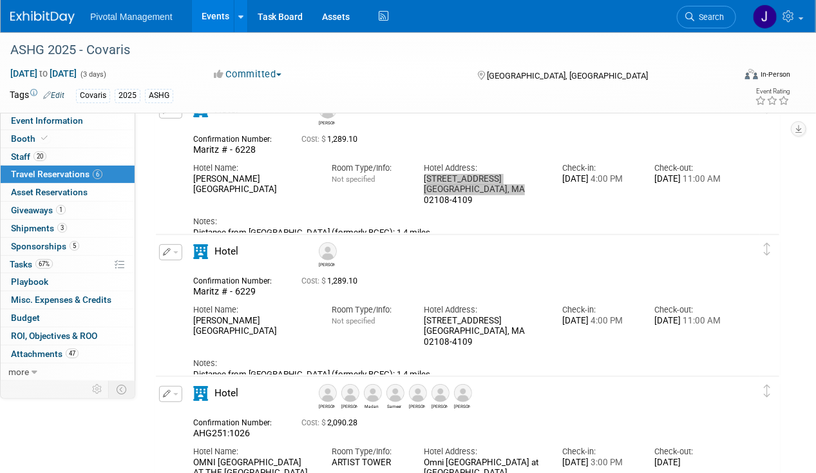
scroll to position [0, 0]
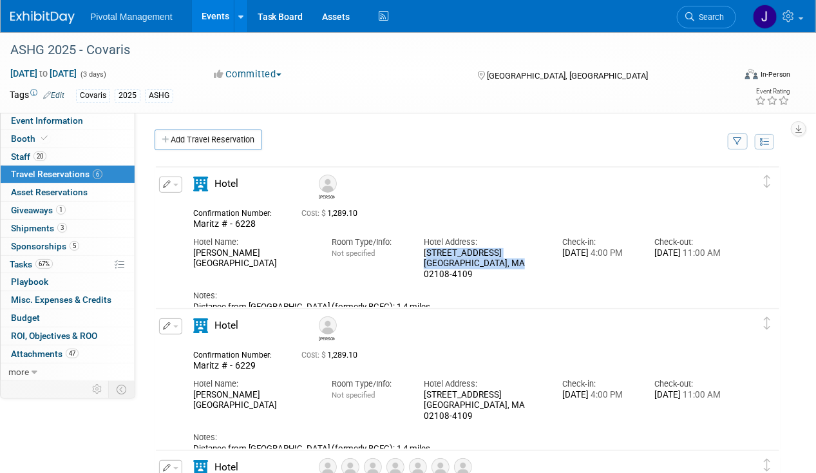
click at [529, 227] on div "Confirmation Number: Maritz # - 6228 Cost: $ 1,289.10" at bounding box center [461, 217] width 554 height 25
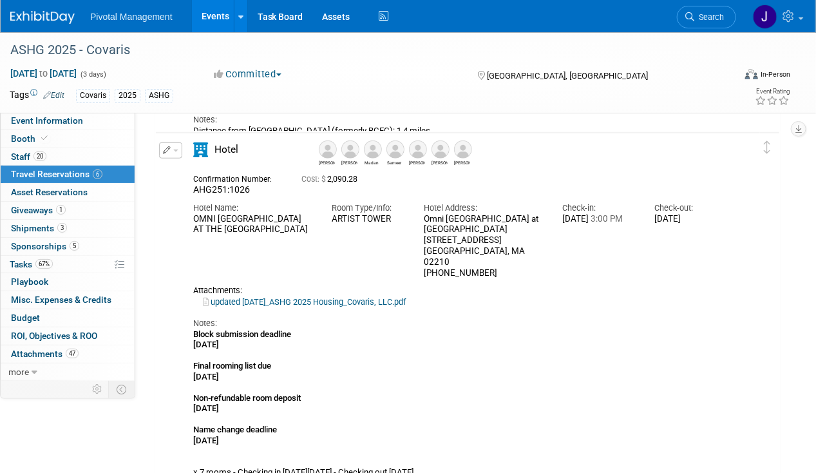
scroll to position [371, 0]
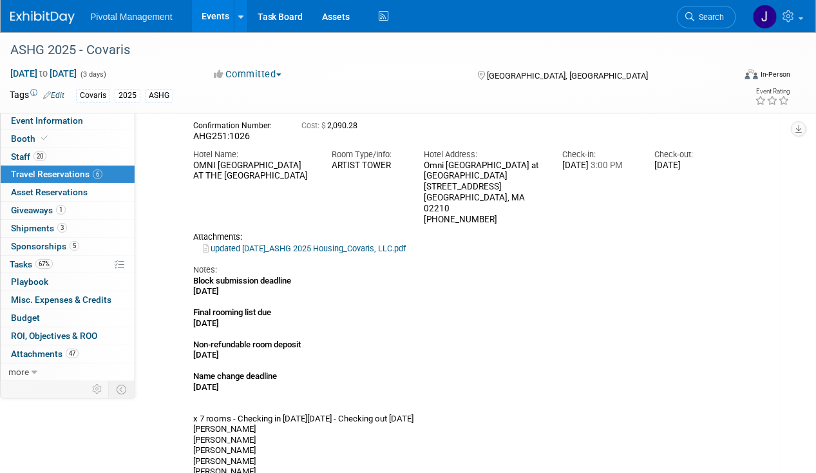
click at [261, 243] on link "updated [DATE]_ASHG 2025 Housing_Covaris, LLC.pdf" at bounding box center [304, 248] width 203 height 10
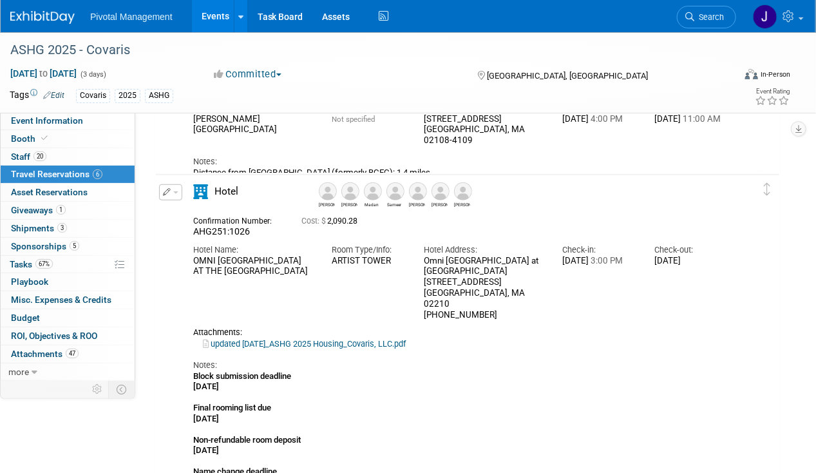
scroll to position [269, 0]
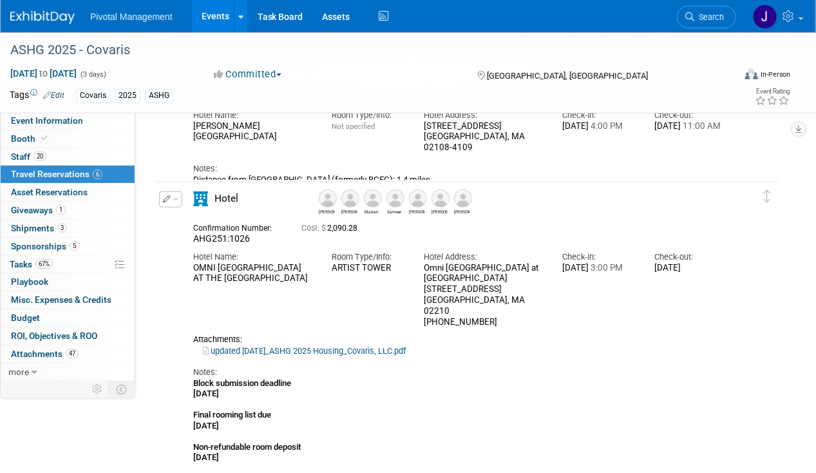
click at [330, 202] on img at bounding box center [328, 198] width 18 height 18
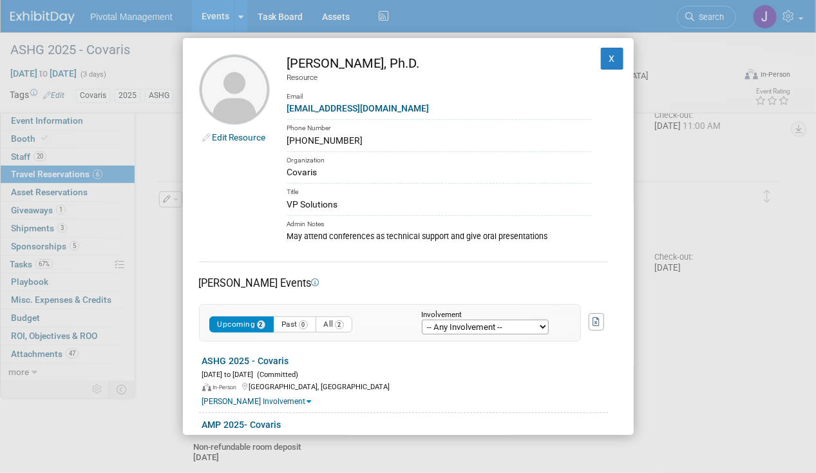
drag, startPoint x: 290, startPoint y: 61, endPoint x: 373, endPoint y: 63, distance: 83.7
click at [373, 63] on div "[PERSON_NAME], Ph.D." at bounding box center [439, 63] width 304 height 19
copy div "[PERSON_NAME]"
click at [608, 50] on button "X" at bounding box center [612, 59] width 23 height 22
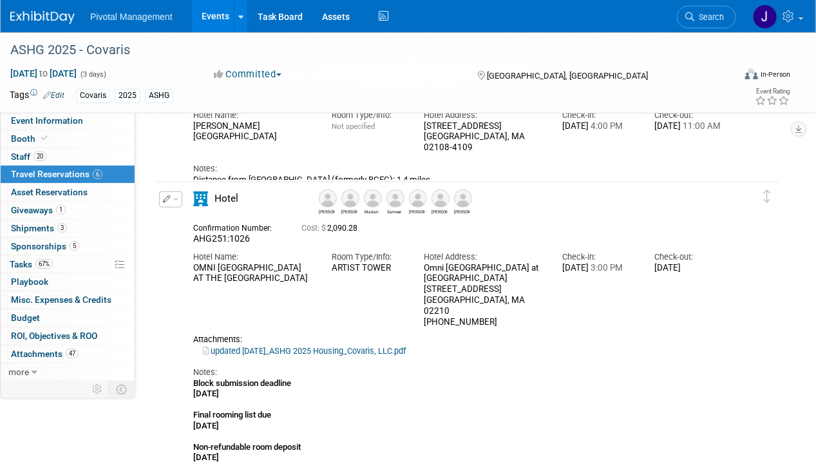
click at [349, 200] on img at bounding box center [350, 198] width 18 height 18
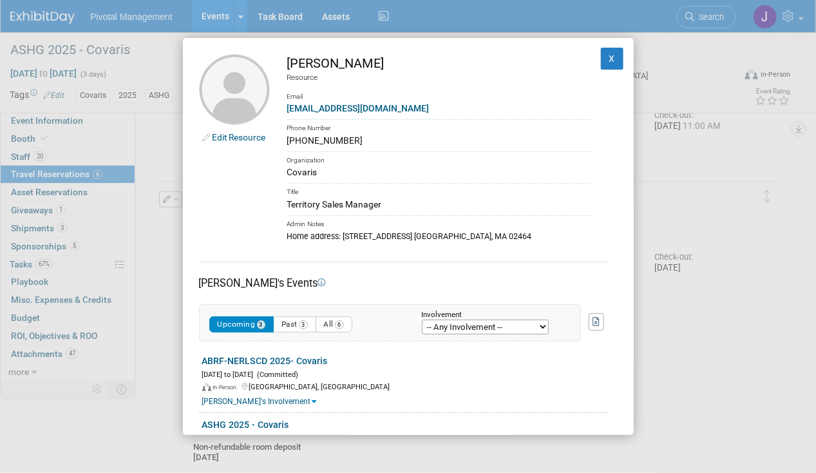
drag, startPoint x: 374, startPoint y: 64, endPoint x: 288, endPoint y: 65, distance: 85.6
click at [288, 65] on div "[PERSON_NAME]" at bounding box center [439, 63] width 304 height 19
copy div "[PERSON_NAME]"
click at [601, 59] on button "X" at bounding box center [612, 59] width 23 height 22
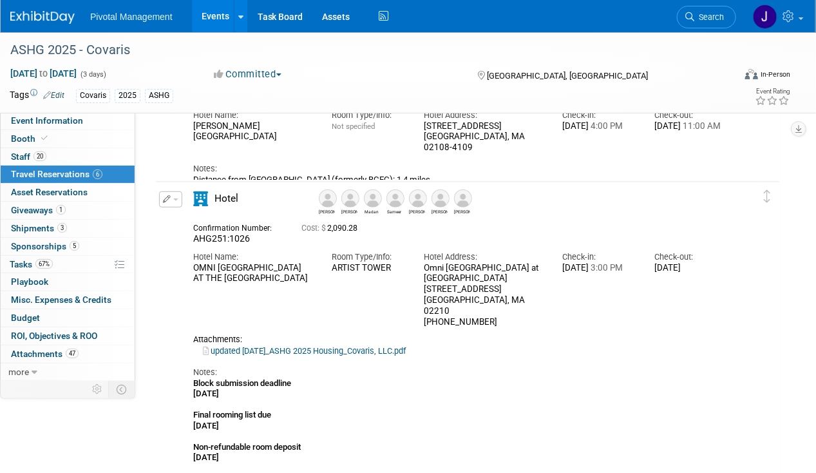
click at [369, 201] on img at bounding box center [373, 198] width 18 height 18
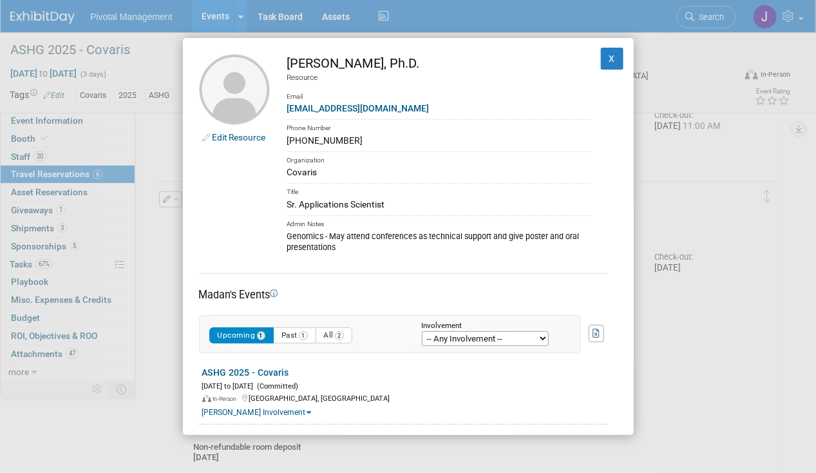
drag, startPoint x: 299, startPoint y: 57, endPoint x: 397, endPoint y: 58, distance: 97.2
click at [397, 58] on td "[PERSON_NAME], Ph.D. Resource Email [EMAIL_ADDRESS][DOMAIN_NAME] Phone Number […" at bounding box center [430, 154] width 321 height 200
copy div "[PERSON_NAME]"
click at [605, 48] on button "X" at bounding box center [612, 59] width 23 height 22
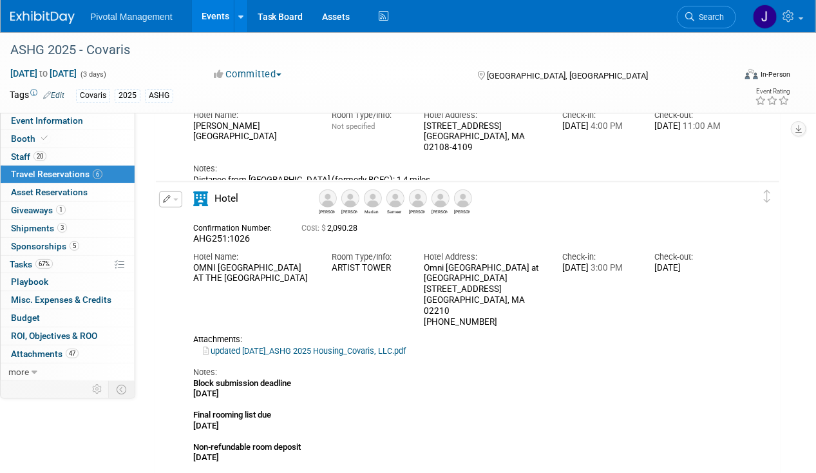
click at [397, 198] on img at bounding box center [395, 198] width 18 height 18
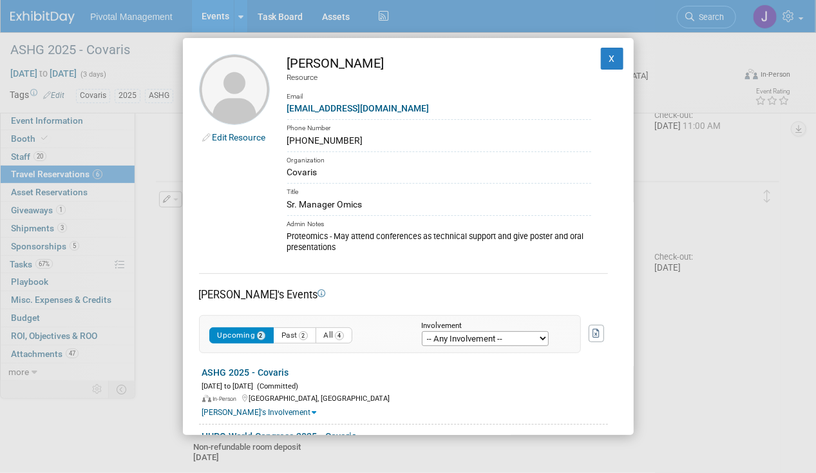
drag, startPoint x: 287, startPoint y: 59, endPoint x: 423, endPoint y: 61, distance: 136.5
click at [423, 61] on td "[PERSON_NAME] Resource Email [EMAIL_ADDRESS][DOMAIN_NAME] Phone Number [PHONE_N…" at bounding box center [430, 154] width 321 height 200
copy div "[PERSON_NAME]"
click at [609, 55] on button "X" at bounding box center [612, 59] width 23 height 22
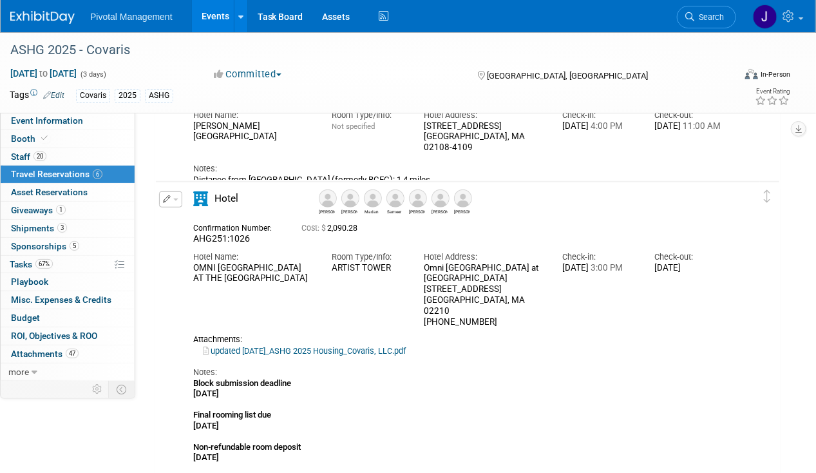
click at [417, 195] on img at bounding box center [418, 198] width 18 height 18
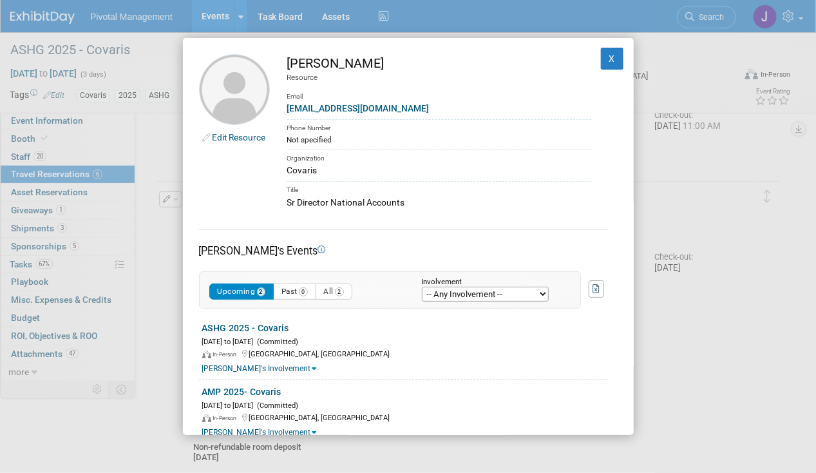
drag, startPoint x: 340, startPoint y: 59, endPoint x: 286, endPoint y: 61, distance: 54.1
click at [286, 61] on td "[PERSON_NAME] Resource Email [EMAIL_ADDRESS][DOMAIN_NAME] Phone Number Not spec…" at bounding box center [430, 131] width 321 height 155
click at [285, 61] on td "[PERSON_NAME] Resource Email [EMAIL_ADDRESS][DOMAIN_NAME] Phone Number Not spec…" at bounding box center [430, 131] width 321 height 155
click at [290, 60] on div "[PERSON_NAME]" at bounding box center [439, 63] width 304 height 19
drag, startPoint x: 287, startPoint y: 61, endPoint x: 354, endPoint y: 60, distance: 67.0
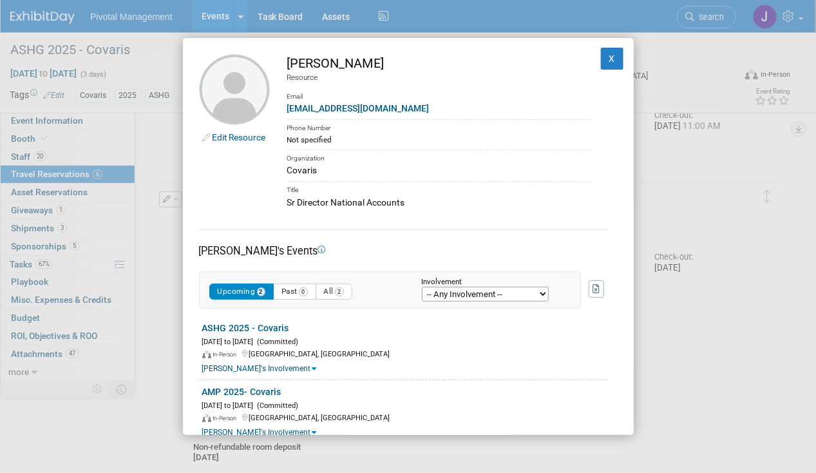
click at [354, 60] on div "[PERSON_NAME]" at bounding box center [439, 63] width 304 height 19
copy div "[PERSON_NAME]"
click at [601, 59] on button "X" at bounding box center [612, 59] width 23 height 22
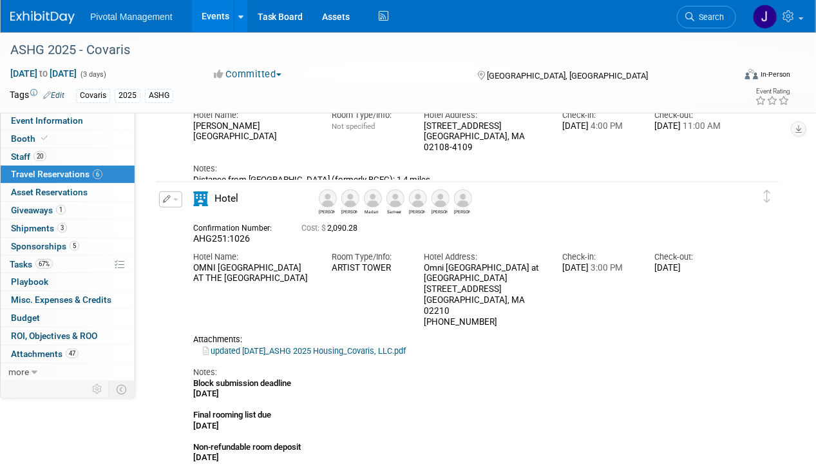
click at [439, 202] on img at bounding box center [440, 198] width 18 height 18
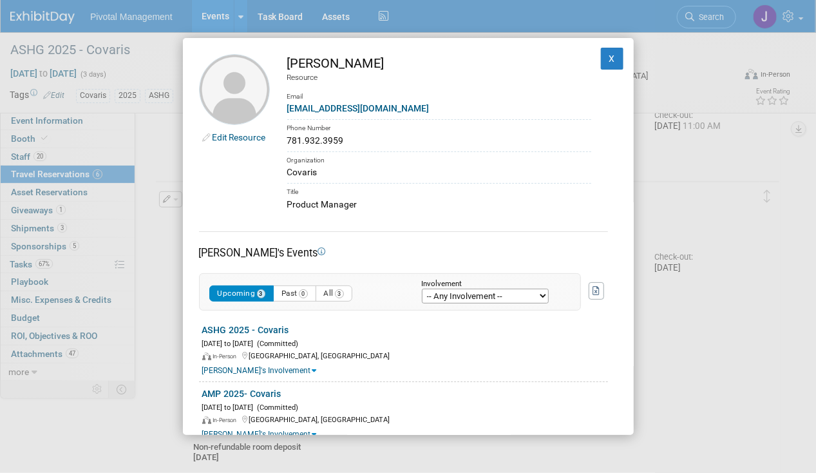
drag, startPoint x: 378, startPoint y: 57, endPoint x: 290, endPoint y: 57, distance: 88.2
click at [290, 57] on div "[PERSON_NAME]" at bounding box center [439, 63] width 304 height 19
click at [603, 57] on button "X" at bounding box center [612, 59] width 23 height 22
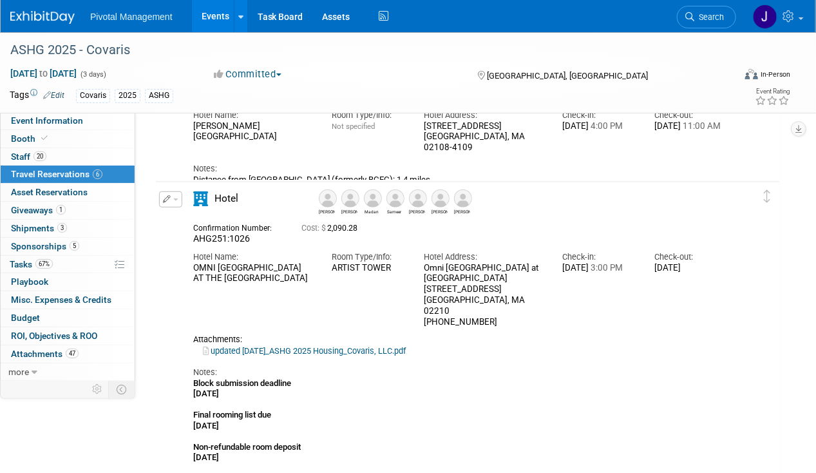
click at [464, 198] on img at bounding box center [463, 198] width 18 height 18
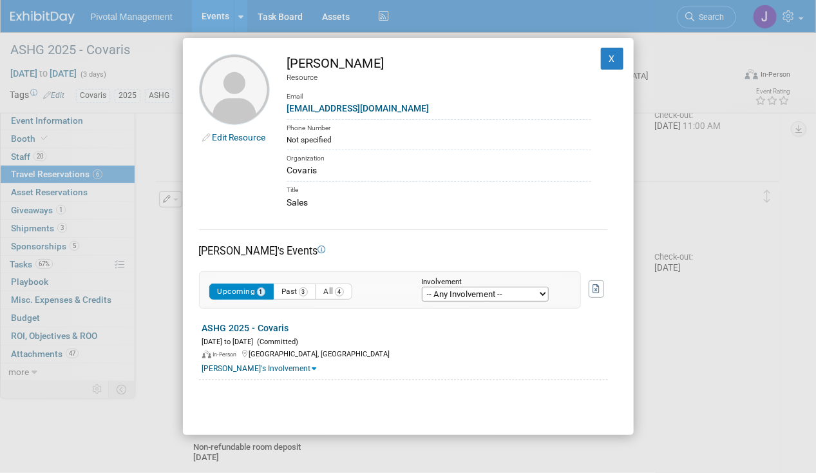
drag, startPoint x: 371, startPoint y: 61, endPoint x: 287, endPoint y: 60, distance: 83.7
click at [287, 60] on div "[PERSON_NAME]" at bounding box center [439, 63] width 304 height 19
click at [601, 62] on button "X" at bounding box center [612, 59] width 23 height 22
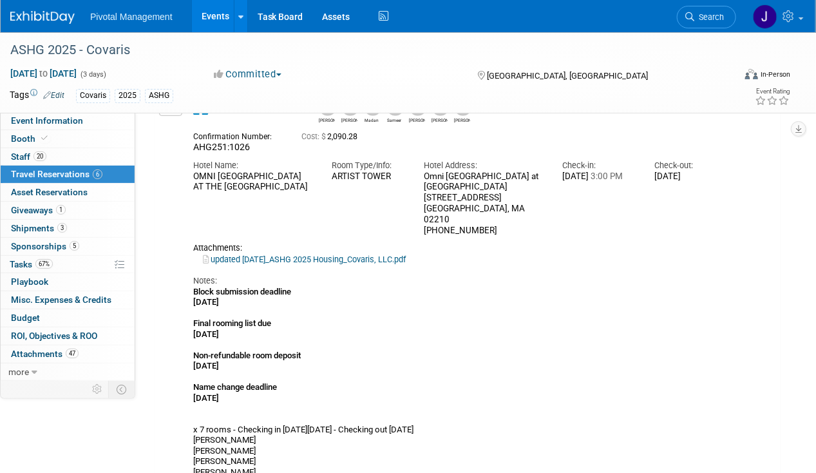
scroll to position [386, 0]
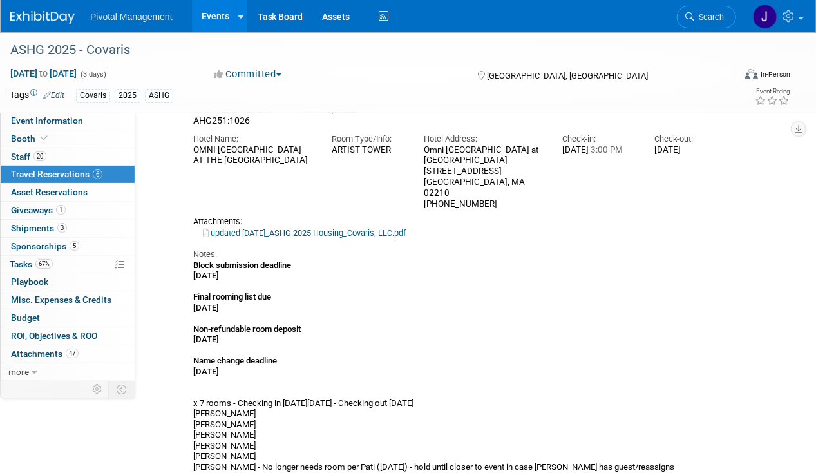
drag, startPoint x: 285, startPoint y: 220, endPoint x: 272, endPoint y: 221, distance: 12.9
click at [272, 228] on link "updated [DATE]_ASHG 2025 Housing_Covaris, LLC.pdf" at bounding box center [304, 233] width 203 height 10
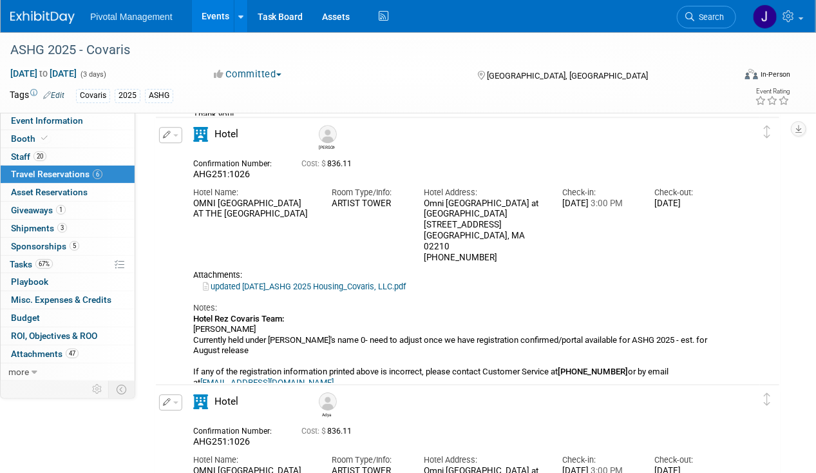
scroll to position [1336, 0]
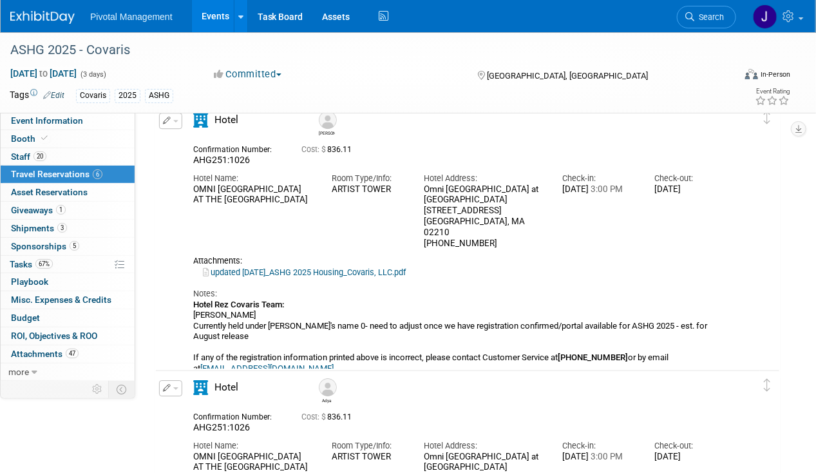
click at [324, 123] on img at bounding box center [328, 120] width 18 height 18
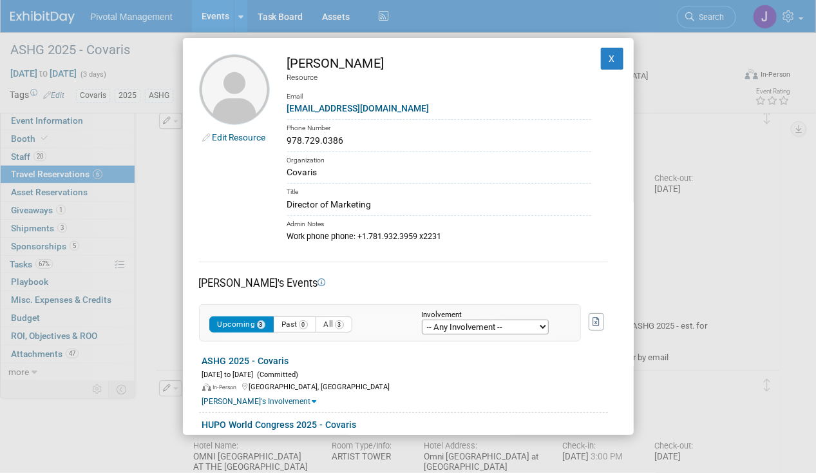
drag, startPoint x: 392, startPoint y: 62, endPoint x: 287, endPoint y: 60, distance: 105.0
click at [287, 60] on td "[PERSON_NAME] Resource Email [EMAIL_ADDRESS][DOMAIN_NAME] Phone Number 978.729.…" at bounding box center [430, 148] width 321 height 188
click at [603, 59] on button "X" at bounding box center [612, 59] width 23 height 22
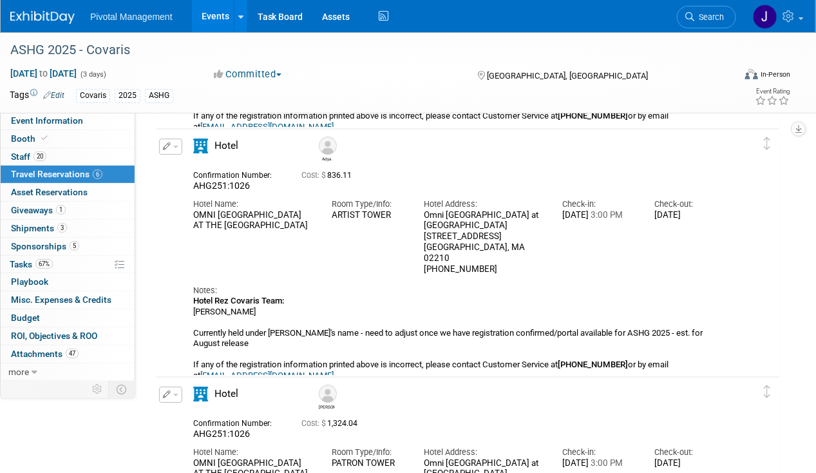
scroll to position [1586, 0]
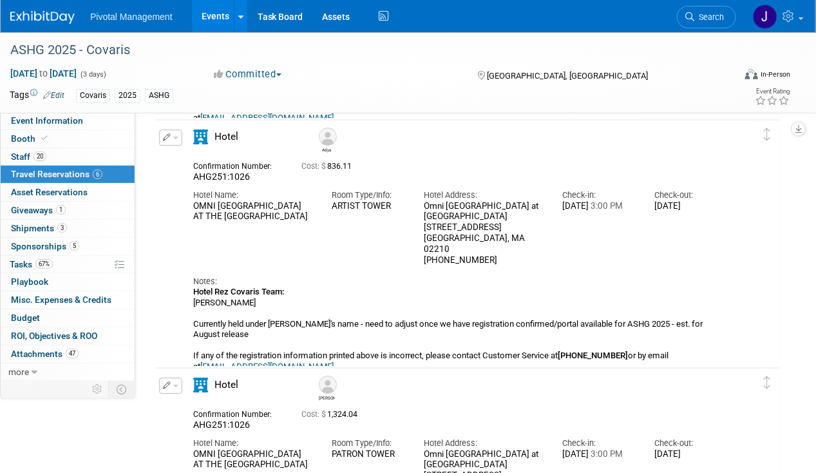
click at [333, 146] on div "Adya" at bounding box center [327, 149] width 16 height 7
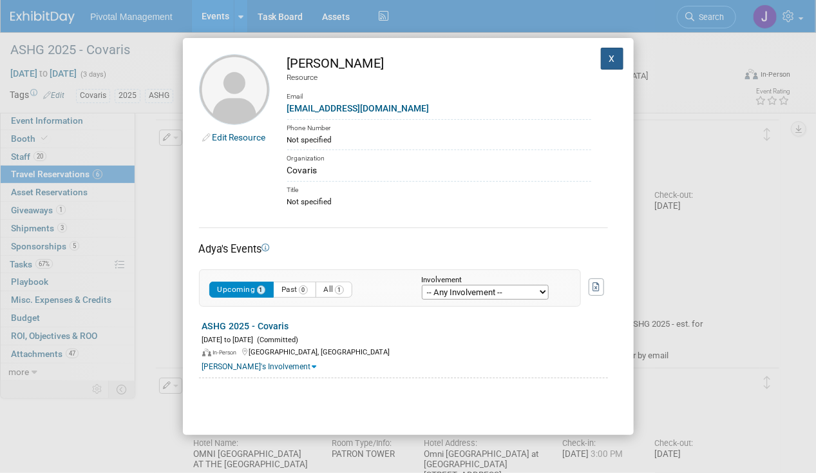
click at [602, 54] on button "X" at bounding box center [612, 59] width 23 height 22
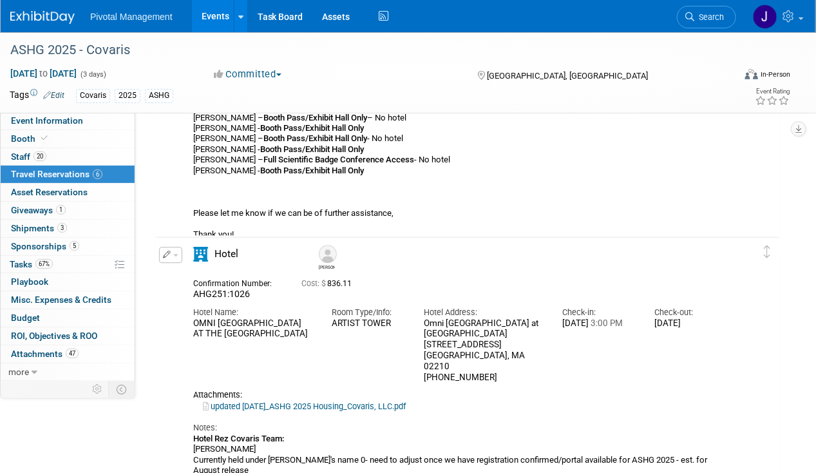
scroll to position [1344, 0]
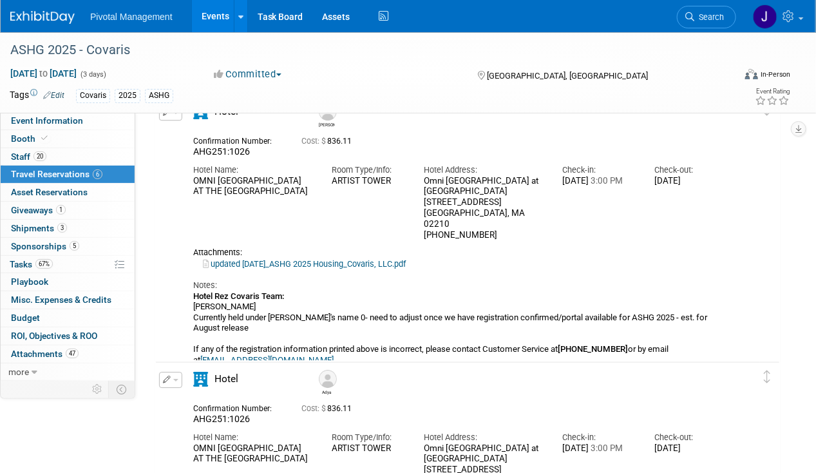
click at [313, 259] on link "updated [DATE]_ASHG 2025 Housing_Covaris, LLC.pdf" at bounding box center [304, 264] width 203 height 10
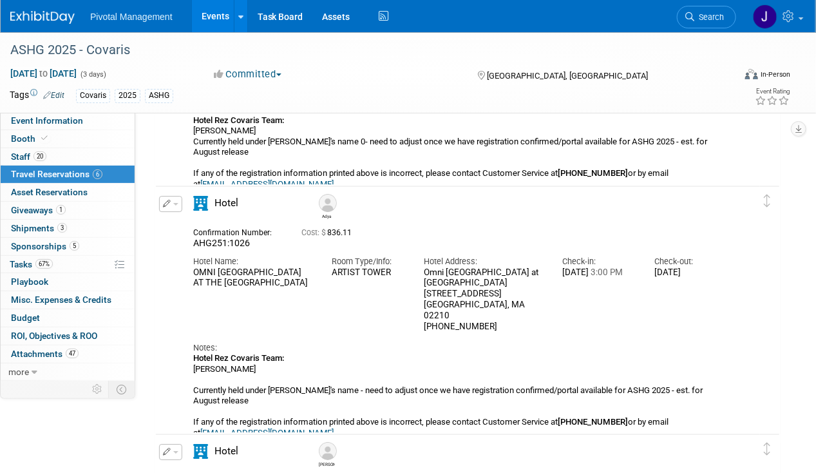
scroll to position [1537, 0]
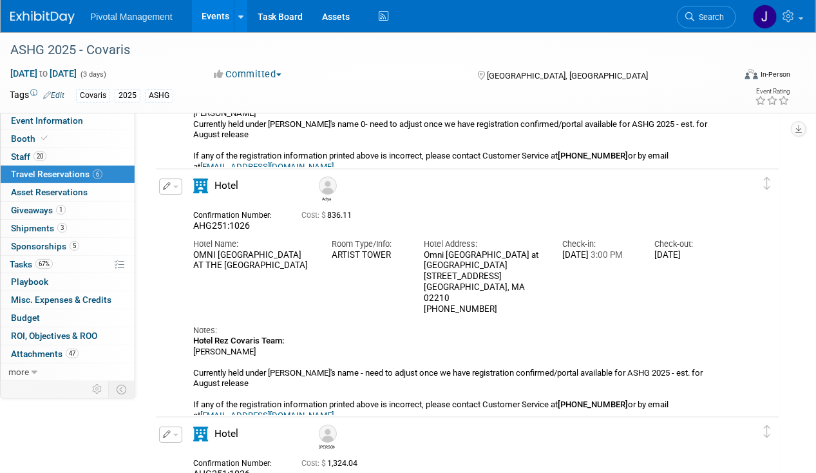
click at [325, 191] on img at bounding box center [328, 185] width 18 height 18
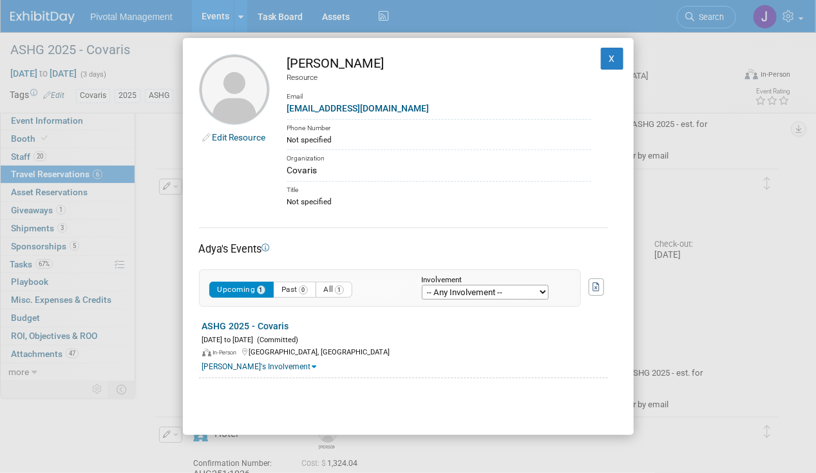
drag, startPoint x: 367, startPoint y: 66, endPoint x: 290, endPoint y: 66, distance: 77.3
click at [290, 66] on div "[PERSON_NAME]" at bounding box center [439, 63] width 304 height 19
click at [603, 63] on button "X" at bounding box center [612, 59] width 23 height 22
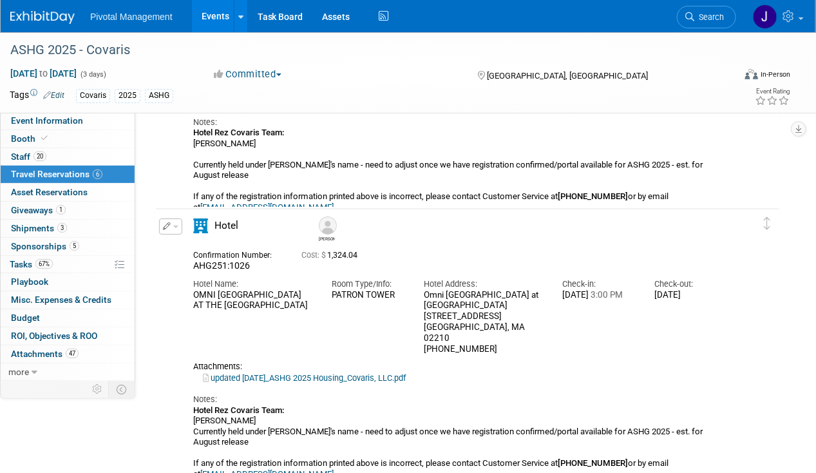
scroll to position [1782, 0]
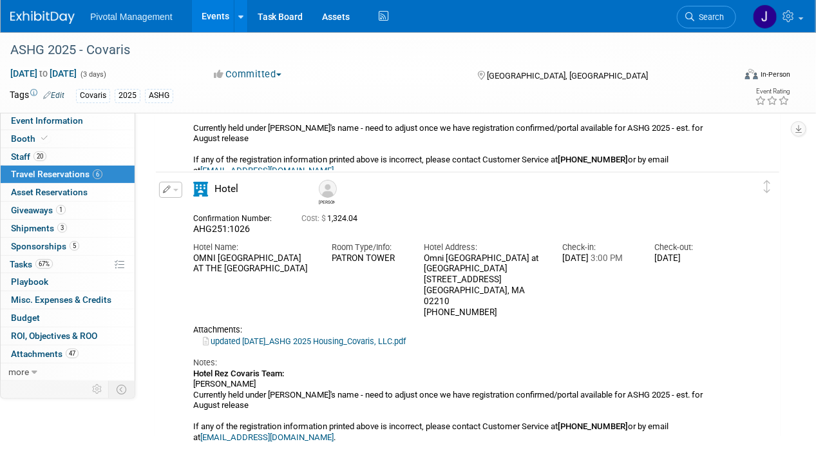
click at [328, 200] on div "[PERSON_NAME]" at bounding box center [327, 201] width 16 height 7
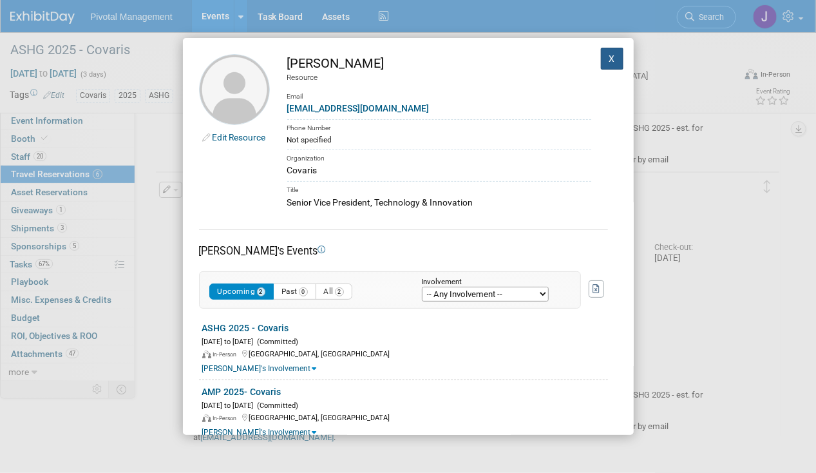
click at [609, 53] on button "X" at bounding box center [612, 59] width 23 height 22
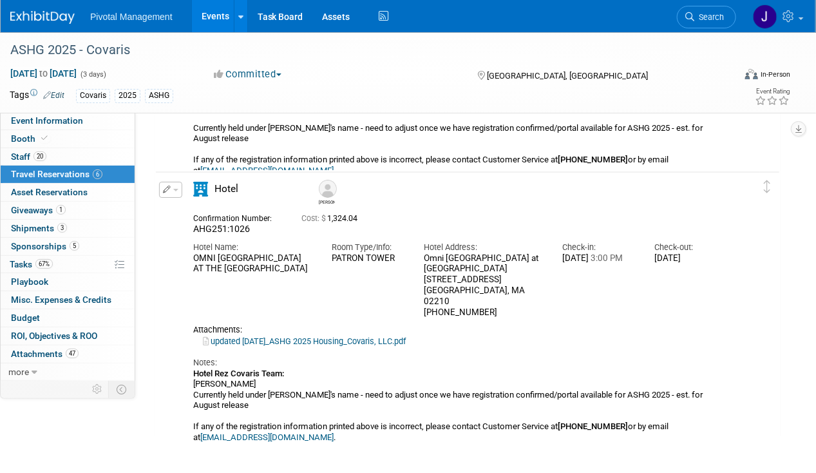
click at [329, 200] on div "[PERSON_NAME]" at bounding box center [327, 201] width 16 height 7
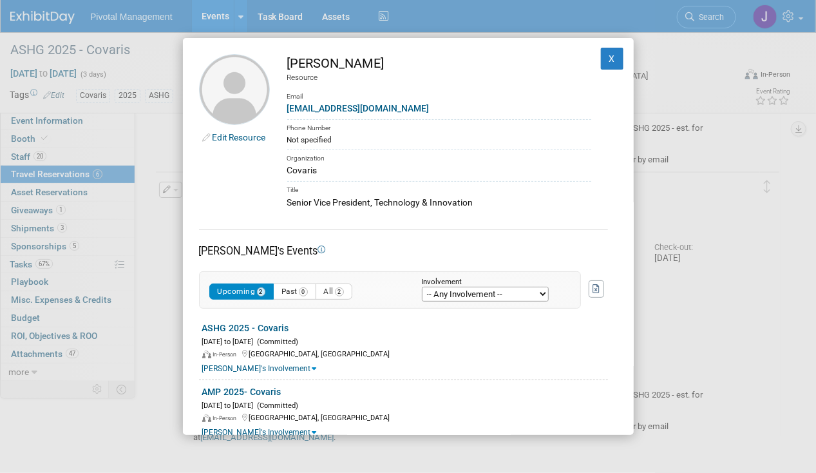
drag, startPoint x: 379, startPoint y: 65, endPoint x: 283, endPoint y: 64, distance: 95.3
click at [283, 64] on td "[PERSON_NAME] Resource Email [EMAIL_ADDRESS][DOMAIN_NAME] Phone Number Not spec…" at bounding box center [430, 131] width 321 height 155
click at [601, 64] on button "X" at bounding box center [612, 59] width 23 height 22
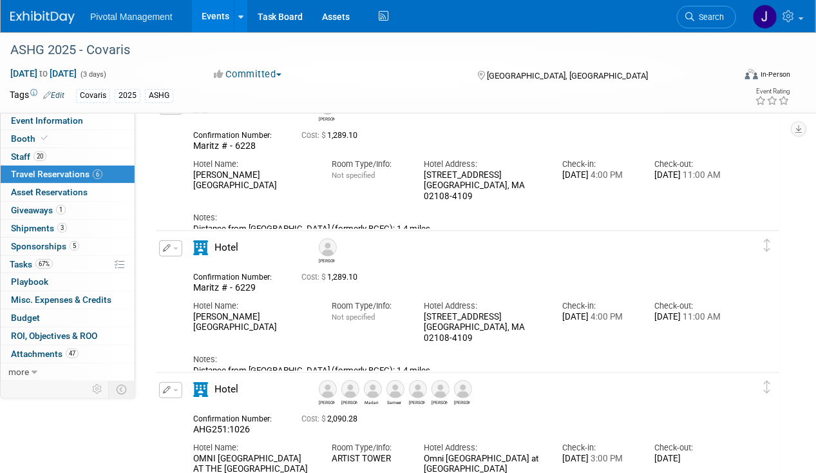
scroll to position [0, 0]
